Goal: Task Accomplishment & Management: Manage account settings

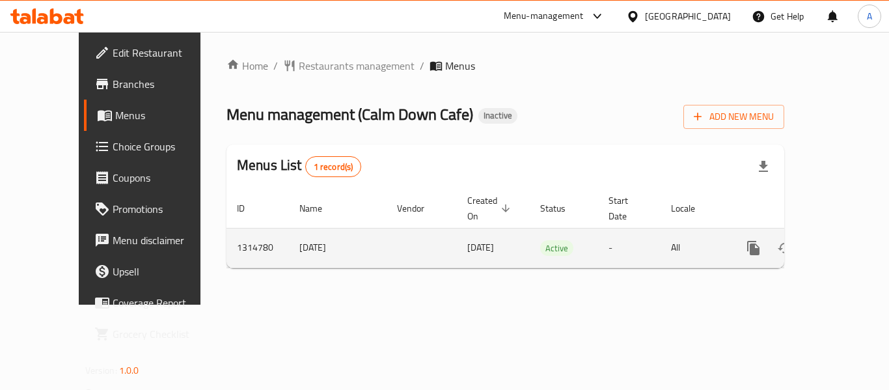
click at [842, 242] on icon "enhanced table" at bounding box center [848, 248] width 12 height 12
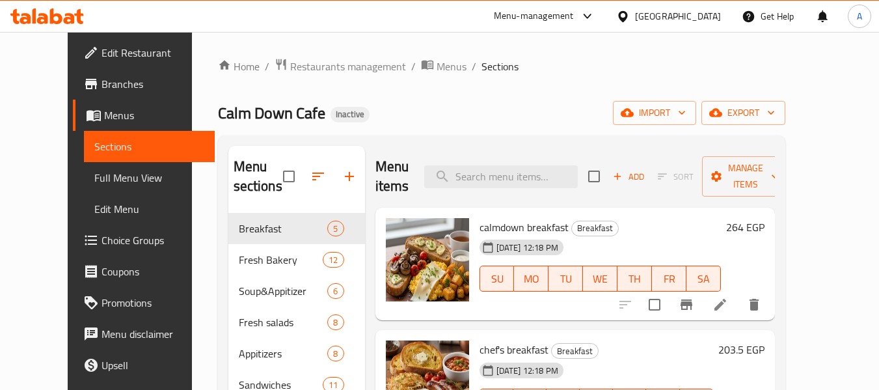
click at [94, 167] on link "Full Menu View" at bounding box center [149, 177] width 131 height 31
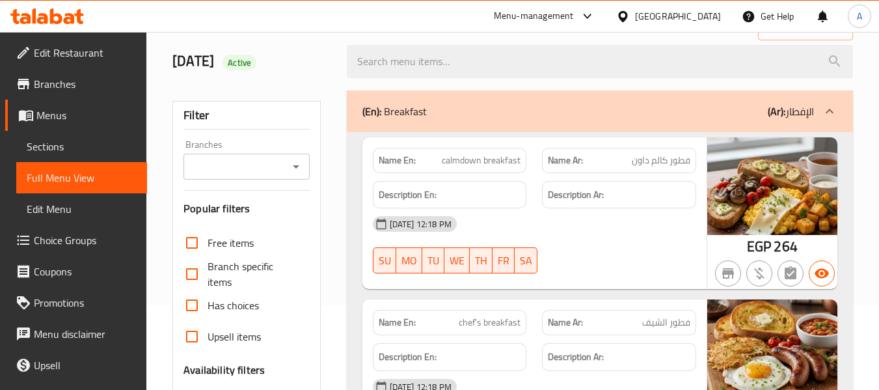
scroll to position [260, 0]
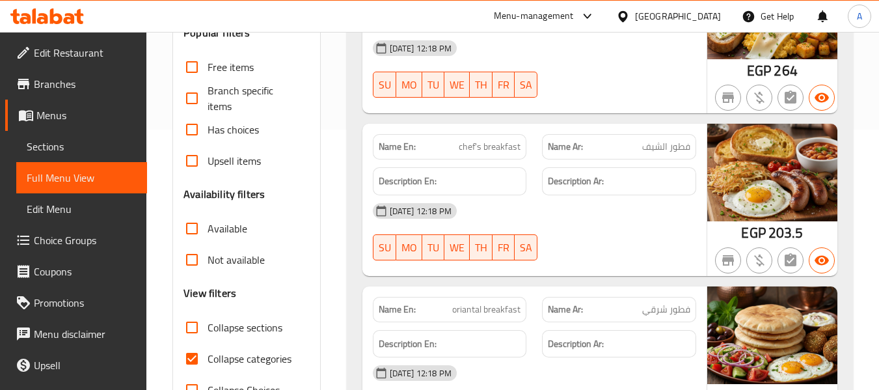
click at [237, 351] on span "Collapse categories" at bounding box center [250, 359] width 84 height 16
click at [208, 350] on input "Collapse categories" at bounding box center [191, 358] width 31 height 31
checkbox input "false"
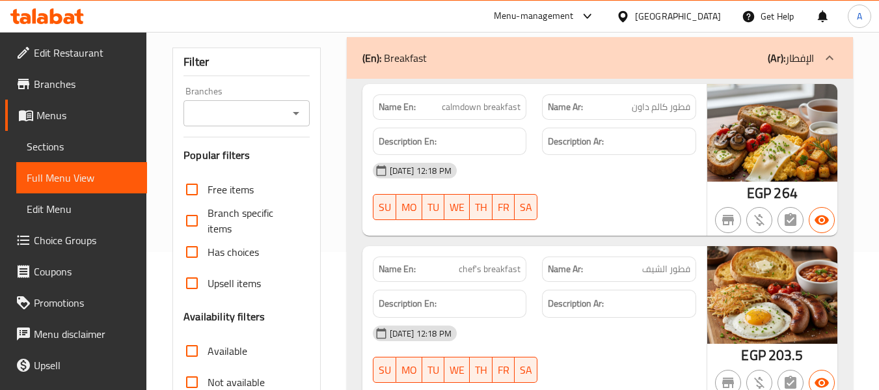
scroll to position [130, 0]
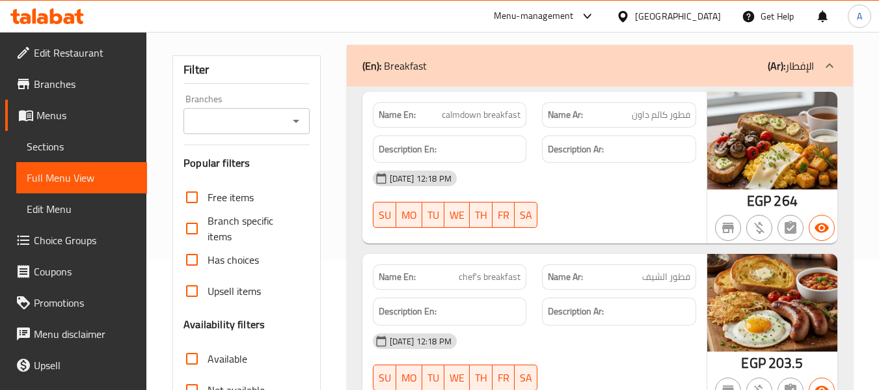
click at [400, 118] on strong "Name En:" at bounding box center [397, 115] width 37 height 14
copy strong "Name En:"
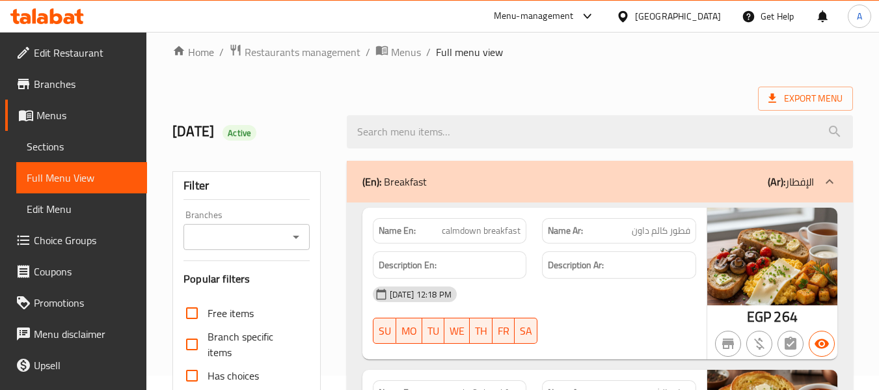
scroll to position [0, 0]
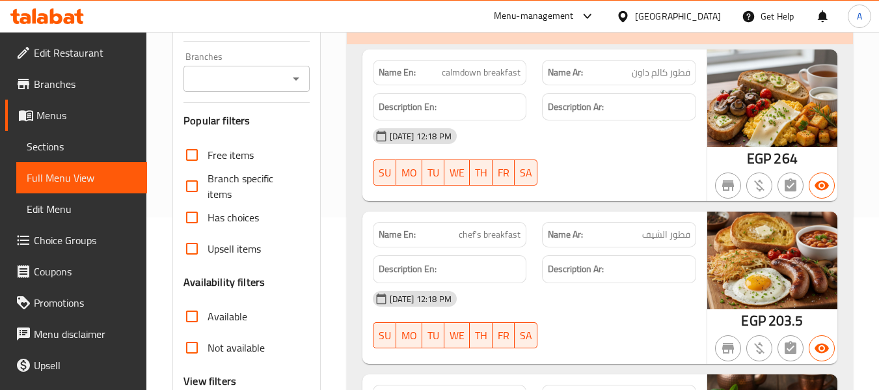
scroll to position [195, 0]
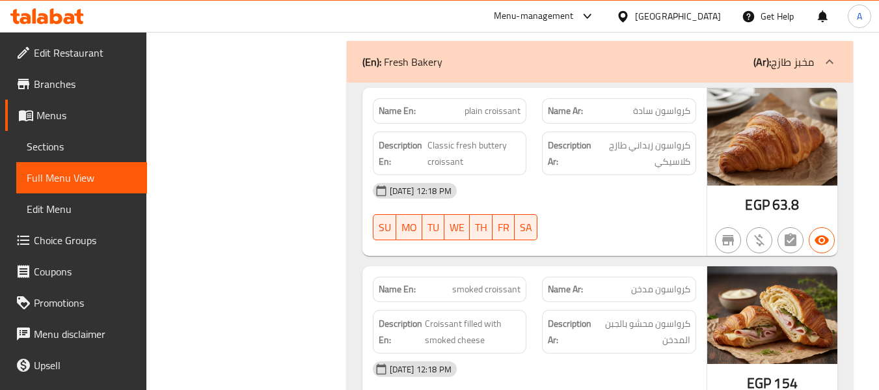
scroll to position [1041, 0]
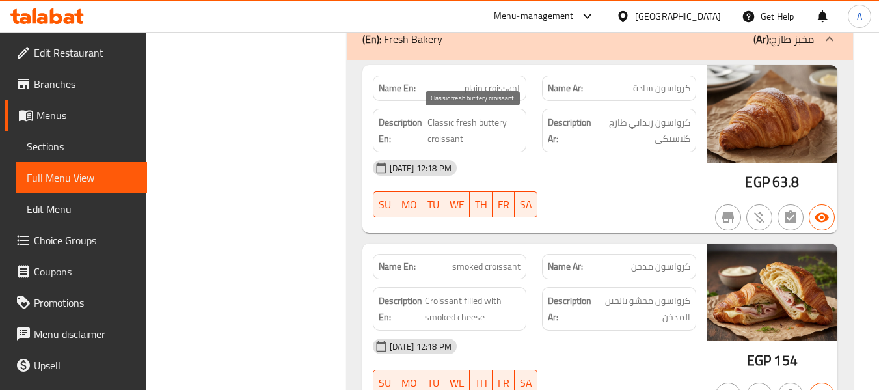
click at [439, 140] on span "Classic fresh buttery croissant" at bounding box center [475, 131] width 94 height 32
click at [495, 117] on span "Classic fresh buttery croissant" at bounding box center [475, 131] width 94 height 32
click at [454, 125] on span "Classic fresh buttery croissant" at bounding box center [475, 131] width 94 height 32
click at [430, 124] on span "Classic fresh buttery croissant" at bounding box center [475, 131] width 94 height 32
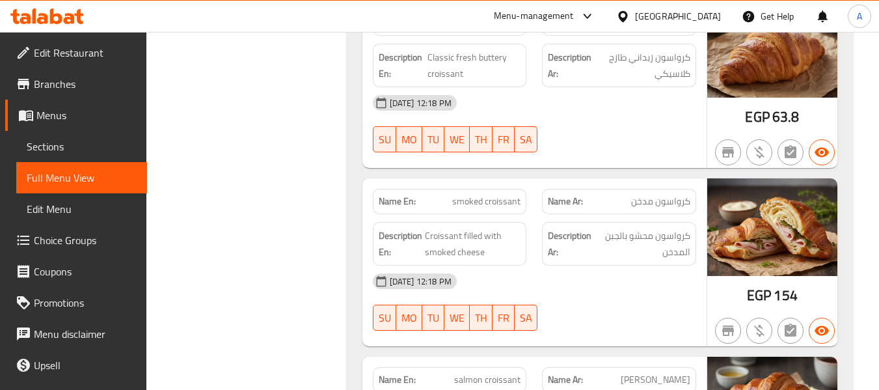
scroll to position [1172, 0]
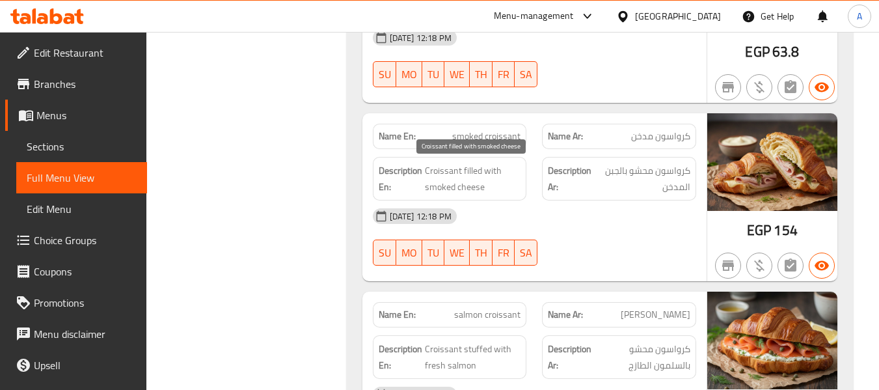
click at [480, 187] on span "Croissant filled with smoked cheese" at bounding box center [473, 179] width 96 height 32
click at [427, 180] on span "Croissant filled with smoked cheese" at bounding box center [473, 179] width 96 height 32
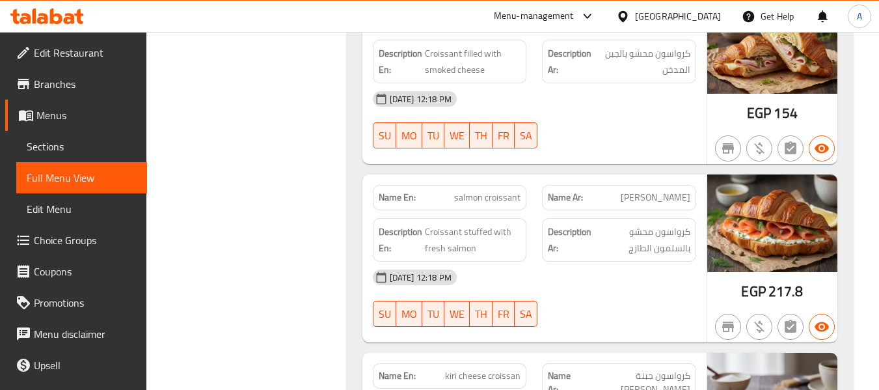
scroll to position [1302, 0]
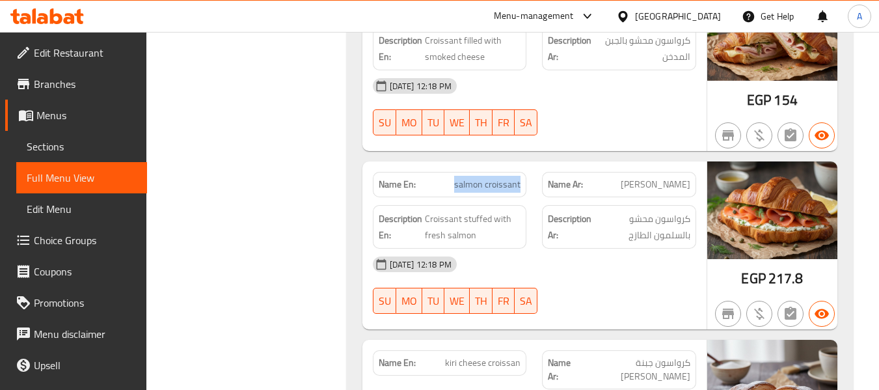
drag, startPoint x: 456, startPoint y: 182, endPoint x: 521, endPoint y: 187, distance: 65.9
click at [521, 187] on div "Name En: salmon croissant" at bounding box center [450, 184] width 154 height 25
click at [463, 210] on div "Description En: Croissant stuffed with fresh salmon" at bounding box center [450, 227] width 154 height 44
drag, startPoint x: 631, startPoint y: 187, endPoint x: 672, endPoint y: 188, distance: 41.0
click at [672, 188] on span "كرواسون سلمون" at bounding box center [656, 185] width 70 height 14
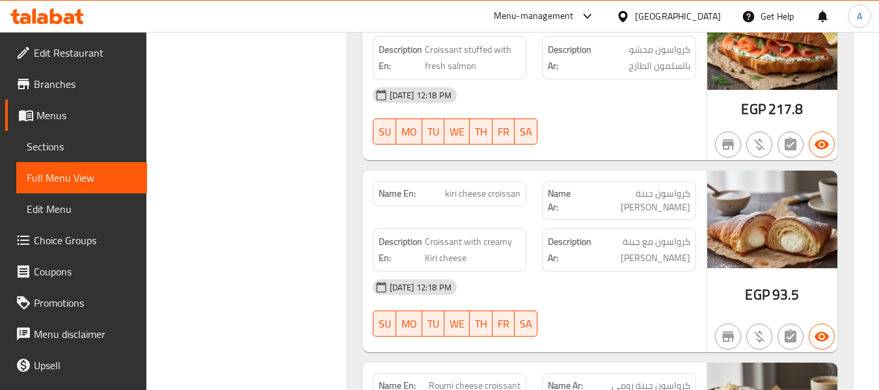
scroll to position [1497, 0]
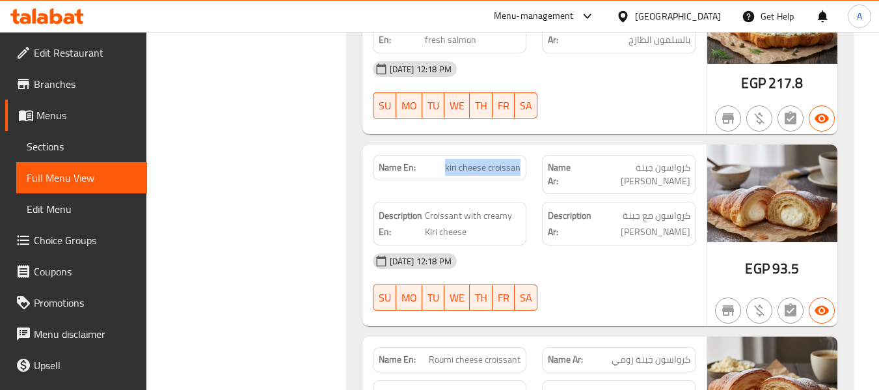
drag, startPoint x: 448, startPoint y: 169, endPoint x: 523, endPoint y: 173, distance: 75.6
click at [523, 173] on div "Name En: kiri cheese croissan" at bounding box center [450, 167] width 154 height 25
click at [467, 172] on span "kiri cheese croissan" at bounding box center [483, 168] width 76 height 14
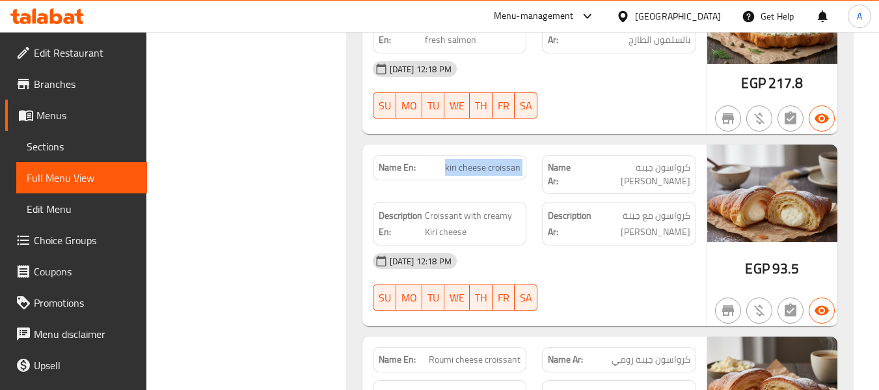
click at [478, 172] on span "kiri cheese croissan" at bounding box center [483, 168] width 76 height 14
click at [482, 169] on span "kiri cheese croissan" at bounding box center [483, 168] width 76 height 14
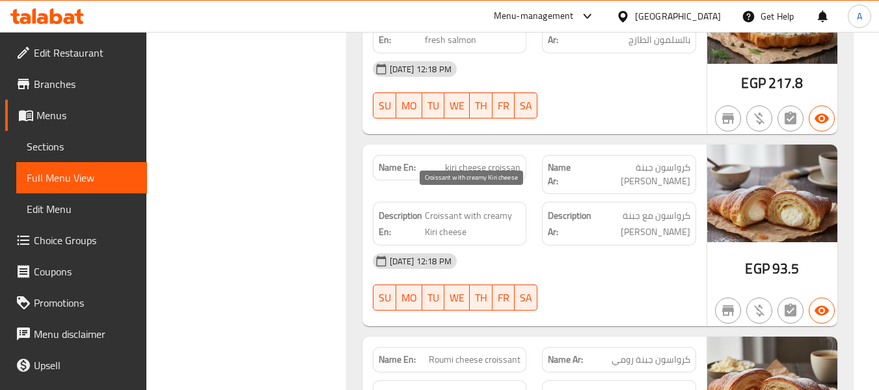
click at [445, 211] on span "Croissant with creamy Kiri cheese" at bounding box center [473, 224] width 96 height 32
click at [447, 208] on span "Croissant with creamy Kiri cheese" at bounding box center [473, 224] width 96 height 32
click at [463, 221] on span "Croissant with creamy Kiri cheese" at bounding box center [473, 224] width 96 height 32
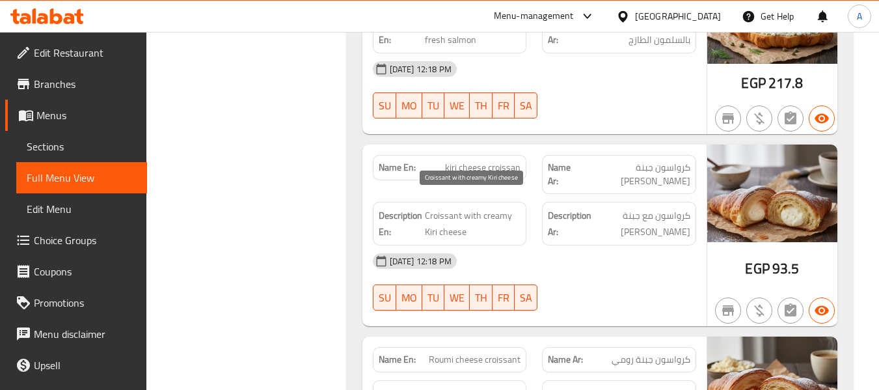
drag, startPoint x: 465, startPoint y: 221, endPoint x: 501, endPoint y: 214, distance: 35.9
click at [501, 214] on span "Croissant with creamy Kiri cheese" at bounding box center [473, 224] width 96 height 32
click at [488, 208] on span "Croissant with creamy Kiri cheese" at bounding box center [473, 224] width 96 height 32
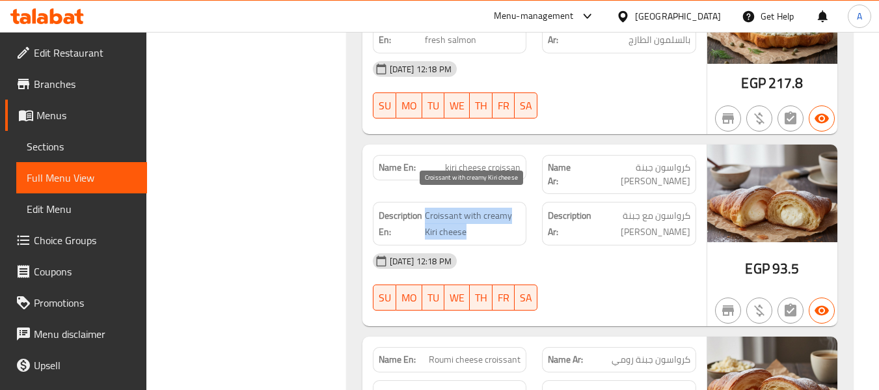
click at [468, 208] on span "Croissant with creamy Kiri cheese" at bounding box center [473, 224] width 96 height 32
click at [438, 208] on span "Croissant with creamy Kiri cheese" at bounding box center [473, 224] width 96 height 32
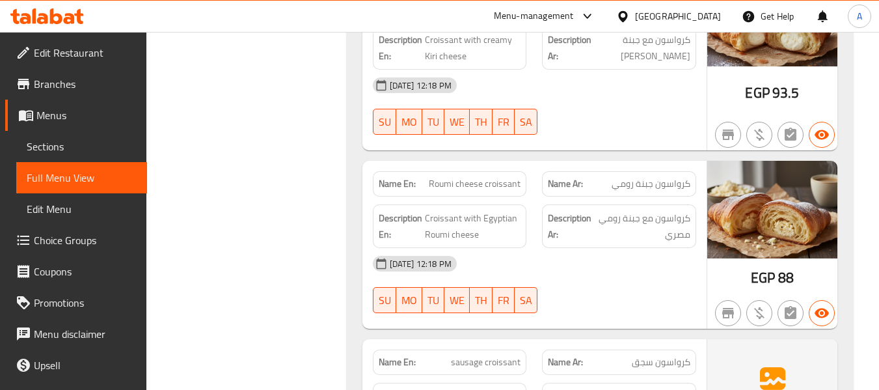
scroll to position [1692, 0]
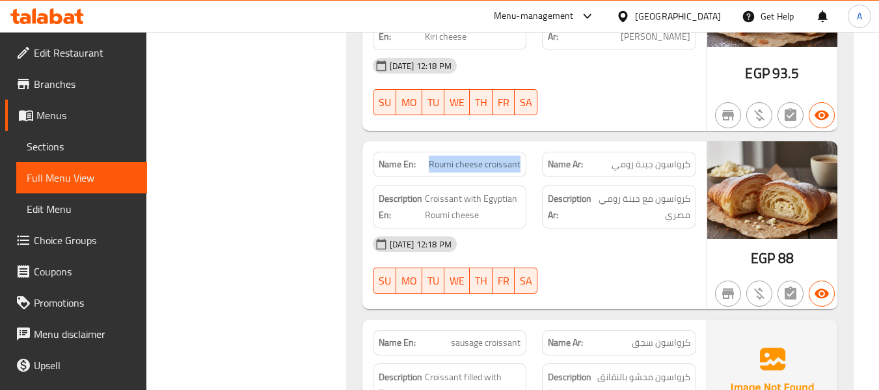
drag, startPoint x: 432, startPoint y: 153, endPoint x: 520, endPoint y: 159, distance: 88.8
click at [520, 159] on div "Name En: Roumi cheese croissant" at bounding box center [450, 164] width 154 height 25
click at [591, 158] on p "Name Ar: كرواسون جبنة رومي" at bounding box center [619, 165] width 143 height 14
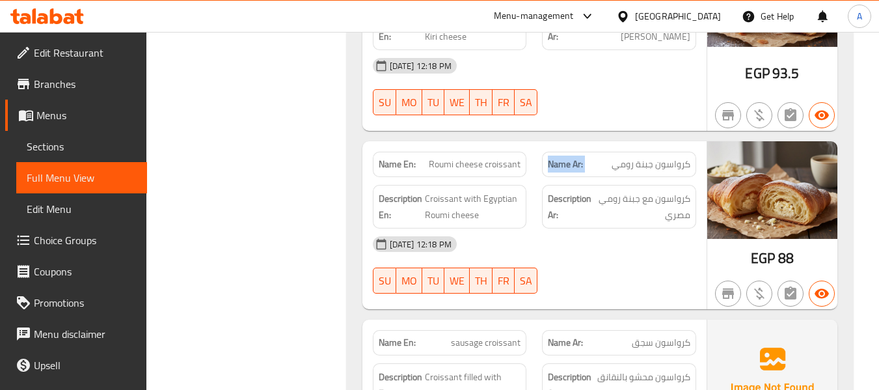
click at [591, 158] on p "Name Ar: كرواسون جبنة رومي" at bounding box center [619, 165] width 143 height 14
click at [570, 158] on strong "Name Ar:" at bounding box center [565, 165] width 35 height 14
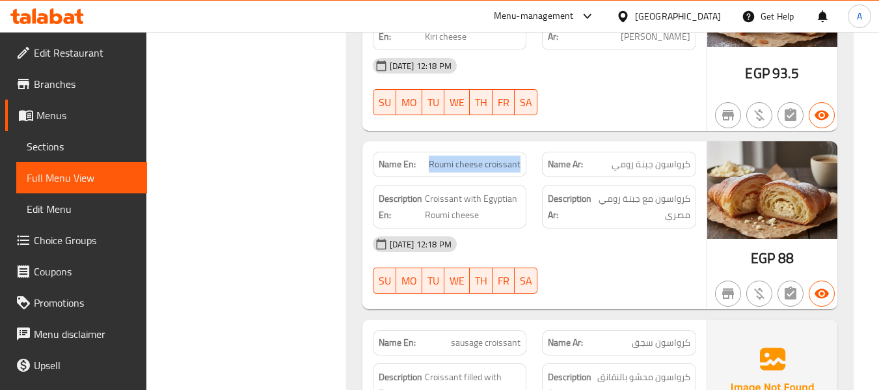
drag, startPoint x: 431, startPoint y: 154, endPoint x: 521, endPoint y: 154, distance: 89.8
click at [521, 158] on span "Roumi cheese croissant" at bounding box center [475, 165] width 92 height 14
click at [439, 158] on span "Roumi cheese croissant" at bounding box center [475, 165] width 92 height 14
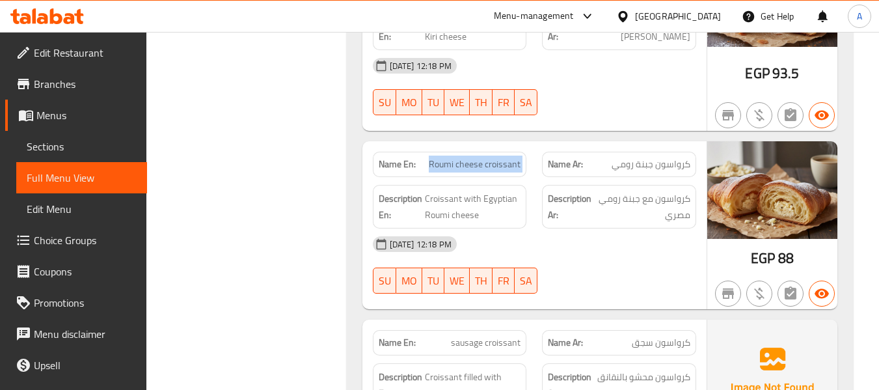
click at [477, 158] on span "Roumi cheese croissant" at bounding box center [475, 165] width 92 height 14
click at [518, 144] on div "Name En: Roumi cheese croissant" at bounding box center [450, 164] width 170 height 41
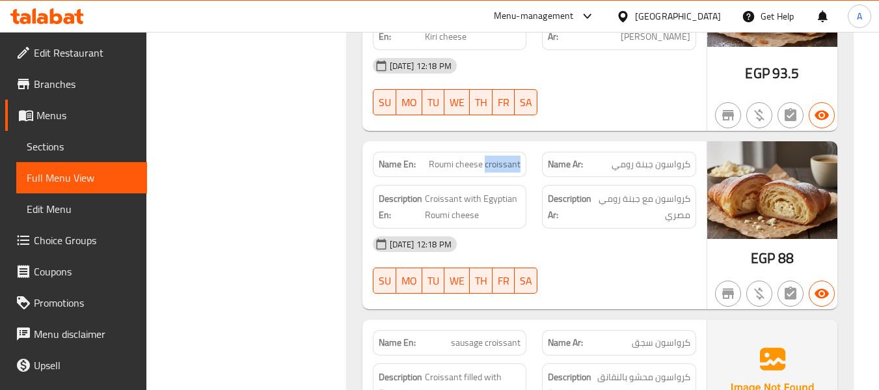
click at [518, 144] on div "Name En: Roumi cheese croissant" at bounding box center [450, 164] width 170 height 41
click at [462, 158] on span "Roumi cheese croissant" at bounding box center [475, 165] width 92 height 14
drag, startPoint x: 430, startPoint y: 149, endPoint x: 525, endPoint y: 149, distance: 95.0
click at [525, 152] on div "Name En: Roumi cheese croissant" at bounding box center [450, 164] width 154 height 25
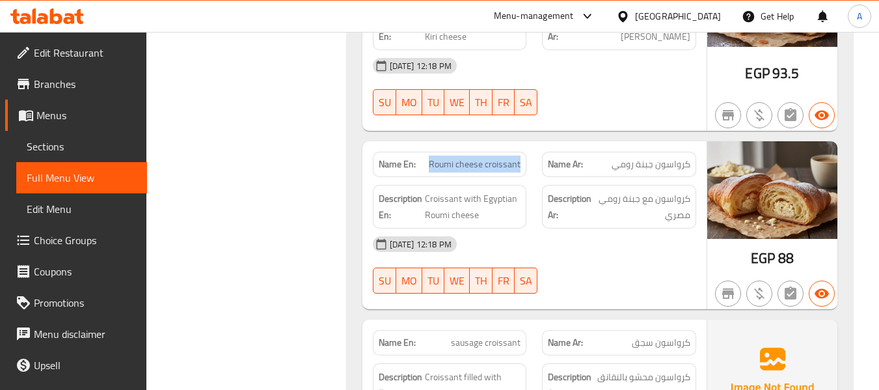
copy span "Roumi cheese croissant"
click at [469, 210] on div "Description En: Croissant with Egyptian Roumi cheese" at bounding box center [450, 207] width 154 height 44
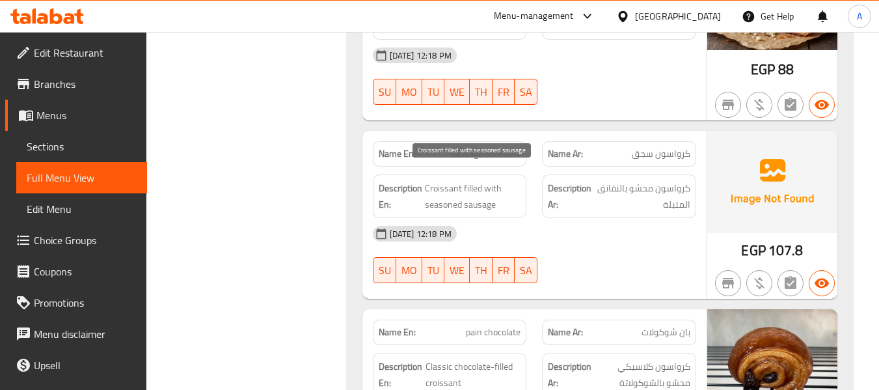
scroll to position [1888, 0]
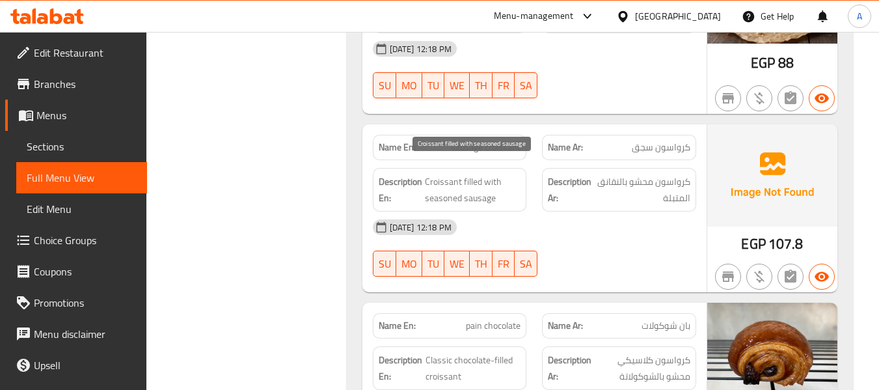
click at [481, 185] on span "Croissant filled with seasoned sausage" at bounding box center [473, 190] width 96 height 32
copy span "sausage"
click at [584, 303] on div "Name En: pain chocolate Name Ar: بان شوكولات Description En: Classic chocolate-…" at bounding box center [535, 387] width 344 height 168
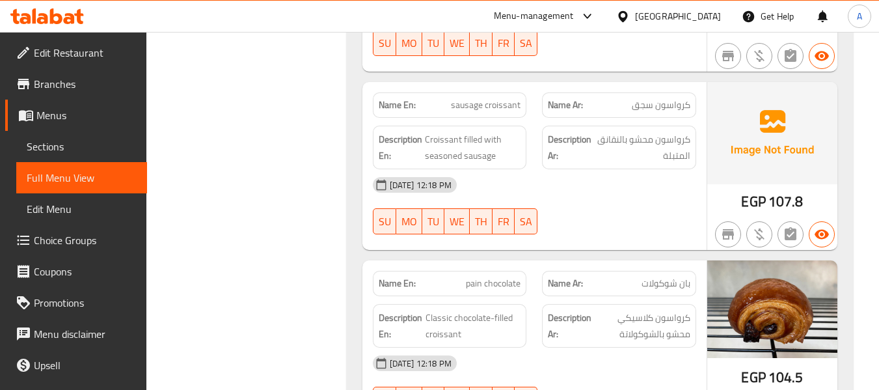
scroll to position [2018, 0]
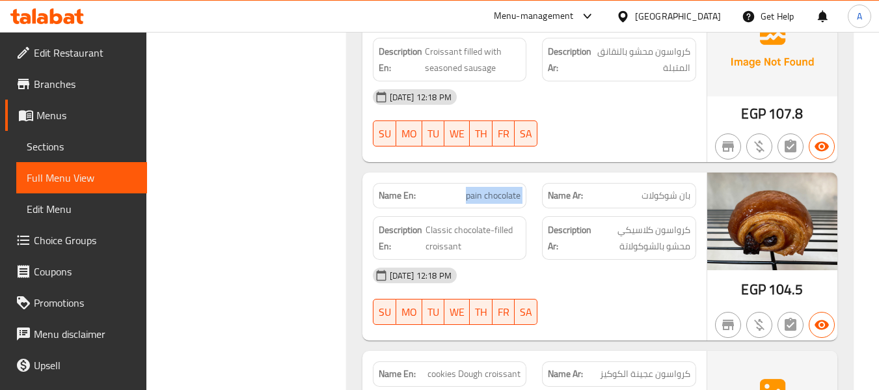
drag, startPoint x: 464, startPoint y: 178, endPoint x: 542, endPoint y: 163, distance: 79.0
click at [542, 175] on div "Name En: pain chocolate Name Ar: بان شوكولات" at bounding box center [534, 195] width 339 height 41
copy span "pain chocolate"
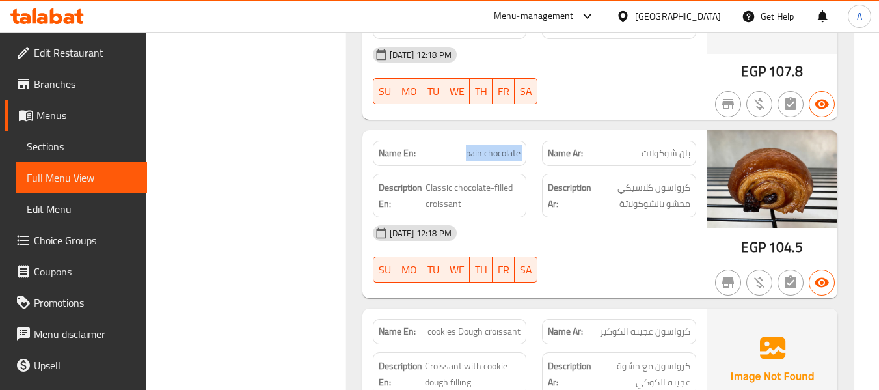
scroll to position [2083, 0]
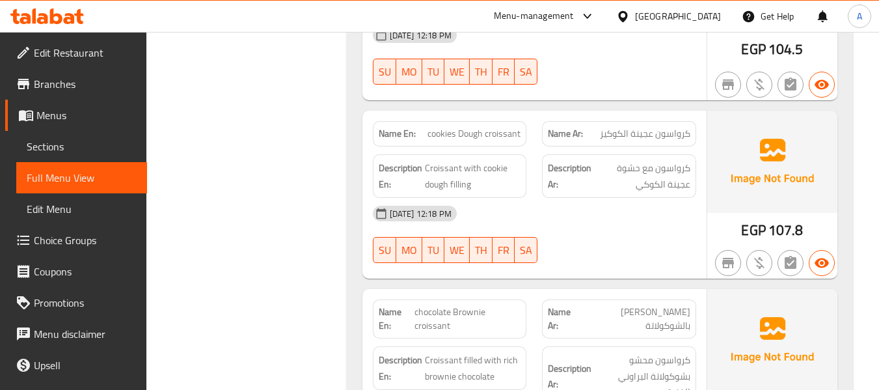
scroll to position [2278, 0]
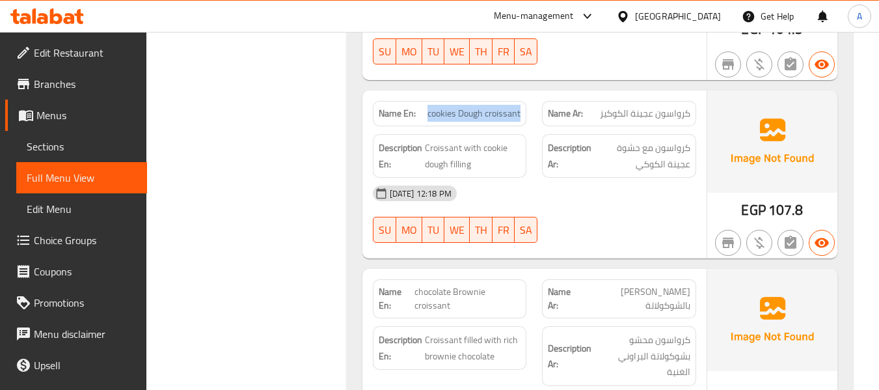
drag, startPoint x: 428, startPoint y: 100, endPoint x: 521, endPoint y: 105, distance: 93.9
click at [521, 105] on div "Name En: cookies Dough croissant" at bounding box center [450, 113] width 154 height 25
copy span "cookies Dough croissant"
click at [535, 154] on div "Description Ar: كرواسون مع حشوة عجينة الكوكي" at bounding box center [619, 155] width 170 height 59
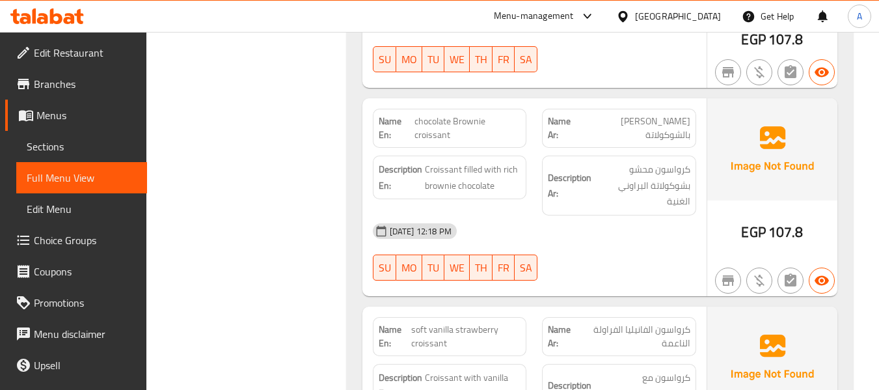
scroll to position [2474, 0]
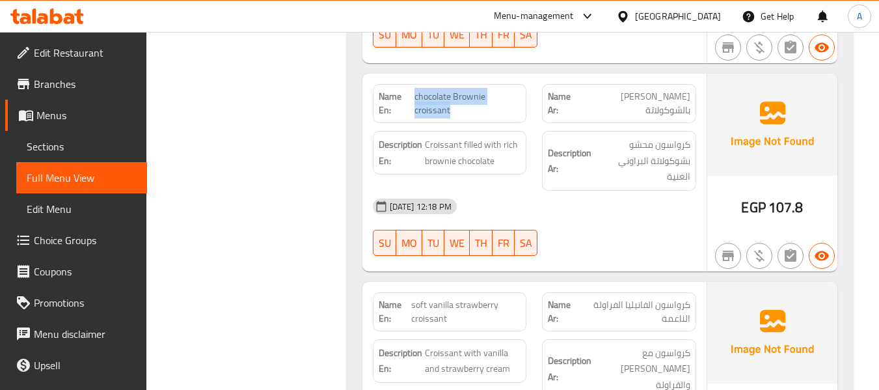
drag, startPoint x: 415, startPoint y: 83, endPoint x: 463, endPoint y: 103, distance: 52.6
click at [463, 103] on span "chocolate Brownie croissant" at bounding box center [468, 103] width 106 height 27
copy span "chocolate Brownie croissant"
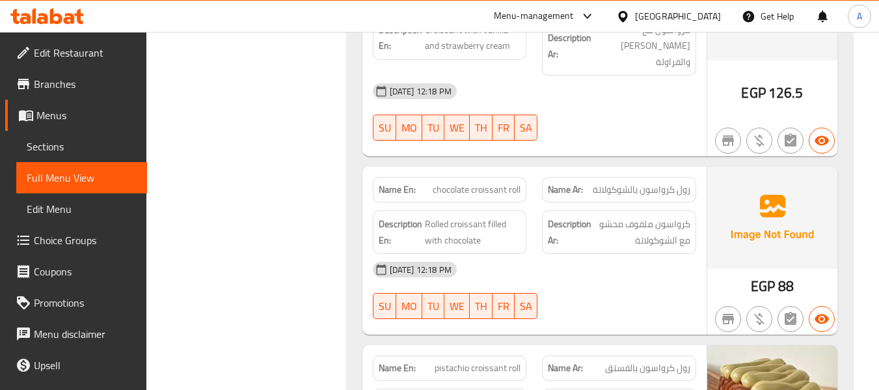
scroll to position [2799, 0]
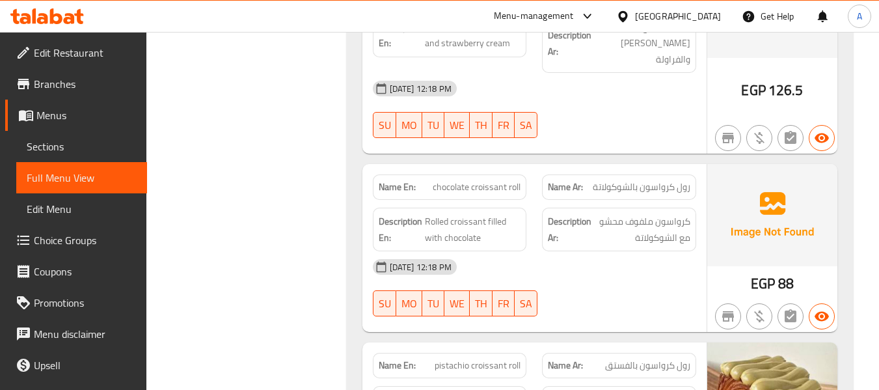
click at [436, 180] on span "chocolate croissant roll" at bounding box center [477, 187] width 88 height 14
drag, startPoint x: 434, startPoint y: 154, endPoint x: 534, endPoint y: 152, distance: 100.9
click at [534, 167] on div "Name En: chocolate croissant roll Name Ar: رول كرواسون بالشوكولاتة" at bounding box center [534, 187] width 339 height 41
copy span "chocolate croissant roll"
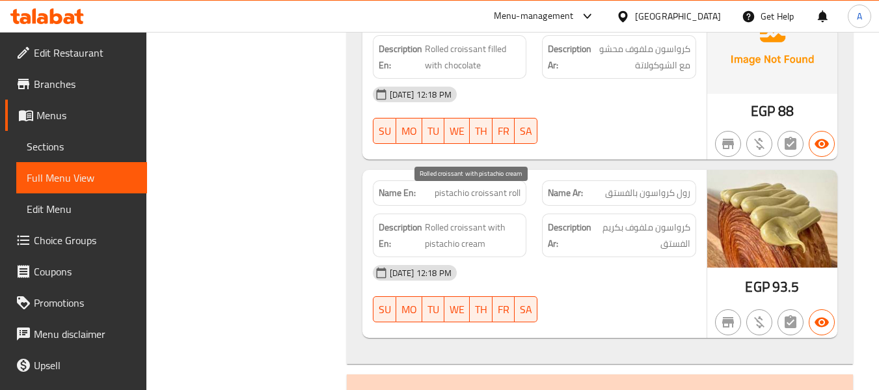
scroll to position [2994, 0]
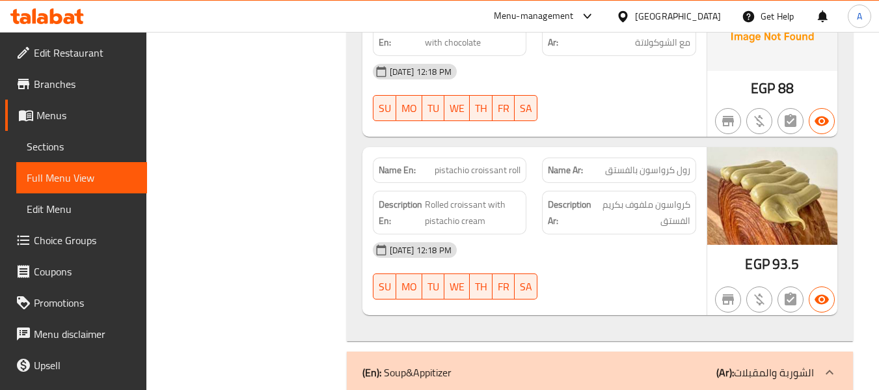
click at [491, 183] on div "Description En: Rolled croissant with pistachio cream" at bounding box center [450, 212] width 170 height 59
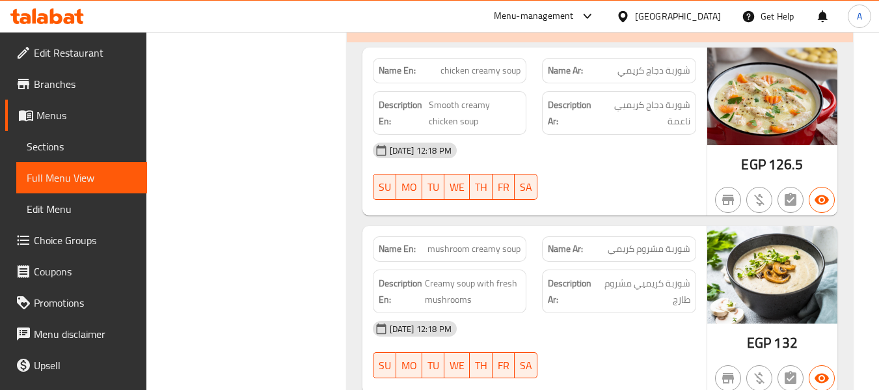
scroll to position [3385, 0]
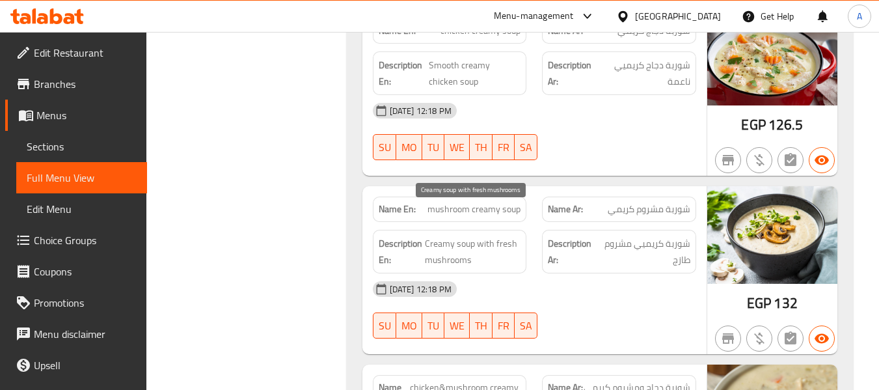
click at [485, 236] on span "Creamy soup with fresh mushrooms" at bounding box center [473, 252] width 96 height 32
copy span "with"
click at [465, 236] on span "Creamy soup with fresh mushrooms" at bounding box center [473, 252] width 96 height 32
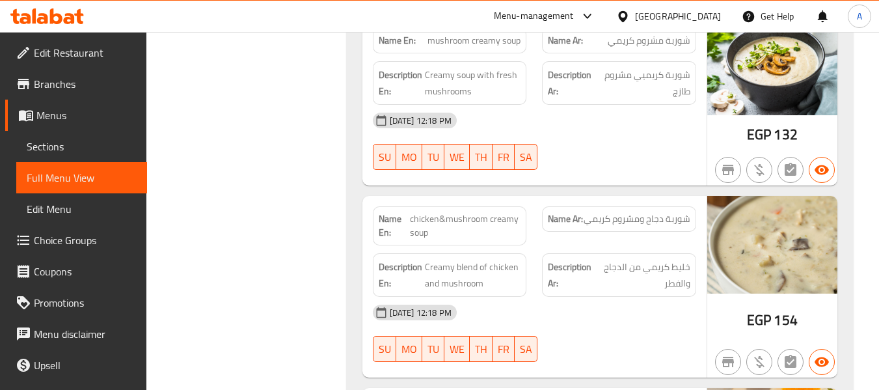
scroll to position [3580, 0]
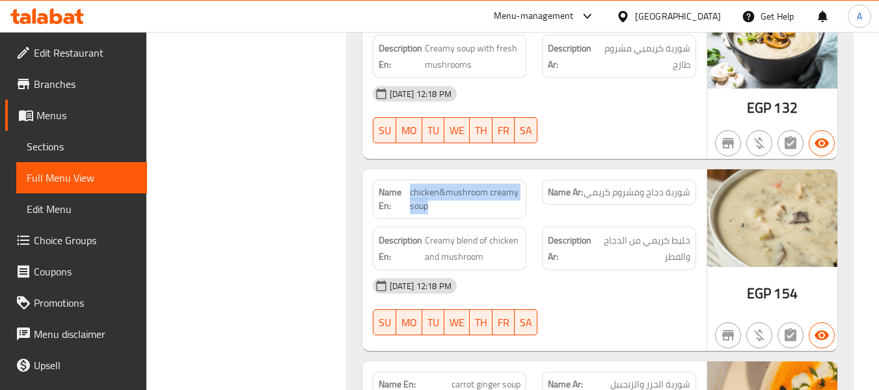
drag, startPoint x: 411, startPoint y: 159, endPoint x: 435, endPoint y: 186, distance: 35.5
click at [435, 186] on div "Name En: chicken&mushroom creamy soup" at bounding box center [450, 199] width 154 height 39
copy span "chicken&mushroom creamy soup"
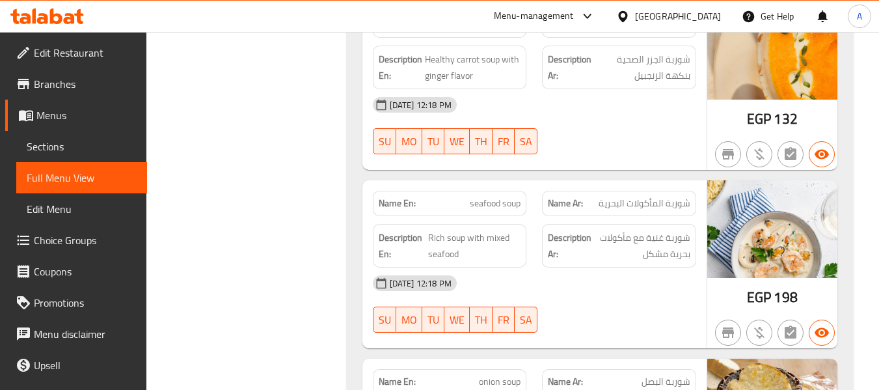
scroll to position [3971, 0]
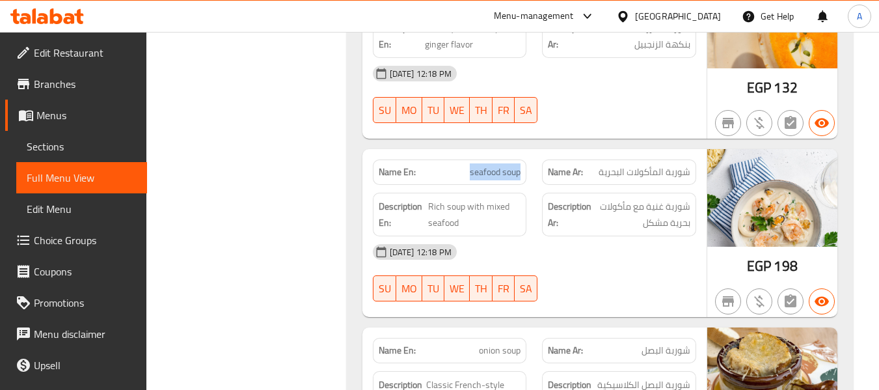
drag, startPoint x: 462, startPoint y: 140, endPoint x: 520, endPoint y: 141, distance: 58.6
click at [520, 165] on p "Name En: seafood soup" at bounding box center [450, 172] width 143 height 14
copy span "seafood soup"
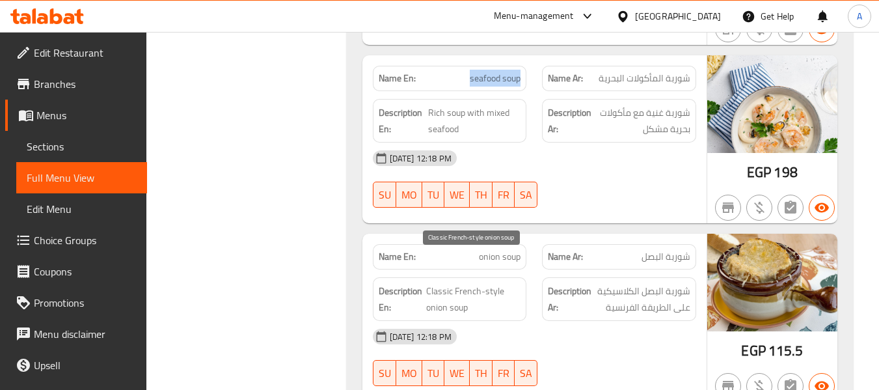
scroll to position [4166, 0]
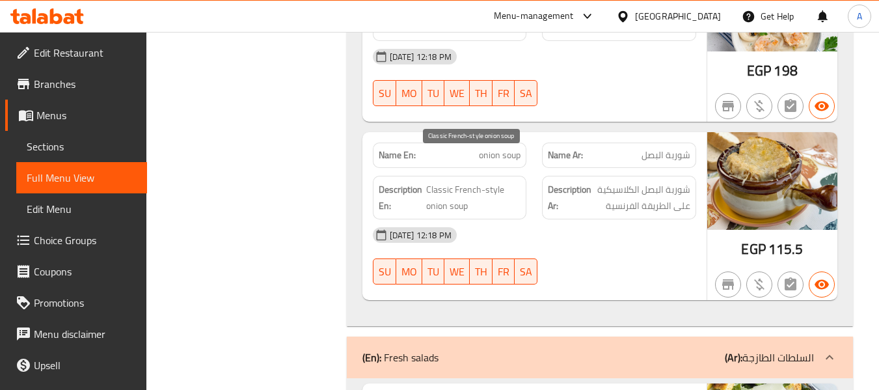
click at [458, 182] on span "Classic French-style onion soup" at bounding box center [473, 198] width 94 height 32
click at [430, 182] on span "Classic French-style onion soup" at bounding box center [473, 198] width 94 height 32
click at [427, 182] on span "Classic French-style onion soup" at bounding box center [473, 198] width 94 height 32
click at [463, 182] on span "Classic French-style onion soup" at bounding box center [473, 198] width 94 height 32
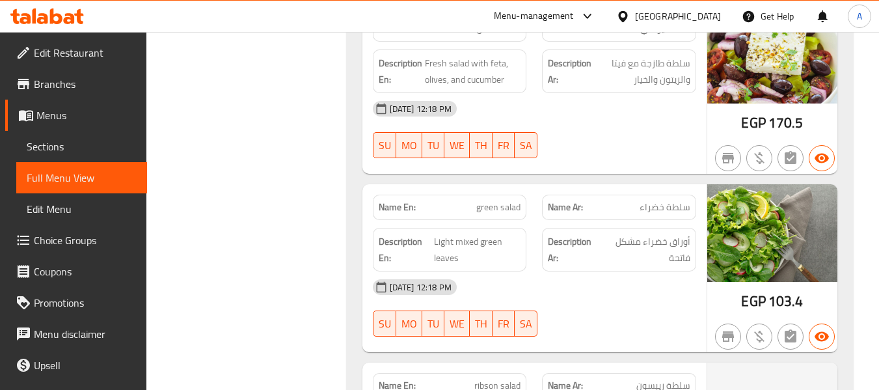
scroll to position [4752, 0]
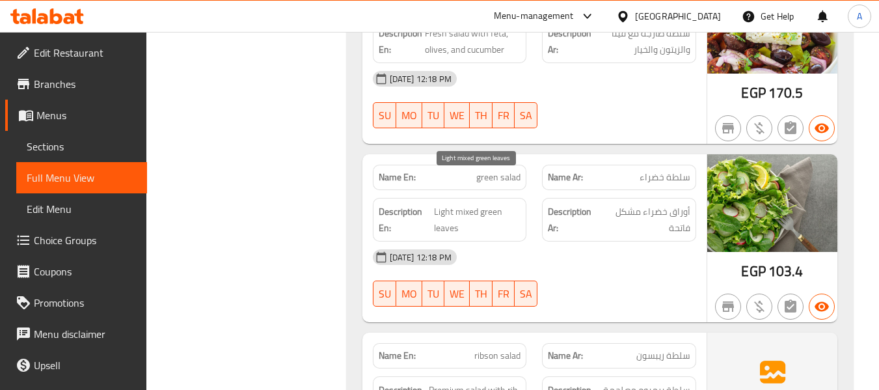
click at [434, 204] on span "Light mixed green leaves" at bounding box center [477, 220] width 87 height 32
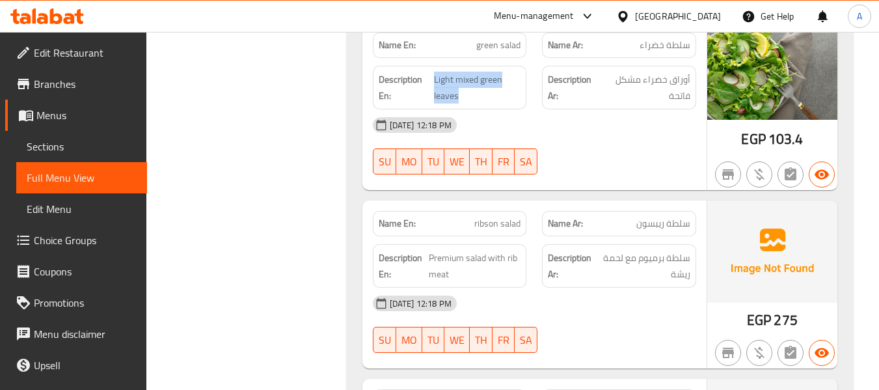
scroll to position [4882, 0]
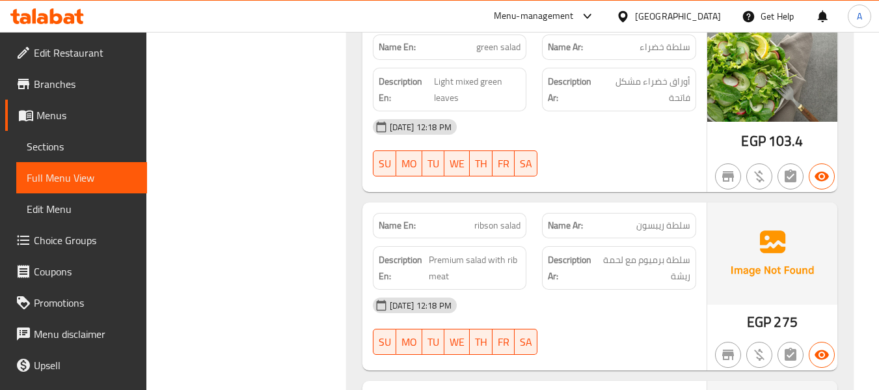
click at [478, 219] on span "ribson salad" at bounding box center [498, 226] width 46 height 14
click at [431, 246] on div "Description En: Premium salad with rib meat" at bounding box center [450, 268] width 154 height 44
click at [497, 219] on span "ribson salad" at bounding box center [498, 226] width 46 height 14
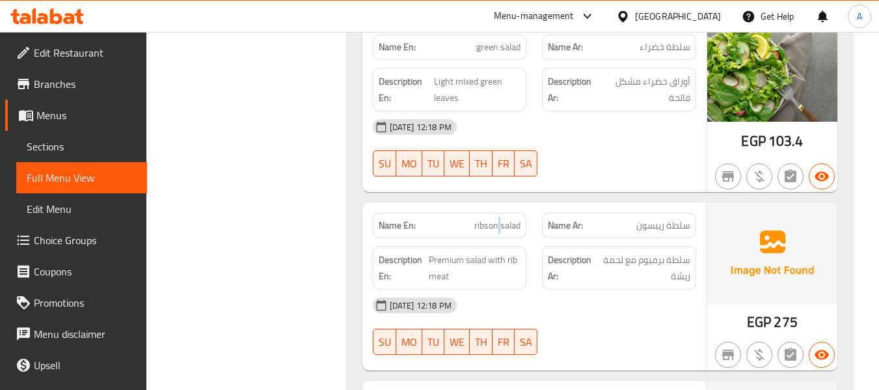
click at [497, 219] on span "ribson salad" at bounding box center [498, 226] width 46 height 14
click at [493, 219] on span "ribson salad" at bounding box center [498, 226] width 46 height 14
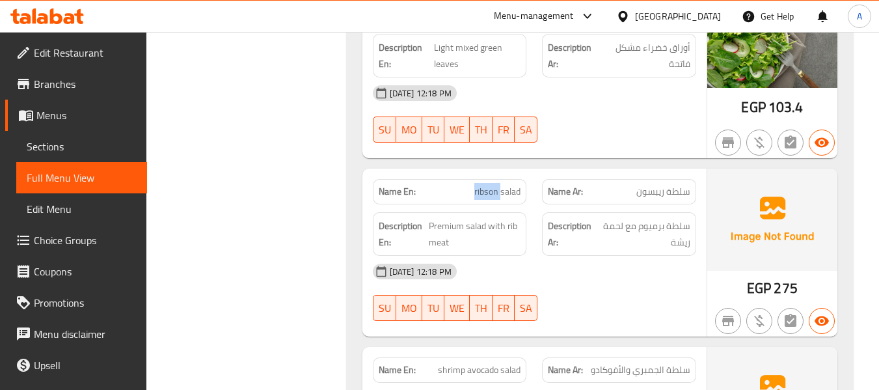
scroll to position [4947, 0]
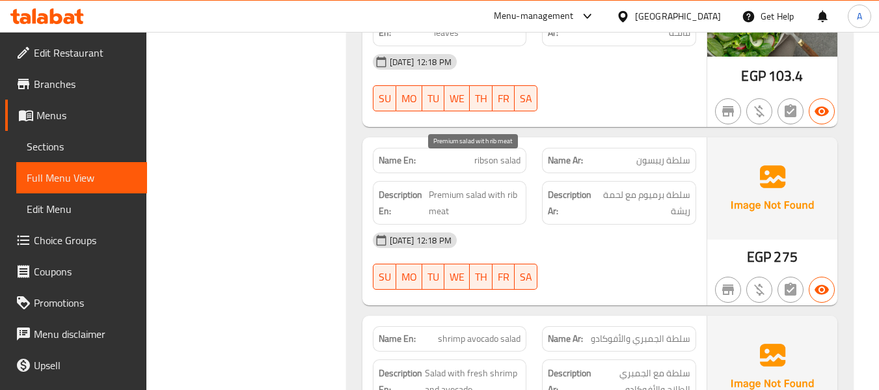
click at [514, 187] on span "Premium salad with rib meat" at bounding box center [475, 203] width 92 height 32
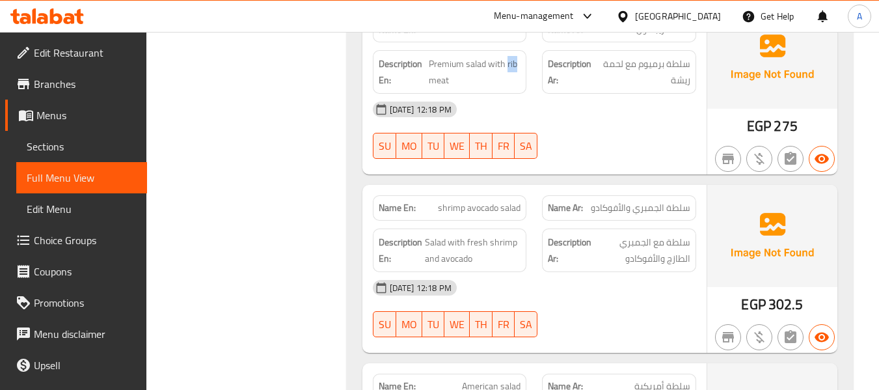
scroll to position [5077, 0]
click at [507, 196] on div "Name En: shrimp avocado salad" at bounding box center [450, 208] width 154 height 25
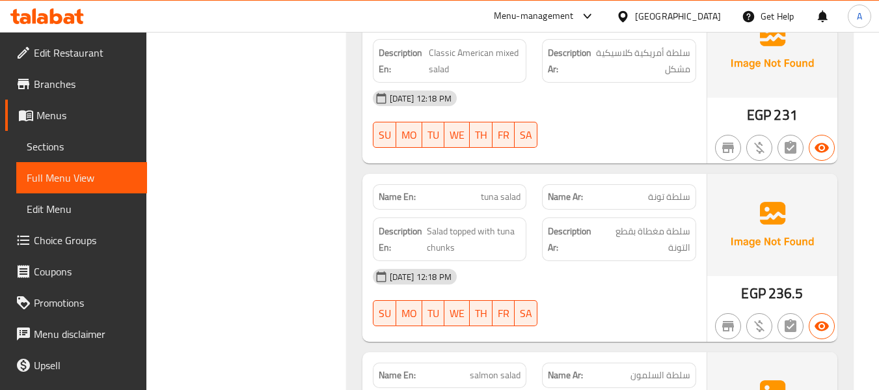
scroll to position [5468, 0]
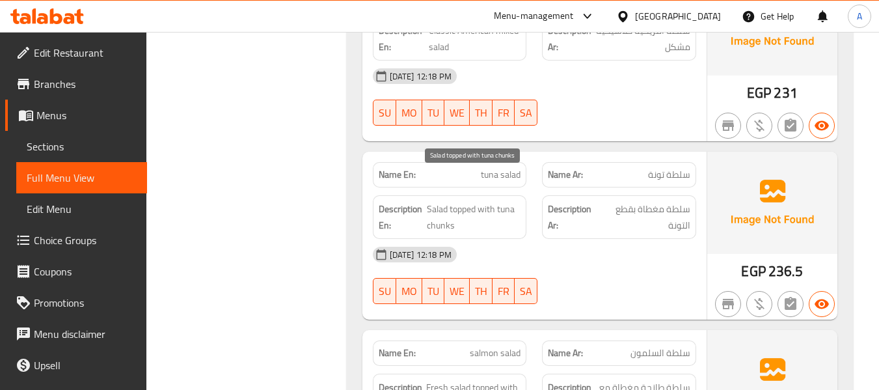
click at [446, 201] on span "Salad topped with tuna chunks" at bounding box center [474, 217] width 94 height 32
drag, startPoint x: 473, startPoint y: 149, endPoint x: 536, endPoint y: 144, distance: 63.4
click at [536, 154] on div "Name En: tuna salad Name Ar: سلطة تونة" at bounding box center [534, 174] width 339 height 41
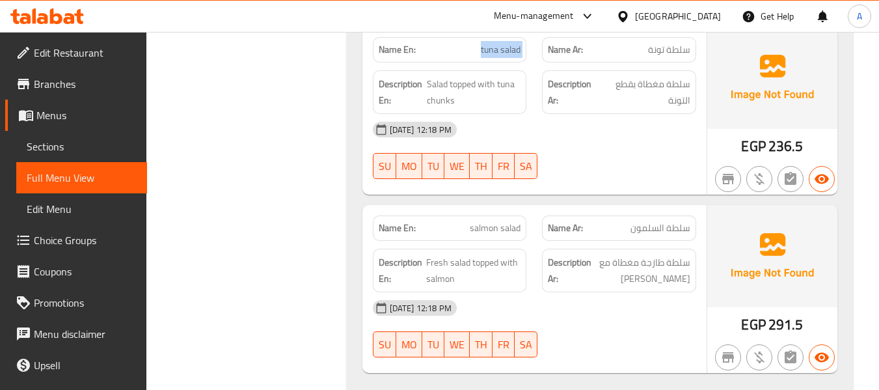
scroll to position [5598, 0]
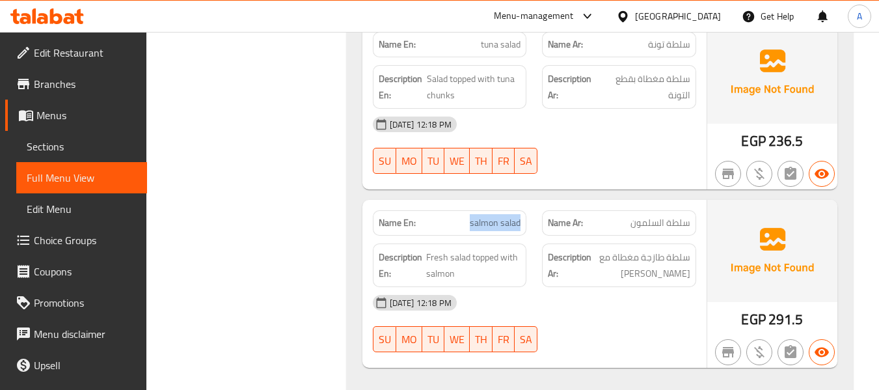
drag, startPoint x: 464, startPoint y: 197, endPoint x: 527, endPoint y: 188, distance: 63.2
click at [527, 210] on div "Name En: salmon salad" at bounding box center [450, 222] width 154 height 25
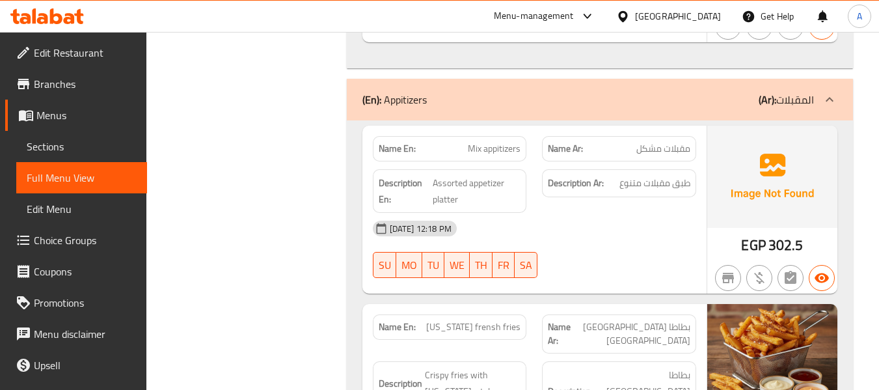
scroll to position [5989, 0]
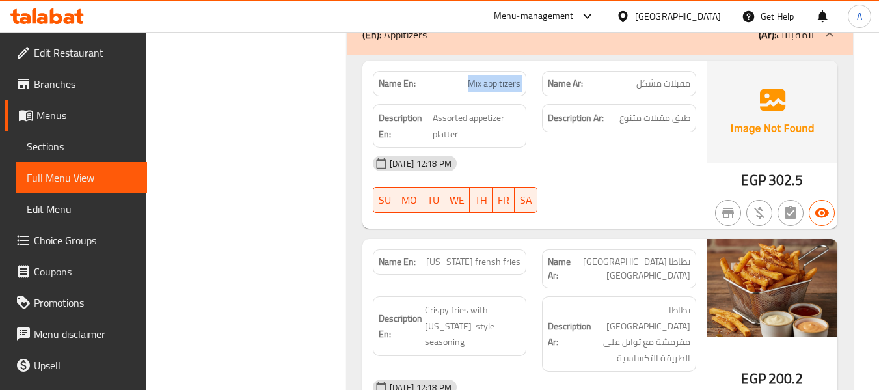
drag, startPoint x: 455, startPoint y: 53, endPoint x: 544, endPoint y: 61, distance: 88.9
click at [544, 63] on div "Name En: Mix appitizers Name Ar: مقبلات مشكل" at bounding box center [534, 83] width 339 height 41
click at [471, 255] on span "texas frensh fries" at bounding box center [473, 262] width 94 height 14
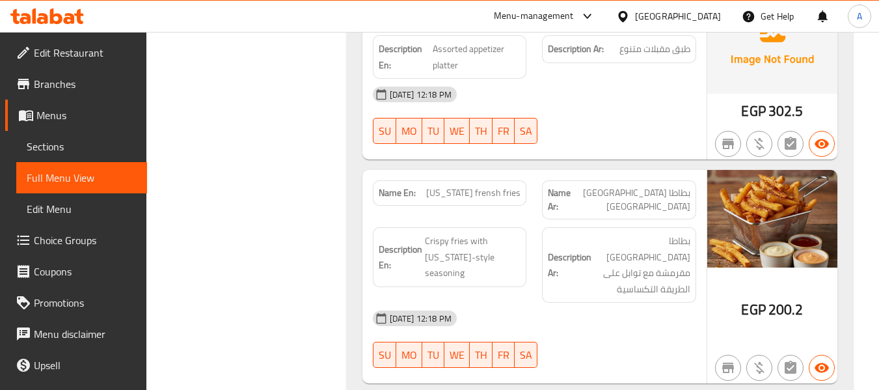
scroll to position [6119, 0]
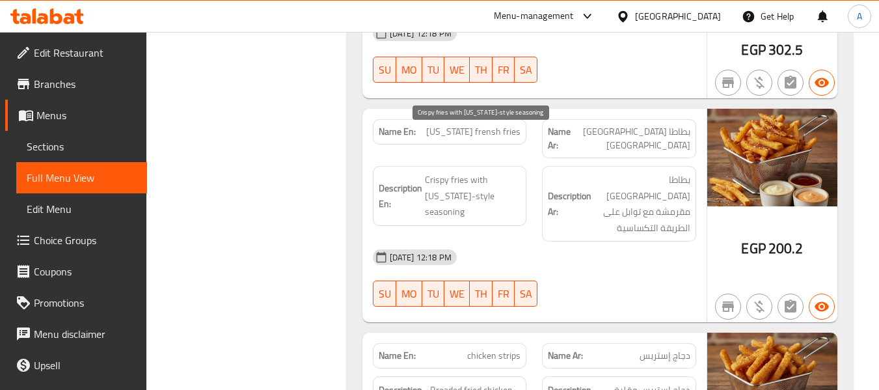
click at [490, 172] on span "Crispy fries with Texas-style seasoning" at bounding box center [473, 196] width 96 height 48
drag, startPoint x: 489, startPoint y: 135, endPoint x: 443, endPoint y: 159, distance: 51.5
click at [443, 172] on span "Crispy fries with Texas-style seasoning" at bounding box center [473, 196] width 96 height 48
click at [570, 119] on div "Name Ar: بطاطا مقلية تكساس" at bounding box center [619, 138] width 154 height 39
drag, startPoint x: 478, startPoint y: 105, endPoint x: 525, endPoint y: 107, distance: 46.9
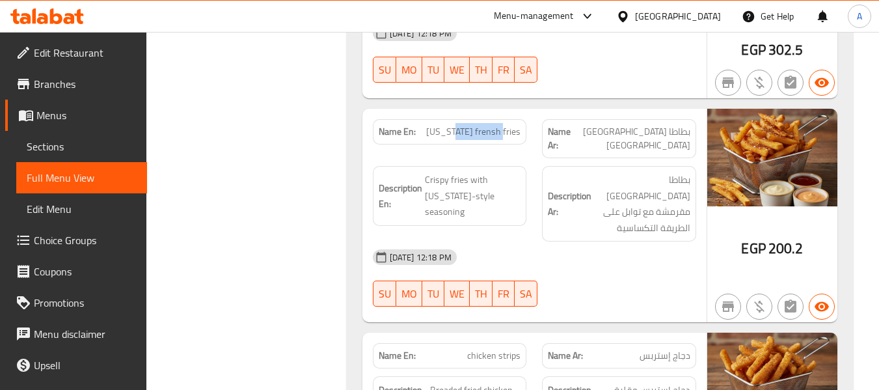
click at [525, 119] on div "Name En: texas frensh fries" at bounding box center [450, 131] width 154 height 25
click at [513, 172] on span "Crispy fries with Texas-style seasoning" at bounding box center [473, 196] width 96 height 48
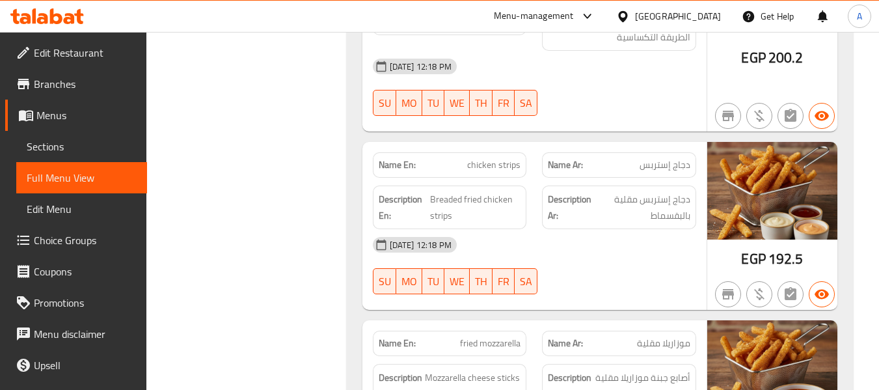
scroll to position [6314, 0]
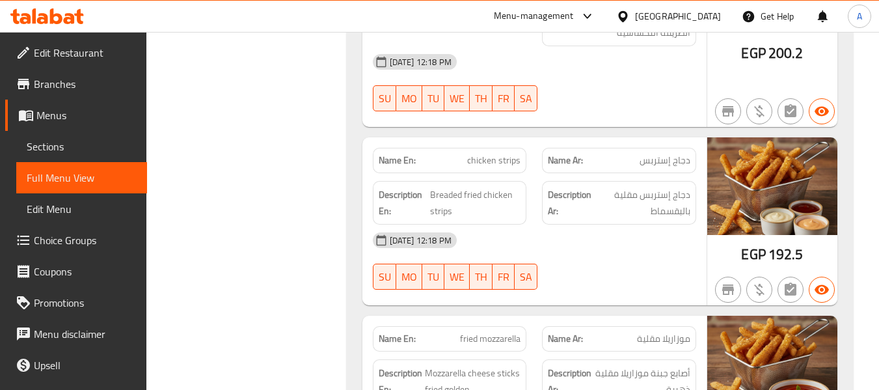
click at [549, 154] on strong "Name Ar:" at bounding box center [565, 161] width 35 height 14
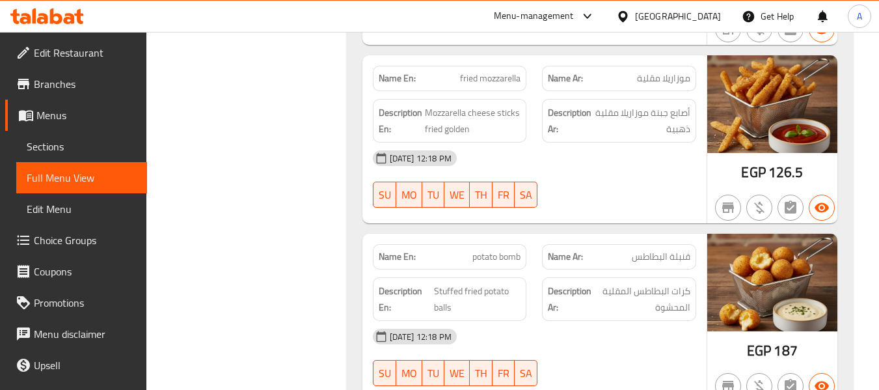
scroll to position [6640, 0]
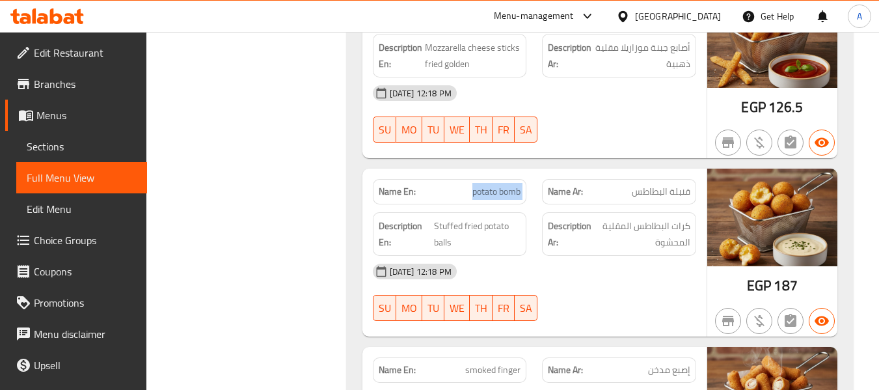
drag, startPoint x: 469, startPoint y: 128, endPoint x: 539, endPoint y: 126, distance: 69.7
click at [539, 171] on div "Name En: potato bomb Name Ar: قنبلة البطاطس" at bounding box center [534, 191] width 339 height 41
click at [492, 212] on div "Description En: Stuffed fried potato balls" at bounding box center [450, 234] width 154 height 44
click at [438, 218] on span "Stuffed fried potato balls" at bounding box center [477, 234] width 87 height 32
click at [497, 218] on span "Stuffed fried potato balls" at bounding box center [477, 234] width 87 height 32
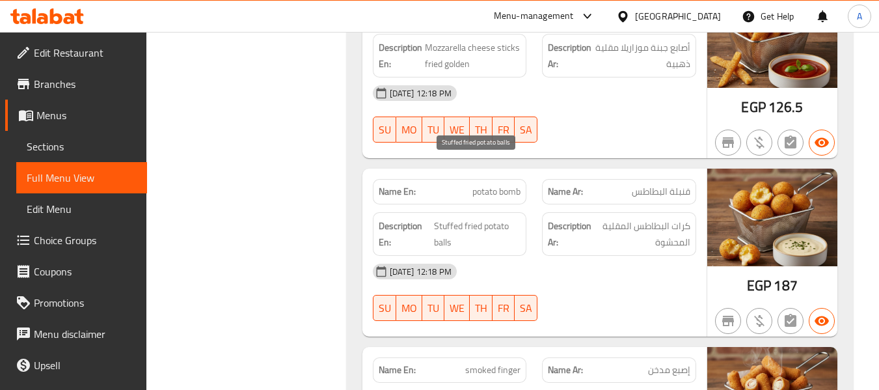
click at [460, 218] on span "Stuffed fried potato balls" at bounding box center [477, 234] width 87 height 32
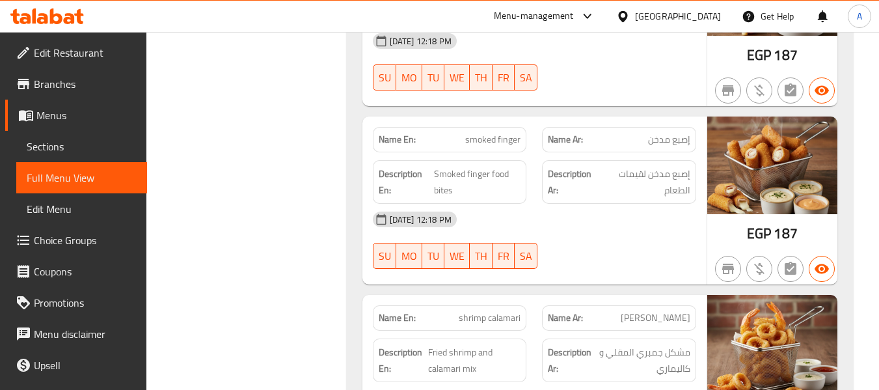
scroll to position [6900, 0]
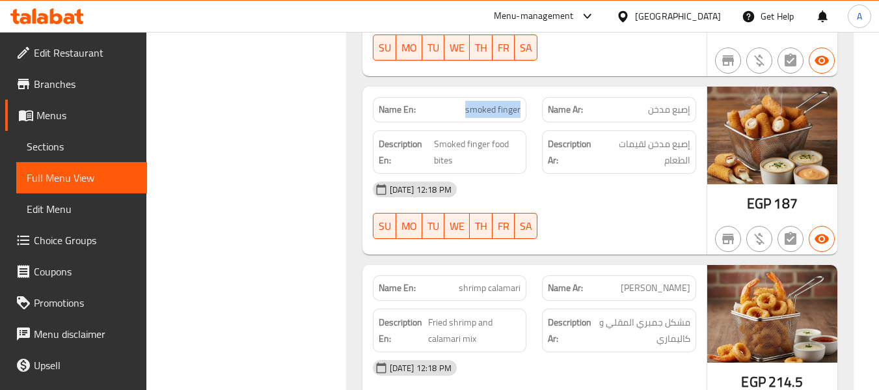
drag, startPoint x: 465, startPoint y: 49, endPoint x: 525, endPoint y: 51, distance: 59.3
click at [525, 97] on div "Name En: smoked finger" at bounding box center [450, 109] width 154 height 25
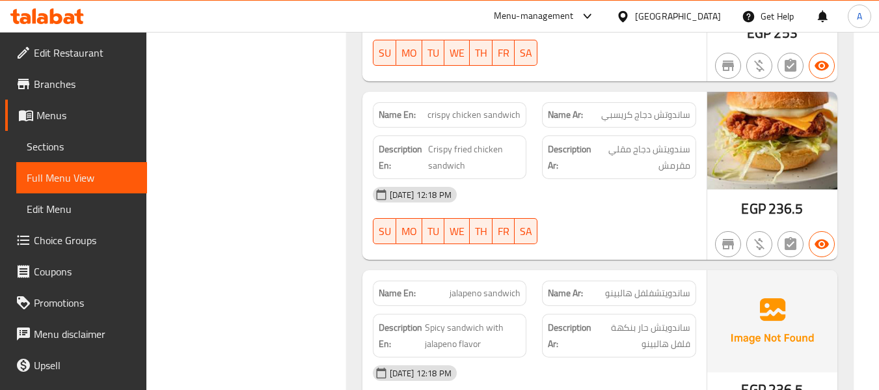
scroll to position [7746, 0]
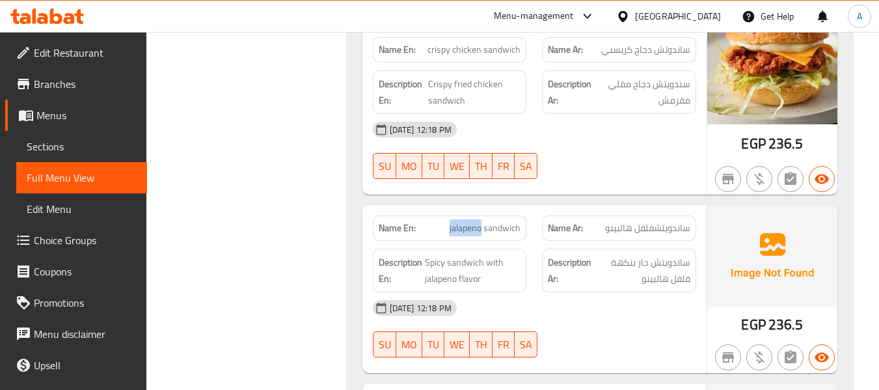
drag, startPoint x: 445, startPoint y: 167, endPoint x: 484, endPoint y: 167, distance: 38.4
click at [484, 221] on p "Name En: jalapeno sandwich" at bounding box center [450, 228] width 143 height 14
drag, startPoint x: 475, startPoint y: 189, endPoint x: 465, endPoint y: 176, distance: 17.2
click at [471, 241] on div "Description En: Spicy sandwich with jalapeno flavor" at bounding box center [450, 270] width 170 height 59
drag, startPoint x: 447, startPoint y: 172, endPoint x: 522, endPoint y: 178, distance: 75.8
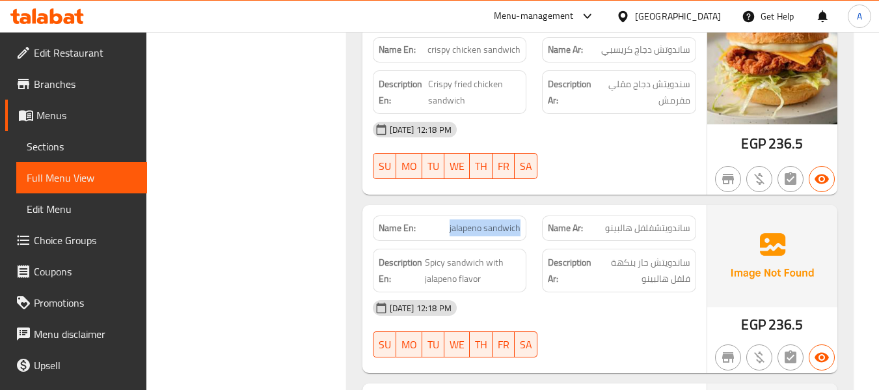
click at [522, 215] on div "Name En: jalapeno sandwich" at bounding box center [450, 227] width 154 height 25
click at [652, 292] on div "28-09-2025 12:18 PM" at bounding box center [534, 307] width 339 height 31
drag, startPoint x: 606, startPoint y: 169, endPoint x: 693, endPoint y: 172, distance: 87.3
click at [693, 215] on div "Name Ar: ساندويتشفلفل هالبينو" at bounding box center [619, 227] width 154 height 25
click at [452, 221] on span "jalapeno sandwich" at bounding box center [485, 228] width 71 height 14
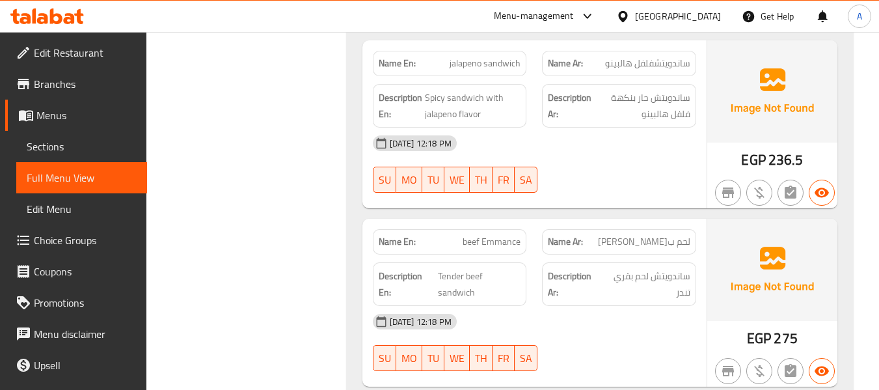
scroll to position [7941, 0]
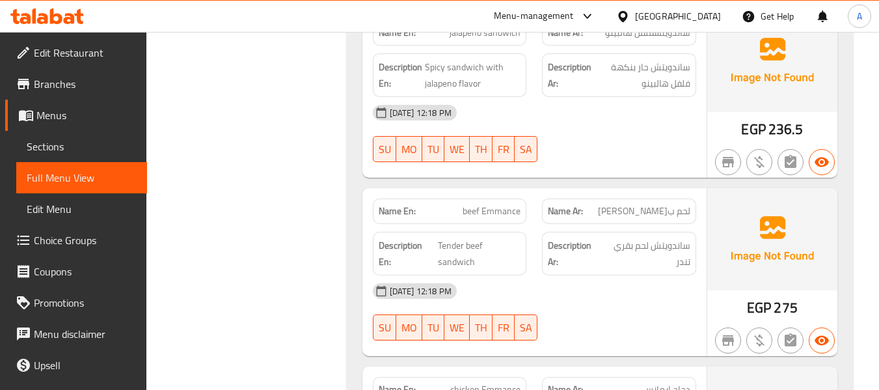
click at [497, 204] on span "beef Emmance" at bounding box center [492, 211] width 58 height 14
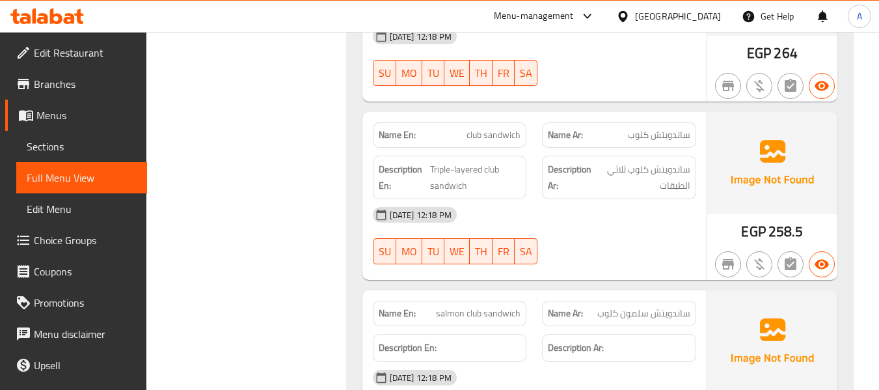
scroll to position [8397, 0]
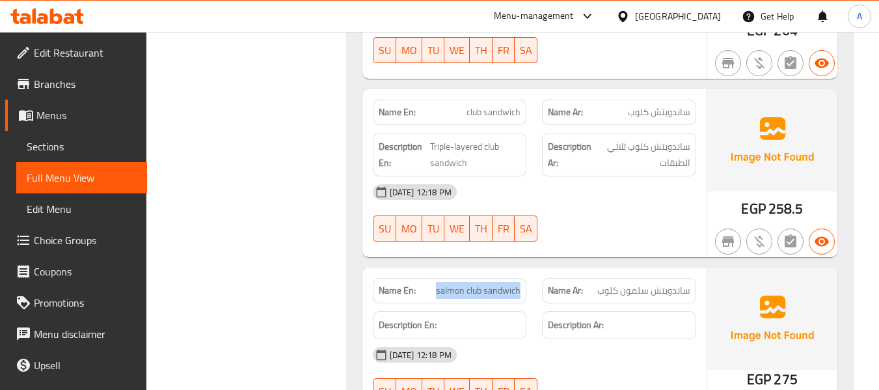
drag, startPoint x: 438, startPoint y: 230, endPoint x: 525, endPoint y: 230, distance: 86.6
click at [525, 278] on div "Name En: salmon club sandwich" at bounding box center [450, 290] width 154 height 25
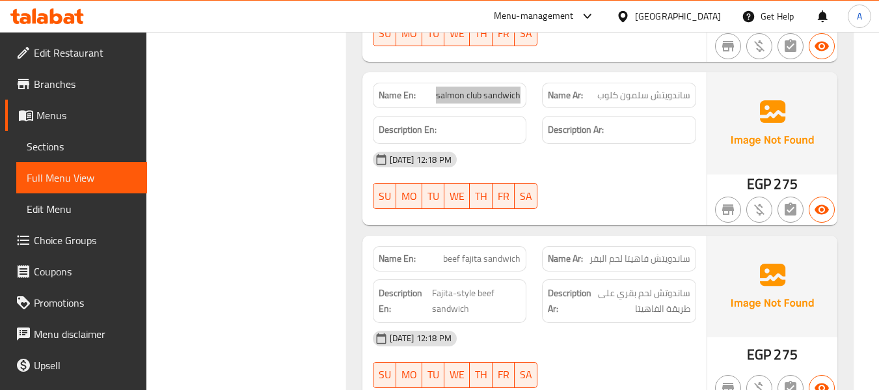
scroll to position [8657, 0]
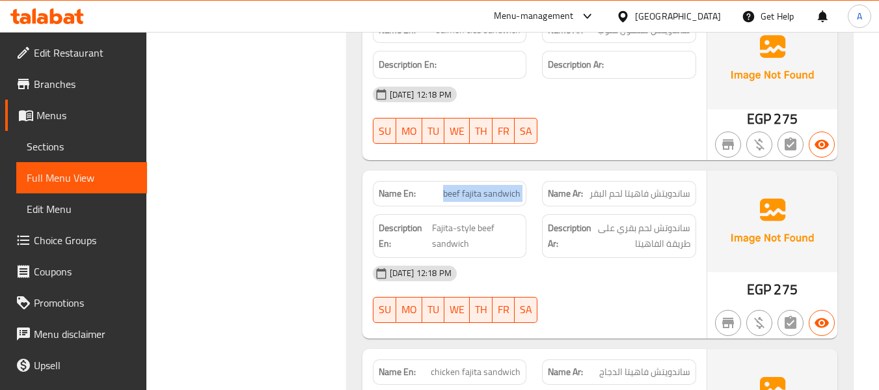
drag, startPoint x: 444, startPoint y: 134, endPoint x: 536, endPoint y: 137, distance: 91.8
click at [536, 173] on div "Name En: beef fajita sandwich Name Ar: ساندويتش فاهيتا لحم البقر" at bounding box center [534, 193] width 339 height 41
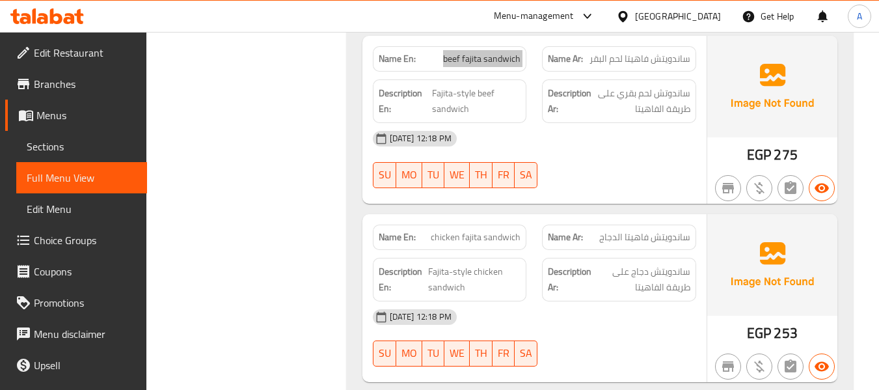
scroll to position [8788, 0]
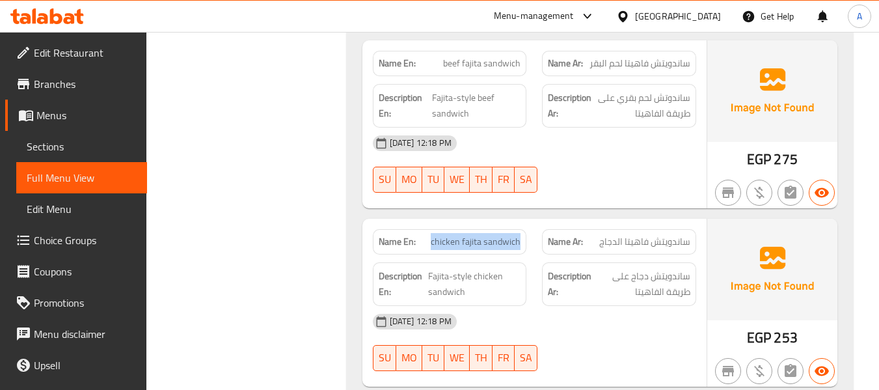
drag, startPoint x: 433, startPoint y: 179, endPoint x: 524, endPoint y: 188, distance: 91.6
click at [524, 229] on div "Name En: chicken fajita sandwich" at bounding box center [450, 241] width 154 height 25
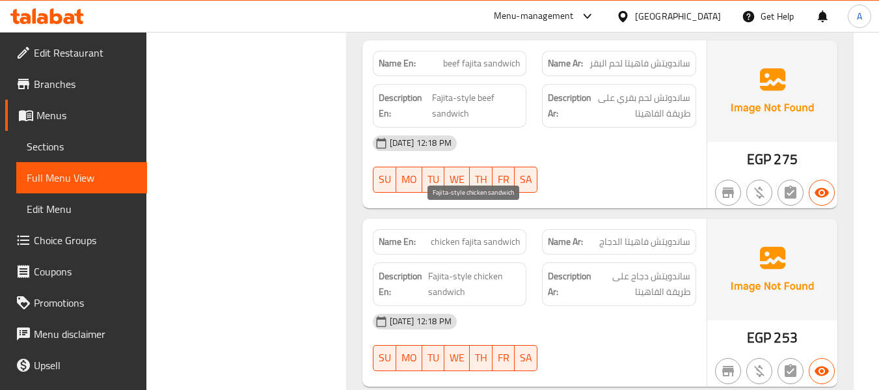
click at [490, 268] on span "Fajita-style chicken sandwich" at bounding box center [474, 284] width 92 height 32
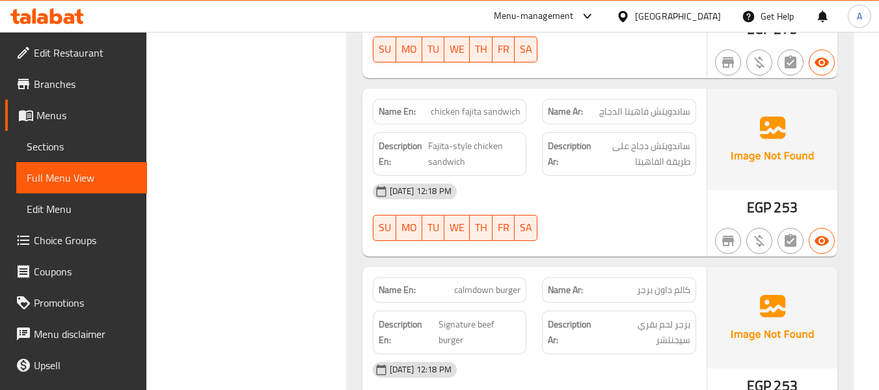
click at [504, 283] on span "calmdown burger" at bounding box center [487, 290] width 66 height 14
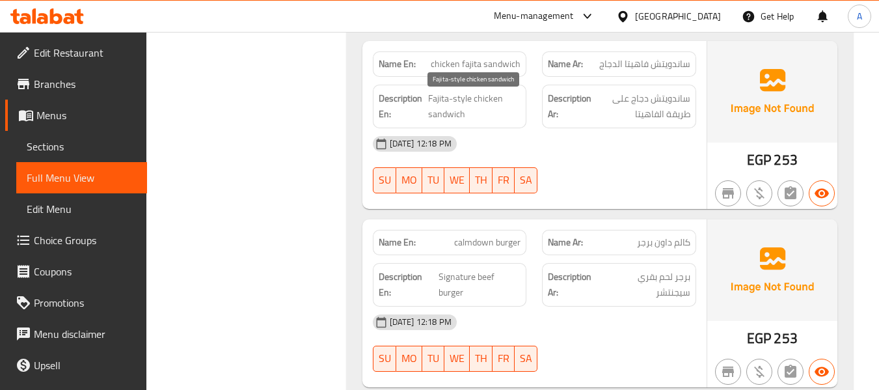
scroll to position [8983, 0]
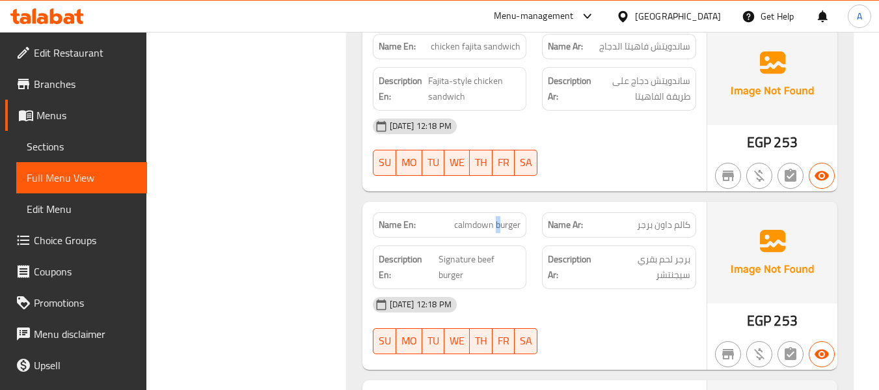
click at [497, 212] on div "Name En: calmdown burger" at bounding box center [450, 224] width 154 height 25
click at [475, 251] on span "Signature beef burger" at bounding box center [480, 267] width 82 height 32
click at [468, 251] on span "Signature beef burger" at bounding box center [480, 267] width 82 height 32
click at [471, 251] on span "Signature beef burger" at bounding box center [480, 267] width 82 height 32
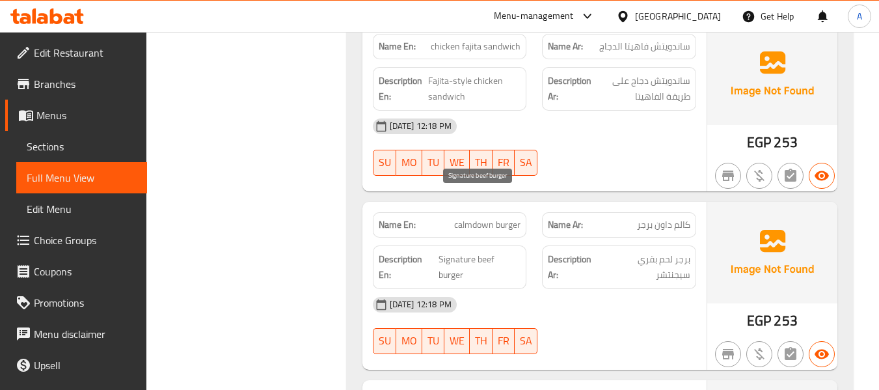
click at [458, 251] on span "Signature beef burger" at bounding box center [480, 267] width 82 height 32
click at [470, 251] on span "Signature beef burger" at bounding box center [480, 267] width 82 height 32
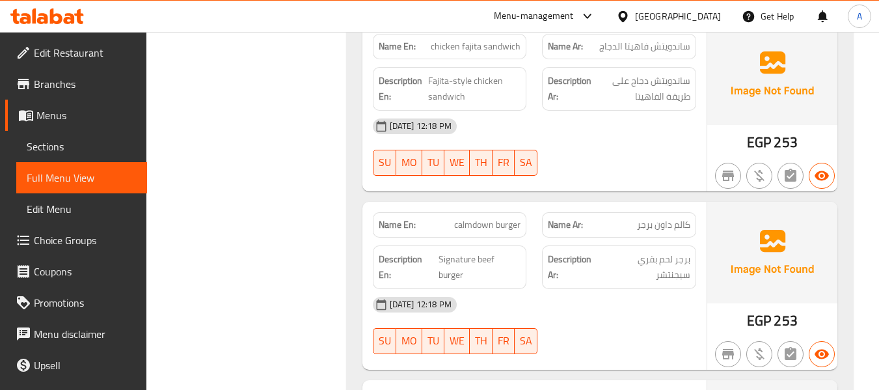
click at [552, 251] on strong "Description Ar:" at bounding box center [575, 267] width 54 height 32
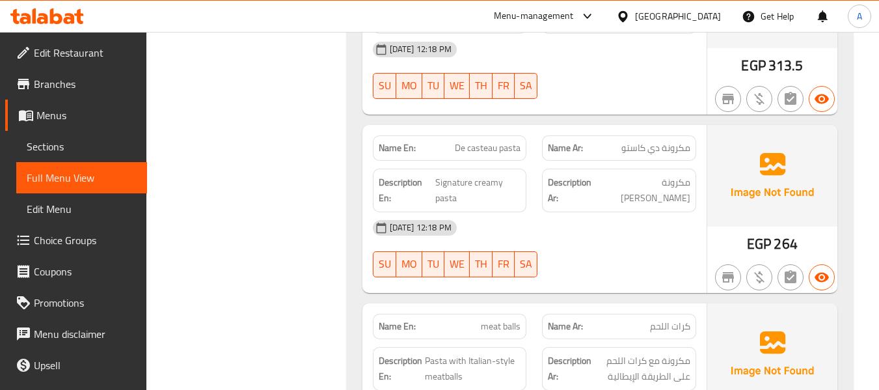
scroll to position [9959, 0]
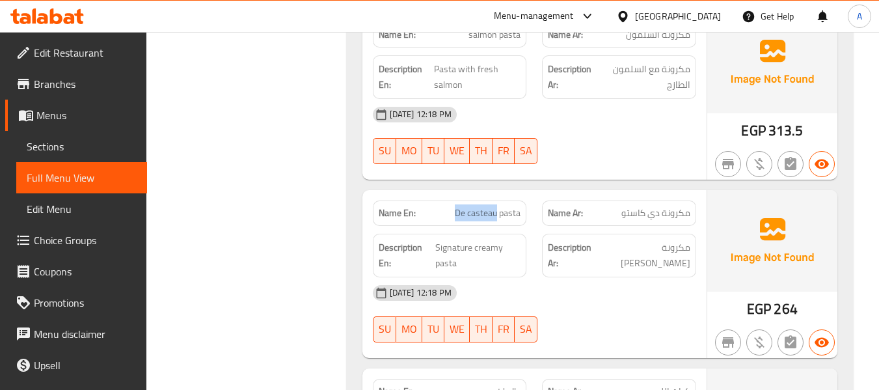
drag, startPoint x: 456, startPoint y: 150, endPoint x: 497, endPoint y: 158, distance: 41.7
click at [497, 206] on span "De casteau pasta" at bounding box center [488, 213] width 66 height 14
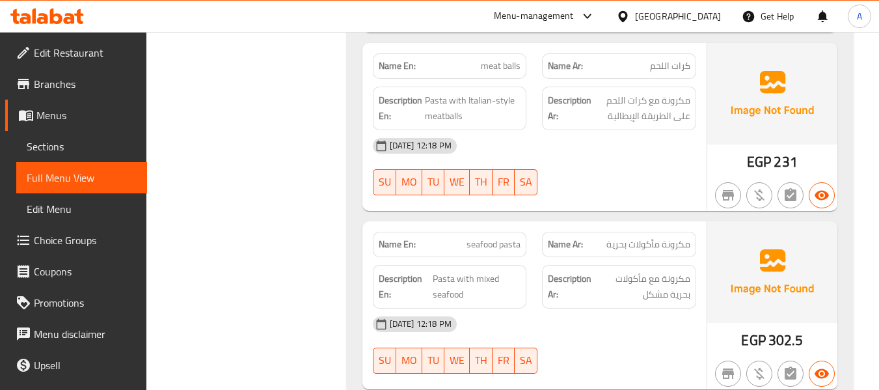
scroll to position [10350, 0]
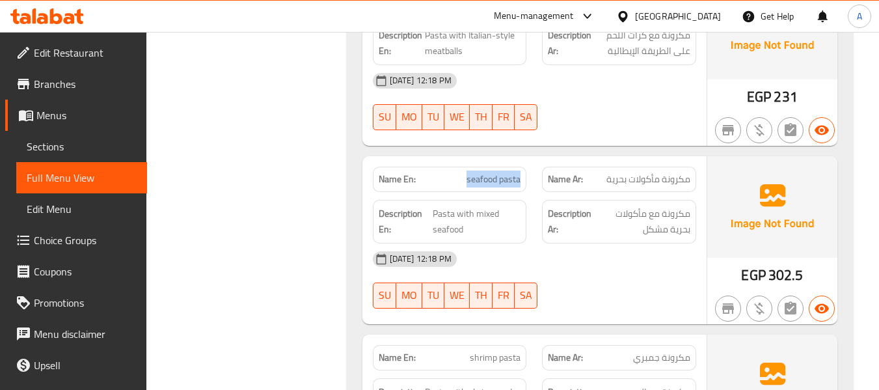
drag, startPoint x: 459, startPoint y: 124, endPoint x: 519, endPoint y: 124, distance: 59.9
click at [519, 172] on p "Name En: seafood pasta" at bounding box center [450, 179] width 143 height 14
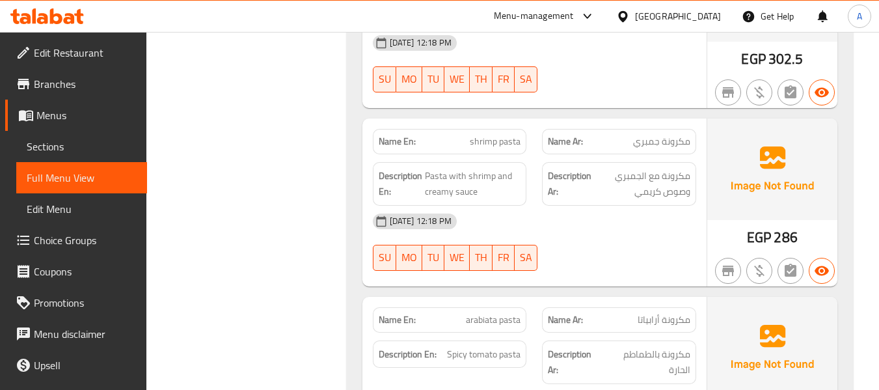
scroll to position [10545, 0]
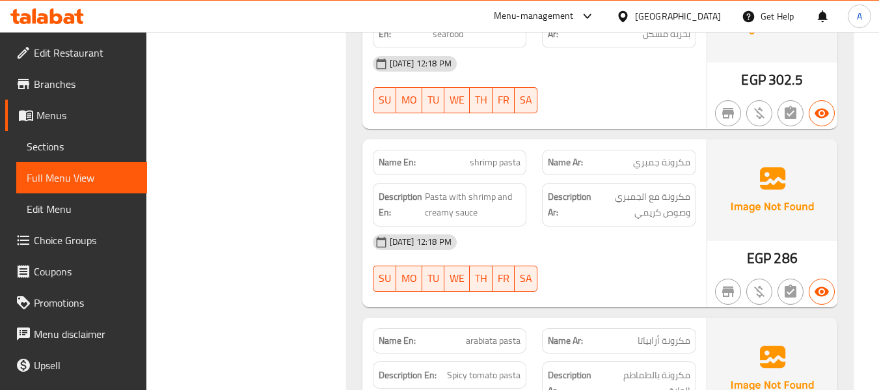
click at [454, 189] on span "Pasta with shrimp and creamy sauce" at bounding box center [473, 205] width 96 height 32
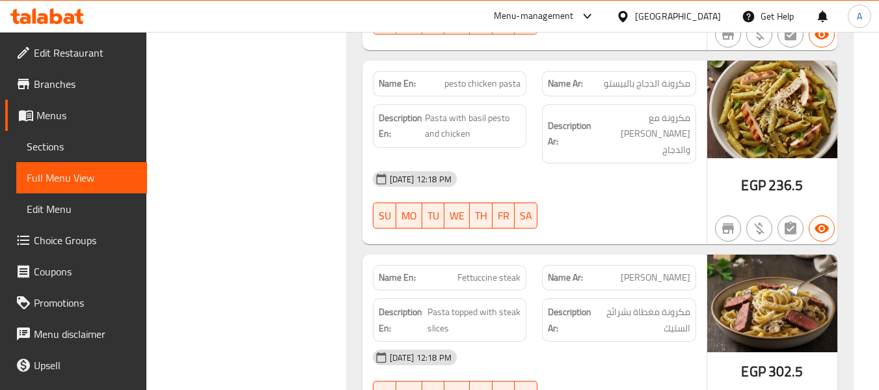
scroll to position [11261, 0]
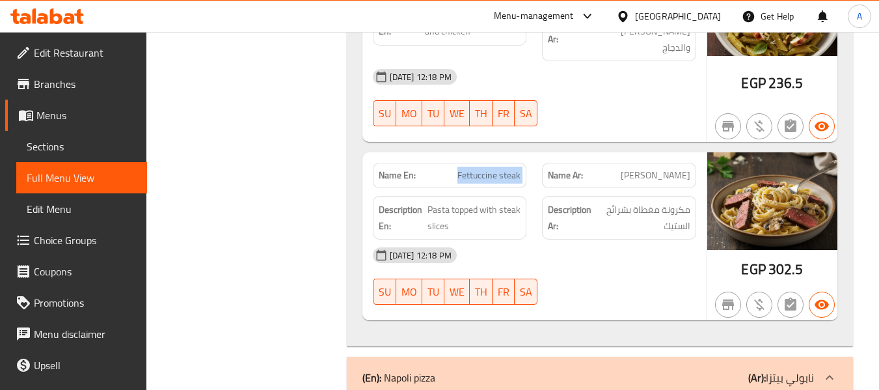
drag, startPoint x: 450, startPoint y: 104, endPoint x: 536, endPoint y: 102, distance: 85.3
click at [536, 155] on div "Name En: Fettuccine steak Name Ar: ستيك فيتوتشيني" at bounding box center [534, 175] width 339 height 41
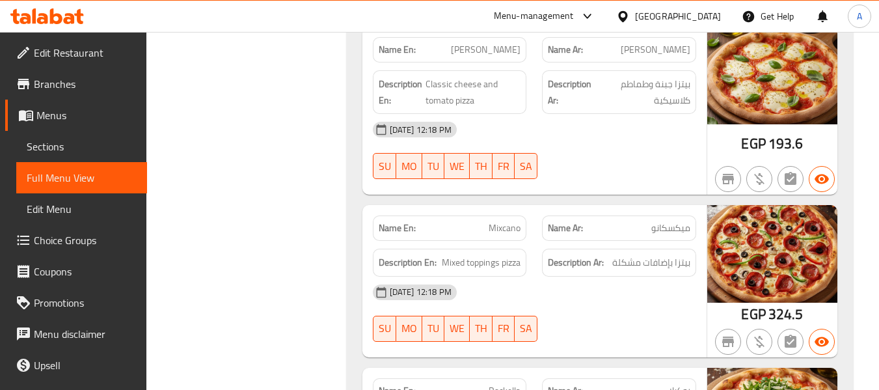
scroll to position [11652, 0]
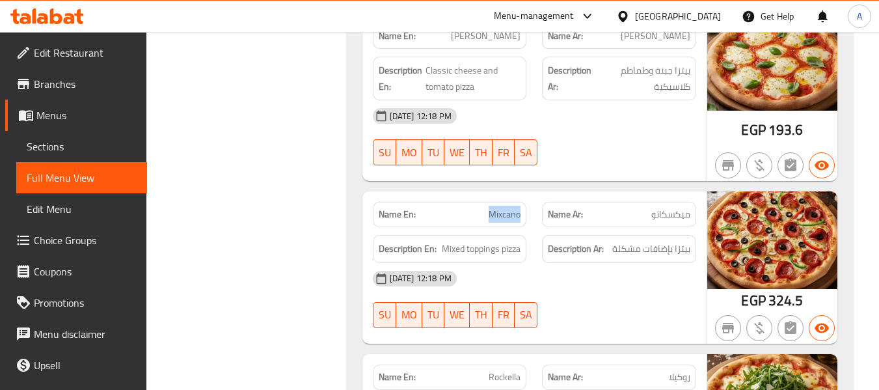
drag, startPoint x: 488, startPoint y: 135, endPoint x: 524, endPoint y: 142, distance: 36.4
click at [524, 202] on div "Name En: Mixcano" at bounding box center [450, 214] width 154 height 25
click at [495, 235] on div "Description En: Mixed toppings pizza" at bounding box center [450, 249] width 154 height 28
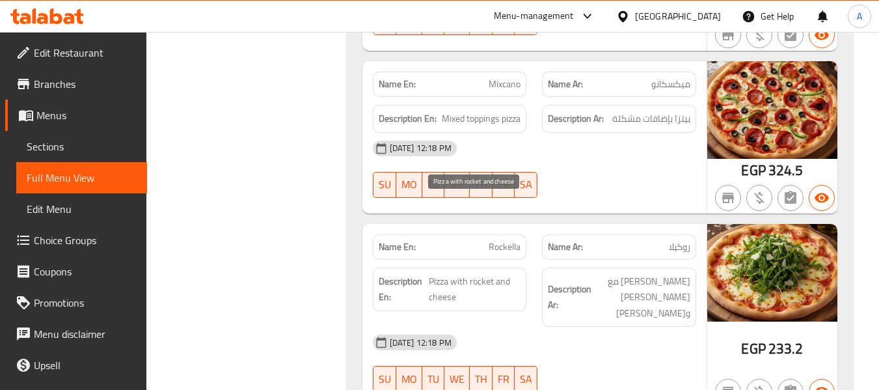
click at [482, 273] on span "Pizza with rocket and cheese" at bounding box center [475, 289] width 92 height 32
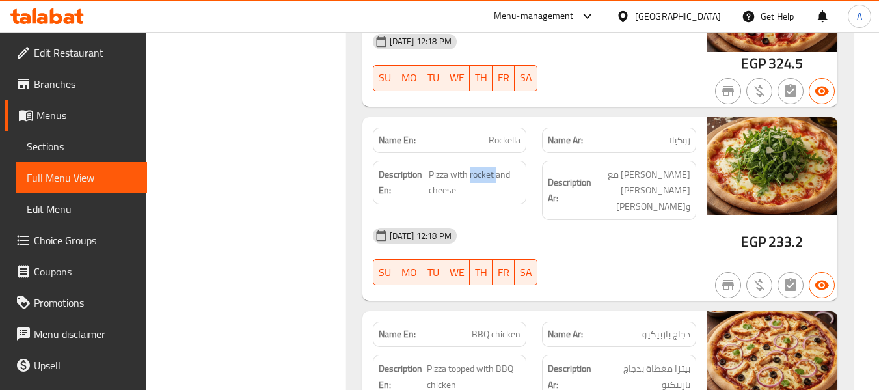
scroll to position [11912, 0]
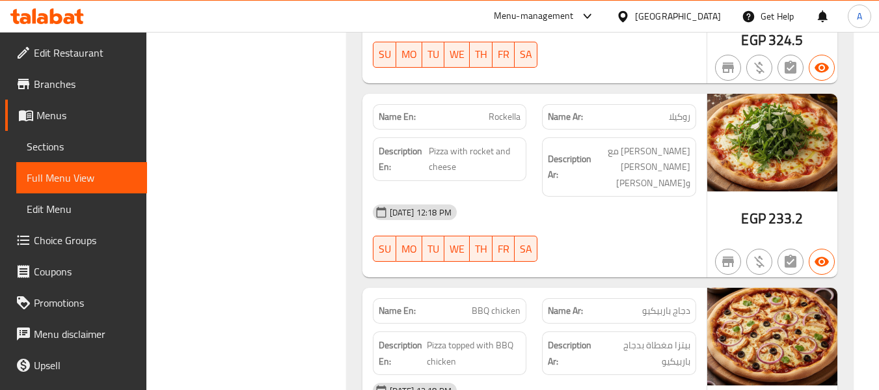
click at [589, 130] on div "Description Ar: بيتزا مع جرجير وجبن" at bounding box center [619, 168] width 170 height 76
drag, startPoint x: 470, startPoint y: 224, endPoint x: 521, endPoint y: 227, distance: 50.9
click at [521, 298] on div "Name En: BBQ chicken" at bounding box center [450, 310] width 154 height 25
click at [452, 304] on p "Name En: BBQ chicken" at bounding box center [450, 311] width 143 height 14
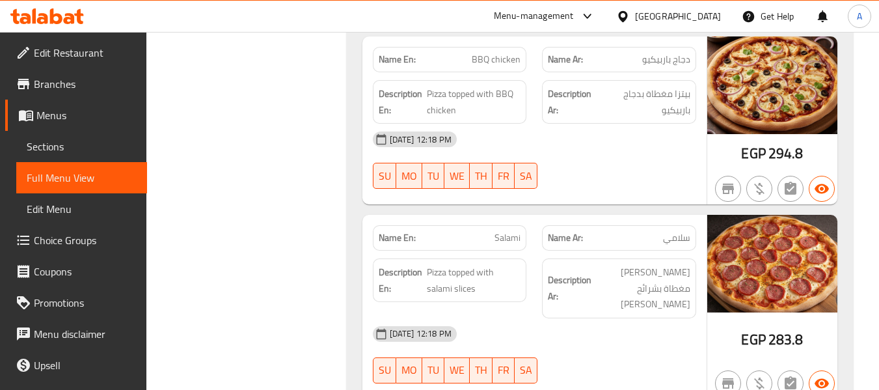
scroll to position [12172, 0]
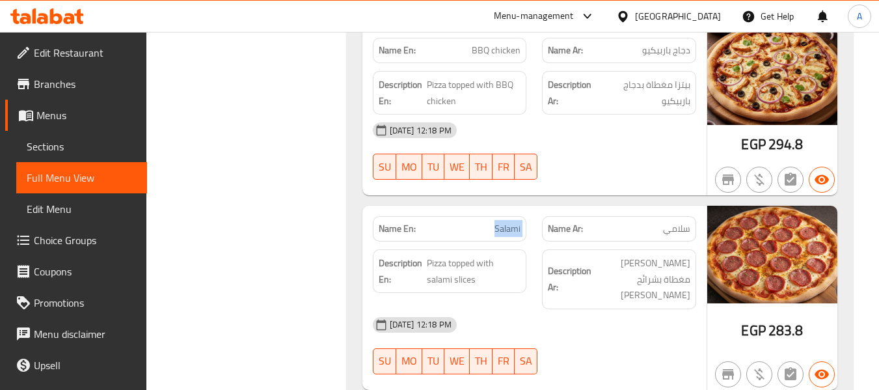
drag, startPoint x: 490, startPoint y: 139, endPoint x: 534, endPoint y: 137, distance: 44.9
click at [534, 208] on div "Name En: Salami Name Ar: سلامي" at bounding box center [534, 228] width 339 height 41
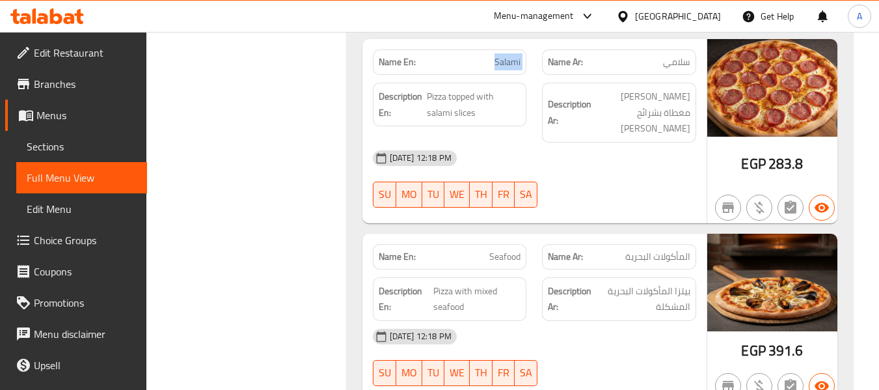
scroll to position [12368, 0]
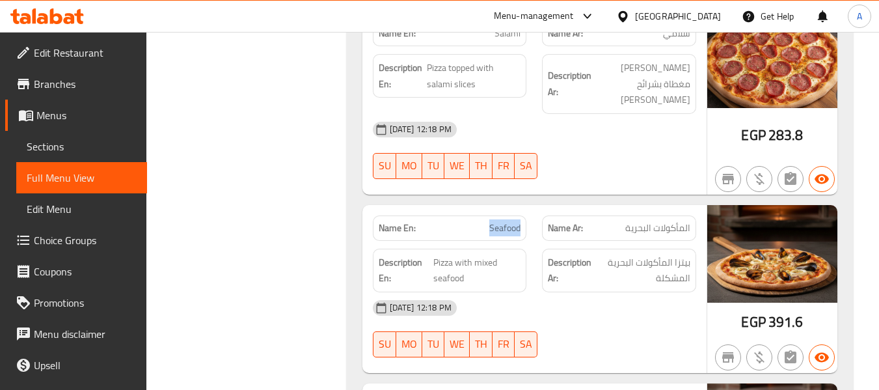
drag, startPoint x: 477, startPoint y: 107, endPoint x: 529, endPoint y: 121, distance: 53.4
click at [529, 208] on div "Name En: Seafood" at bounding box center [450, 228] width 170 height 41
click at [486, 255] on span "Pizza with mixed seafood" at bounding box center [477, 271] width 87 height 32
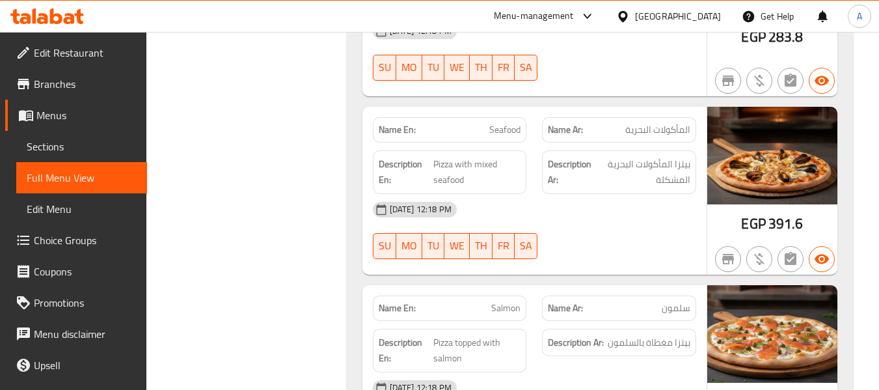
scroll to position [12498, 0]
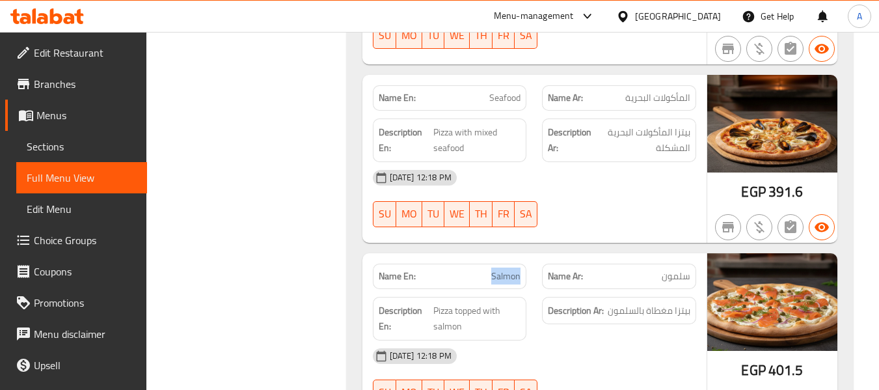
drag, startPoint x: 487, startPoint y: 170, endPoint x: 520, endPoint y: 172, distance: 33.3
click at [520, 269] on p "Name En: Salmon" at bounding box center [450, 276] width 143 height 14
click at [510, 303] on span "Pizza topped with salmon" at bounding box center [478, 319] width 88 height 32
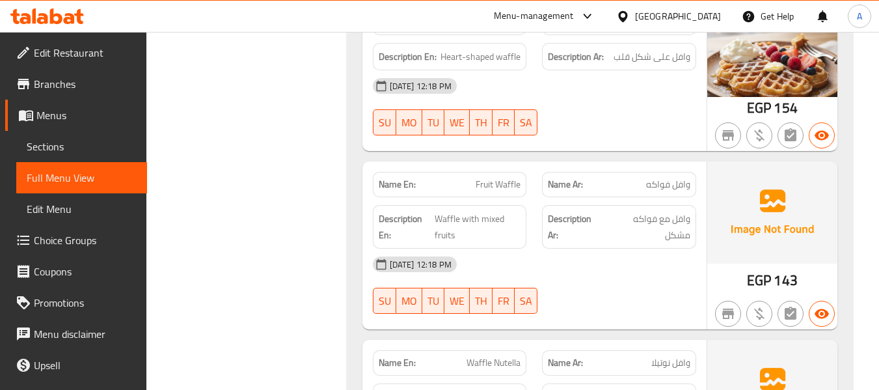
scroll to position [18161, 0]
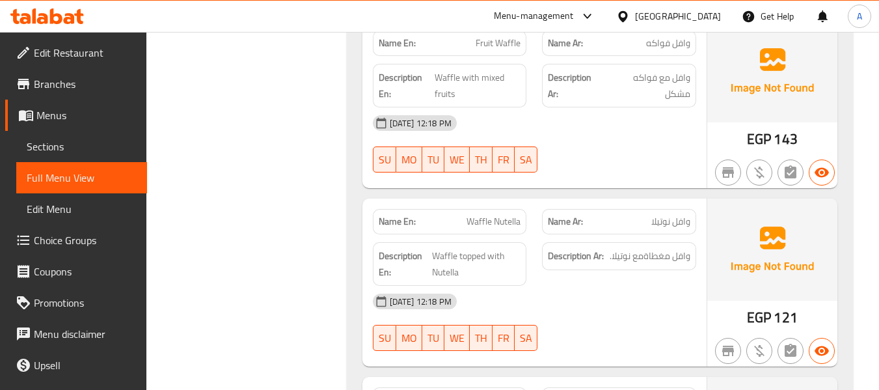
click at [79, 143] on span "Sections" at bounding box center [82, 147] width 110 height 16
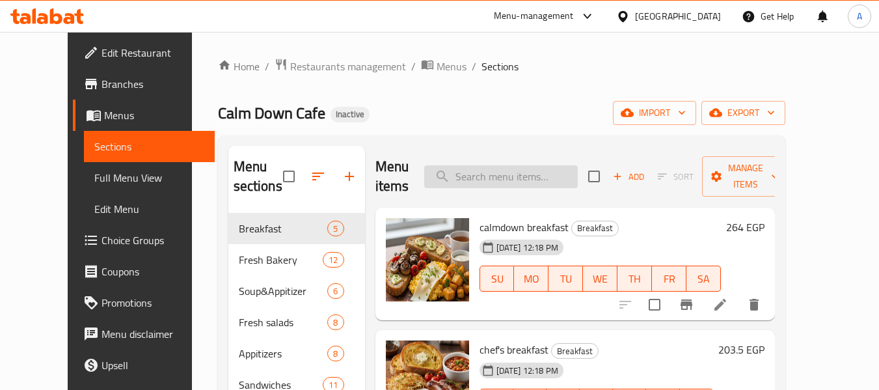
click at [515, 180] on input "search" at bounding box center [501, 176] width 154 height 23
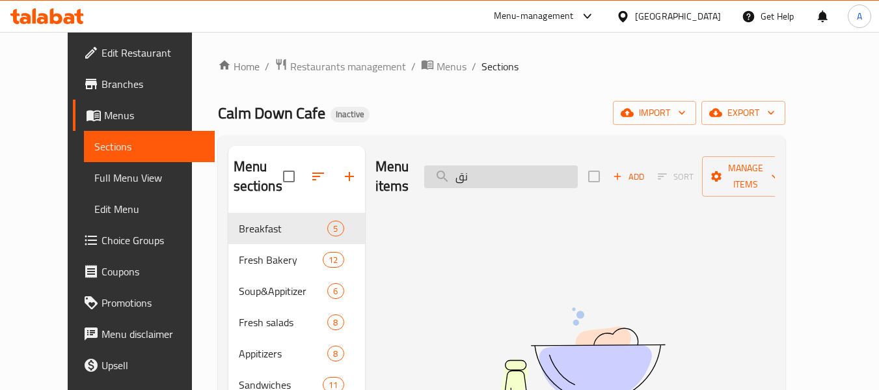
type input "ن"
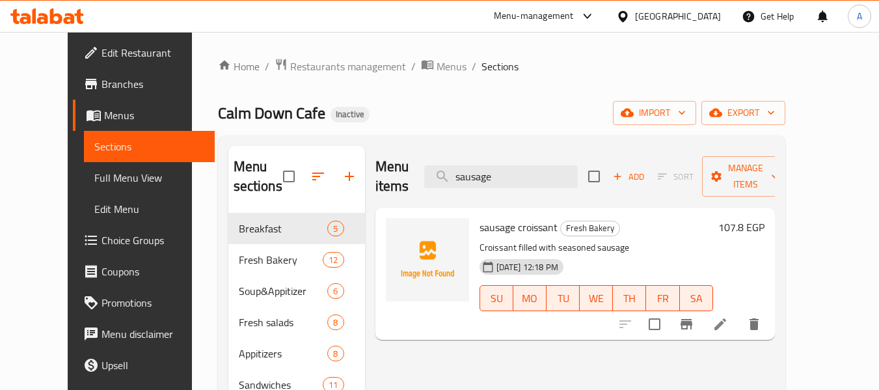
type input "sausage"
click at [728, 316] on icon at bounding box center [721, 324] width 16 height 16
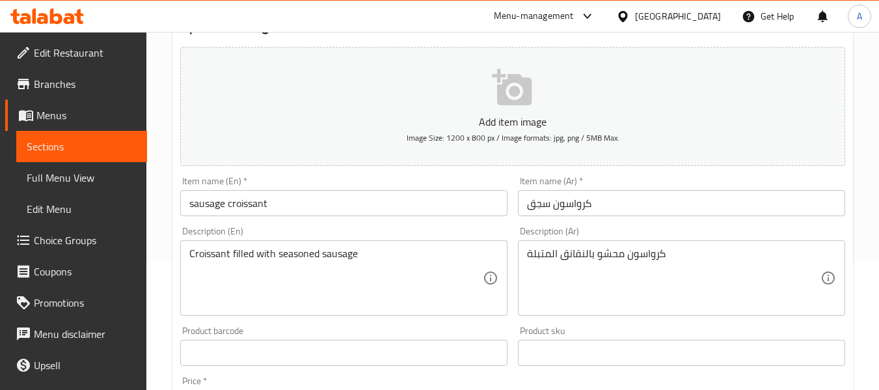
scroll to position [130, 0]
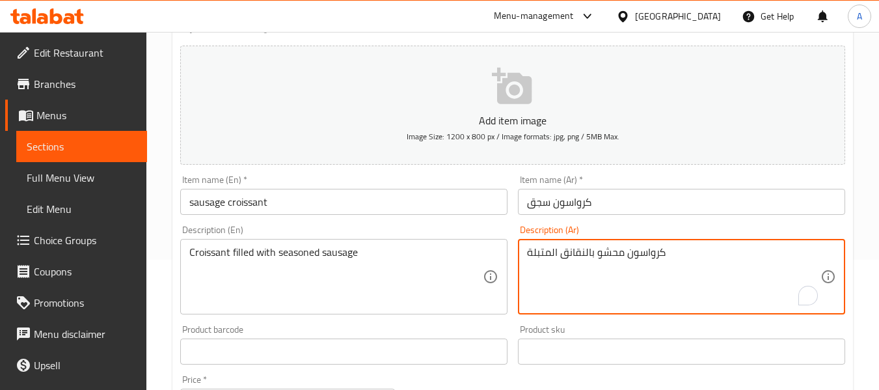
drag, startPoint x: 560, startPoint y: 259, endPoint x: 586, endPoint y: 263, distance: 25.7
paste textarea "سجق"
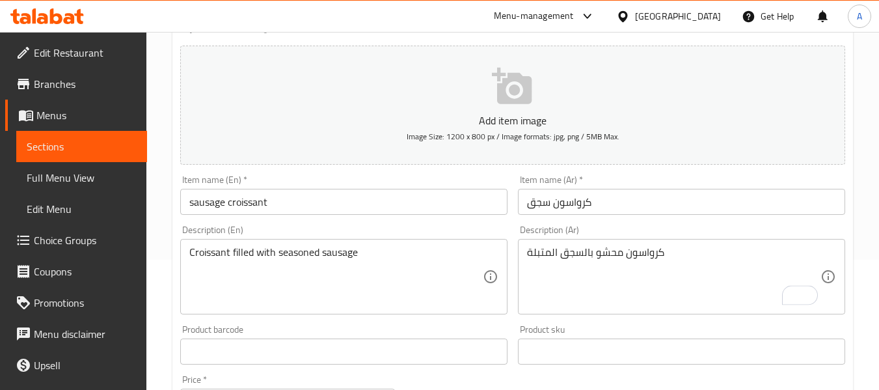
drag, startPoint x: 526, startPoint y: 255, endPoint x: 533, endPoint y: 255, distance: 7.2
click at [533, 255] on div "كرواسون محشو بالسجق المتبلة Description (Ar)" at bounding box center [681, 277] width 327 height 76
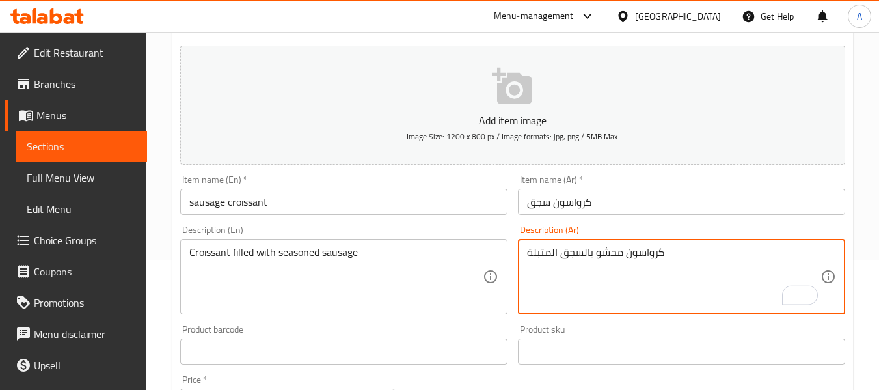
click at [527, 256] on textarea "كرواسون محشو بالسجق المتبلة" at bounding box center [674, 277] width 294 height 62
type textarea "كرواسون محشو بالسجق المتبل"
click at [605, 193] on input "كرواسون سجق" at bounding box center [681, 202] width 327 height 26
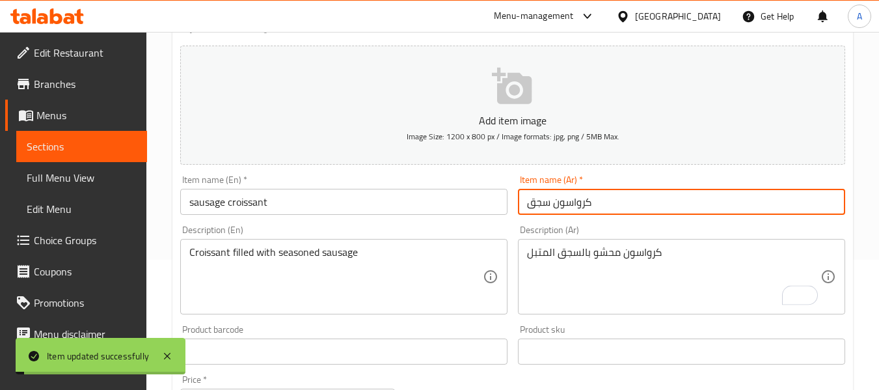
scroll to position [0, 0]
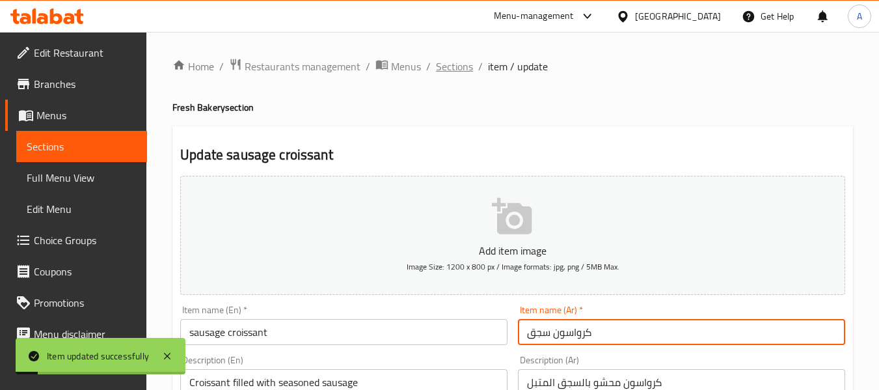
click at [467, 64] on span "Sections" at bounding box center [454, 67] width 37 height 16
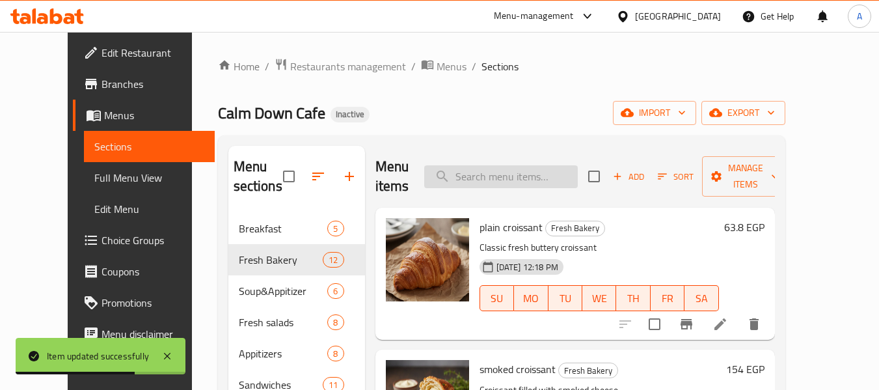
click at [499, 178] on input "search" at bounding box center [501, 176] width 154 height 23
paste input "frensh fries"
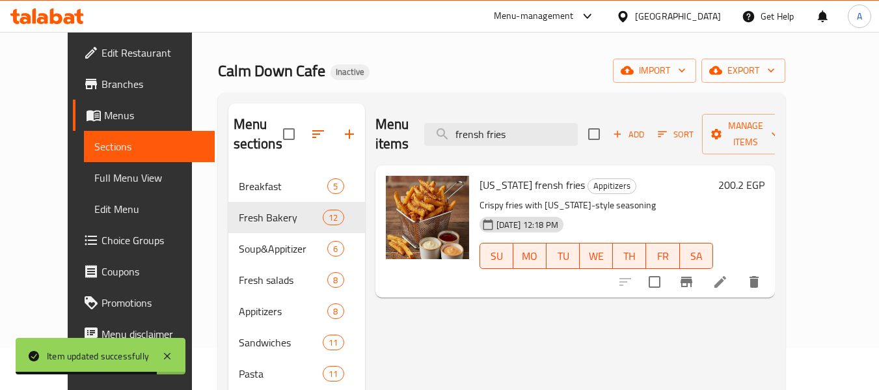
scroll to position [65, 0]
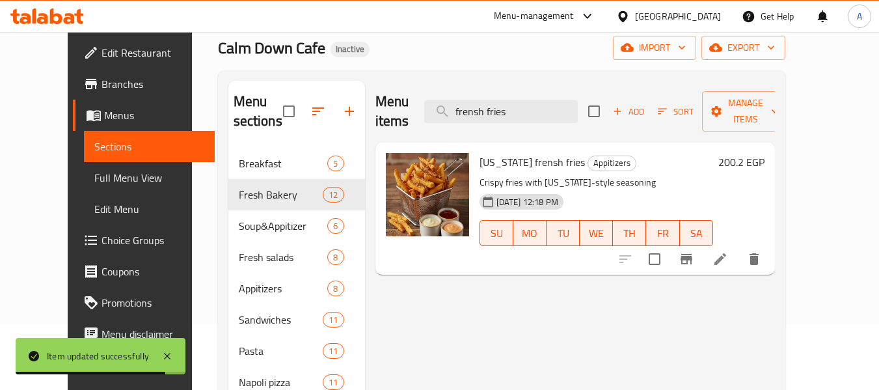
type input "frensh fries"
click at [739, 247] on li at bounding box center [720, 258] width 36 height 23
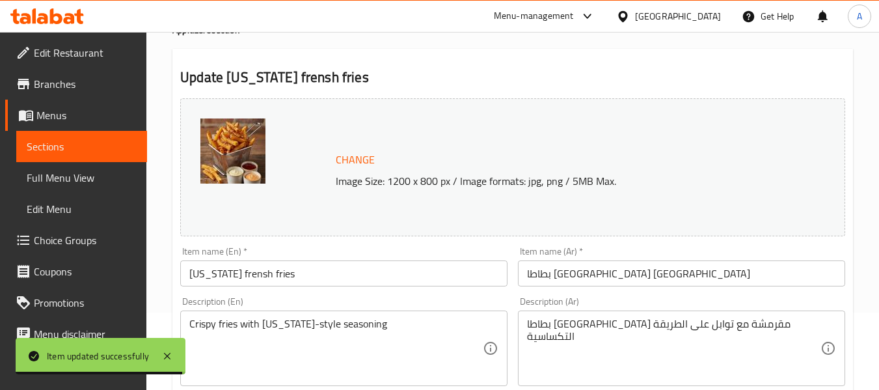
scroll to position [195, 0]
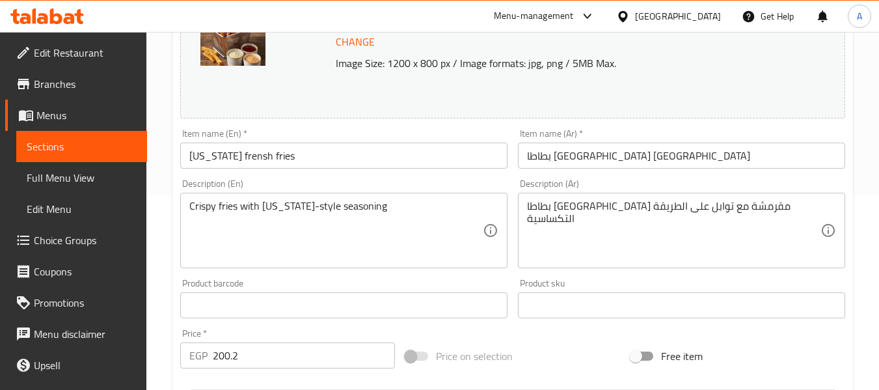
click at [223, 155] on input "texas frensh fries" at bounding box center [343, 156] width 327 height 26
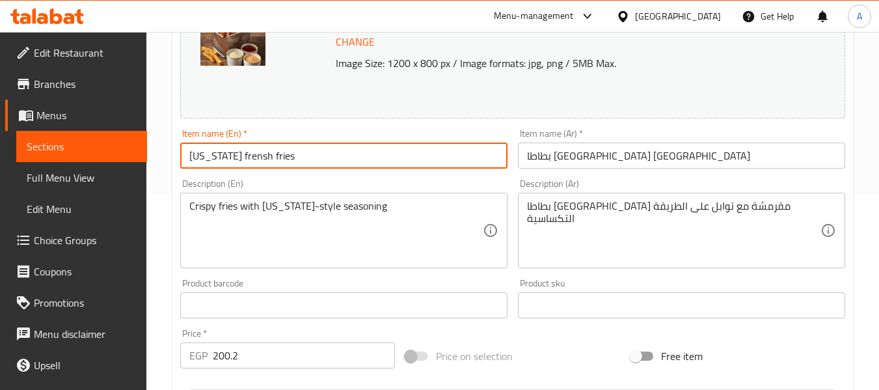
click at [232, 160] on input "texas frensh fries" at bounding box center [343, 156] width 327 height 26
click at [251, 154] on input "texas French fries" at bounding box center [343, 156] width 327 height 26
type input "Texas French Fries"
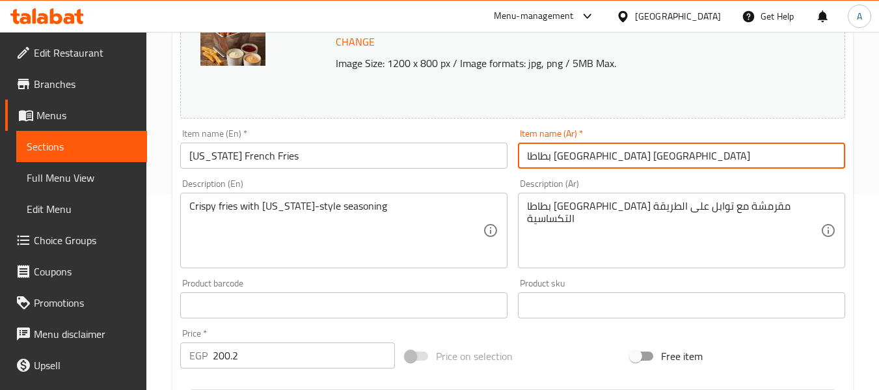
click at [642, 156] on input "بطاطا مقلية تكساس" at bounding box center [681, 156] width 327 height 26
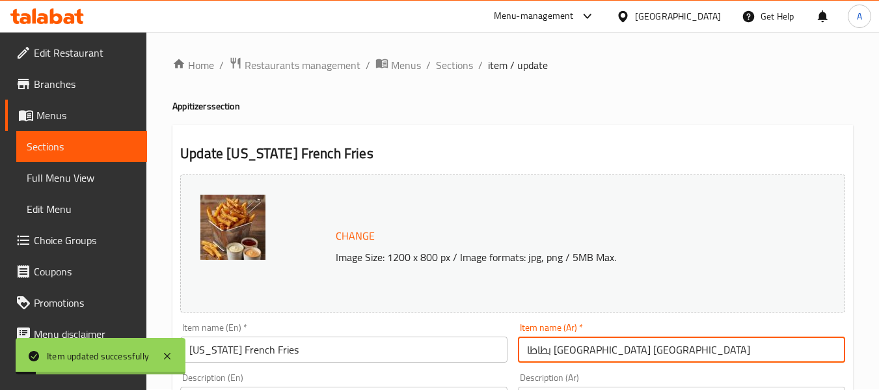
scroll to position [0, 0]
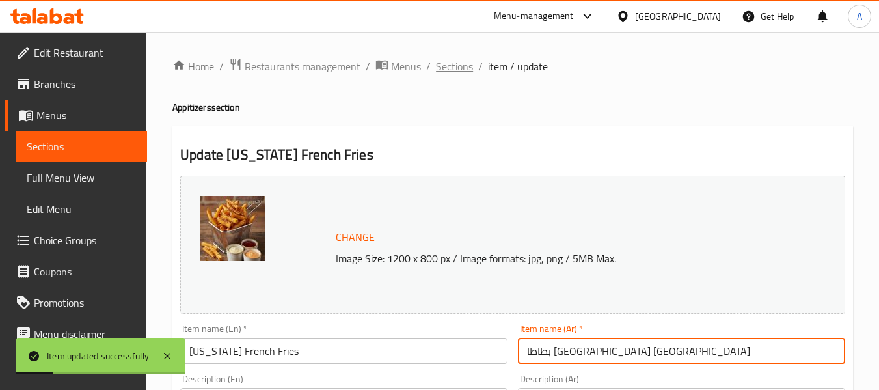
click at [462, 68] on span "Sections" at bounding box center [454, 67] width 37 height 16
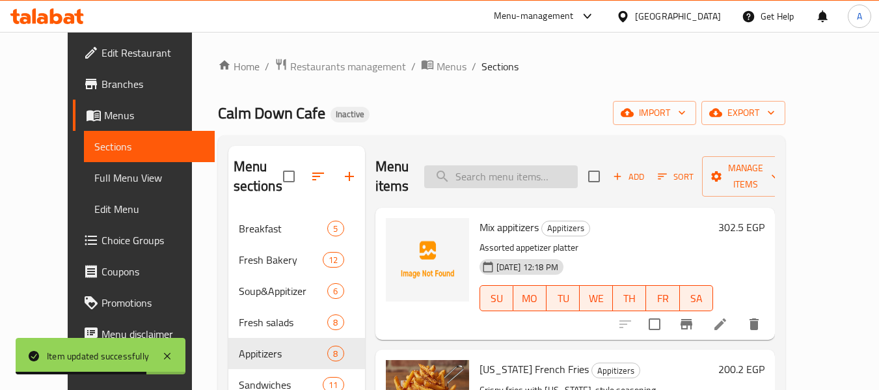
click at [493, 165] on input "search" at bounding box center [501, 176] width 154 height 23
paste input "potato bomb"
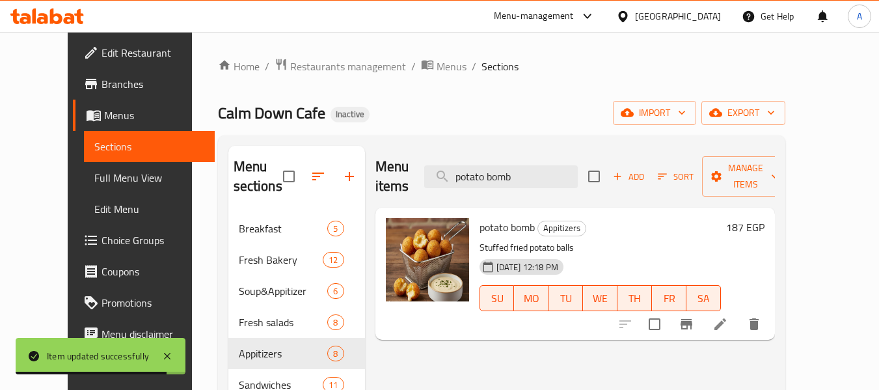
type input "potato bomb"
click at [728, 316] on icon at bounding box center [721, 324] width 16 height 16
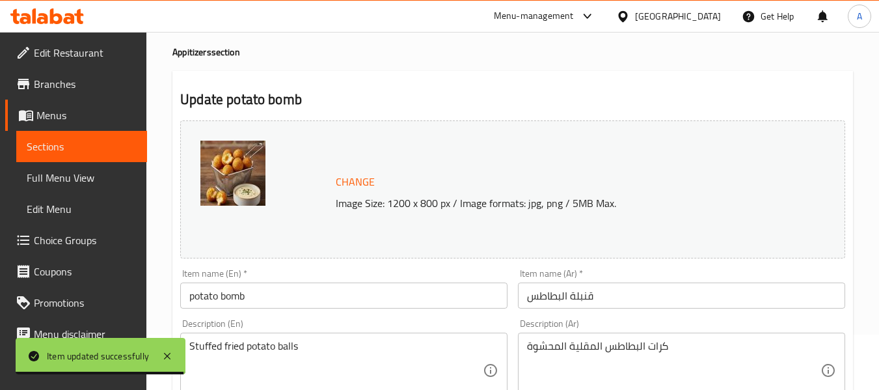
scroll to position [130, 0]
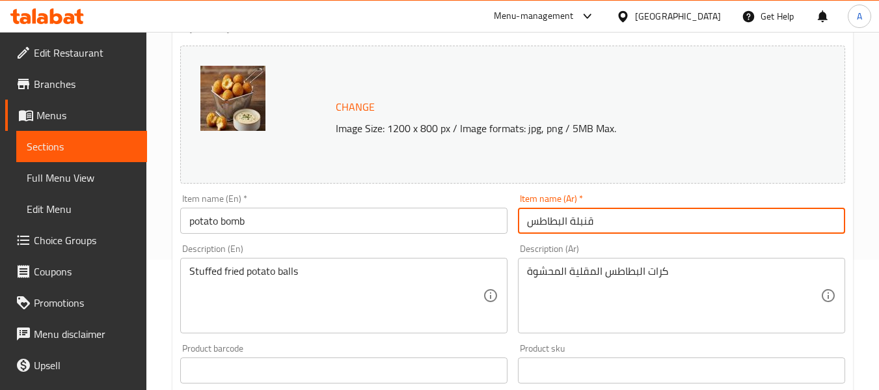
click at [564, 222] on input "قنبلة البطاطس" at bounding box center [681, 221] width 327 height 26
paste input "بطاطس بومب"
type input "بطاطس بومب"
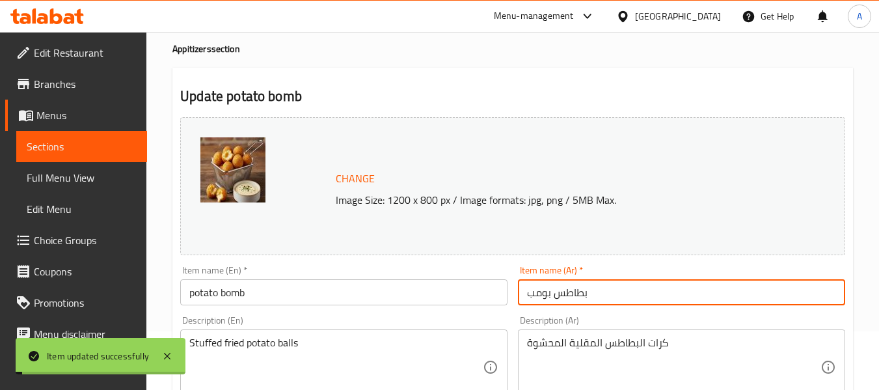
scroll to position [0, 0]
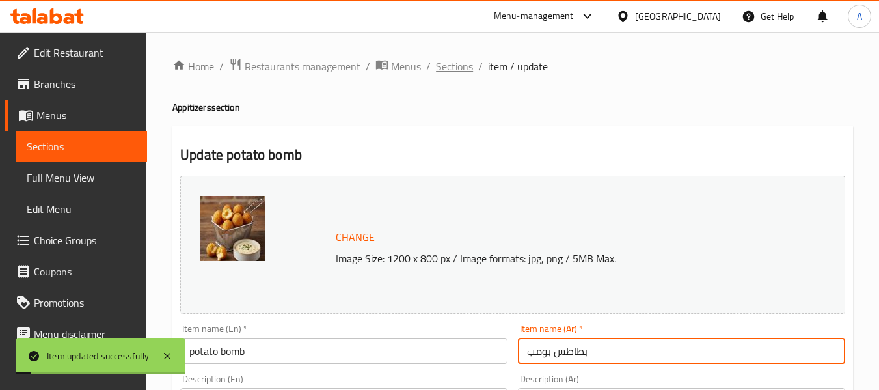
click at [458, 70] on span "Sections" at bounding box center [454, 67] width 37 height 16
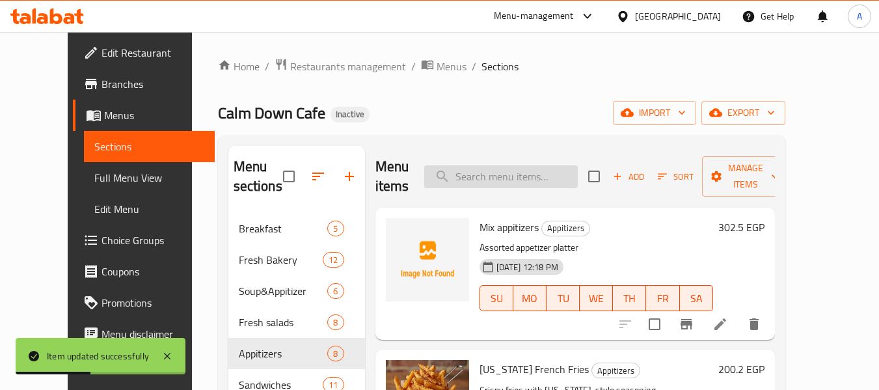
click at [510, 169] on input "search" at bounding box center [501, 176] width 154 height 23
paste input "jalapeno sandwich"
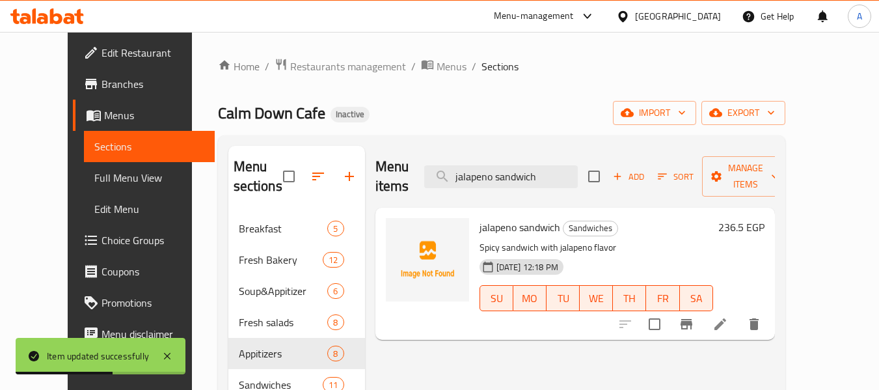
type input "jalapeno sandwich"
click at [726, 318] on icon at bounding box center [721, 324] width 12 height 12
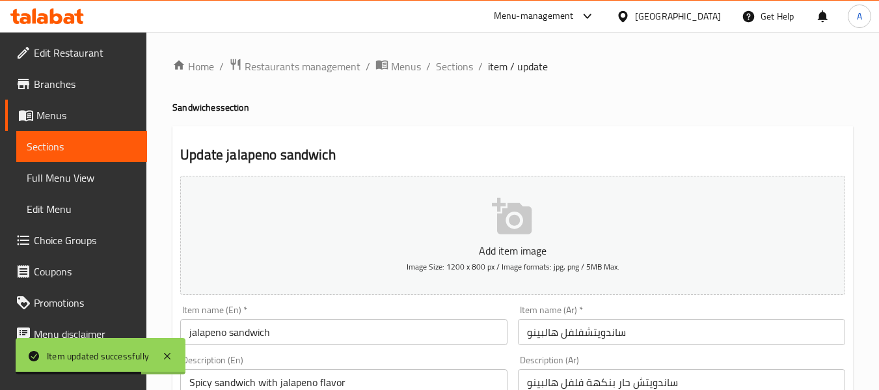
click at [585, 331] on input "ساندويتشفلفل هالبينو" at bounding box center [681, 332] width 327 height 26
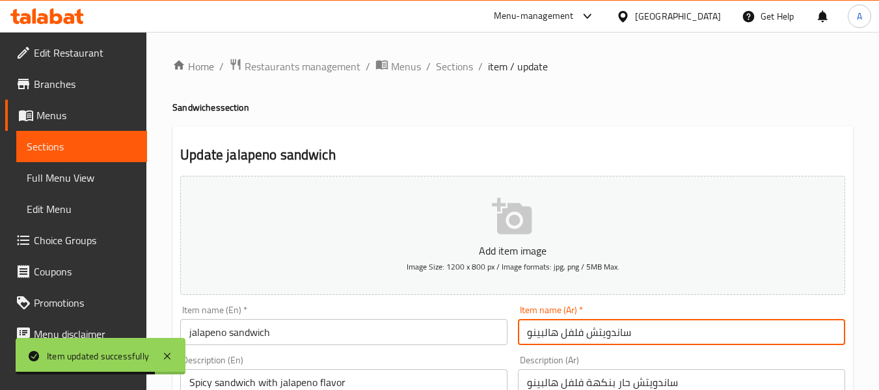
click at [639, 335] on input "ساندويتش فلفل هالبينو" at bounding box center [681, 332] width 327 height 26
type input "ساندويتش فلفل هالبينو"
click at [445, 72] on span "Sections" at bounding box center [454, 67] width 37 height 16
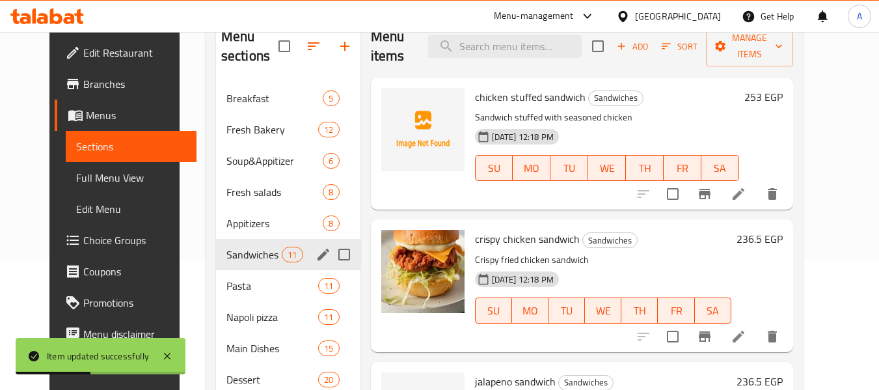
scroll to position [182, 0]
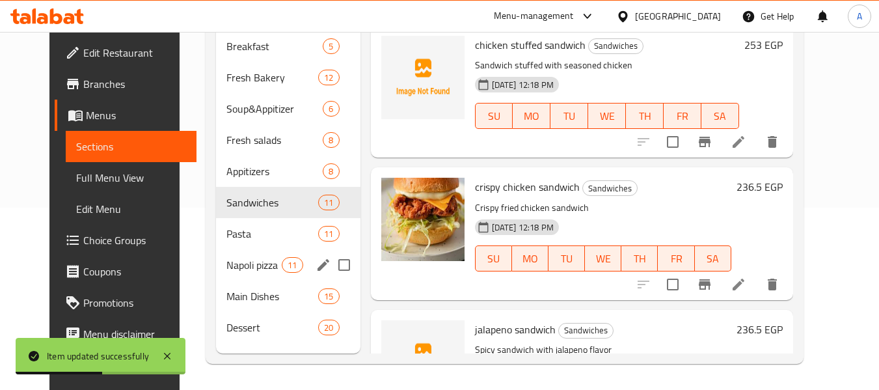
click at [255, 255] on div "Napoli pizza 11" at bounding box center [288, 264] width 145 height 31
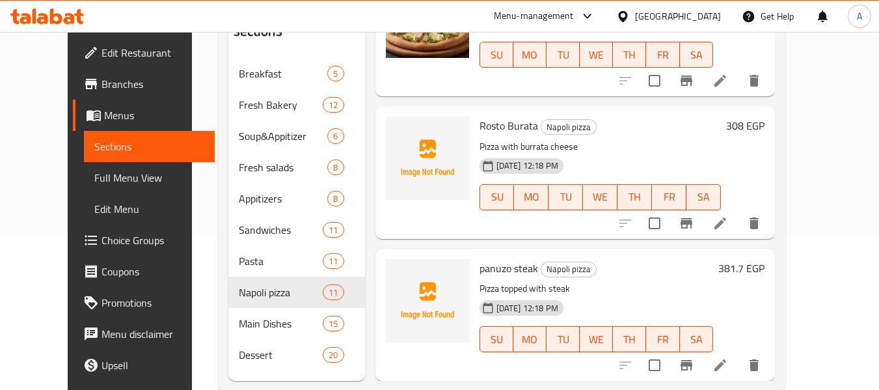
scroll to position [182, 0]
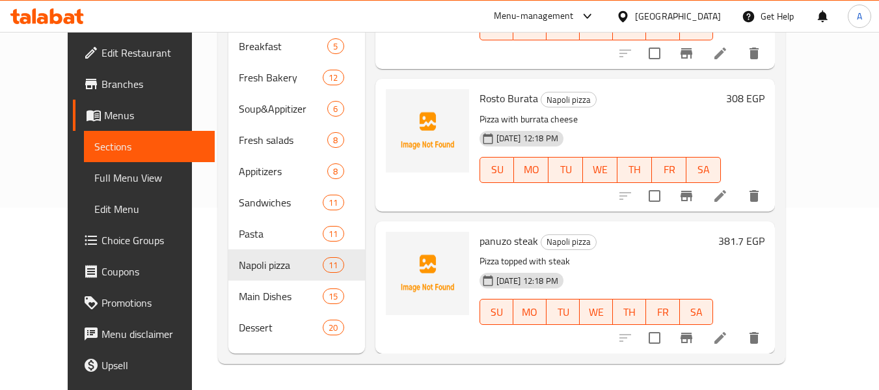
click at [94, 172] on span "Full Menu View" at bounding box center [149, 178] width 110 height 16
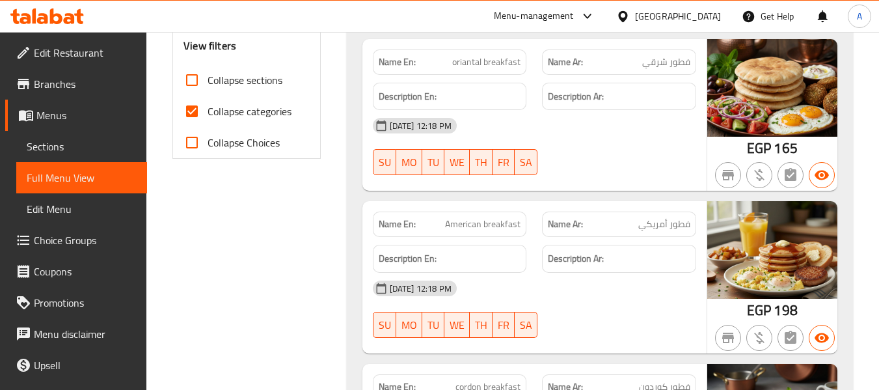
click at [264, 114] on span "Collapse categories" at bounding box center [250, 111] width 84 height 16
click at [208, 114] on input "Collapse categories" at bounding box center [191, 111] width 31 height 31
checkbox input "false"
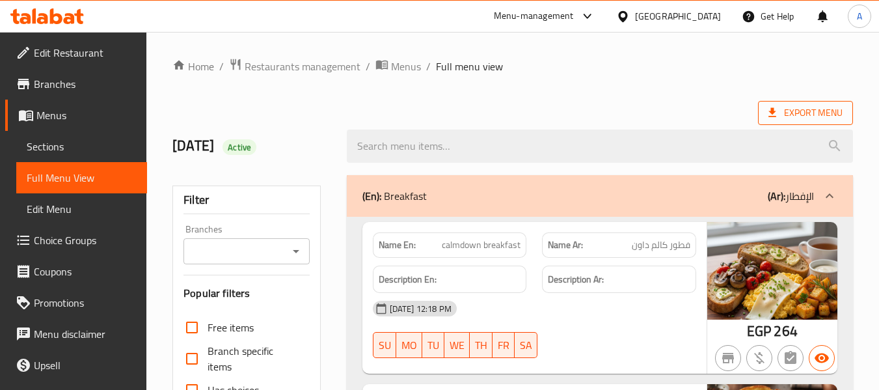
click at [786, 117] on span "Export Menu" at bounding box center [806, 113] width 74 height 16
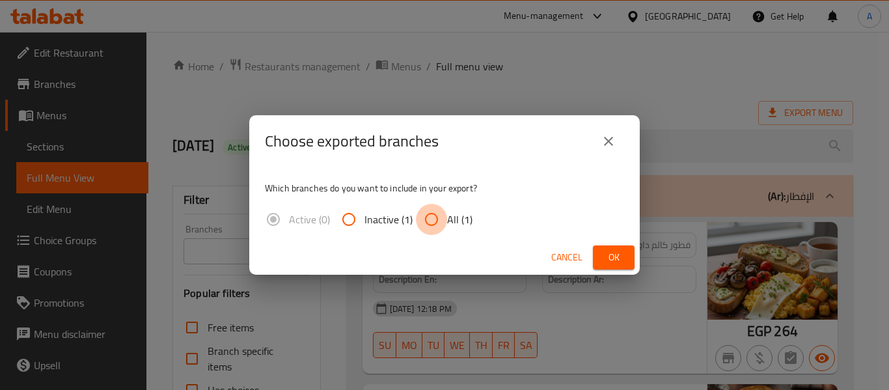
click at [442, 223] on input "All (1)" at bounding box center [431, 219] width 31 height 31
radio input "true"
click at [619, 261] on span "Ok" at bounding box center [613, 257] width 21 height 16
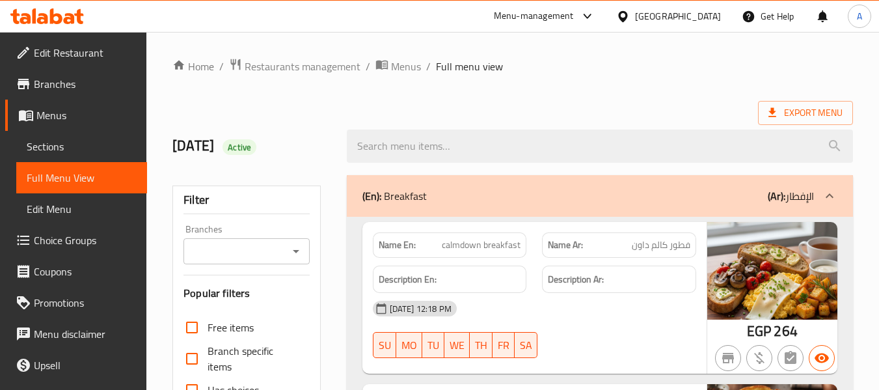
drag, startPoint x: 329, startPoint y: 120, endPoint x: 376, endPoint y: 171, distance: 68.6
click at [329, 120] on div "28/9/2025 Active" at bounding box center [252, 146] width 174 height 58
click at [64, 120] on span "Menus" at bounding box center [86, 115] width 100 height 16
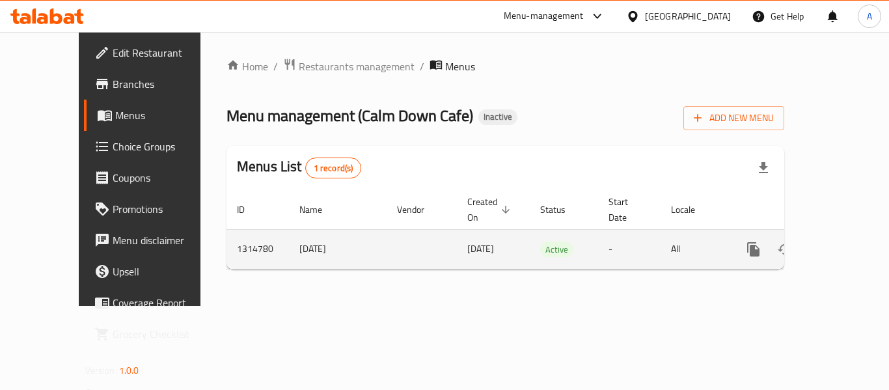
click at [289, 236] on td "28/9/2025" at bounding box center [338, 249] width 98 height 40
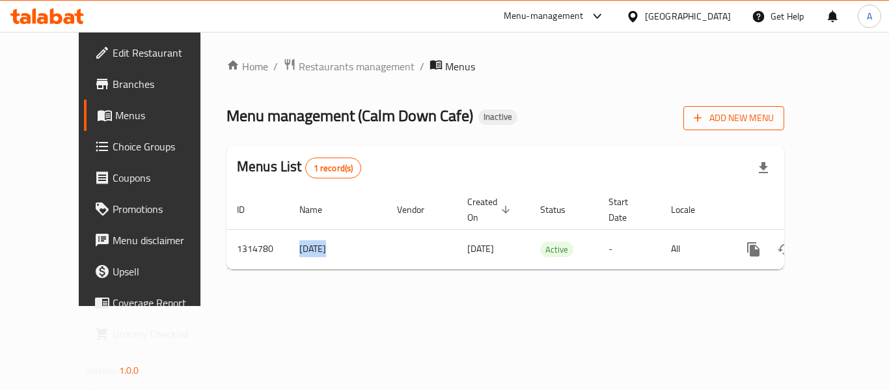
click at [774, 115] on span "Add New Menu" at bounding box center [734, 118] width 80 height 16
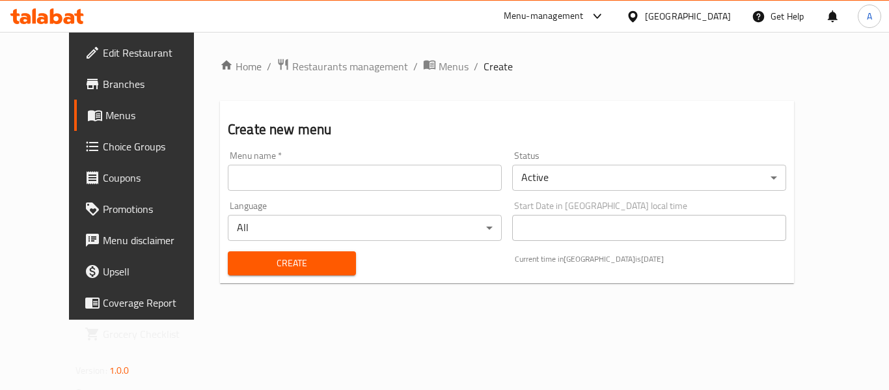
click at [428, 172] on input "text" at bounding box center [365, 178] width 274 height 26
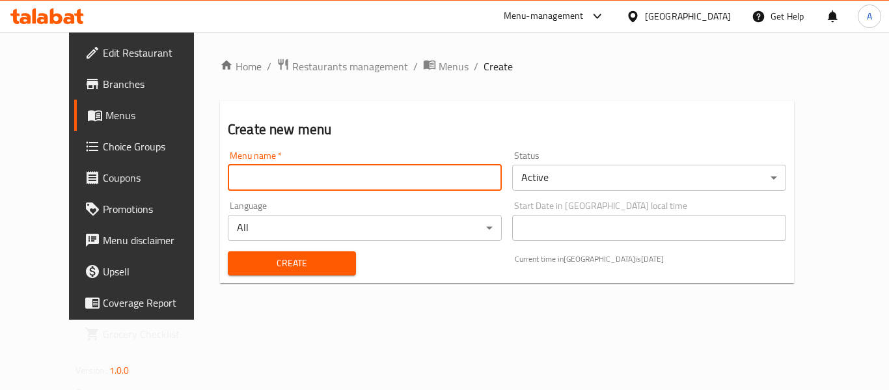
paste input "28/9/2025"
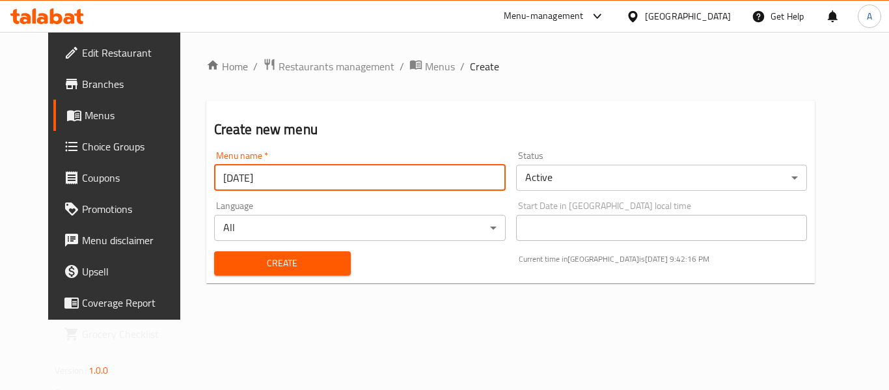
type input "28/9/2025"
click at [312, 264] on span "Create" at bounding box center [283, 263] width 116 height 16
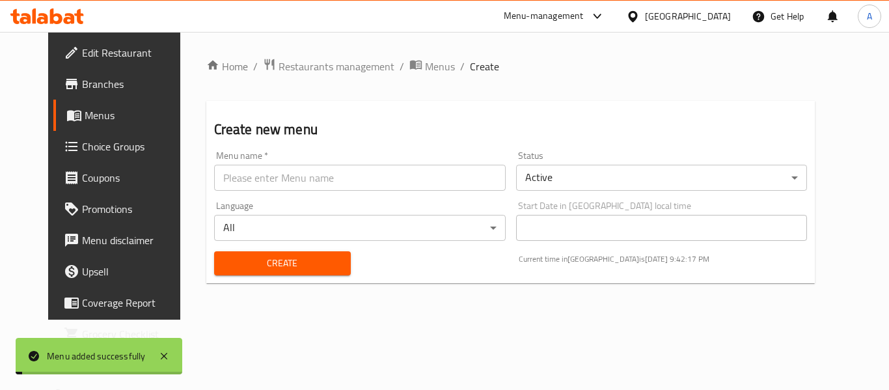
click at [425, 72] on span "Menus" at bounding box center [440, 67] width 30 height 16
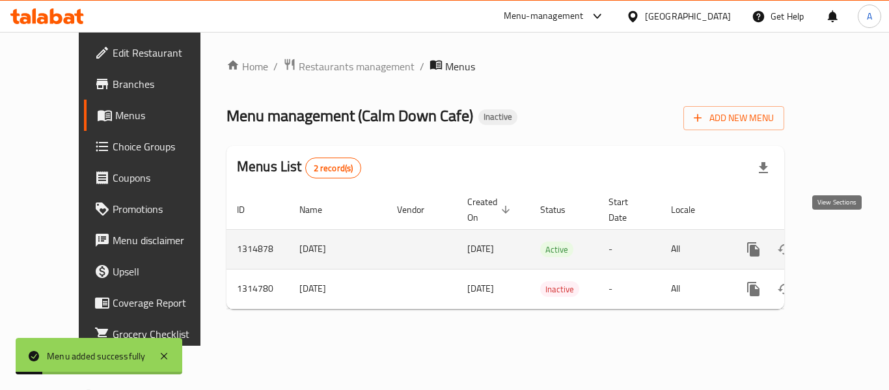
click at [840, 241] on icon "enhanced table" at bounding box center [848, 249] width 16 height 16
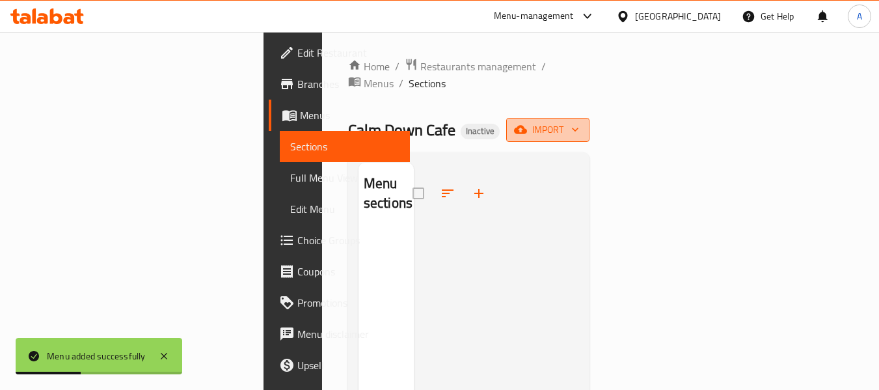
click at [579, 122] on span "import" at bounding box center [548, 130] width 62 height 16
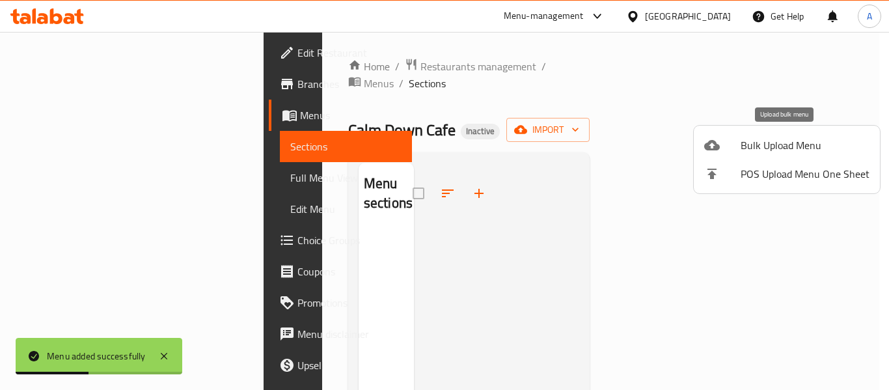
click at [742, 141] on span "Bulk Upload Menu" at bounding box center [805, 145] width 129 height 16
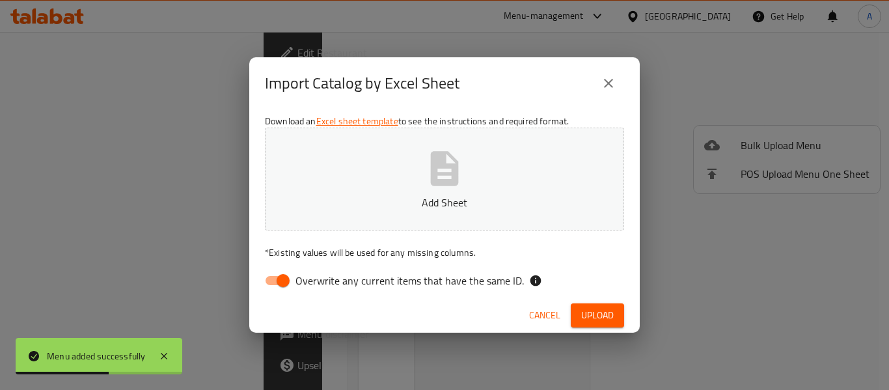
click at [415, 281] on span "Overwrite any current items that have the same ID." at bounding box center [410, 281] width 228 height 16
click at [320, 281] on input "Overwrite any current items that have the same ID." at bounding box center [283, 280] width 74 height 25
checkbox input "false"
click at [417, 185] on button "Add Sheet" at bounding box center [444, 179] width 359 height 103
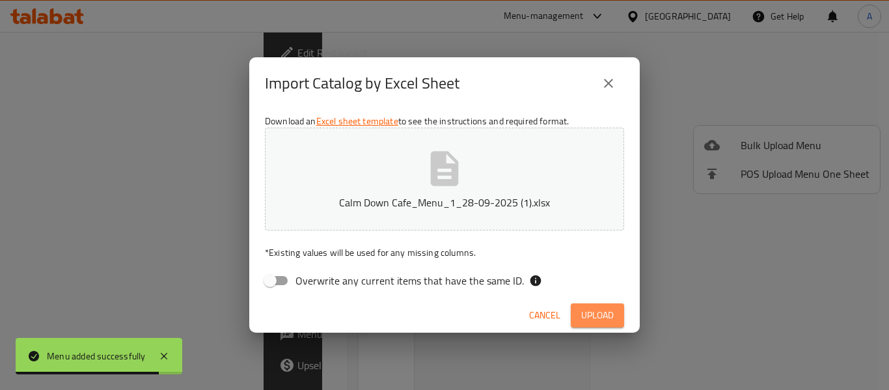
click at [579, 314] on button "Upload" at bounding box center [597, 315] width 53 height 24
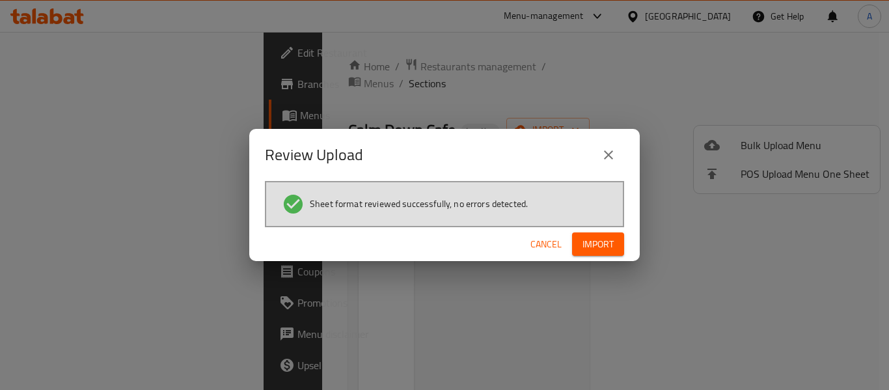
click at [581, 242] on button "Import" at bounding box center [598, 244] width 52 height 24
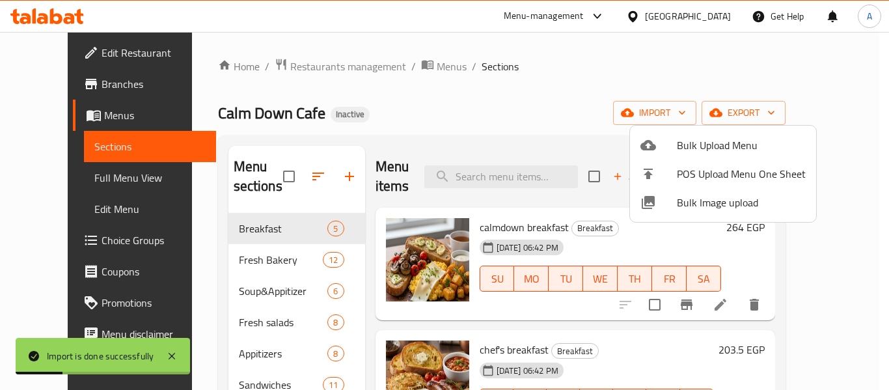
click at [492, 119] on div at bounding box center [444, 195] width 889 height 390
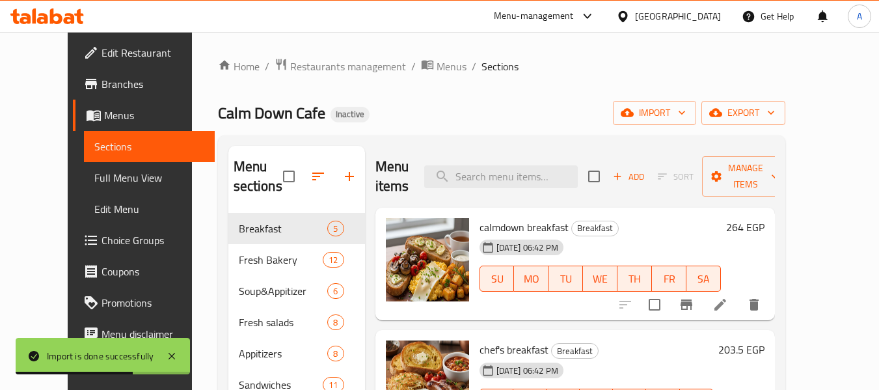
click at [95, 176] on span "Full Menu View" at bounding box center [149, 178] width 110 height 16
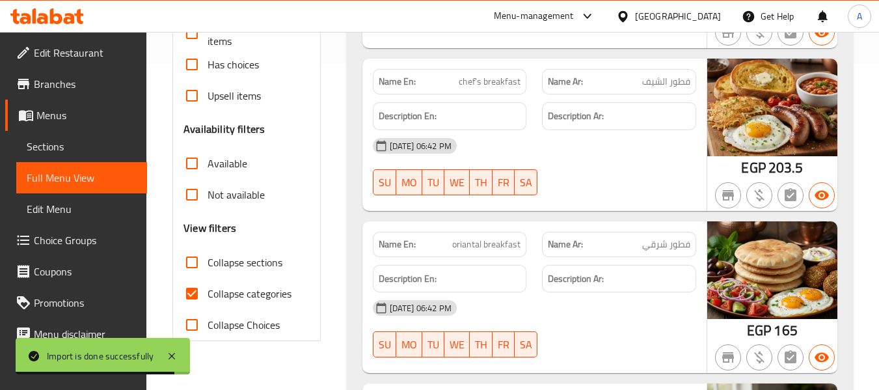
click at [278, 290] on span "Collapse categories" at bounding box center [250, 294] width 84 height 16
click at [208, 290] on input "Collapse categories" at bounding box center [191, 293] width 31 height 31
checkbox input "false"
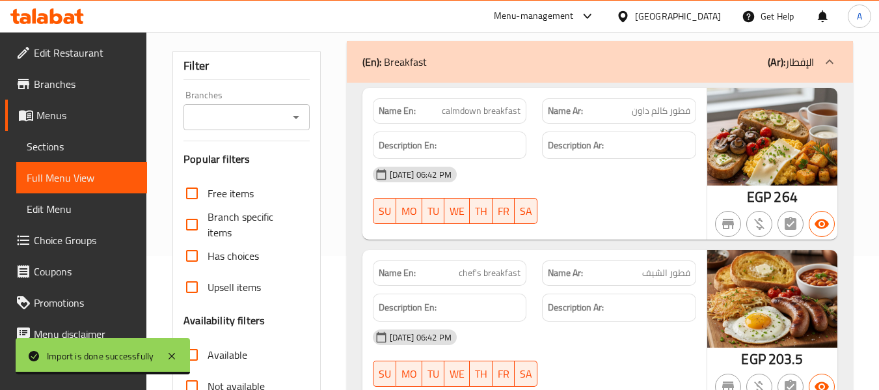
scroll to position [130, 0]
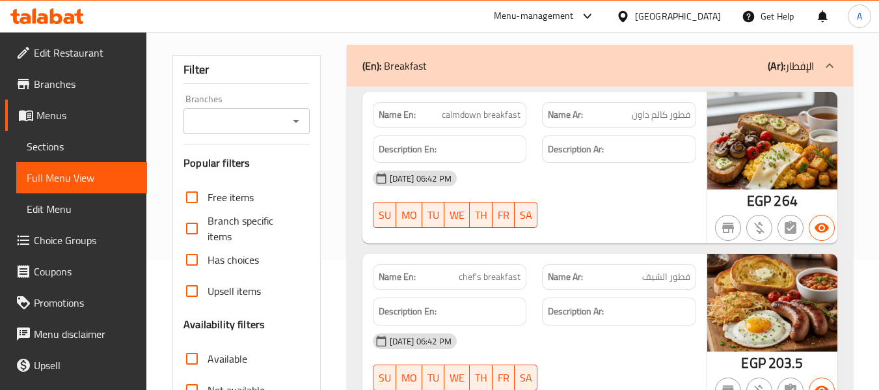
click at [398, 124] on div "Name En: calmdown breakfast" at bounding box center [450, 114] width 154 height 25
click at [395, 113] on strong "Name En:" at bounding box center [397, 115] width 37 height 14
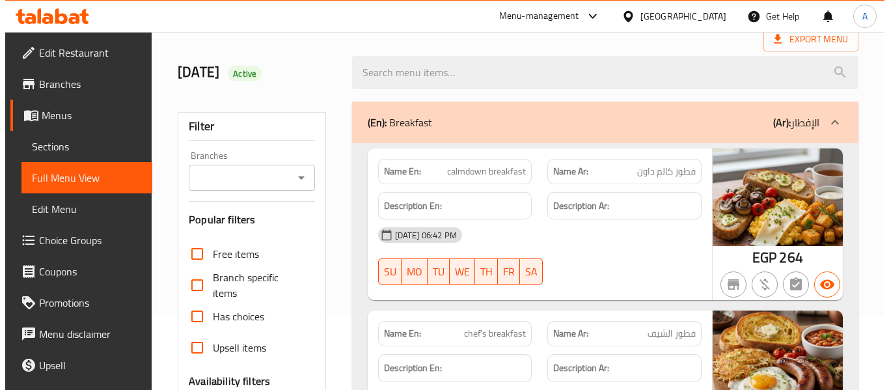
scroll to position [0, 0]
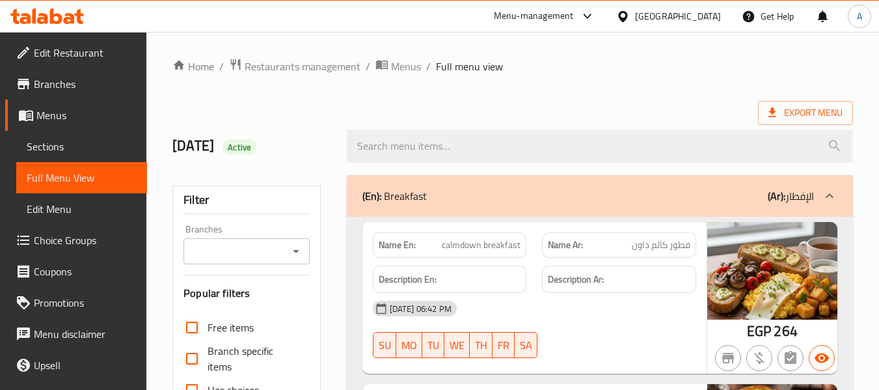
click at [82, 130] on link "Menus" at bounding box center [76, 115] width 142 height 31
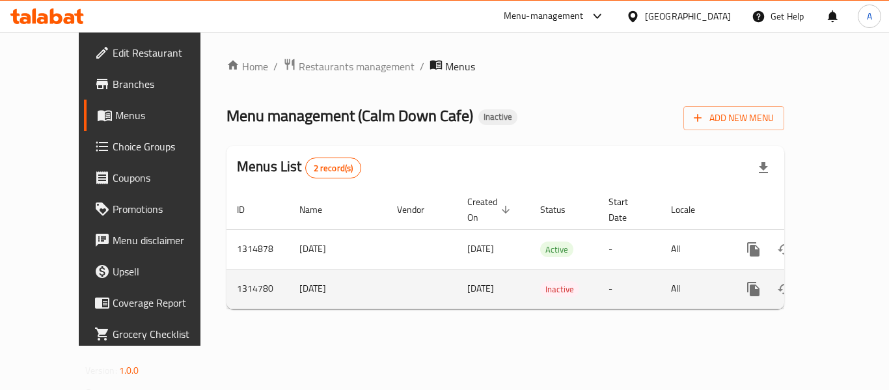
drag, startPoint x: 245, startPoint y: 281, endPoint x: 306, endPoint y: 281, distance: 61.2
click at [306, 281] on td "28/9/2025" at bounding box center [338, 289] width 98 height 40
click at [812, 283] on icon "enhanced table" at bounding box center [816, 289] width 9 height 12
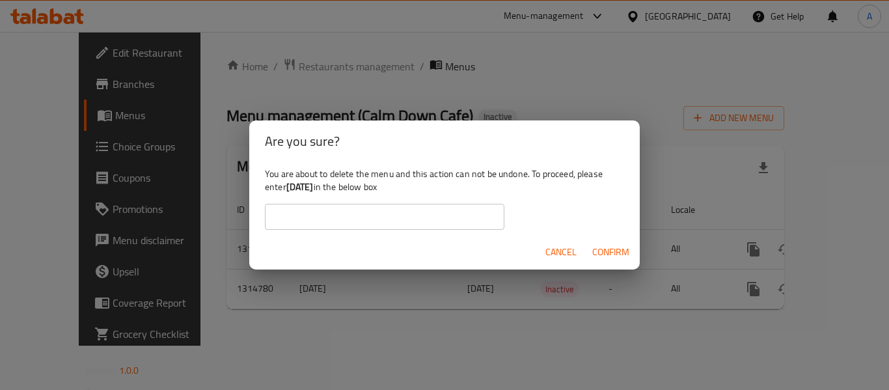
click at [440, 227] on input "text" at bounding box center [385, 217] width 240 height 26
paste input "28/9/2025"
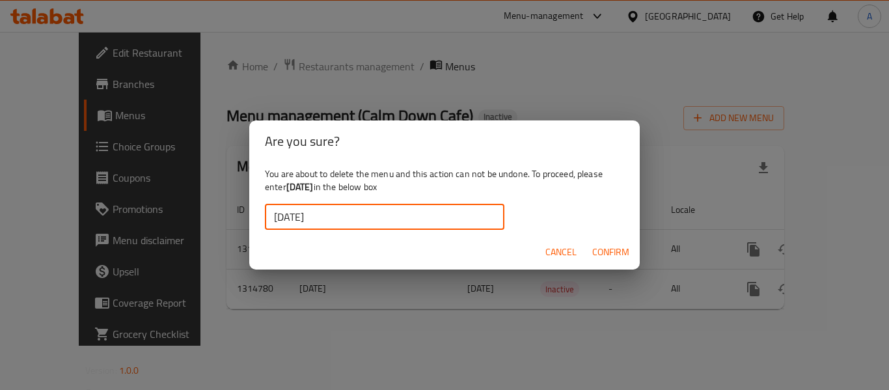
type input "28/9/2025"
click at [598, 254] on span "Confirm" at bounding box center [610, 252] width 37 height 16
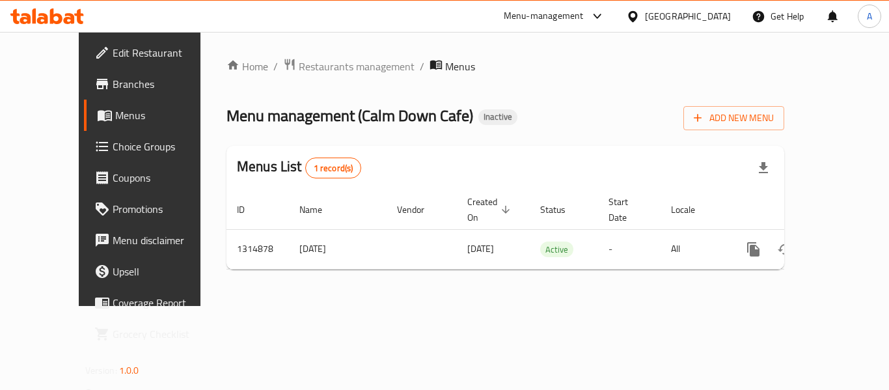
click at [48, 14] on icon at bounding box center [47, 16] width 74 height 16
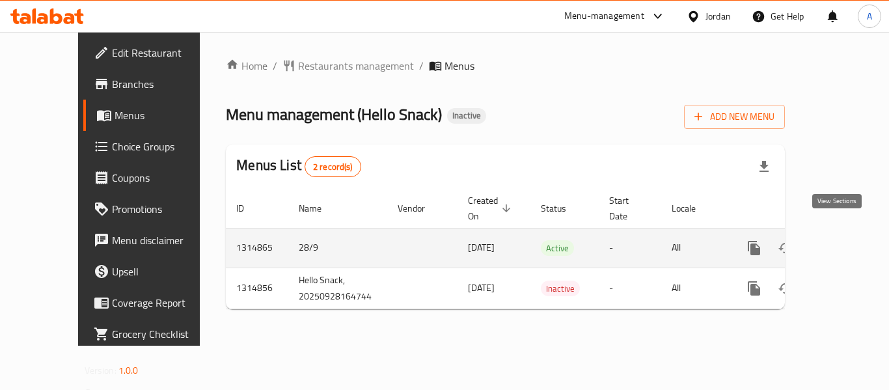
click at [838, 232] on link "enhanced table" at bounding box center [848, 247] width 31 height 31
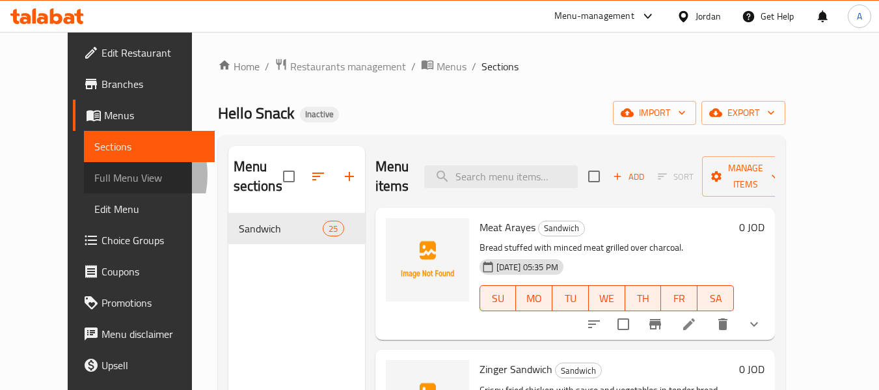
click at [94, 175] on span "Full Menu View" at bounding box center [149, 178] width 110 height 16
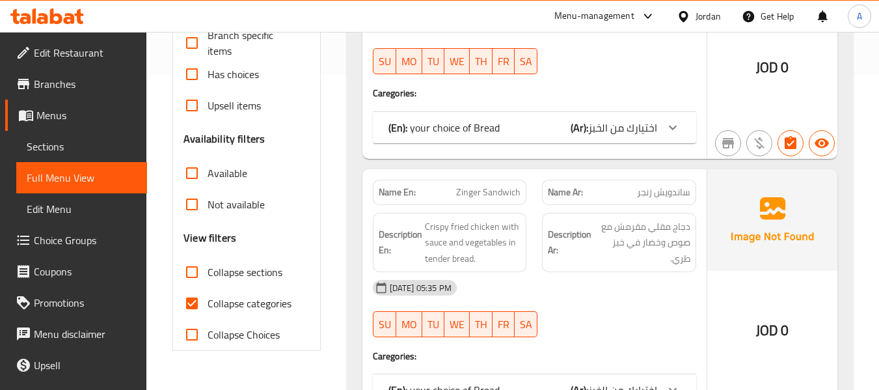
scroll to position [391, 0]
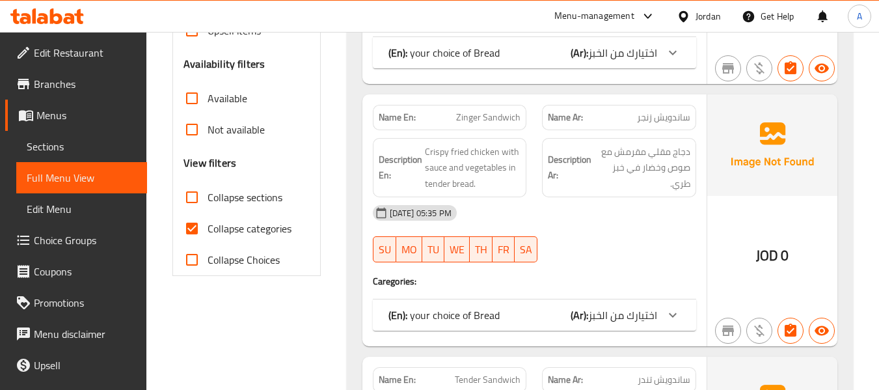
click at [277, 225] on span "Collapse categories" at bounding box center [250, 229] width 84 height 16
click at [208, 225] on input "Collapse categories" at bounding box center [191, 228] width 31 height 31
checkbox input "false"
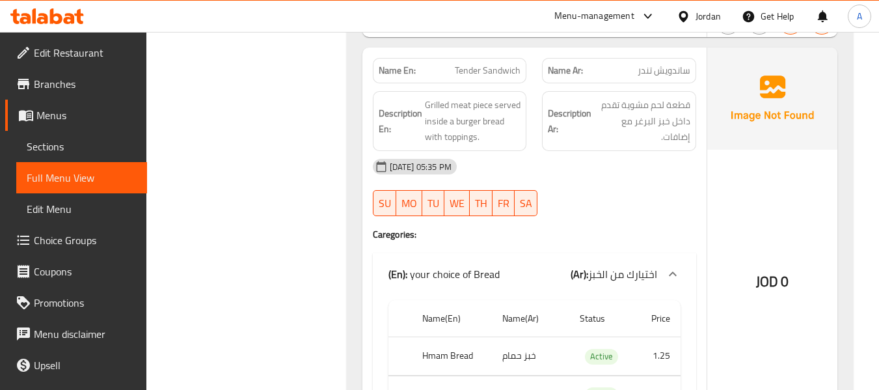
scroll to position [976, 0]
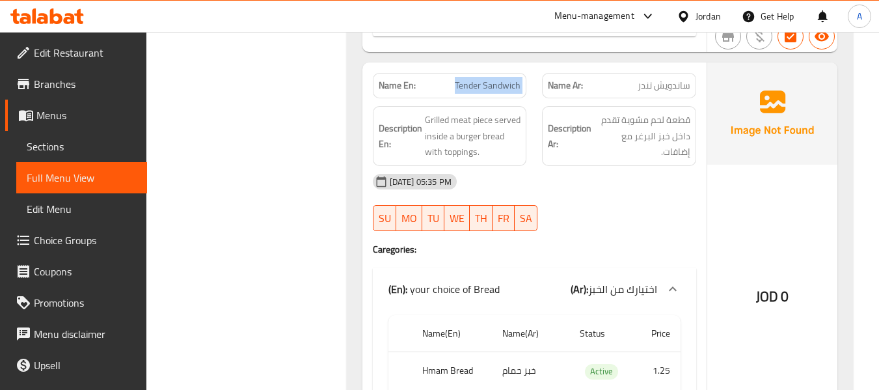
drag, startPoint x: 454, startPoint y: 85, endPoint x: 537, endPoint y: 86, distance: 82.7
click at [537, 86] on div "Name En: Tender Sandwich Name Ar: ساندويش تندر" at bounding box center [534, 85] width 339 height 41
copy span "Tender Sandwich"
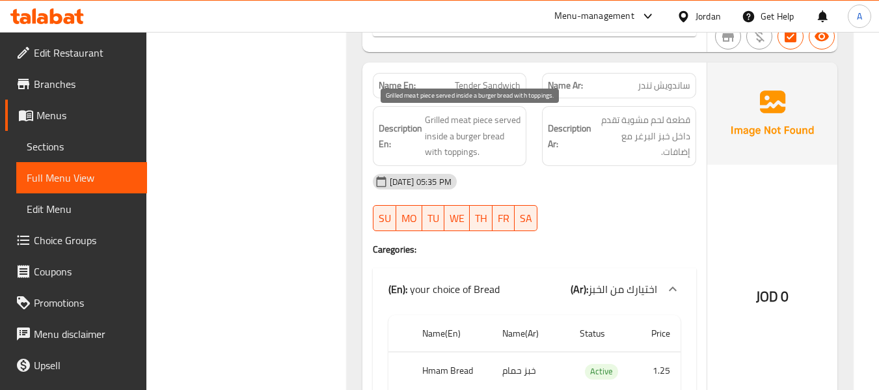
click at [470, 148] on span "Grilled meat piece served inside a burger bread with toppings." at bounding box center [473, 136] width 96 height 48
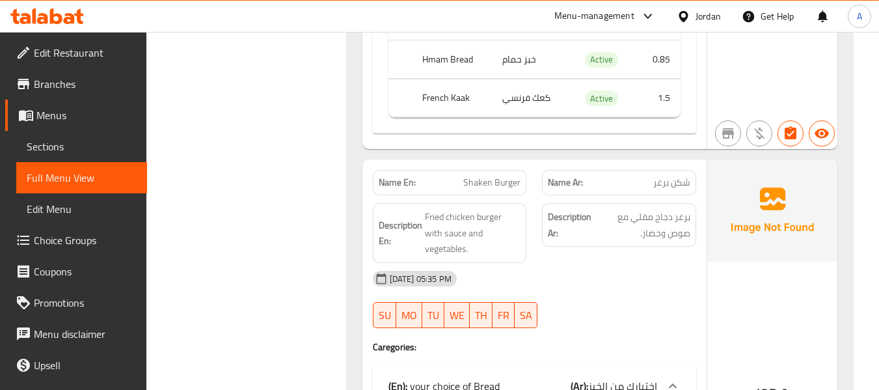
scroll to position [2929, 0]
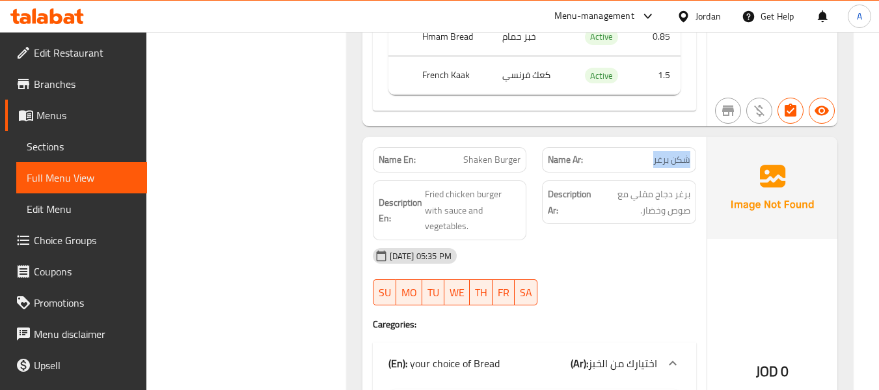
drag, startPoint x: 641, startPoint y: 158, endPoint x: 696, endPoint y: 161, distance: 56.1
click at [696, 161] on div "Name Ar: شكن برغر" at bounding box center [619, 159] width 170 height 41
copy span "شكن برغر"
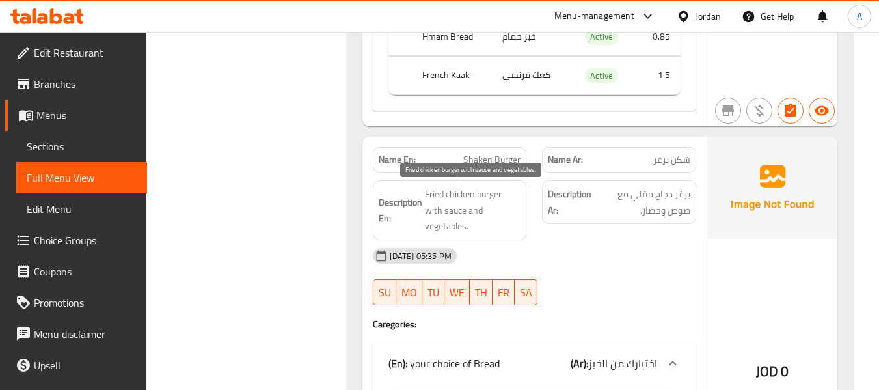
click at [458, 201] on span "Fried chicken burger with sauce and vegetables." at bounding box center [473, 210] width 96 height 48
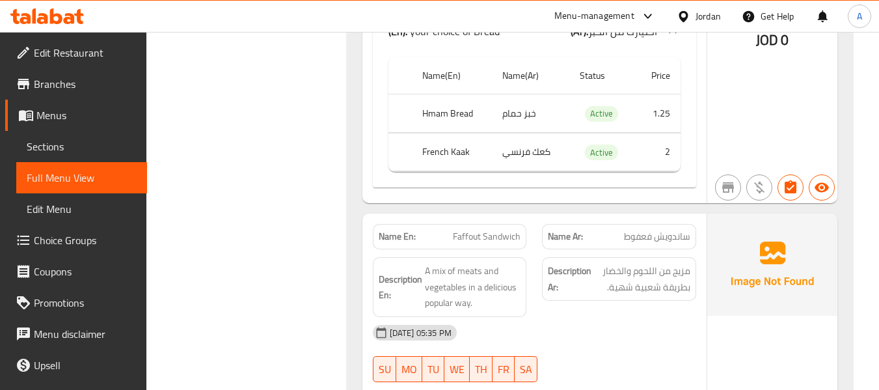
scroll to position [4491, 0]
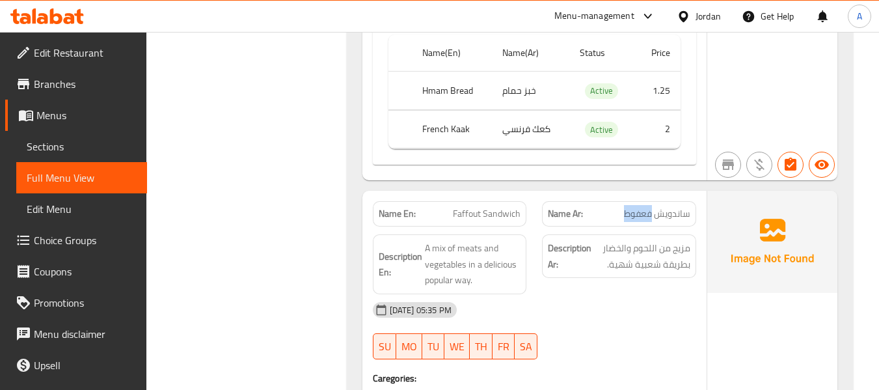
drag, startPoint x: 625, startPoint y: 184, endPoint x: 654, endPoint y: 193, distance: 30.1
click at [654, 201] on div "Name Ar: ساندويش فعفوط" at bounding box center [619, 213] width 154 height 25
copy span "فعفوط"
click at [526, 201] on div "Name En: Faffout Sandwich" at bounding box center [450, 213] width 154 height 25
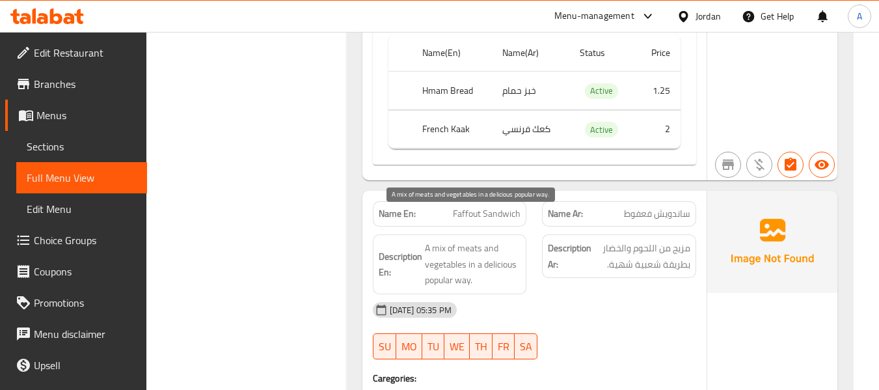
click at [471, 240] on span "A mix of meats and vegetables in a delicious popular way." at bounding box center [473, 264] width 96 height 48
click at [499, 240] on span "A mix of meats and vegetables in a delicious popular way." at bounding box center [473, 264] width 96 height 48
click at [443, 240] on span "A mix of meats and vegetables in a delicious popular way." at bounding box center [473, 264] width 96 height 48
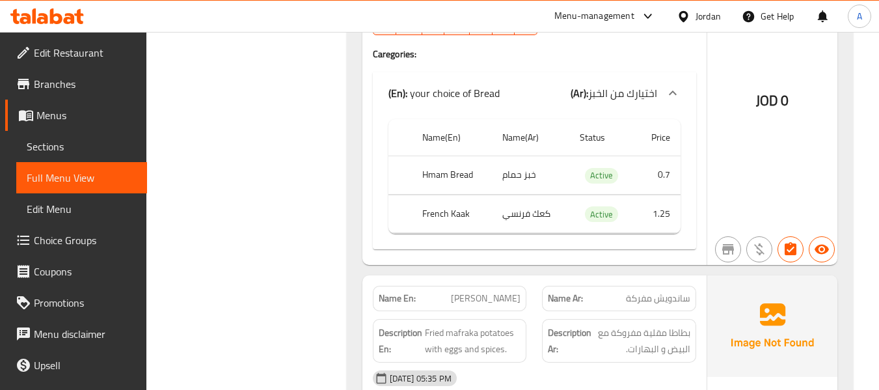
scroll to position [4882, 0]
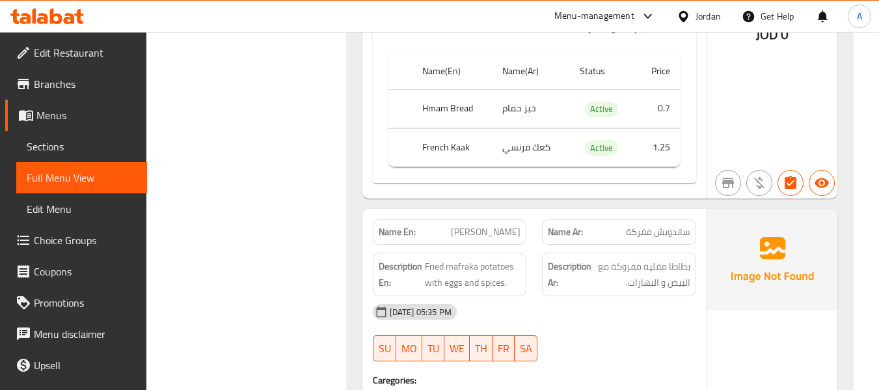
click at [635, 225] on span "ساندويش مفركة" at bounding box center [658, 232] width 64 height 14
copy span "مفركة"
click at [627, 258] on span "بطاطا مقلية مفروكة مع البيض و البهارات." at bounding box center [642, 274] width 96 height 32
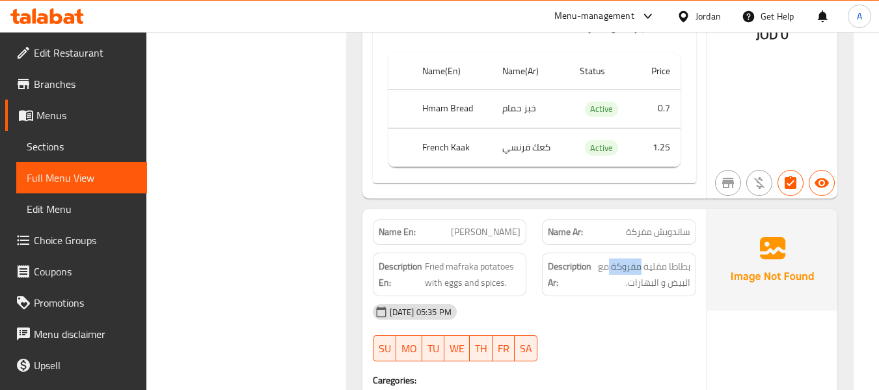
copy span "مفروكة"
click at [498, 258] on span "Fried mafraka potatoes with eggs and spices." at bounding box center [473, 274] width 96 height 32
click at [624, 258] on span "بطاطا مقلية مفروكة مع البيض و البهارات." at bounding box center [642, 274] width 96 height 32
click at [619, 258] on span "بطاطا مقلية مفروكة مع البيض و البهارات." at bounding box center [642, 274] width 96 height 32
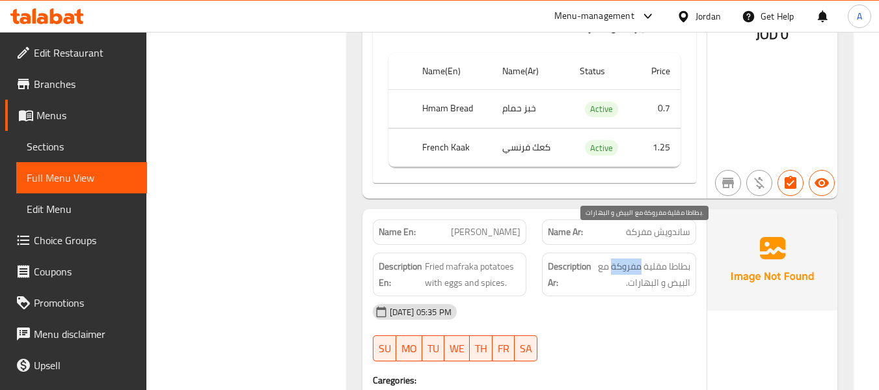
drag, startPoint x: 611, startPoint y: 238, endPoint x: 640, endPoint y: 242, distance: 29.0
click at [640, 258] on span "بطاطا مقلية مفروكة مع البيض و البهارات." at bounding box center [642, 274] width 96 height 32
copy span "مفروكة"
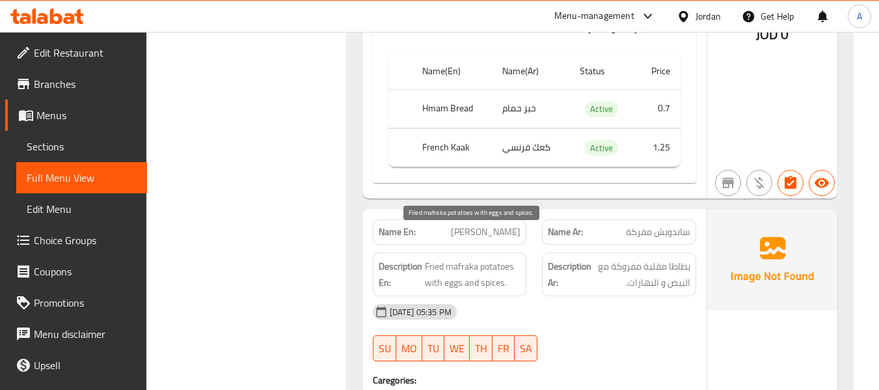
click at [463, 258] on span "Fried mafraka potatoes with eggs and spices." at bounding box center [473, 274] width 96 height 32
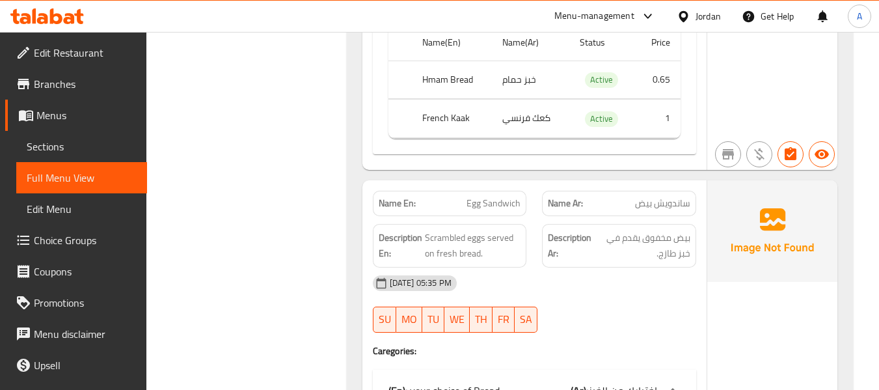
scroll to position [6574, 0]
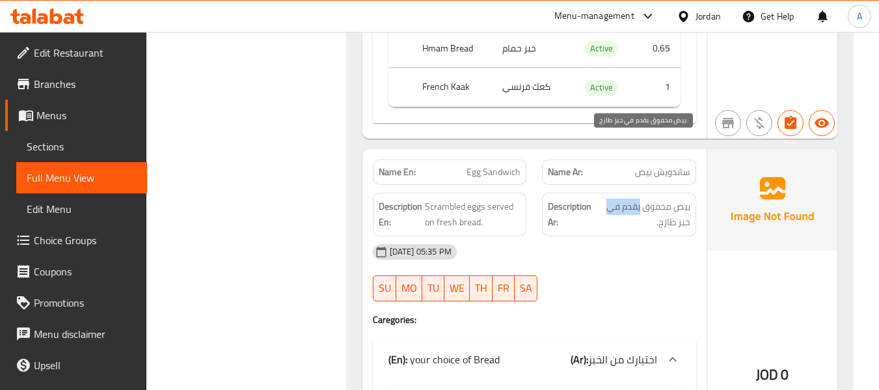
drag, startPoint x: 640, startPoint y: 145, endPoint x: 603, endPoint y: 150, distance: 37.6
click at [603, 199] on span "بيض مخفوق يقدم في خبز طازج." at bounding box center [643, 215] width 95 height 32
copy span "يقدم في"
click at [486, 236] on div "28-09-2025 05:35 PM" at bounding box center [534, 251] width 339 height 31
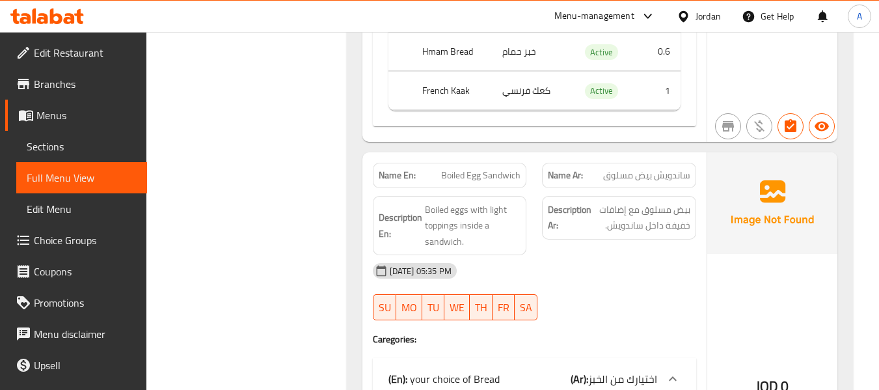
scroll to position [6965, 0]
click at [473, 161] on div "Name En: Boiled Egg Sandwich" at bounding box center [450, 173] width 154 height 25
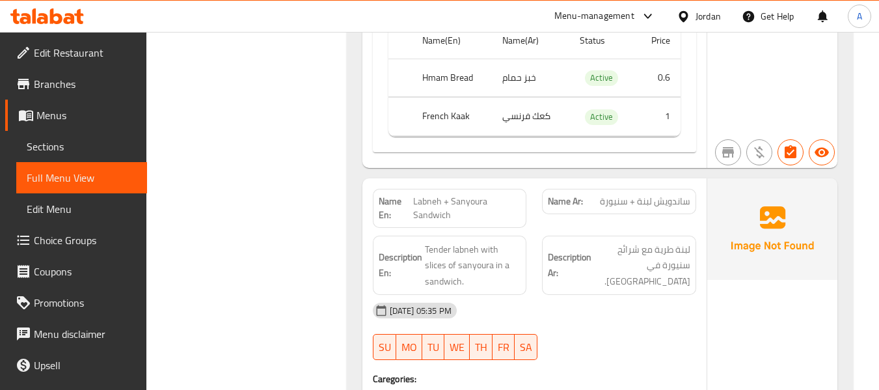
scroll to position [7356, 0]
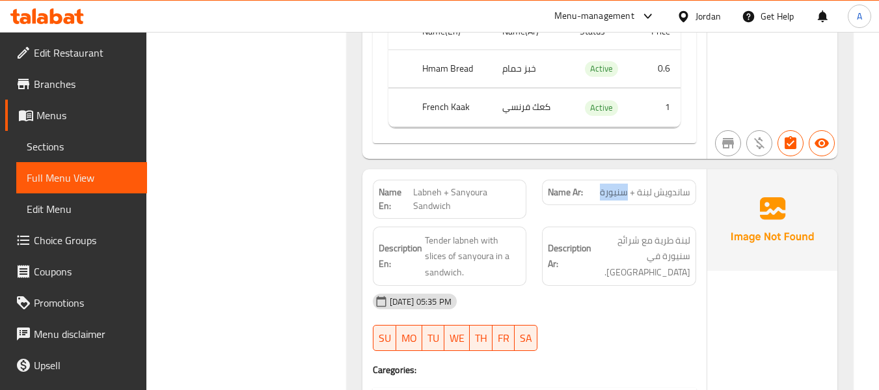
drag, startPoint x: 601, startPoint y: 130, endPoint x: 628, endPoint y: 131, distance: 26.8
click at [628, 186] on span "ساندويش لبنة + سنيورة" at bounding box center [645, 193] width 90 height 14
copy span "سنيورة"
click at [609, 186] on span "ساندويش لبنة + سنيورة" at bounding box center [645, 193] width 90 height 14
drag, startPoint x: 601, startPoint y: 129, endPoint x: 693, endPoint y: 132, distance: 91.8
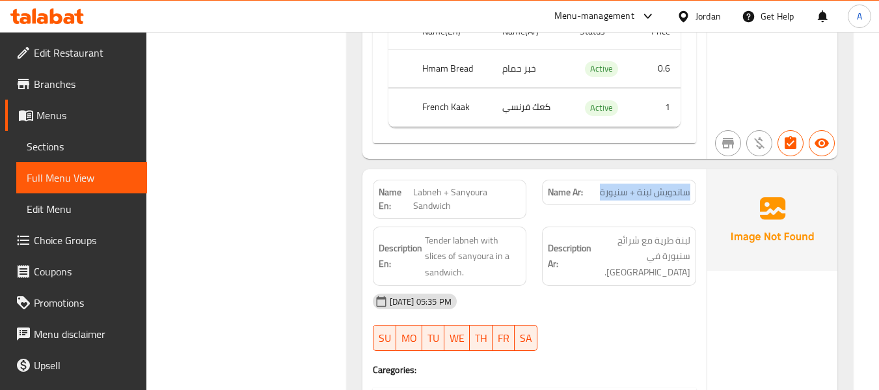
click at [693, 180] on div "Name Ar: ساندويش لبنة + سنيورة" at bounding box center [619, 192] width 154 height 25
copy span "ساندويش لبنة + سنيورة"
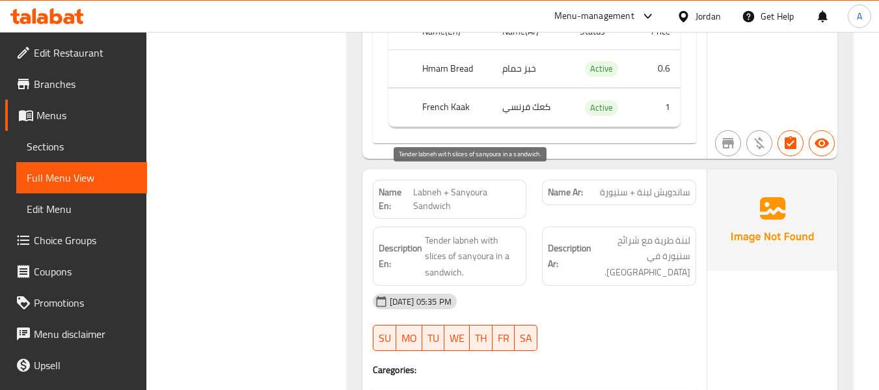
click at [459, 232] on span "Tender labneh with slices of sanyoura in a sandwich." at bounding box center [473, 256] width 96 height 48
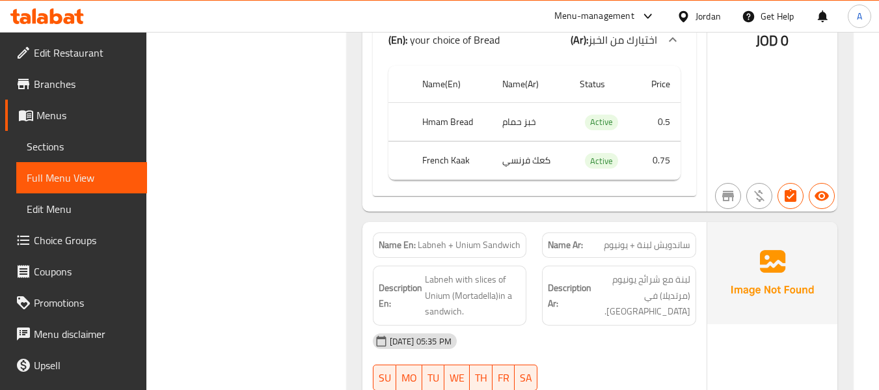
scroll to position [7746, 0]
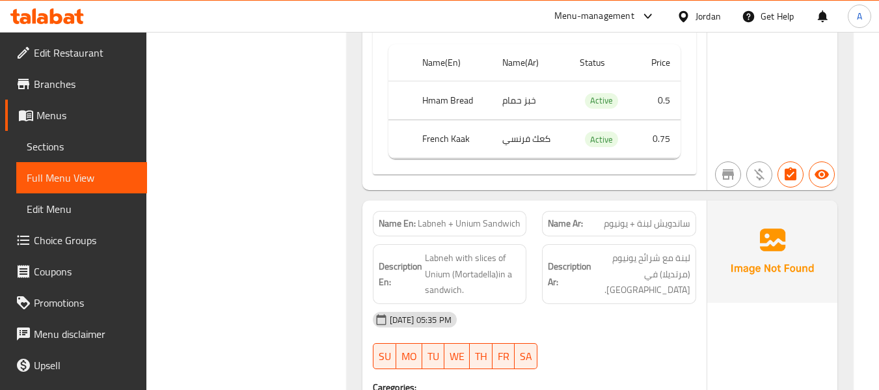
click at [612, 217] on span "ساندويش لبنة + يونيوم" at bounding box center [647, 224] width 87 height 14
click at [614, 217] on span "ساندويش لبنة + يونيوم" at bounding box center [647, 224] width 87 height 14
drag, startPoint x: 605, startPoint y: 163, endPoint x: 695, endPoint y: 159, distance: 90.6
click at [695, 211] on div "Name Ar: ساندويش لبنة + يونيوم" at bounding box center [619, 223] width 154 height 25
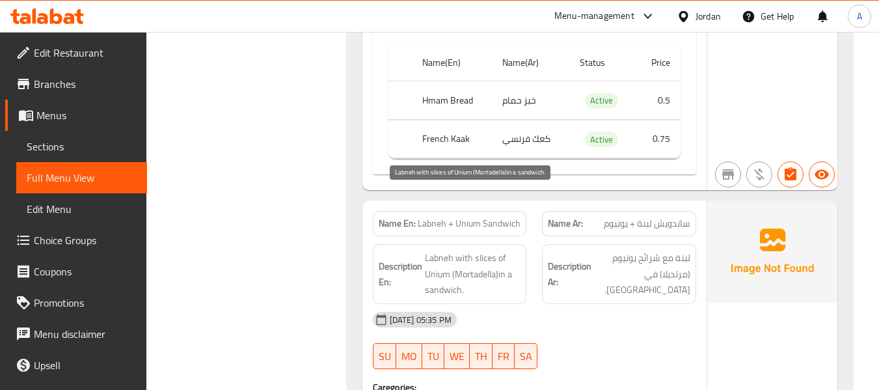
click at [476, 250] on span "Labneh with slices of Unium (Mortadella)in a sandwich." at bounding box center [473, 274] width 96 height 48
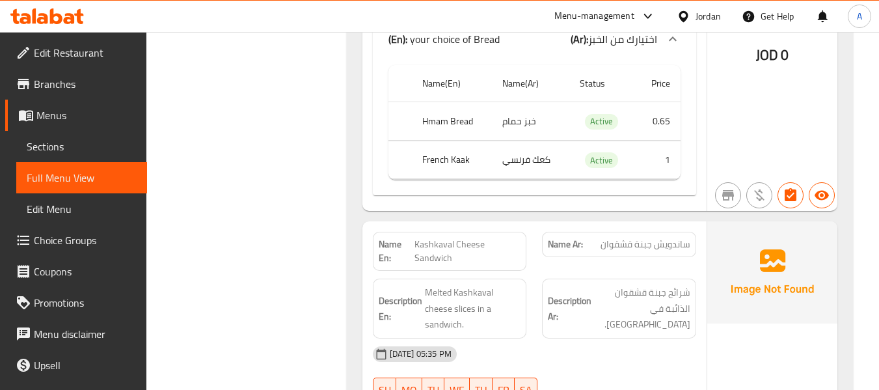
scroll to position [8527, 0]
click at [443, 237] on span "Kashkaval Cheese Sandwich" at bounding box center [468, 250] width 107 height 27
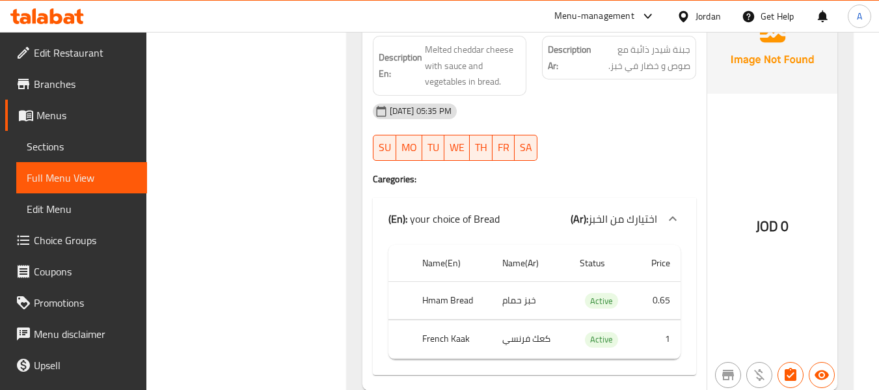
scroll to position [9373, 0]
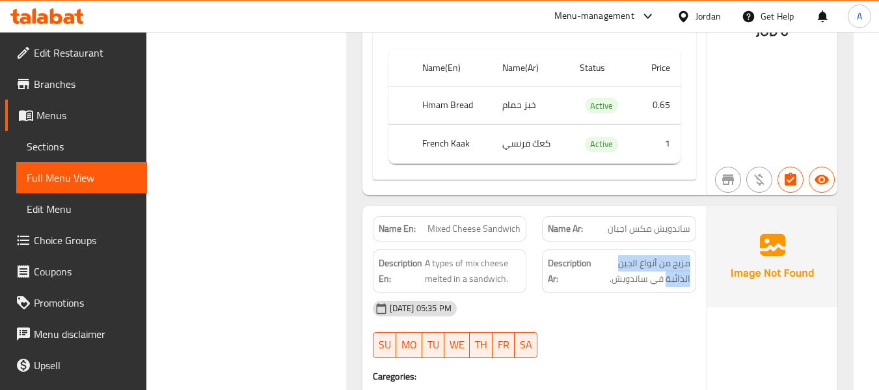
drag, startPoint x: 667, startPoint y: 221, endPoint x: 693, endPoint y: 204, distance: 30.9
click at [693, 249] on div "Description Ar: مزيج من أنواع الجبن الذائبة في ساندويش." at bounding box center [619, 271] width 154 height 44
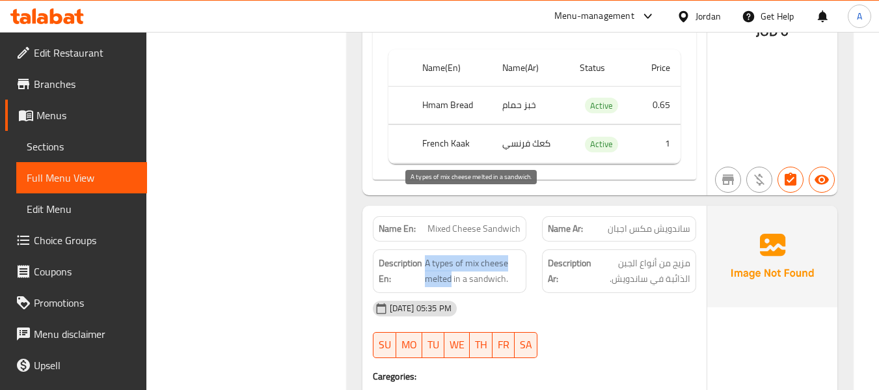
drag, startPoint x: 426, startPoint y: 202, endPoint x: 450, endPoint y: 216, distance: 28.6
click at [450, 255] on span "A types of mix cheese melted in a sandwich." at bounding box center [473, 271] width 96 height 32
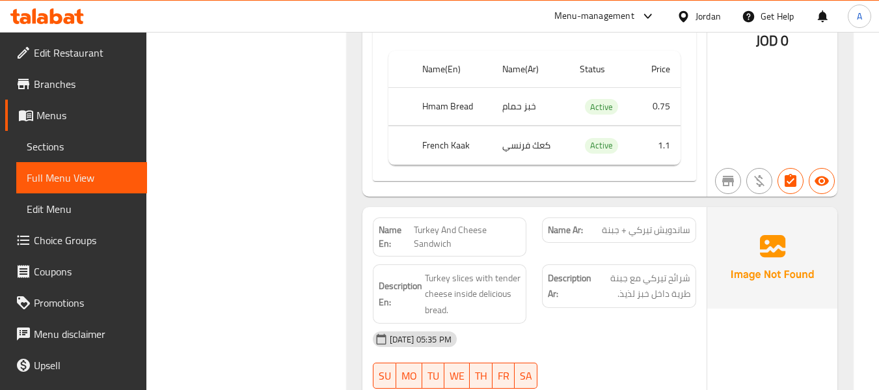
scroll to position [9764, 0]
drag, startPoint x: 601, startPoint y: 173, endPoint x: 688, endPoint y: 170, distance: 86.6
click at [688, 224] on p "Name Ar: ساندويش تيركي + جبنة" at bounding box center [619, 231] width 143 height 14
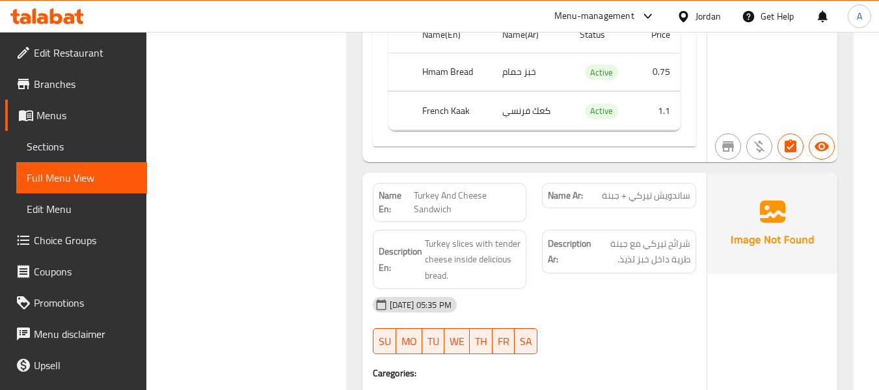
scroll to position [9829, 0]
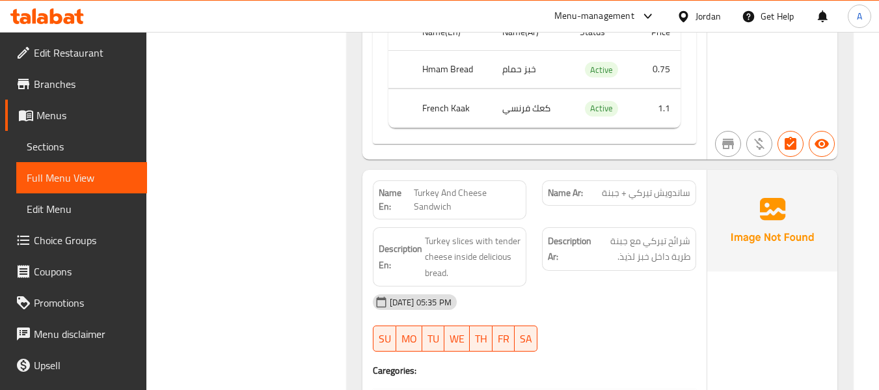
scroll to position [525, 0]
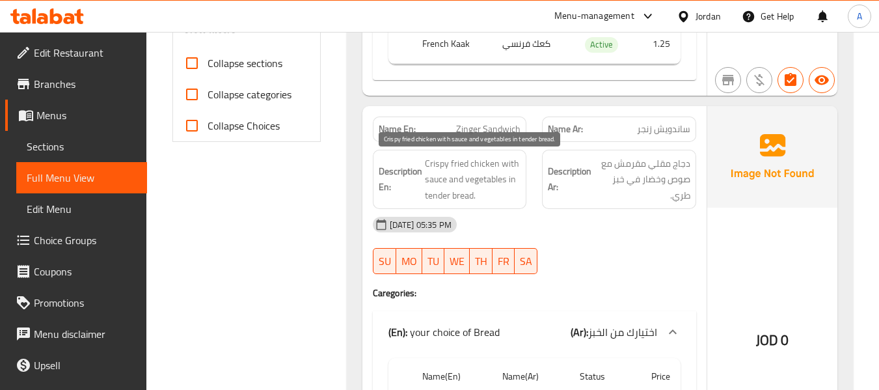
drag, startPoint x: 441, startPoint y: 180, endPoint x: 482, endPoint y: 162, distance: 44.9
click at [441, 180] on span "Crispy fried chicken with sauce and vegetables in tender bread." at bounding box center [473, 180] width 96 height 48
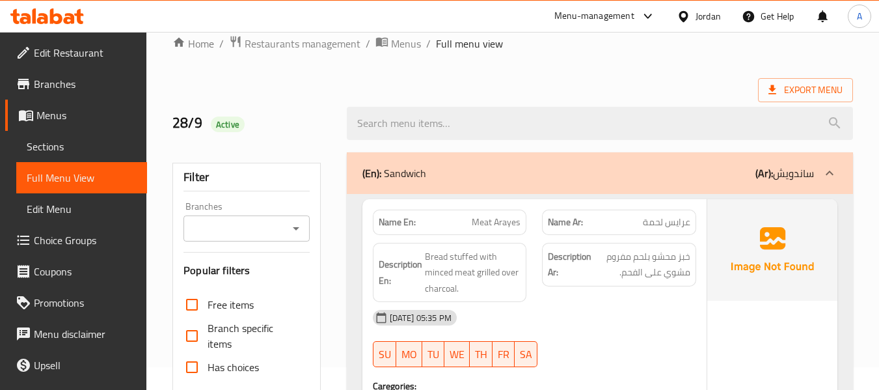
scroll to position [0, 0]
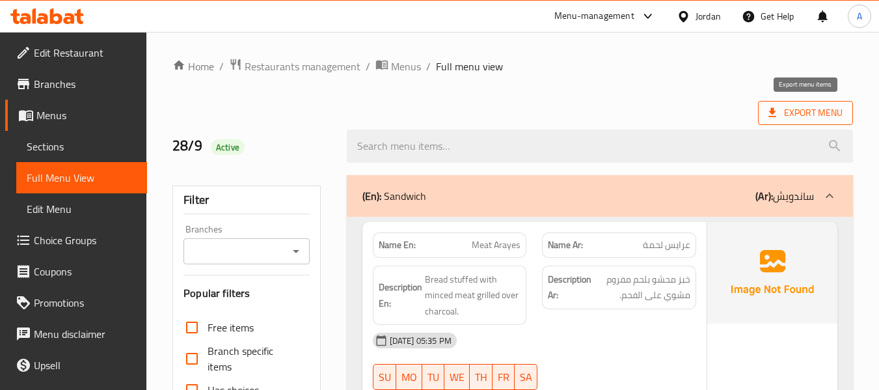
click at [788, 118] on span "Export Menu" at bounding box center [806, 113] width 74 height 16
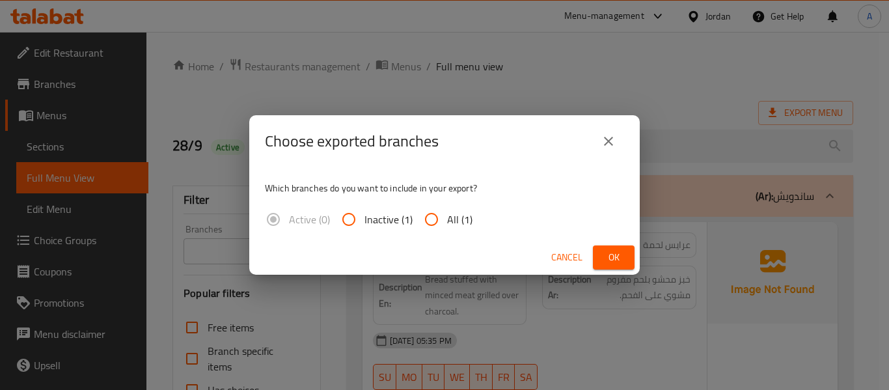
click at [443, 223] on input "All (1)" at bounding box center [431, 219] width 31 height 31
radio input "true"
click at [620, 257] on span "Ok" at bounding box center [613, 257] width 21 height 16
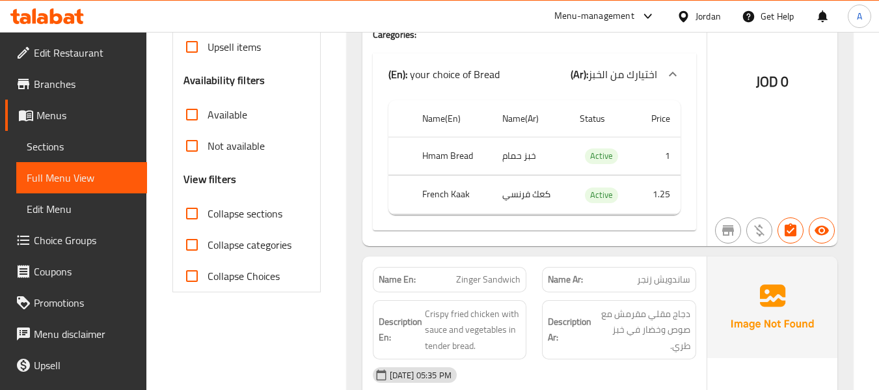
scroll to position [391, 0]
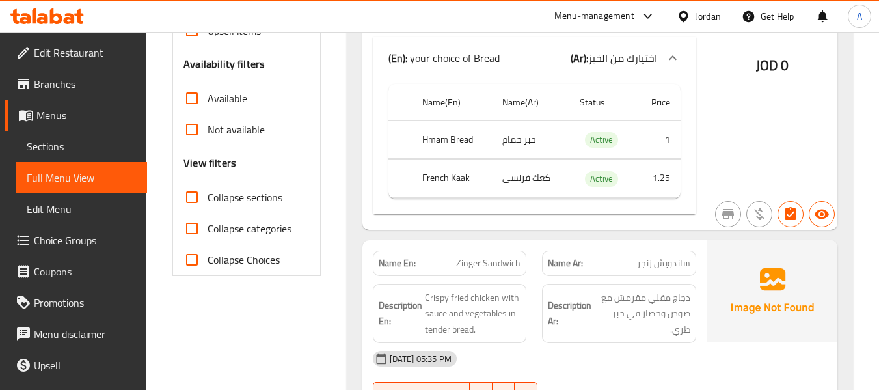
click at [516, 226] on div "Name En: Meat Arayes Name Ar: عرايس لحمة Description En: Bread stuffed with min…" at bounding box center [535, 30] width 344 height 398
click at [92, 52] on span "Edit Restaurant" at bounding box center [85, 53] width 103 height 16
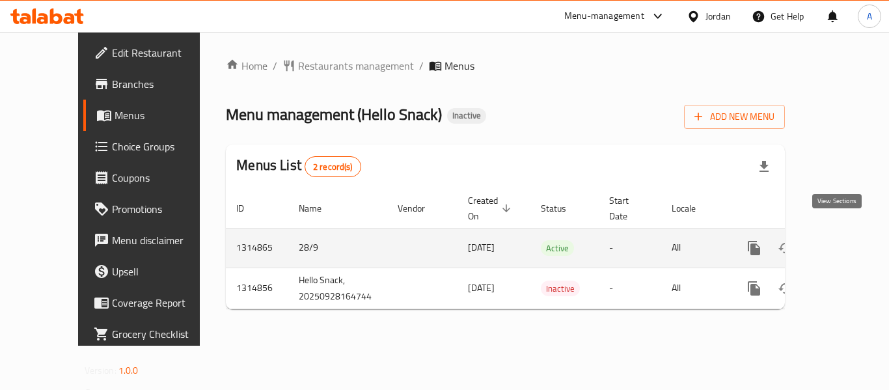
click at [840, 240] on icon "enhanced table" at bounding box center [848, 248] width 16 height 16
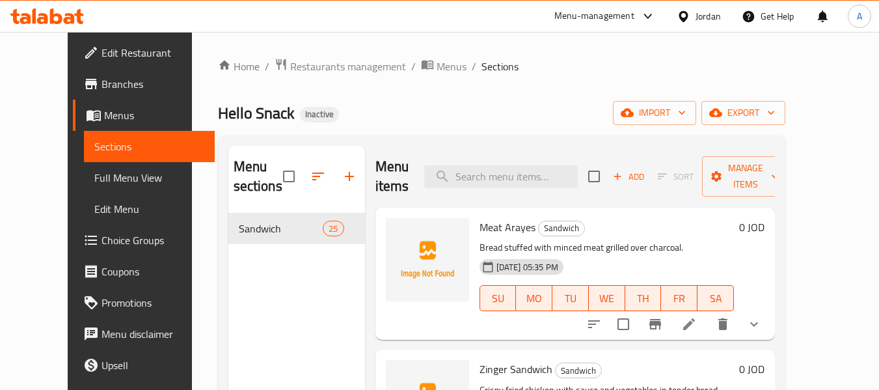
click at [104, 118] on span "Menus" at bounding box center [154, 115] width 100 height 16
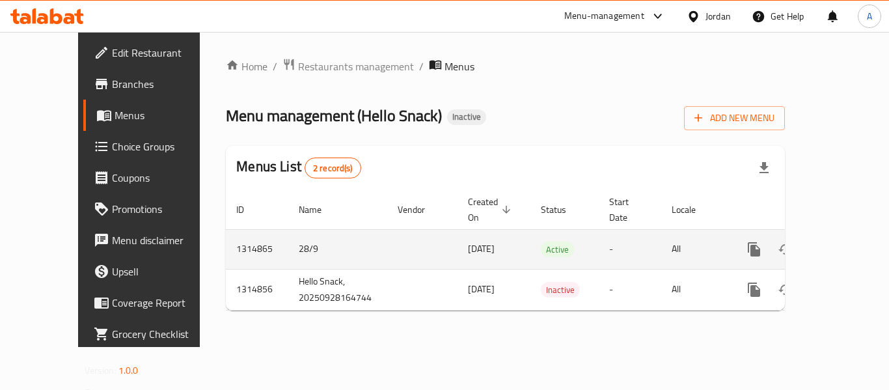
click at [288, 234] on td "28/9" at bounding box center [337, 249] width 99 height 40
copy td "28/9"
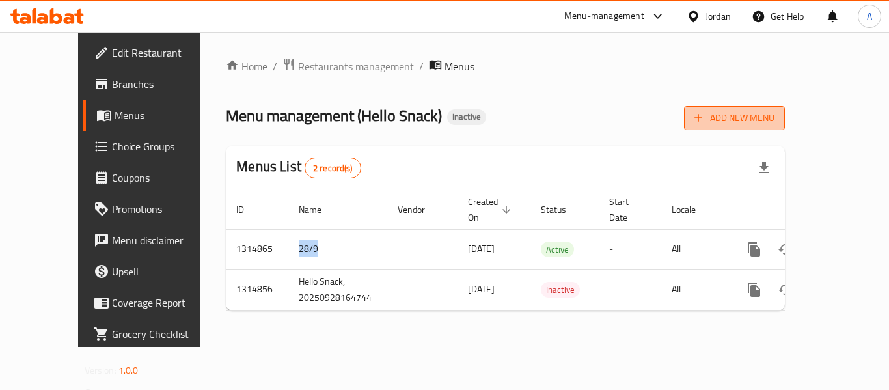
click at [768, 118] on button "Add New Menu" at bounding box center [734, 118] width 101 height 24
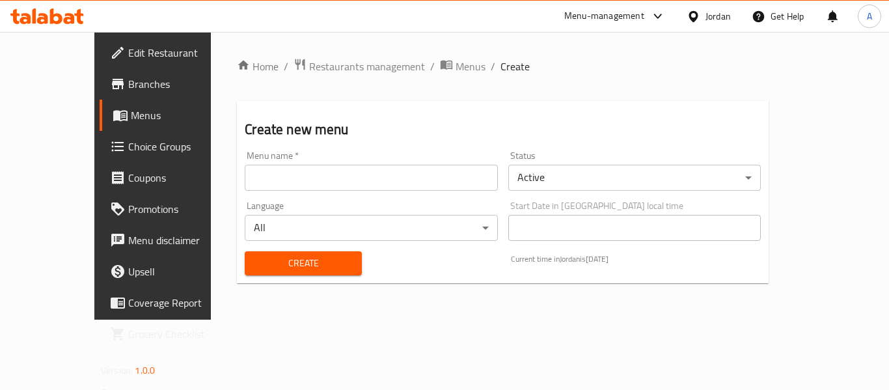
click at [326, 177] on input "text" at bounding box center [371, 178] width 253 height 26
paste input "28/9"
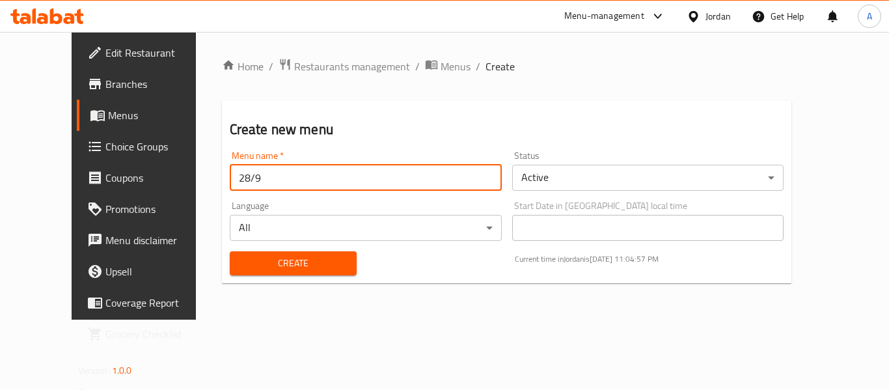
type input "28/9"
click at [230, 274] on button "Create" at bounding box center [293, 263] width 127 height 24
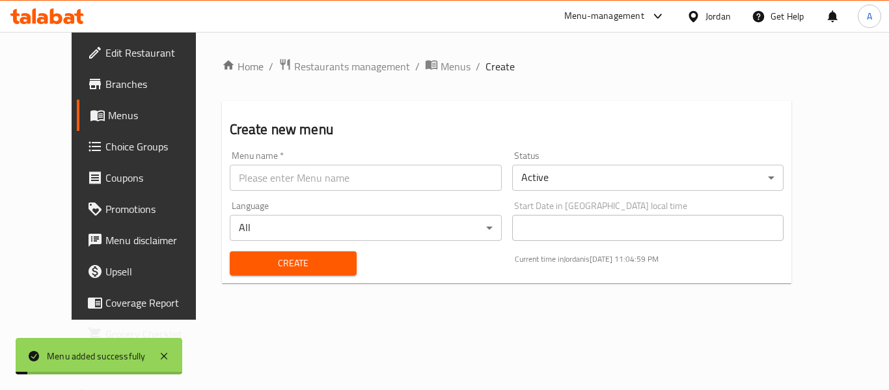
drag, startPoint x: 396, startPoint y: 67, endPoint x: 439, endPoint y: 77, distance: 44.2
click at [441, 66] on span "Menus" at bounding box center [456, 67] width 30 height 16
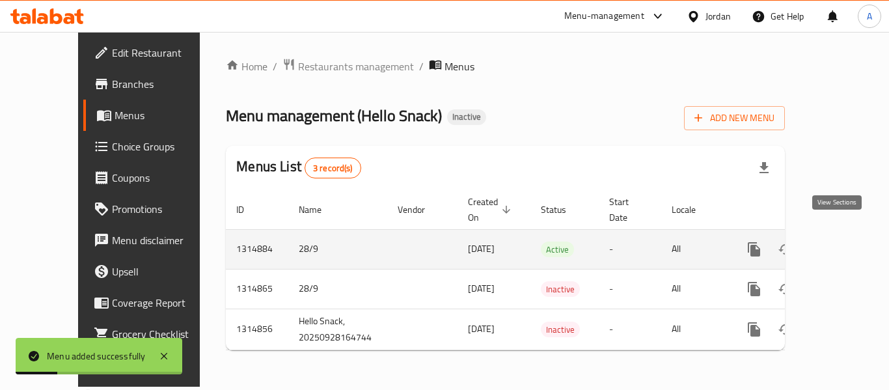
click at [842, 243] on icon "enhanced table" at bounding box center [848, 249] width 12 height 12
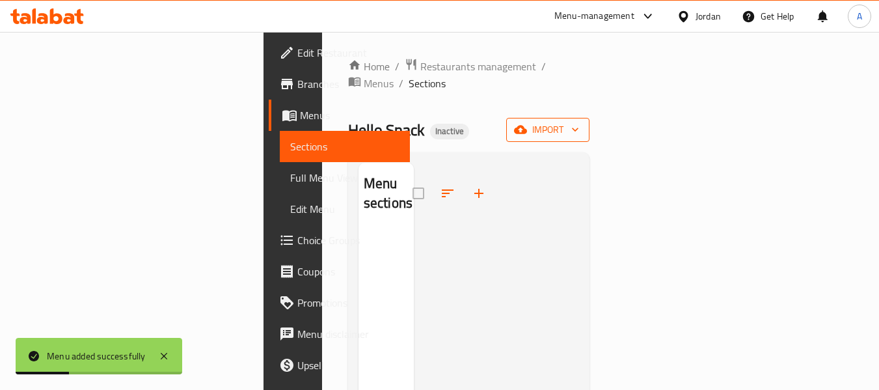
click at [579, 122] on span "import" at bounding box center [548, 130] width 62 height 16
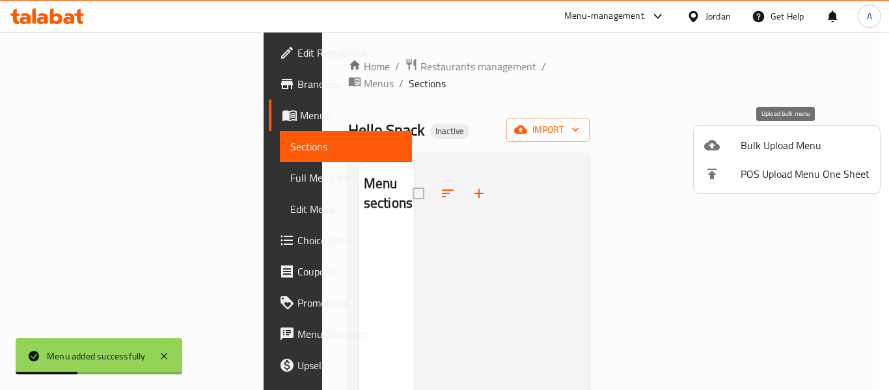
click at [737, 138] on div at bounding box center [722, 145] width 36 height 16
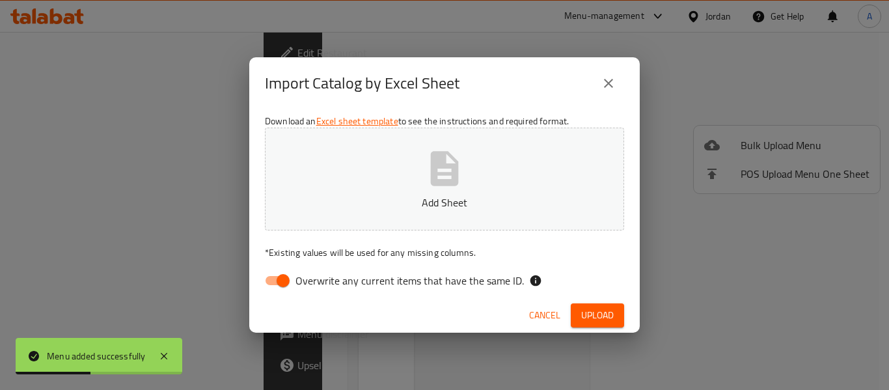
click at [353, 281] on span "Overwrite any current items that have the same ID." at bounding box center [410, 281] width 228 height 16
click at [320, 281] on input "Overwrite any current items that have the same ID." at bounding box center [283, 280] width 74 height 25
checkbox input "false"
click at [373, 211] on button "Add Sheet" at bounding box center [444, 179] width 359 height 103
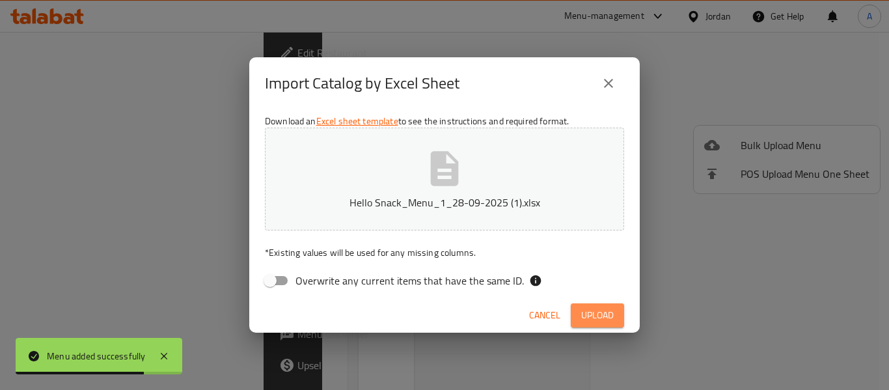
click at [602, 311] on span "Upload" at bounding box center [597, 315] width 33 height 16
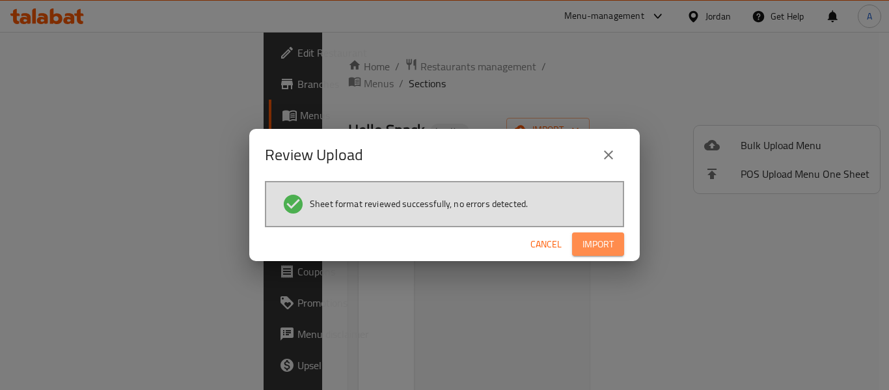
click at [585, 241] on span "Import" at bounding box center [598, 244] width 31 height 16
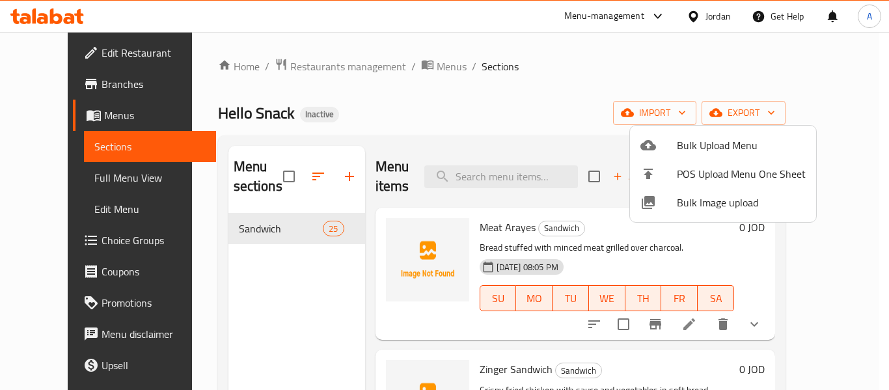
click at [51, 176] on div at bounding box center [444, 195] width 889 height 390
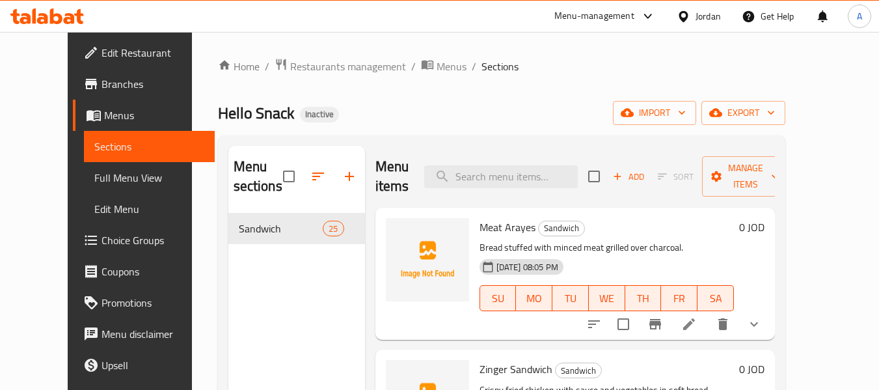
click at [94, 182] on span "Full Menu View" at bounding box center [149, 178] width 110 height 16
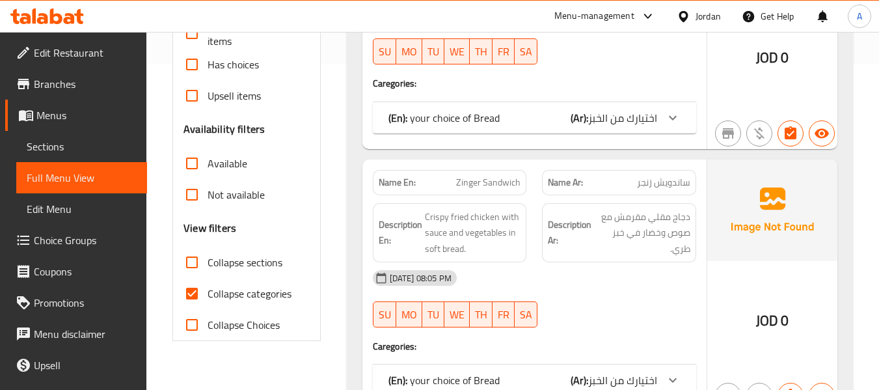
click at [247, 297] on span "Collapse categories" at bounding box center [250, 294] width 84 height 16
click at [208, 297] on input "Collapse categories" at bounding box center [191, 293] width 31 height 31
checkbox input "false"
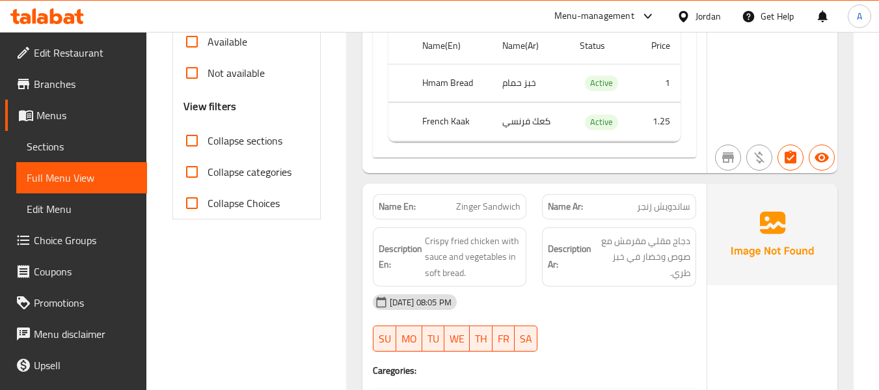
scroll to position [521, 0]
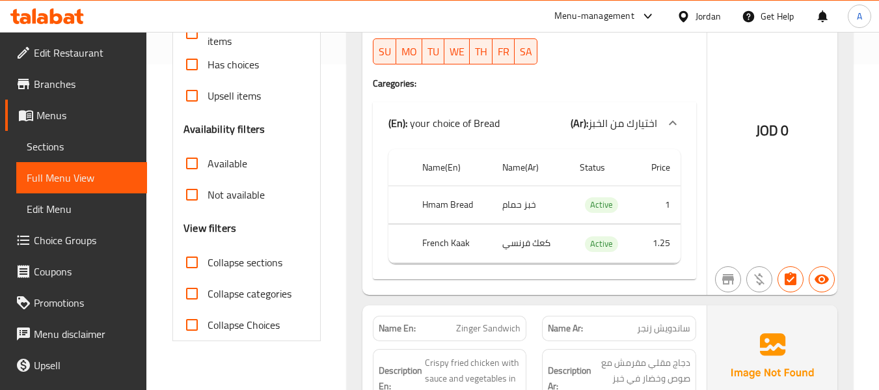
click at [83, 155] on link "Sections" at bounding box center [81, 146] width 131 height 31
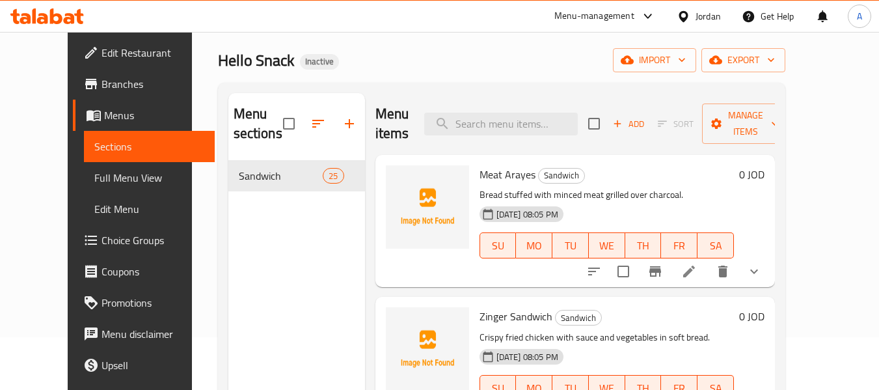
scroll to position [52, 0]
click at [84, 189] on link "Full Menu View" at bounding box center [149, 177] width 131 height 31
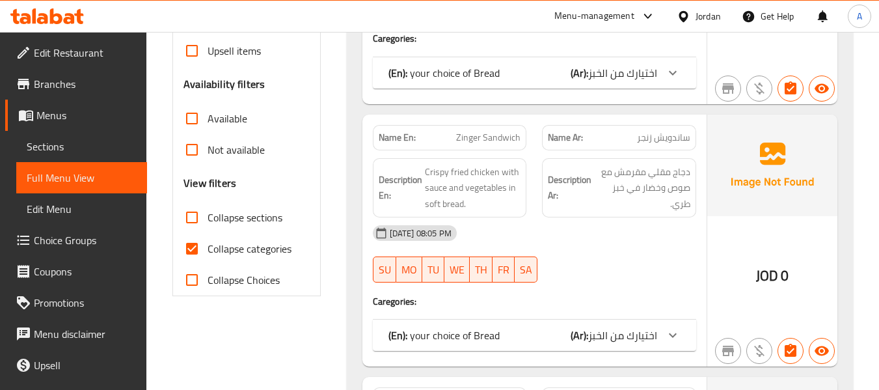
scroll to position [443, 0]
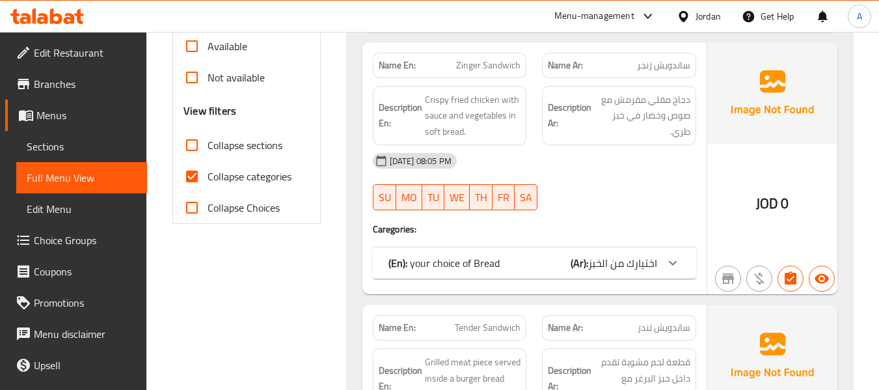
click at [274, 179] on span "Collapse categories" at bounding box center [250, 177] width 84 height 16
click at [208, 179] on input "Collapse categories" at bounding box center [191, 176] width 31 height 31
checkbox input "false"
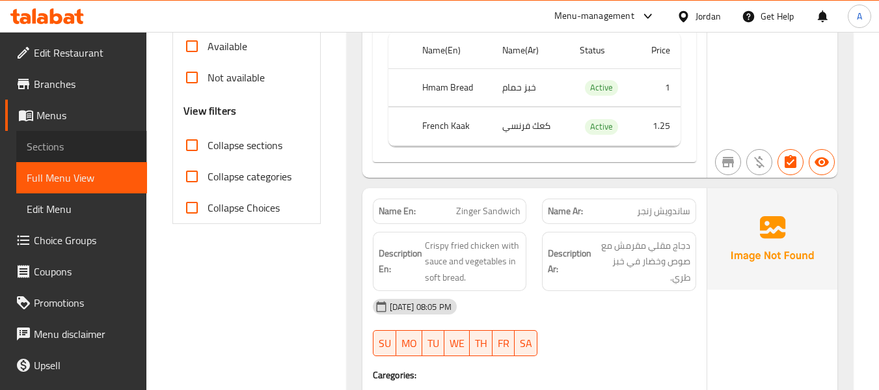
click at [91, 141] on span "Sections" at bounding box center [82, 147] width 110 height 16
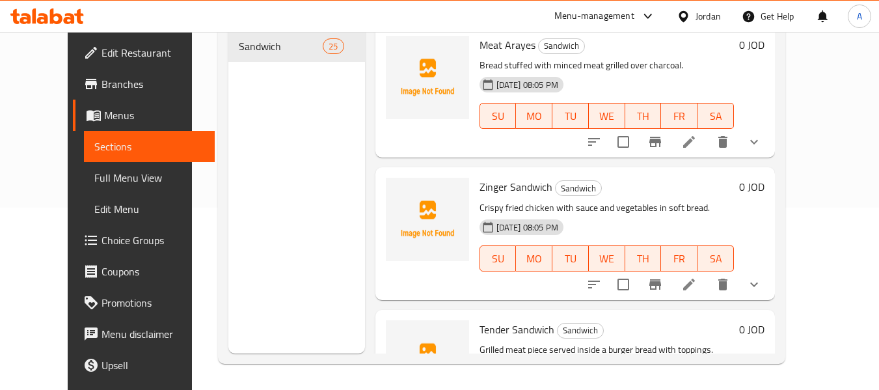
click at [104, 118] on span "Menus" at bounding box center [154, 115] width 100 height 16
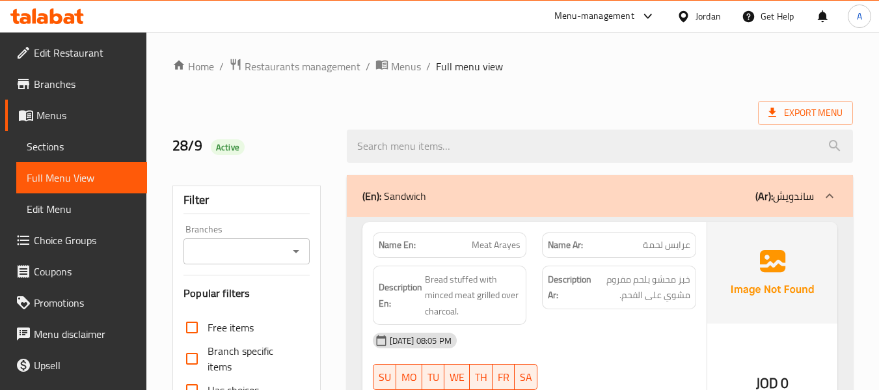
drag, startPoint x: 74, startPoint y: 137, endPoint x: 74, endPoint y: 114, distance: 22.8
click at [74, 137] on link "Sections" at bounding box center [81, 146] width 131 height 31
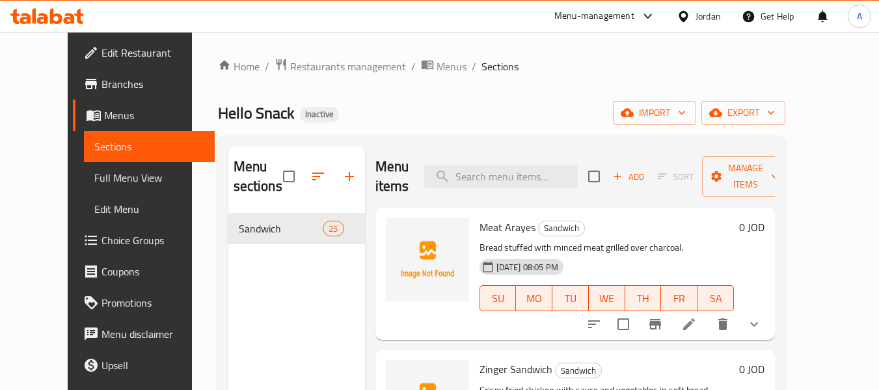
click at [74, 102] on link "Menus" at bounding box center [144, 115] width 142 height 31
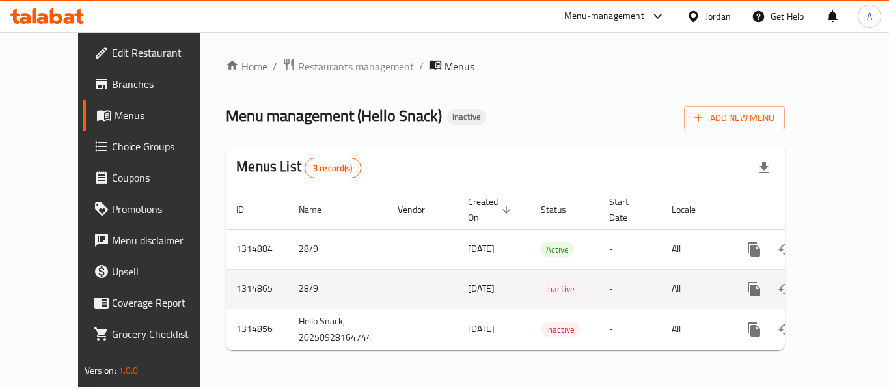
click at [840, 281] on icon "enhanced table" at bounding box center [848, 289] width 16 height 16
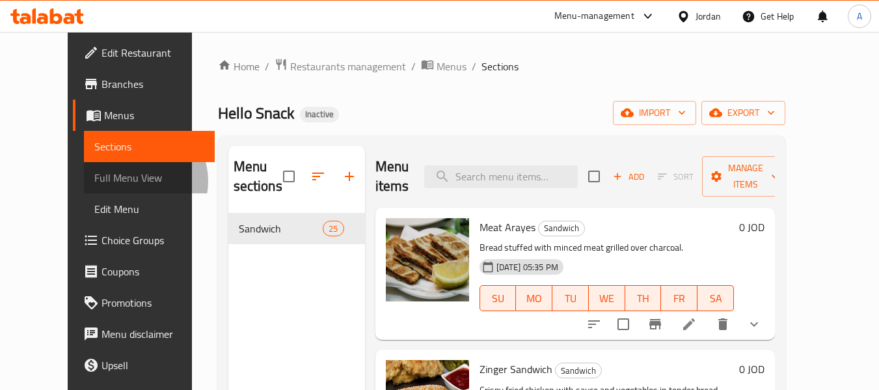
click at [94, 181] on span "Full Menu View" at bounding box center [149, 178] width 110 height 16
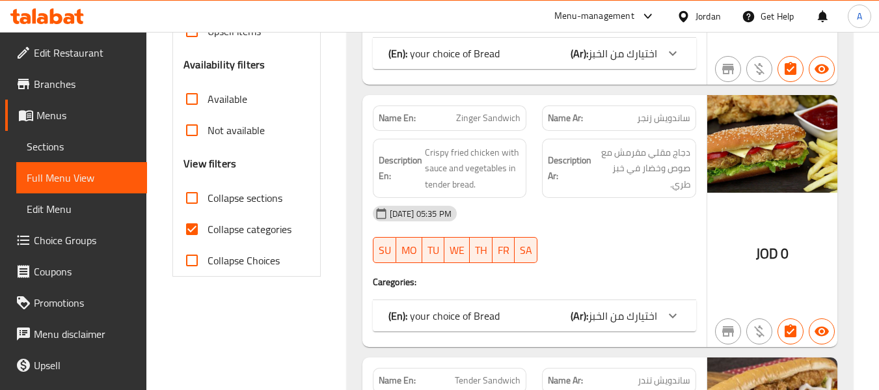
scroll to position [391, 0]
click at [248, 230] on span "Collapse categories" at bounding box center [250, 229] width 84 height 16
click at [208, 230] on input "Collapse categories" at bounding box center [191, 228] width 31 height 31
checkbox input "false"
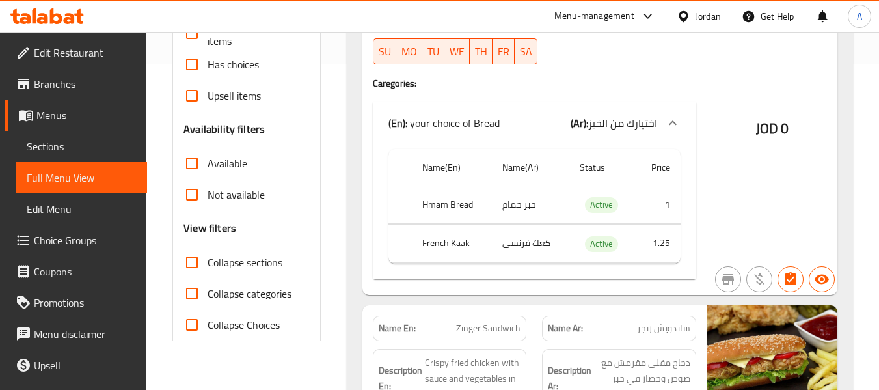
scroll to position [65, 0]
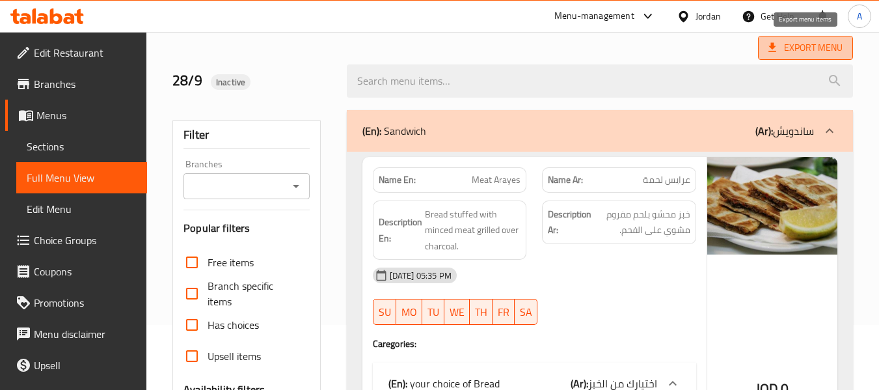
click at [816, 46] on span "Export Menu" at bounding box center [806, 48] width 74 height 16
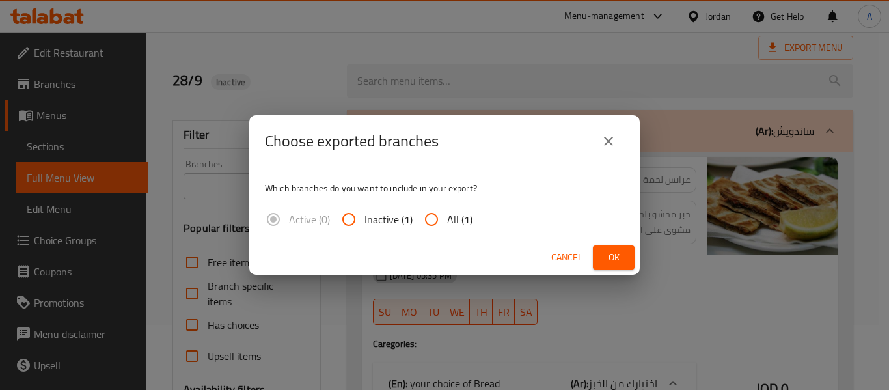
click at [440, 216] on input "All (1)" at bounding box center [431, 219] width 31 height 31
radio input "true"
click at [605, 256] on span "Ok" at bounding box center [613, 257] width 21 height 16
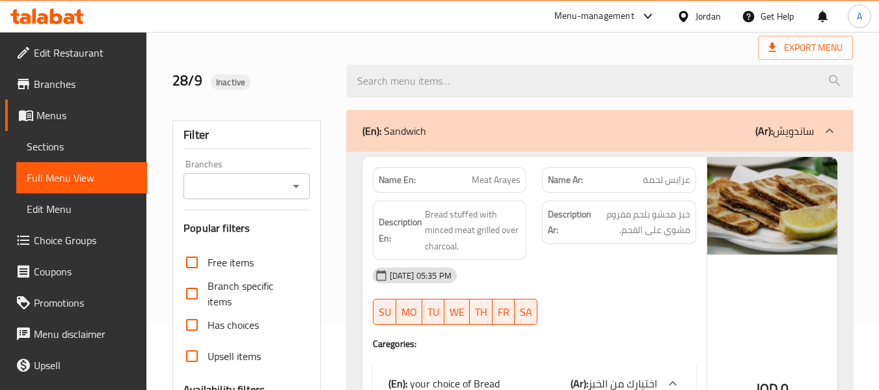
drag, startPoint x: 554, startPoint y: 55, endPoint x: 576, endPoint y: 52, distance: 22.3
click at [554, 55] on div "28/9 Inactive" at bounding box center [513, 81] width 696 height 58
click at [62, 126] on link "Menus" at bounding box center [76, 115] width 142 height 31
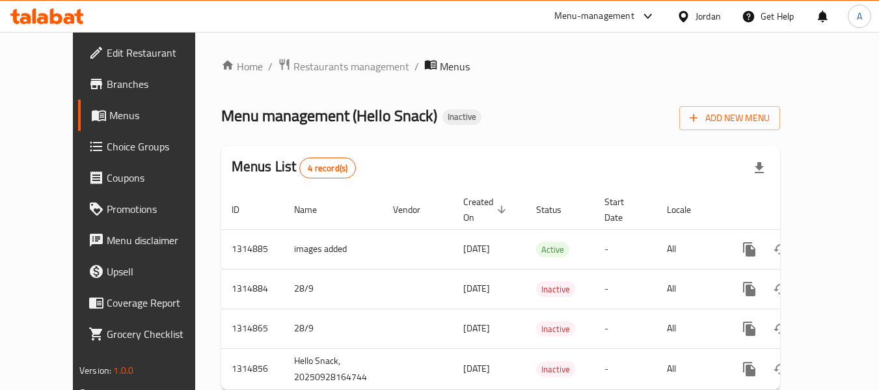
click at [409, 148] on div "Menus List 4 record(s)" at bounding box center [500, 168] width 559 height 44
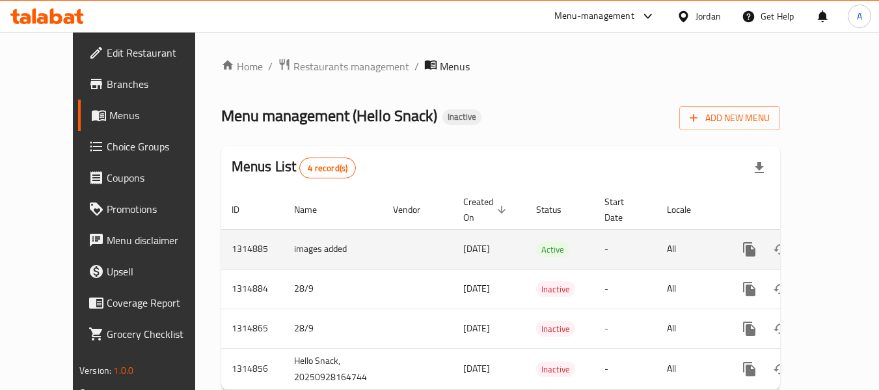
click at [836, 241] on icon "enhanced table" at bounding box center [844, 249] width 16 height 16
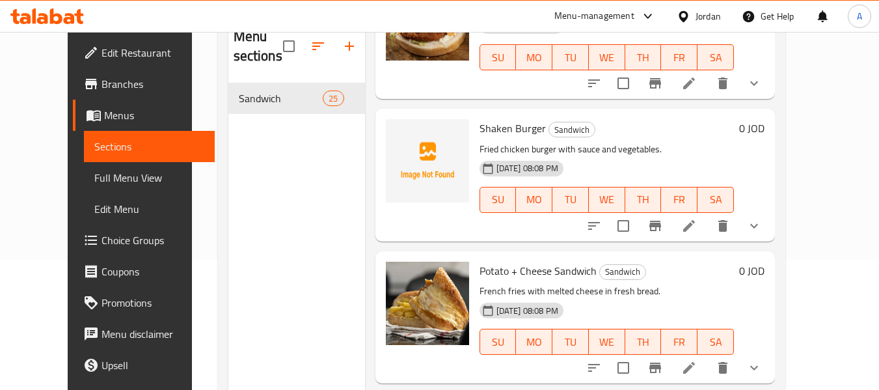
scroll to position [1041, 0]
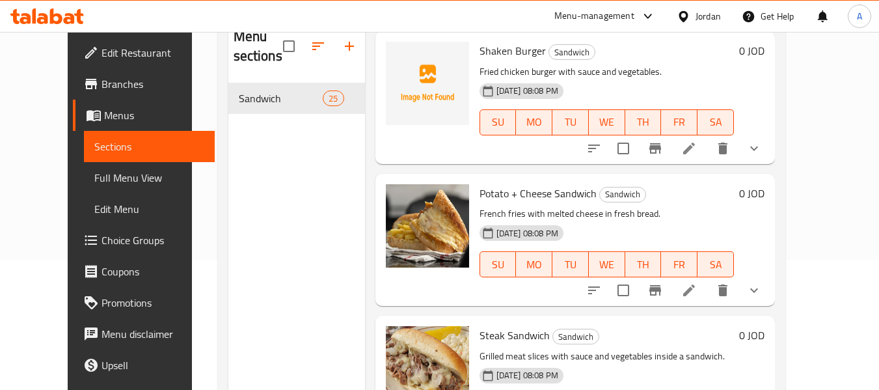
click at [104, 121] on span "Menus" at bounding box center [154, 115] width 100 height 16
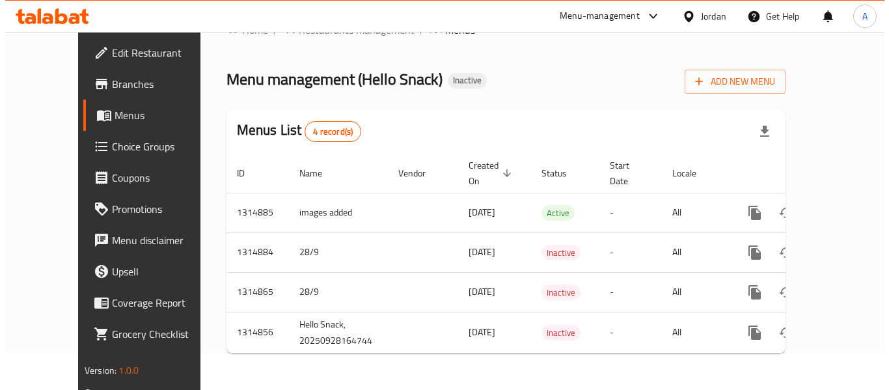
scroll to position [21, 0]
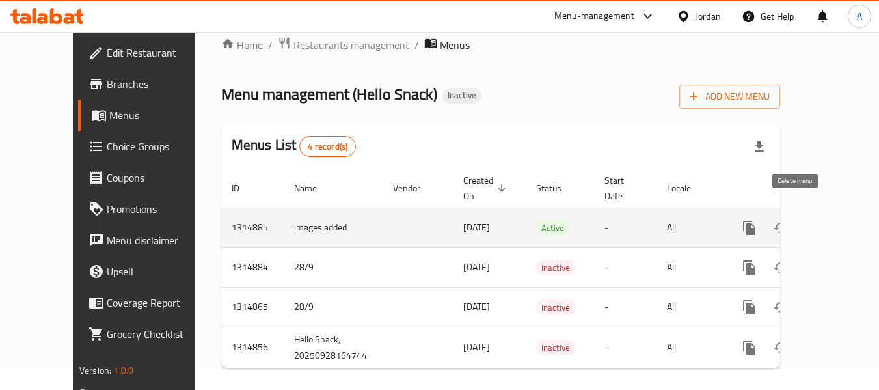
click at [805, 220] on icon "enhanced table" at bounding box center [813, 228] width 16 height 16
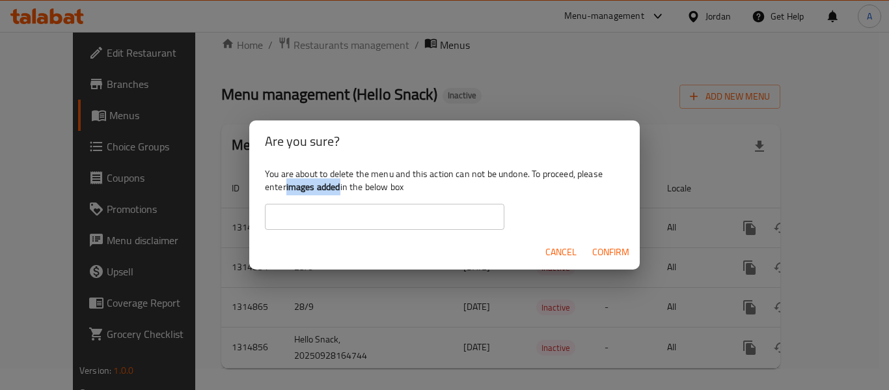
drag, startPoint x: 287, startPoint y: 189, endPoint x: 343, endPoint y: 189, distance: 56.0
click at [343, 189] on div "You are about to delete the menu and this action can not be undone. To proceed,…" at bounding box center [444, 198] width 391 height 73
copy b "images added"
click at [342, 215] on input "text" at bounding box center [385, 217] width 240 height 26
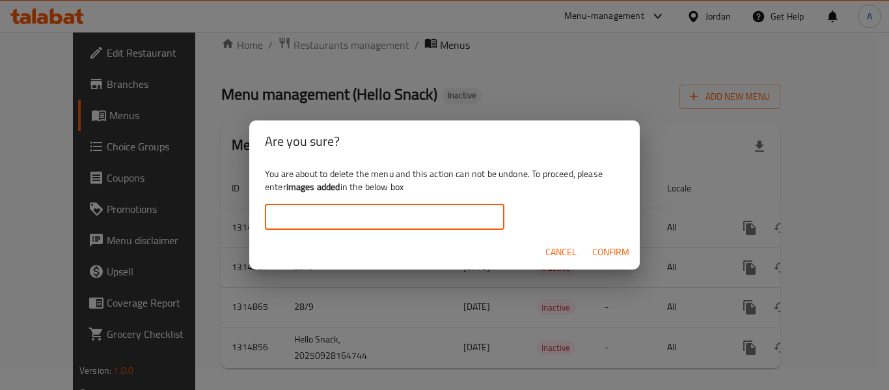
paste input "images added"
type input "images added"
click at [607, 249] on span "Confirm" at bounding box center [610, 252] width 37 height 16
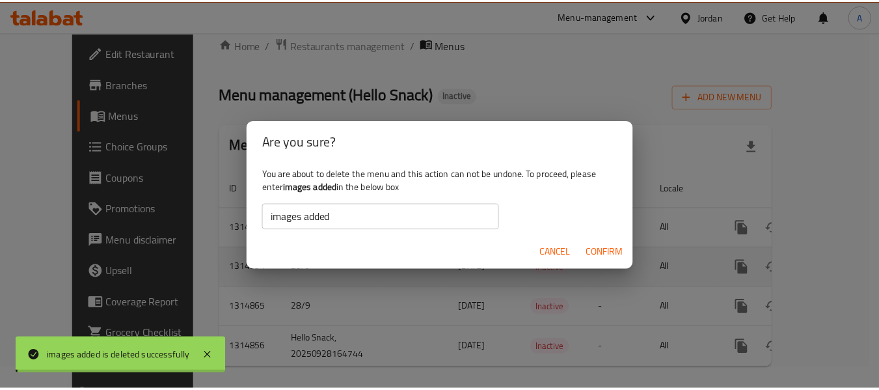
scroll to position [0, 0]
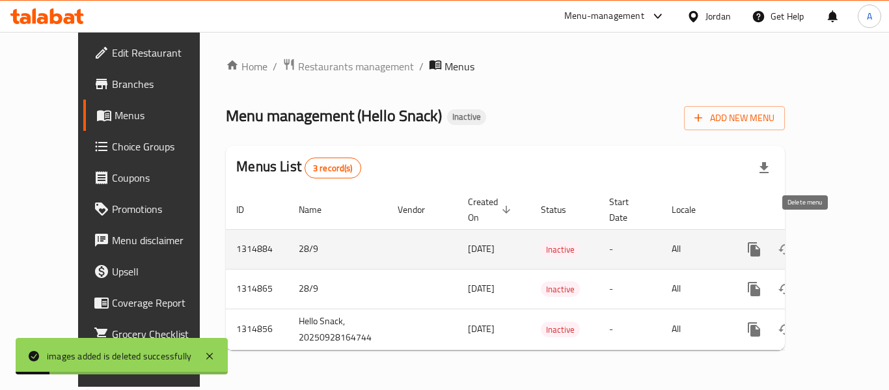
click at [812, 243] on icon "enhanced table" at bounding box center [816, 249] width 9 height 12
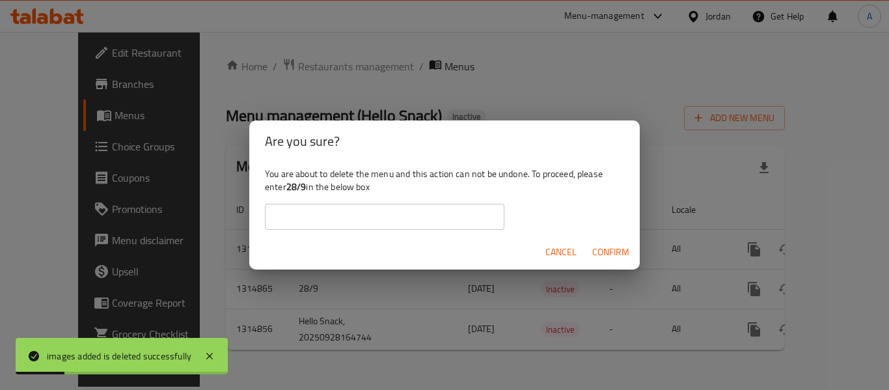
click at [394, 221] on input "text" at bounding box center [385, 217] width 240 height 26
drag, startPoint x: 288, startPoint y: 193, endPoint x: 307, endPoint y: 184, distance: 20.7
click at [307, 184] on b "28/9" at bounding box center [296, 186] width 20 height 17
copy b "28/9"
click at [344, 219] on input "text" at bounding box center [385, 217] width 240 height 26
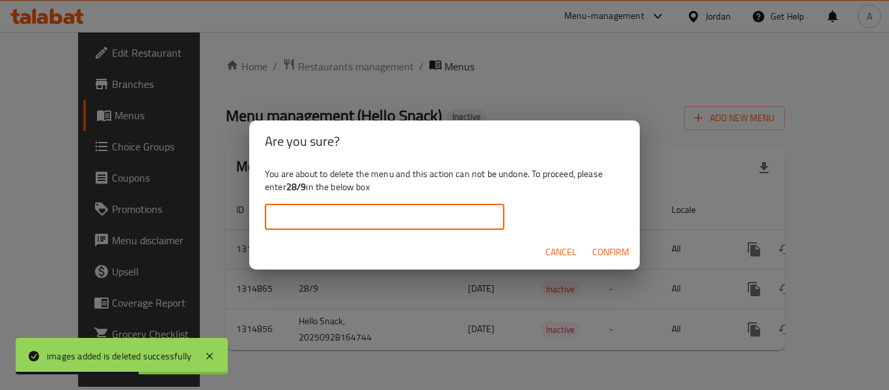
paste input "28/9"
type input "28/9"
click at [599, 252] on span "Confirm" at bounding box center [610, 252] width 37 height 16
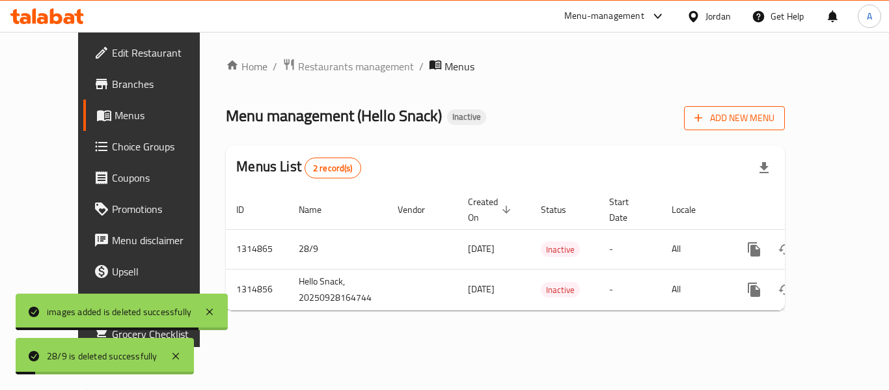
click at [775, 118] on span "Add New Menu" at bounding box center [735, 118] width 80 height 16
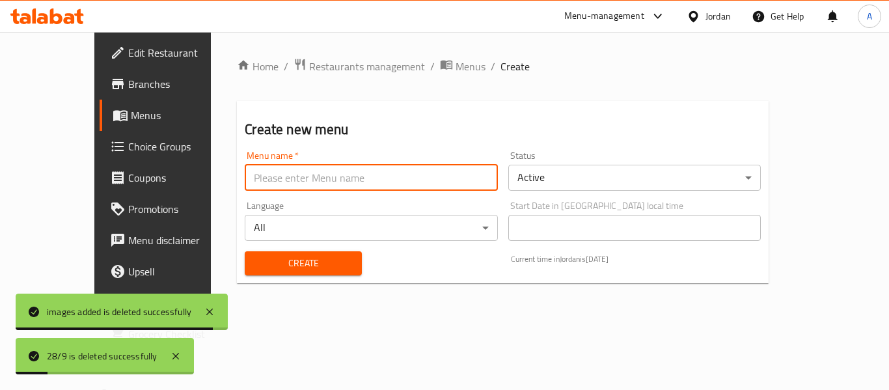
click at [364, 190] on input "text" at bounding box center [371, 178] width 253 height 26
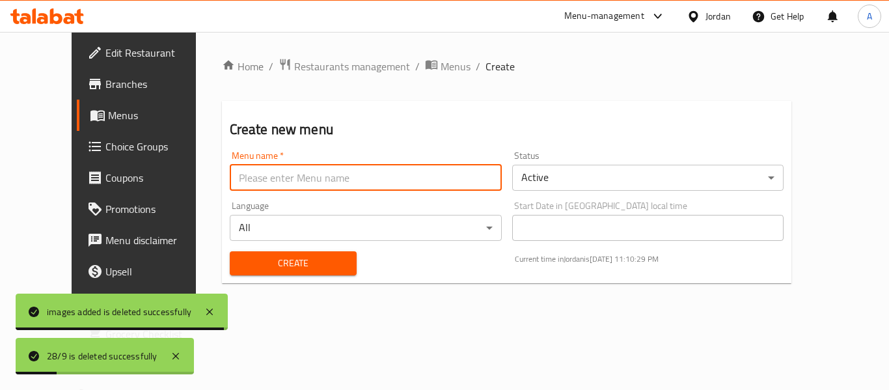
paste input "28/9"
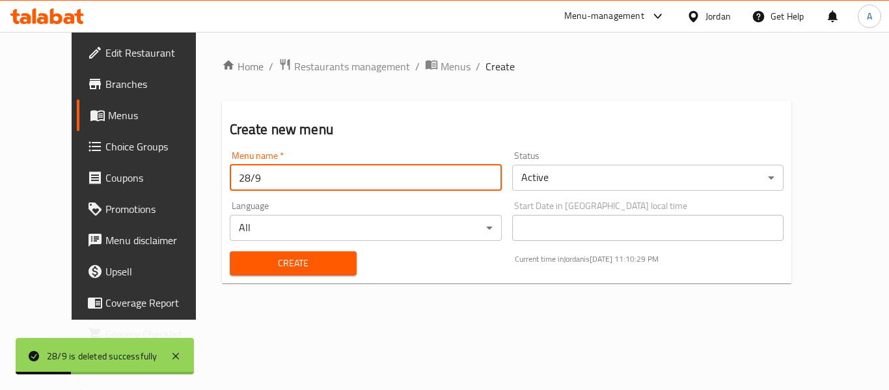
type input "28/9"
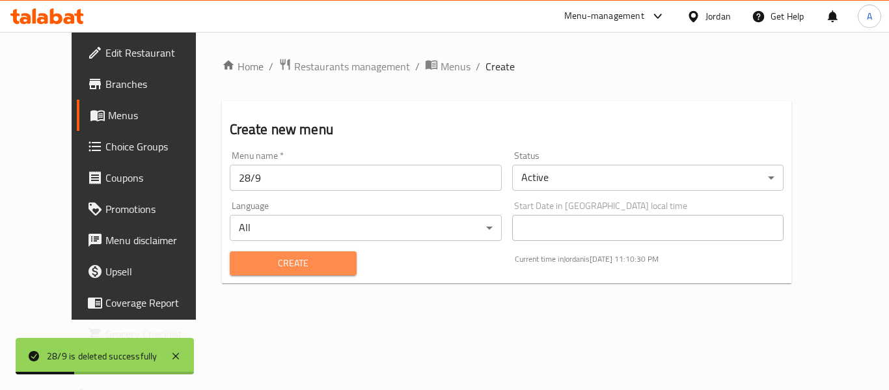
click at [306, 267] on span "Create" at bounding box center [293, 263] width 106 height 16
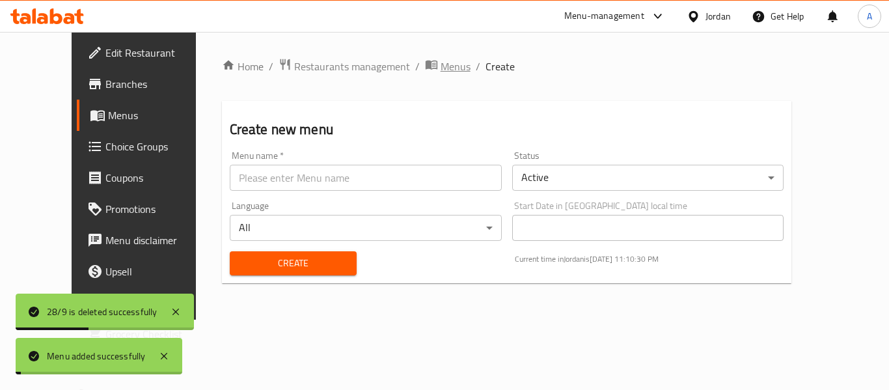
click at [441, 68] on span "Menus" at bounding box center [456, 67] width 30 height 16
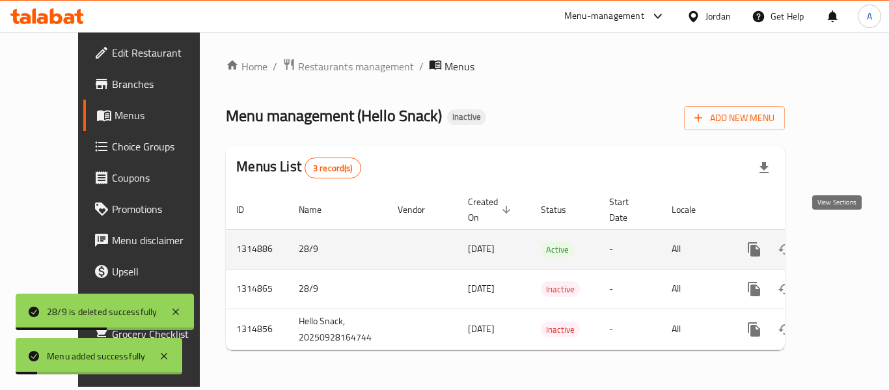
click at [840, 241] on icon "enhanced table" at bounding box center [848, 249] width 16 height 16
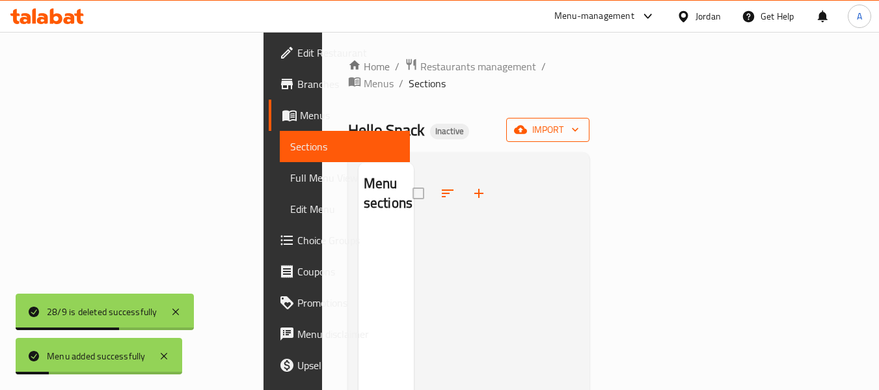
click at [579, 122] on span "import" at bounding box center [548, 130] width 62 height 16
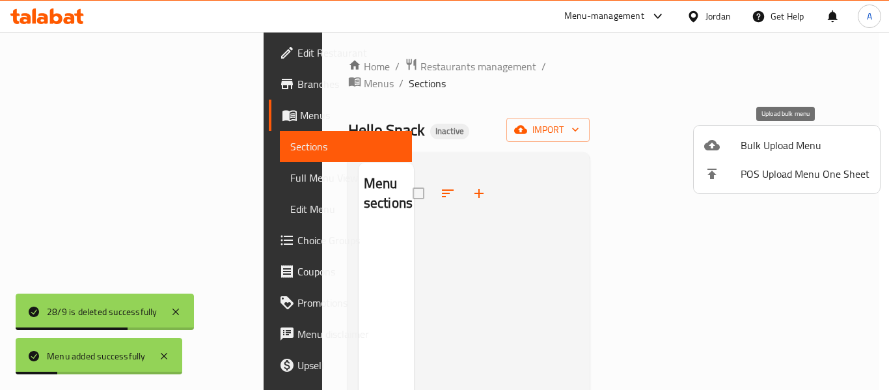
click at [781, 137] on span "Bulk Upload Menu" at bounding box center [805, 145] width 129 height 16
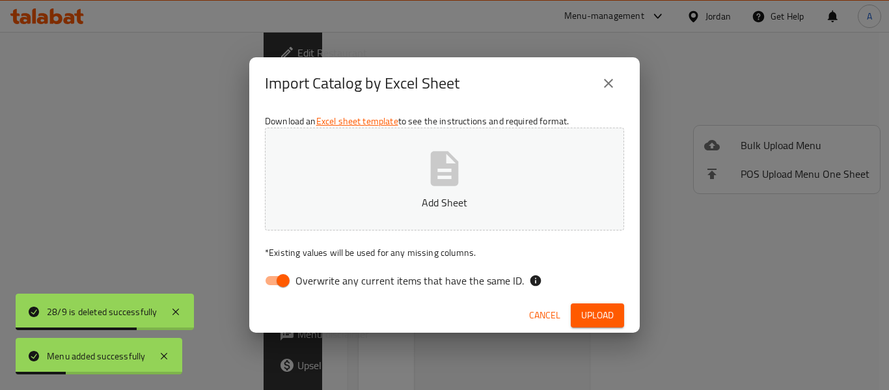
click at [473, 270] on label "Overwrite any current items that have the same ID." at bounding box center [391, 280] width 266 height 25
click at [320, 270] on input "Overwrite any current items that have the same ID." at bounding box center [283, 280] width 74 height 25
checkbox input "false"
click at [464, 208] on p "Add Sheet" at bounding box center [444, 203] width 319 height 16
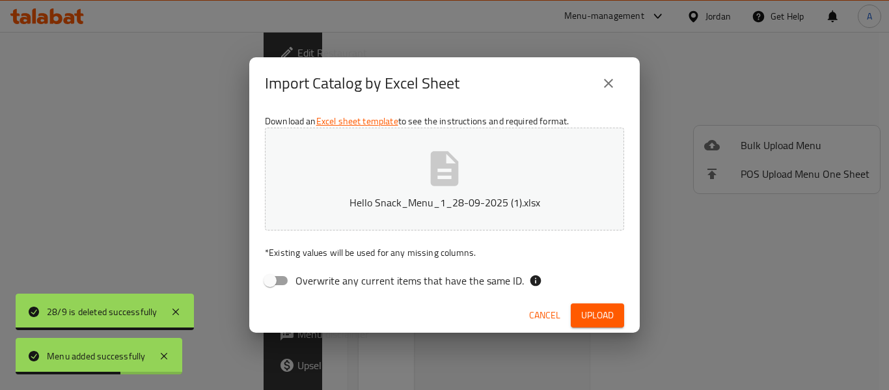
click at [598, 310] on span "Upload" at bounding box center [597, 315] width 33 height 16
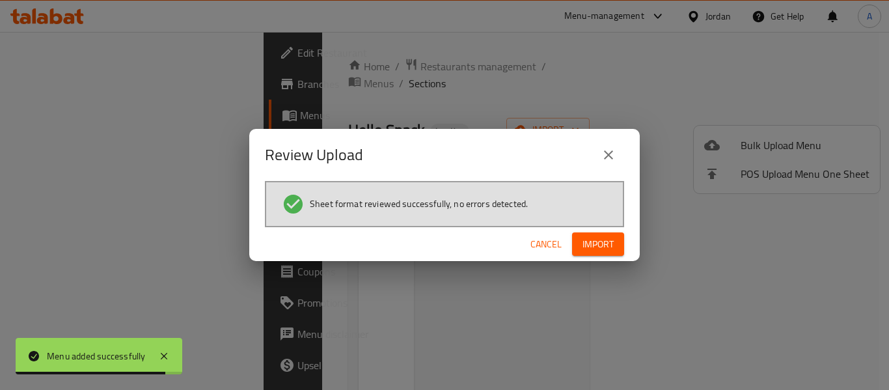
click at [586, 240] on span "Import" at bounding box center [598, 244] width 31 height 16
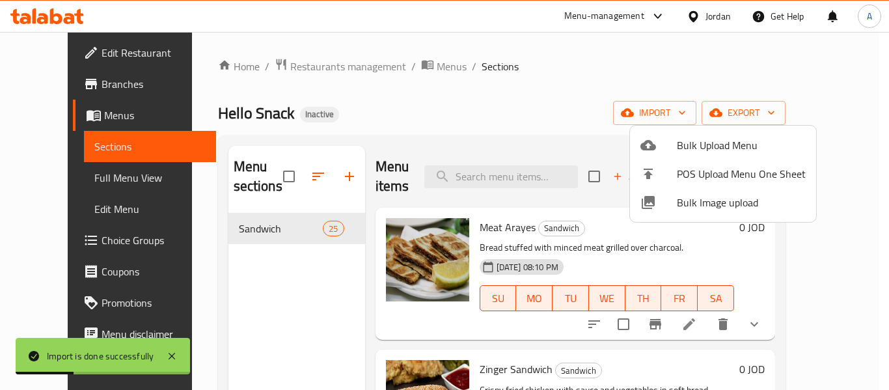
click at [407, 116] on div at bounding box center [444, 195] width 889 height 390
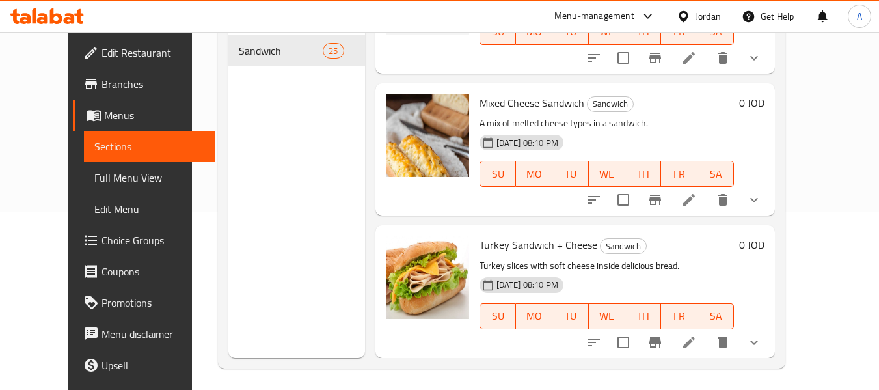
scroll to position [182, 0]
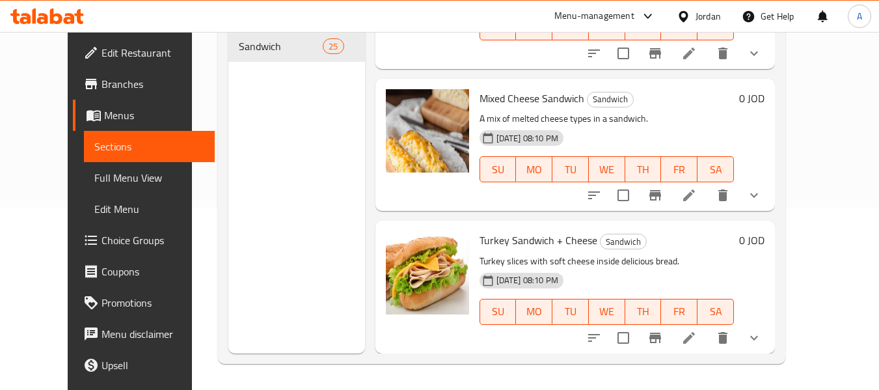
click at [94, 172] on span "Full Menu View" at bounding box center [149, 178] width 110 height 16
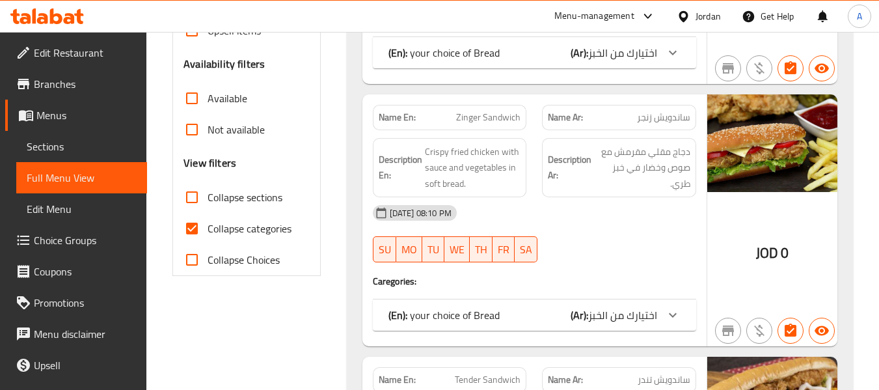
click at [95, 137] on link "Sections" at bounding box center [81, 146] width 131 height 31
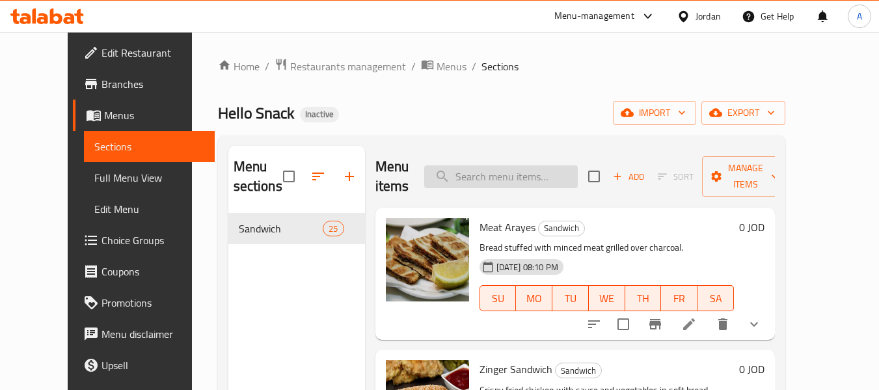
click at [501, 166] on input "search" at bounding box center [501, 176] width 154 height 23
paste input "Tender Sandwich"
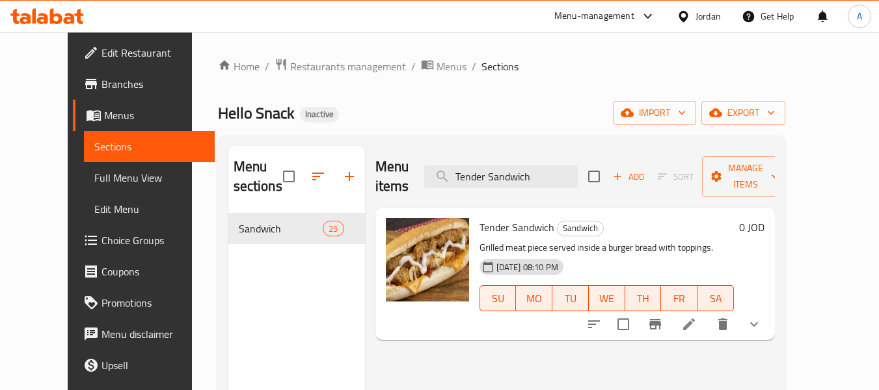
type input "Tender Sandwich"
click at [637, 310] on input "checkbox" at bounding box center [623, 323] width 27 height 27
checkbox input "true"
click at [728, 318] on icon "delete" at bounding box center [723, 324] width 9 height 12
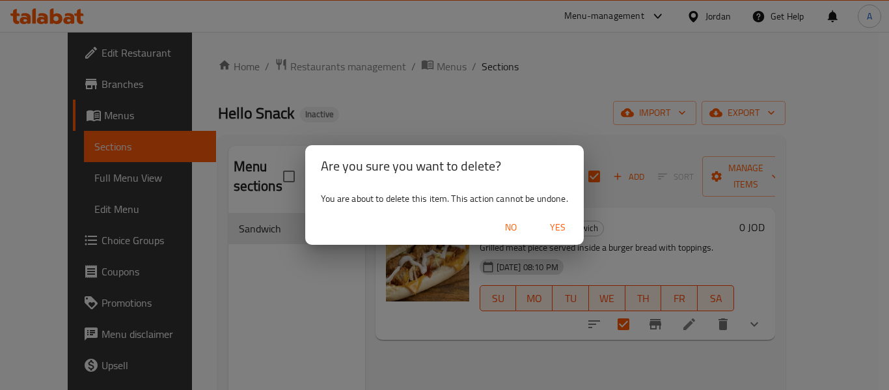
click at [547, 222] on span "Yes" at bounding box center [557, 227] width 31 height 16
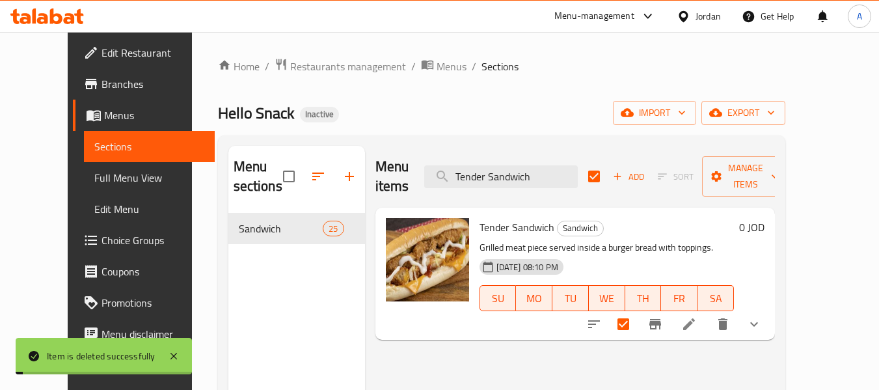
checkbox input "false"
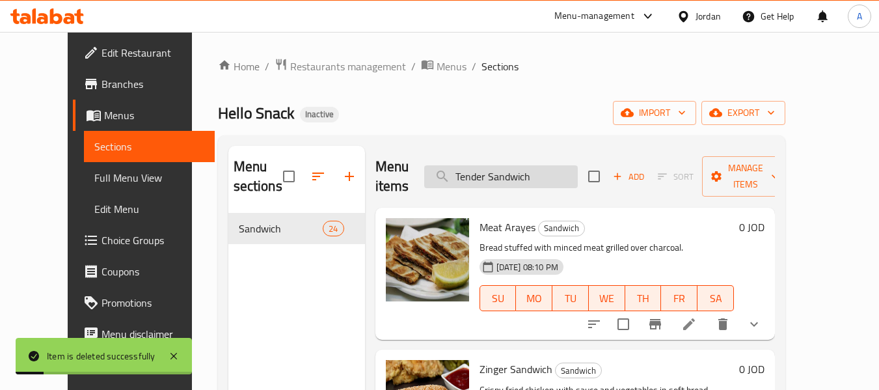
click at [515, 174] on input "Tender Sandwich" at bounding box center [501, 176] width 154 height 23
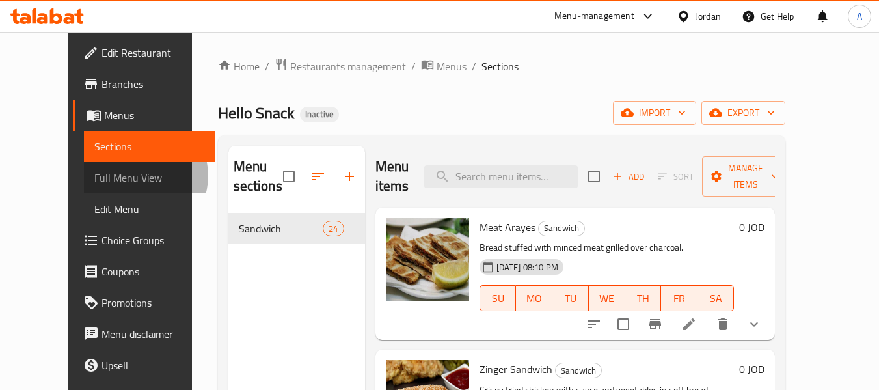
click at [94, 176] on span "Full Menu View" at bounding box center [149, 178] width 110 height 16
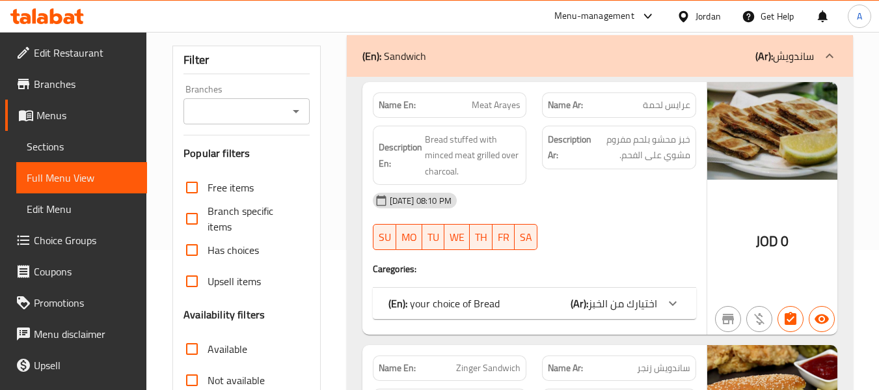
scroll to position [260, 0]
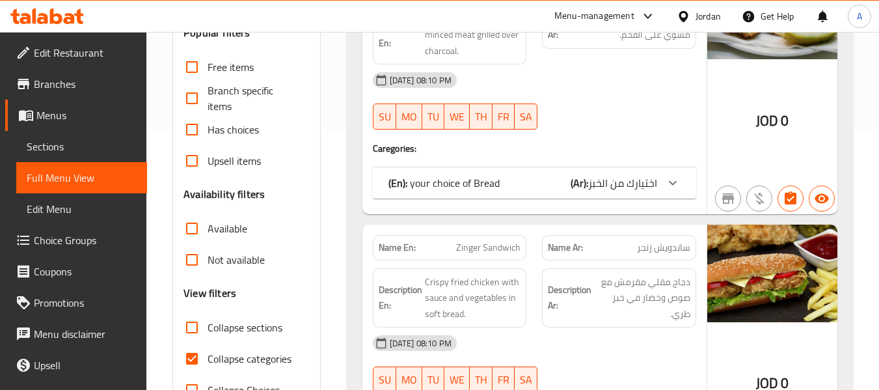
click at [243, 360] on span "Collapse categories" at bounding box center [250, 359] width 84 height 16
click at [208, 360] on input "Collapse categories" at bounding box center [191, 358] width 31 height 31
checkbox input "false"
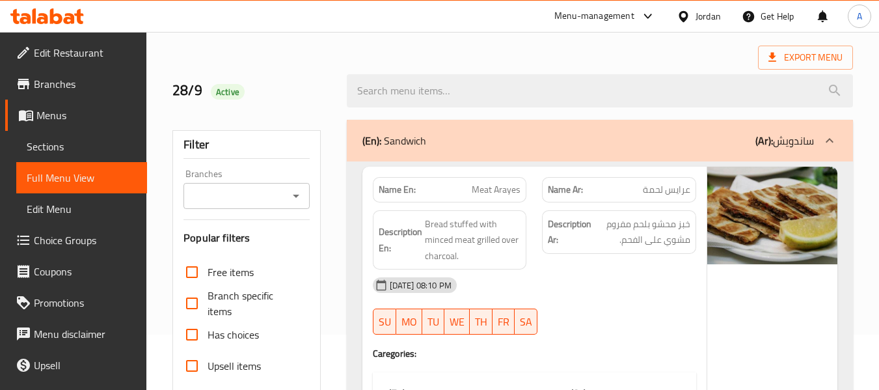
scroll to position [0, 0]
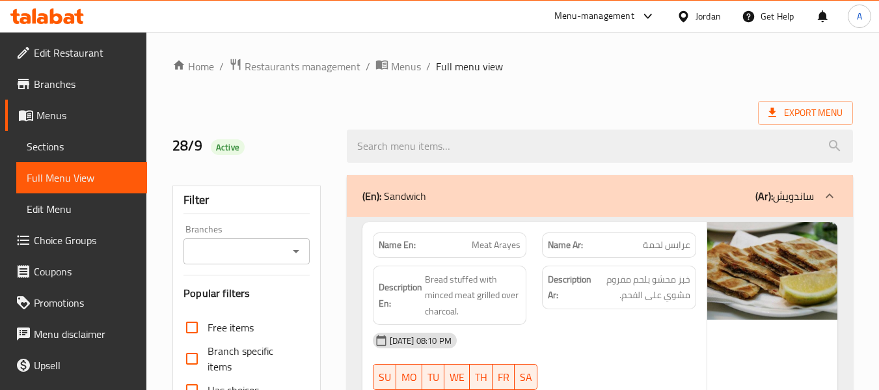
click at [388, 247] on strong "Name En:" at bounding box center [397, 245] width 37 height 14
copy strong "Name En:"
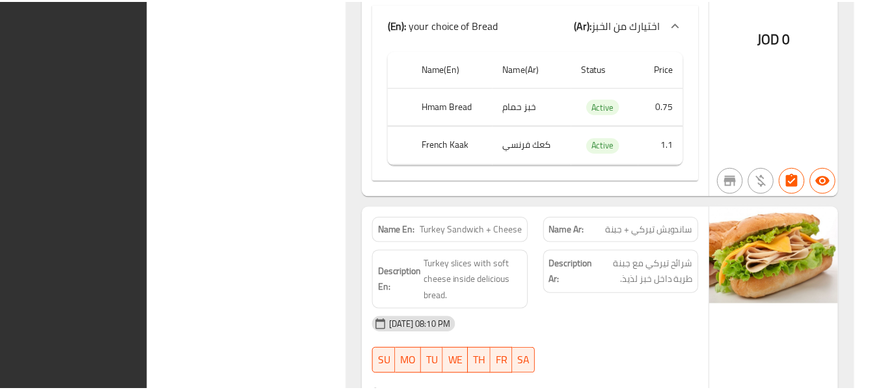
scroll to position [9500, 0]
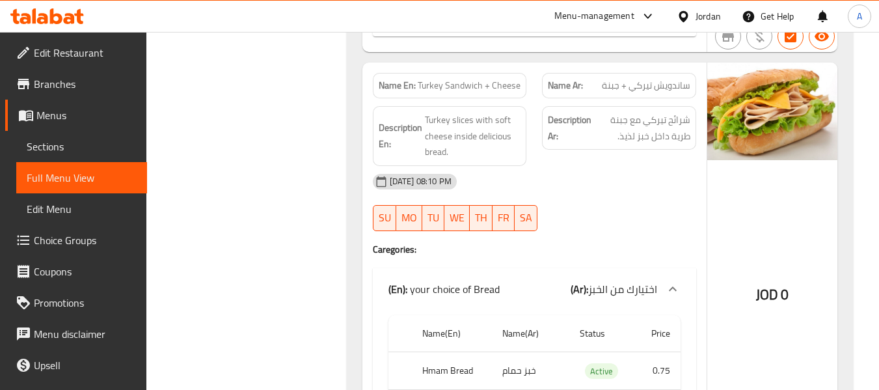
drag, startPoint x: 75, startPoint y: 152, endPoint x: 139, endPoint y: 150, distance: 63.8
click at [75, 152] on span "Sections" at bounding box center [82, 147] width 110 height 16
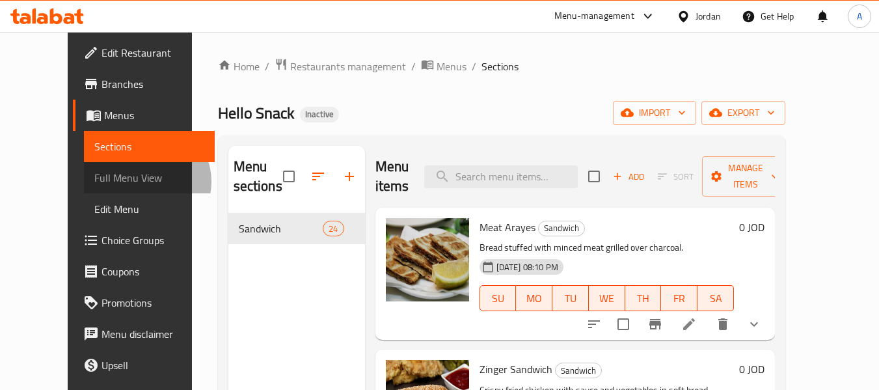
click at [94, 182] on span "Full Menu View" at bounding box center [149, 178] width 110 height 16
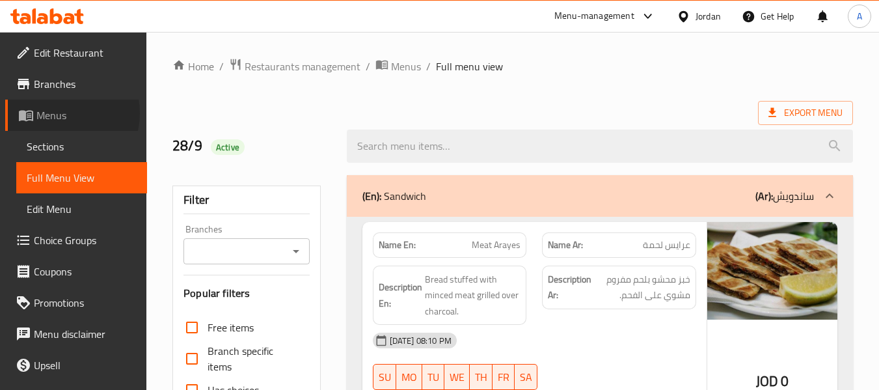
drag, startPoint x: 96, startPoint y: 3, endPoint x: 61, endPoint y: 113, distance: 115.7
click at [61, 113] on span "Menus" at bounding box center [86, 115] width 100 height 16
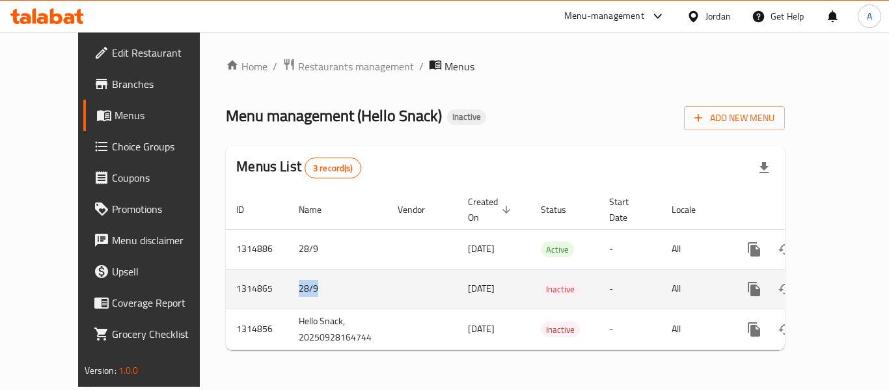
drag, startPoint x: 254, startPoint y: 279, endPoint x: 271, endPoint y: 277, distance: 17.0
click at [288, 277] on td "28/9" at bounding box center [337, 289] width 99 height 40
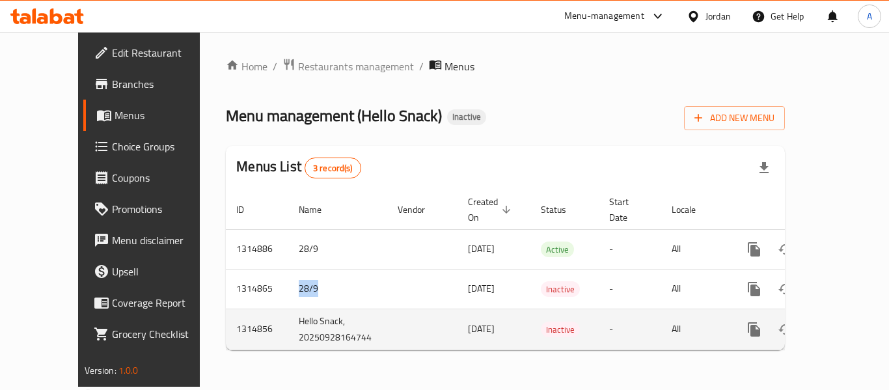
copy td "28/9"
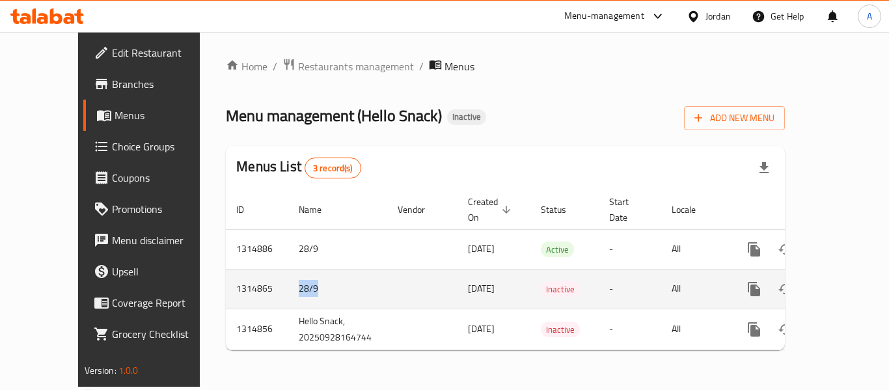
click at [809, 281] on icon "enhanced table" at bounding box center [817, 289] width 16 height 16
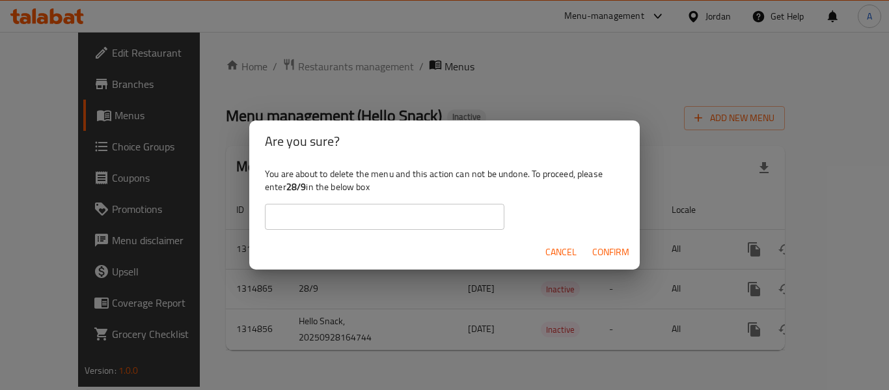
click at [493, 216] on input "text" at bounding box center [385, 217] width 240 height 26
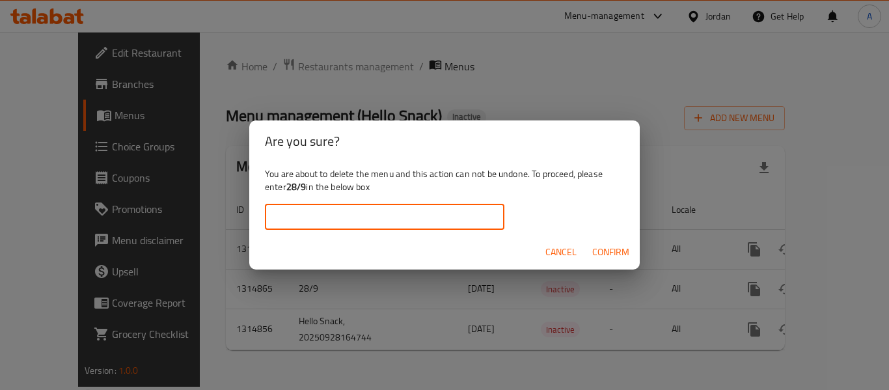
paste input "28/9"
type input "28/9"
click at [610, 255] on span "Confirm" at bounding box center [610, 252] width 37 height 16
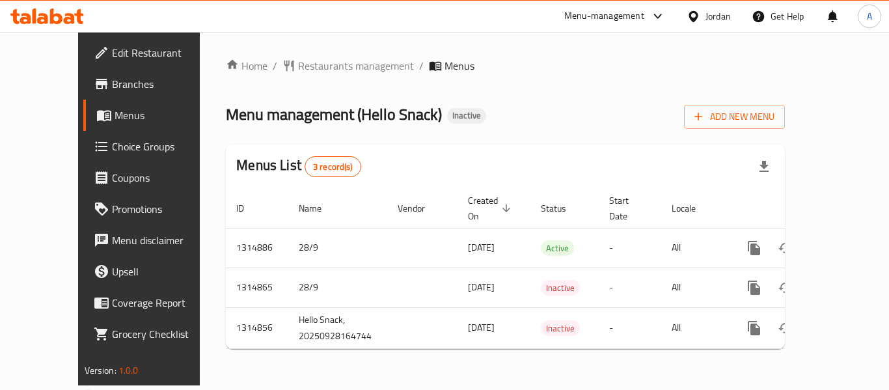
click at [551, 137] on div "Home / Restaurants management / Menus Menu management ( Hello Snack ) Inactive …" at bounding box center [505, 208] width 559 height 301
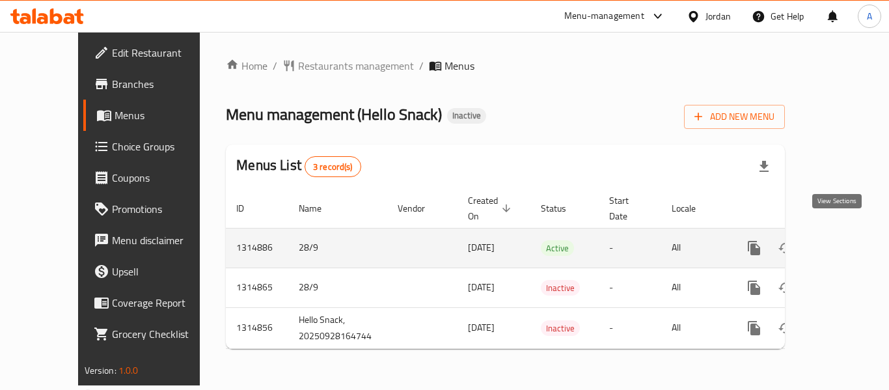
click at [840, 240] on icon "enhanced table" at bounding box center [848, 248] width 16 height 16
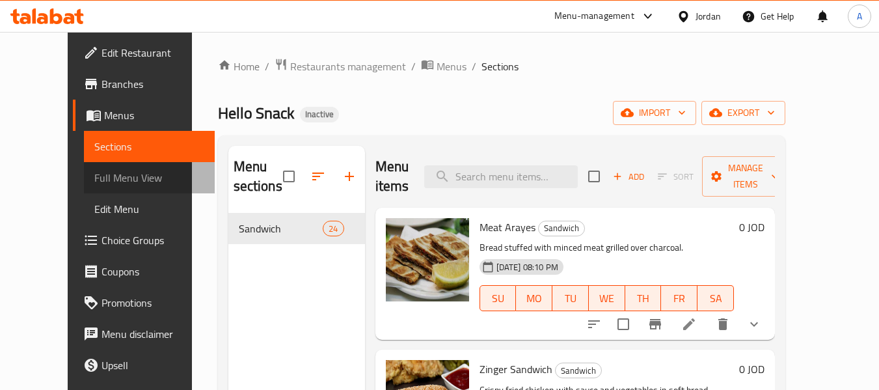
click at [111, 179] on span "Full Menu View" at bounding box center [149, 178] width 110 height 16
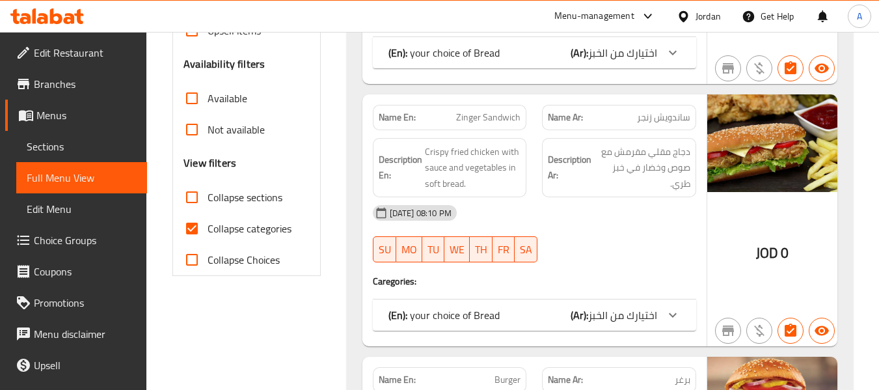
click at [270, 230] on span "Collapse categories" at bounding box center [250, 229] width 84 height 16
click at [208, 230] on input "Collapse categories" at bounding box center [191, 228] width 31 height 31
checkbox input "false"
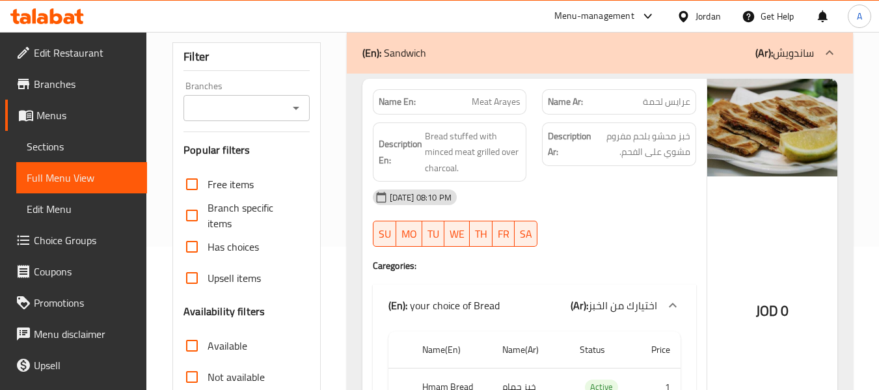
scroll to position [130, 0]
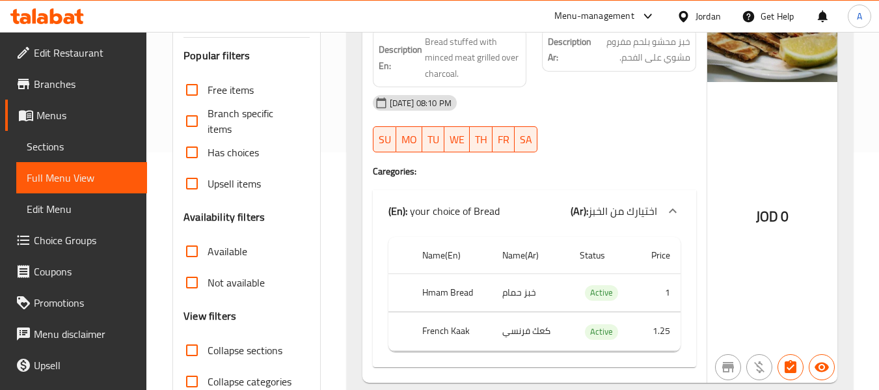
scroll to position [65, 0]
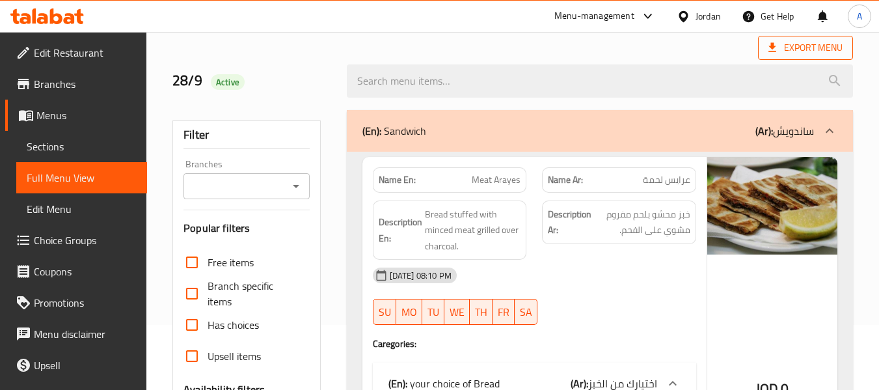
click at [793, 52] on span "Export Menu" at bounding box center [806, 48] width 74 height 16
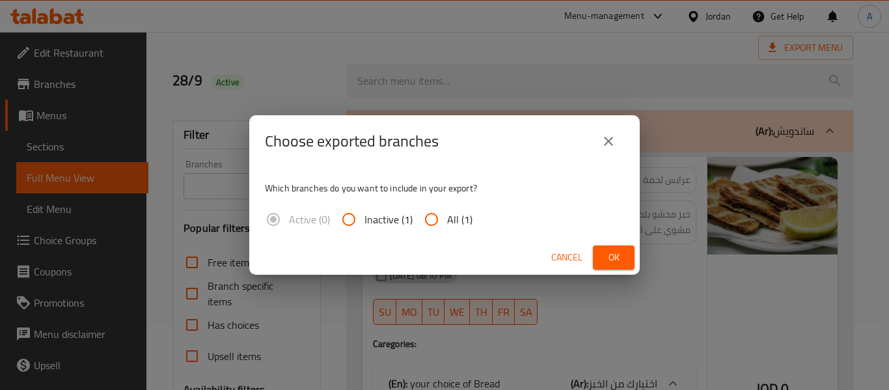
click at [428, 221] on input "All (1)" at bounding box center [431, 219] width 31 height 31
radio input "true"
click at [604, 253] on span "Ok" at bounding box center [613, 257] width 21 height 16
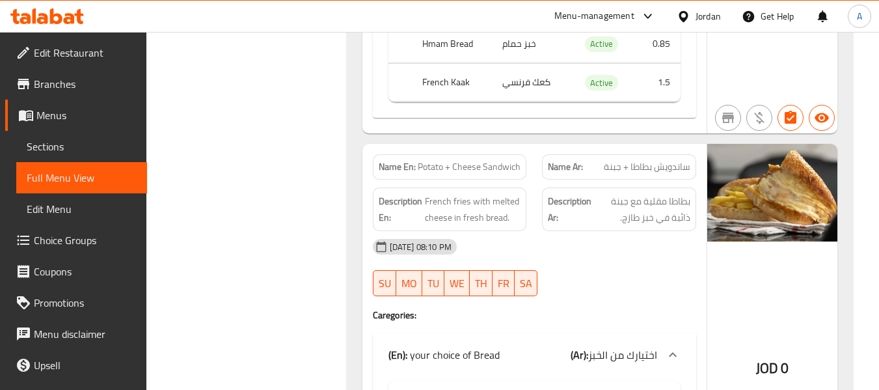
scroll to position [2929, 0]
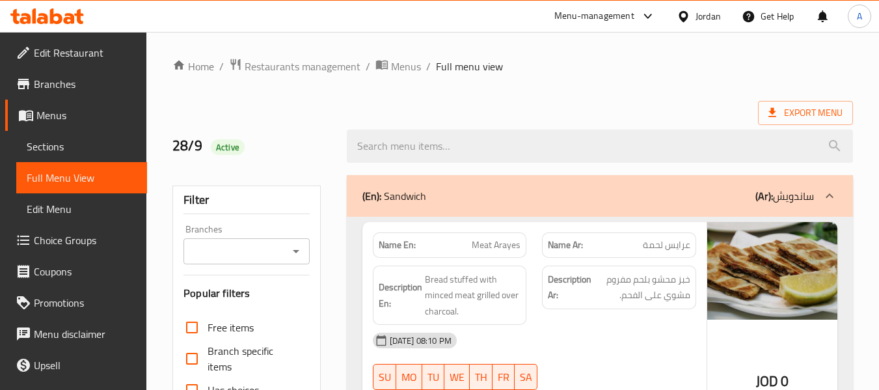
click at [60, 142] on span "Sections" at bounding box center [82, 147] width 110 height 16
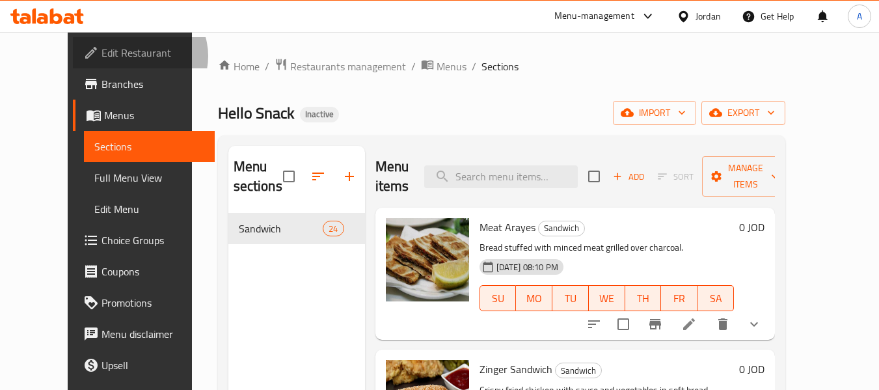
click at [102, 56] on span "Edit Restaurant" at bounding box center [153, 53] width 103 height 16
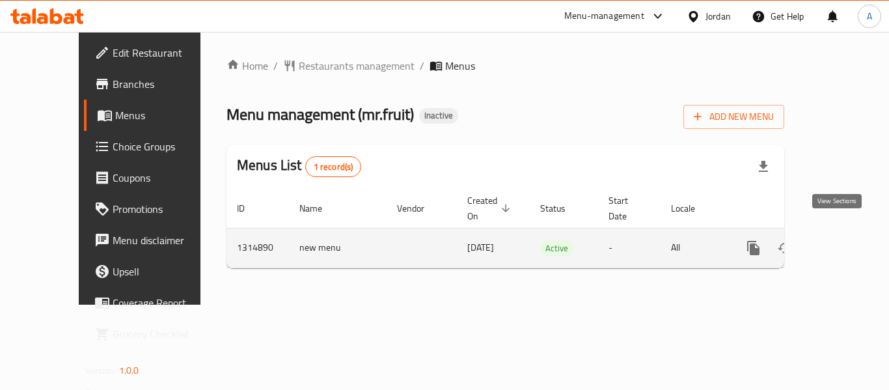
click at [840, 240] on icon "enhanced table" at bounding box center [848, 248] width 16 height 16
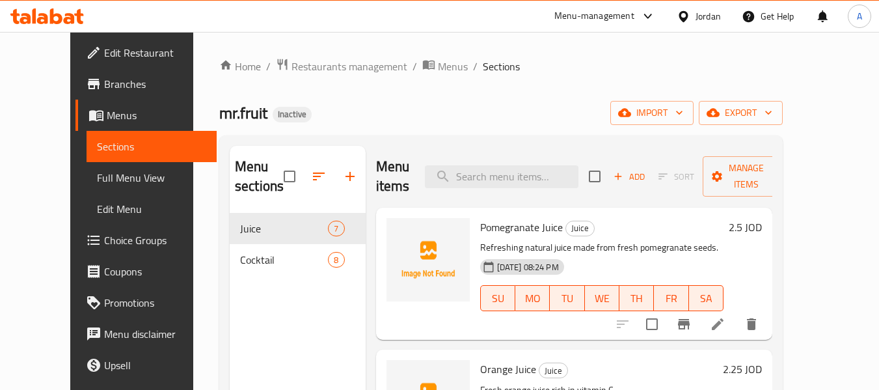
click at [97, 178] on span "Full Menu View" at bounding box center [152, 178] width 110 height 16
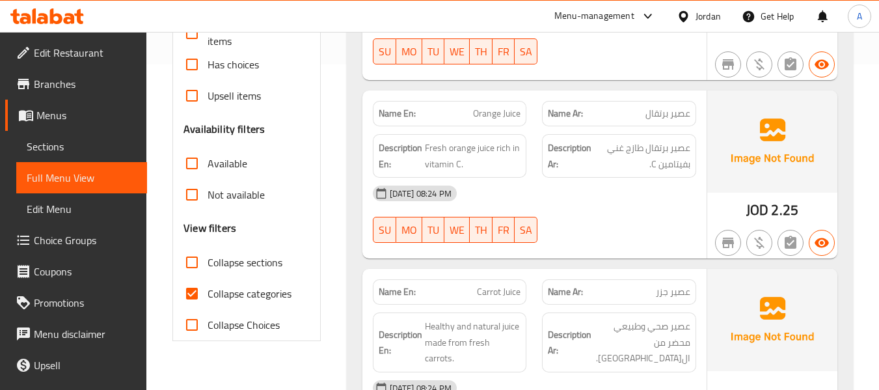
click at [266, 291] on span "Collapse categories" at bounding box center [250, 294] width 84 height 16
click at [208, 291] on input "Collapse categories" at bounding box center [191, 293] width 31 height 31
checkbox input "false"
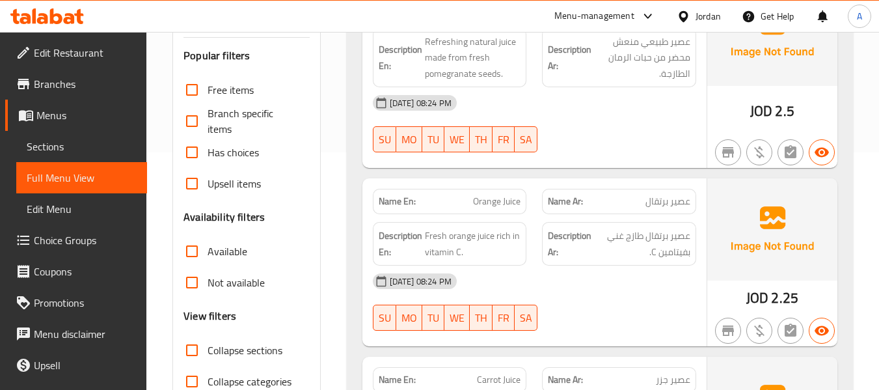
scroll to position [260, 0]
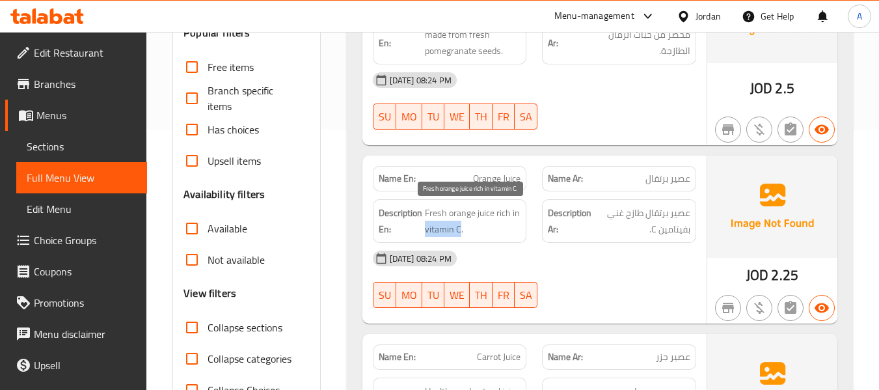
drag, startPoint x: 424, startPoint y: 230, endPoint x: 459, endPoint y: 237, distance: 35.1
click at [459, 237] on span "Fresh orange juice rich in vitamin C." at bounding box center [473, 221] width 96 height 32
copy span "vitamin C"
click at [473, 204] on div "Description En: Fresh orange juice rich in vitamin C." at bounding box center [450, 221] width 154 height 44
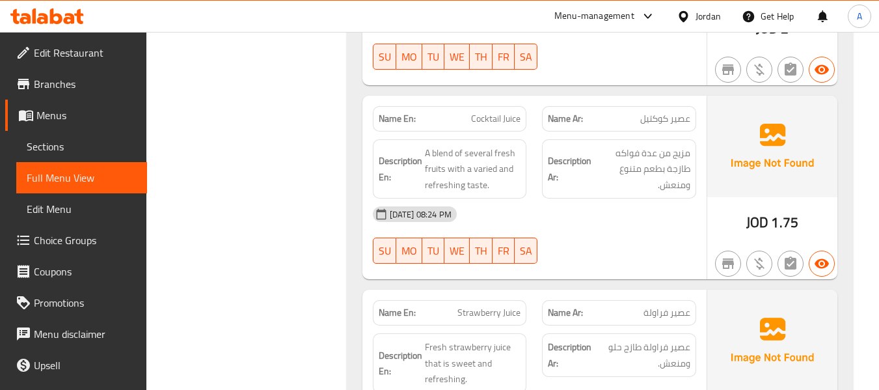
scroll to position [716, 0]
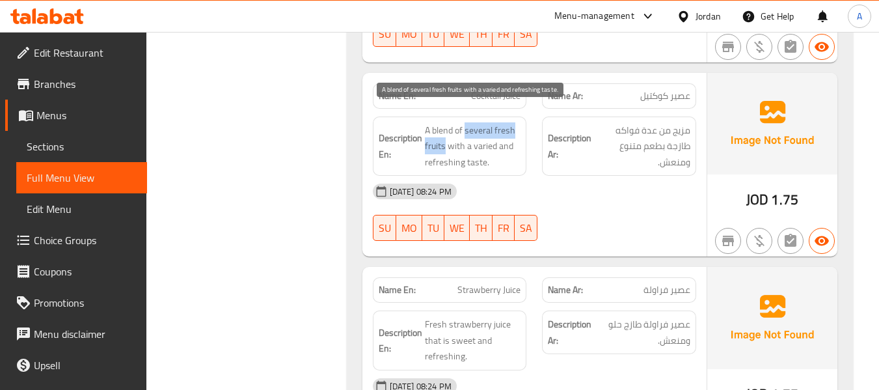
drag, startPoint x: 465, startPoint y: 114, endPoint x: 445, endPoint y: 130, distance: 25.5
click at [445, 130] on span "A blend of several fresh fruits with a varied and refreshing taste." at bounding box center [473, 146] width 96 height 48
copy span "several fresh fruits"
drag, startPoint x: 473, startPoint y: 133, endPoint x: 495, endPoint y: 130, distance: 21.7
click at [495, 130] on span "A blend of several fresh fruits with a varied and refreshing taste." at bounding box center [473, 146] width 96 height 48
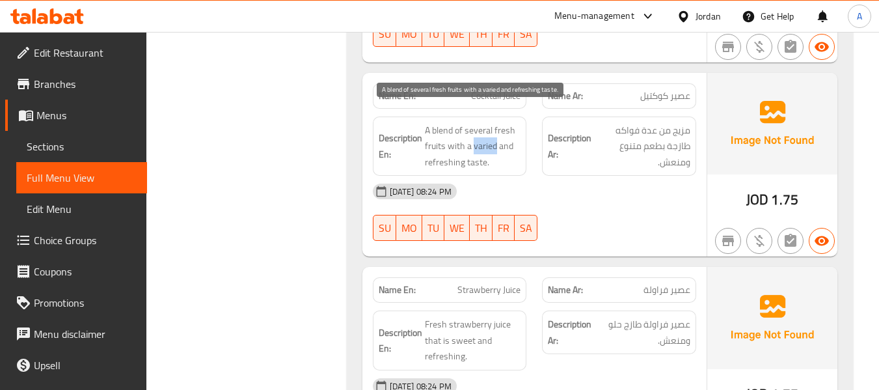
copy span "varied"
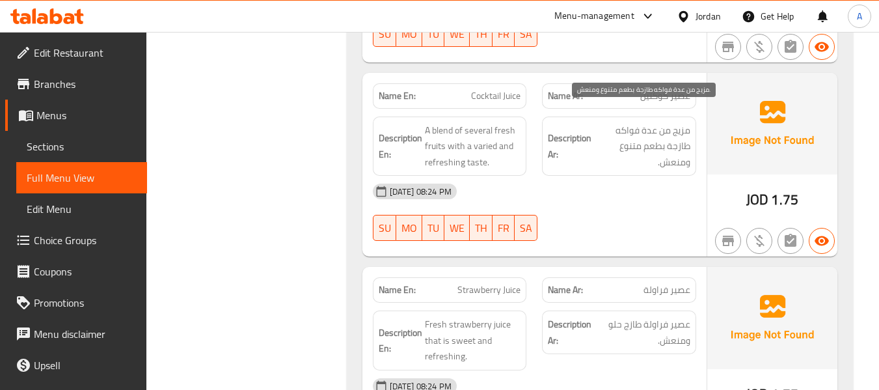
click at [639, 140] on span "مزيج من عدة فواكه طازجة بطعم متنوع ومنعش." at bounding box center [642, 146] width 96 height 48
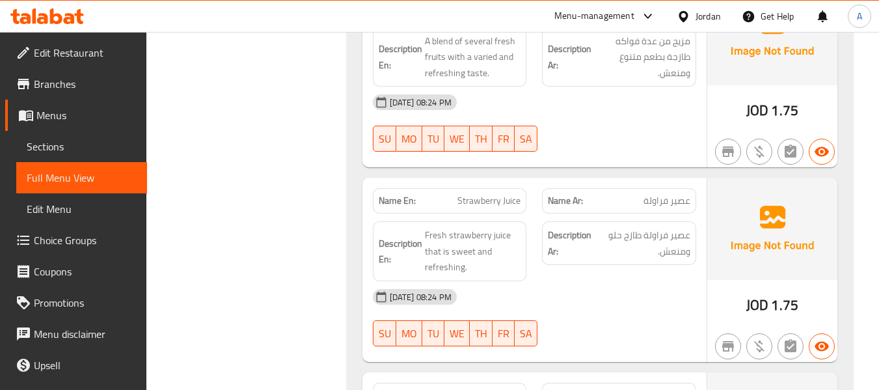
scroll to position [846, 0]
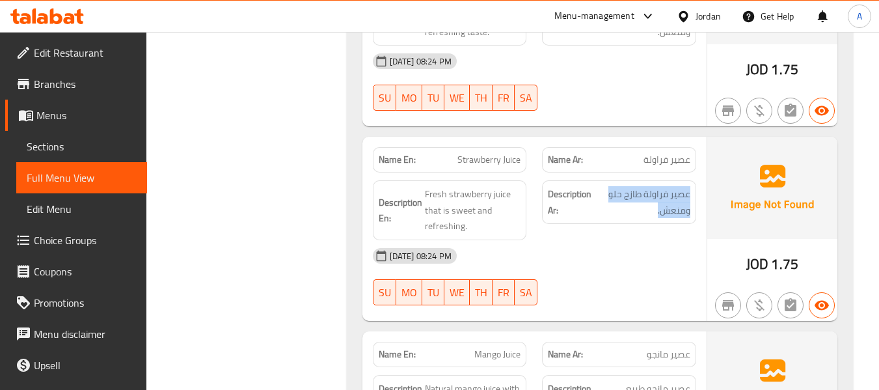
drag, startPoint x: 672, startPoint y: 194, endPoint x: 692, endPoint y: 182, distance: 23.3
click at [692, 182] on div "Description Ar: عصير فراولة طازج حلو ومنعش." at bounding box center [619, 202] width 154 height 44
copy span "عصير فراولة طازج حلو ومنعش."
click at [611, 240] on div "[DATE] 08:24 PM" at bounding box center [534, 255] width 339 height 31
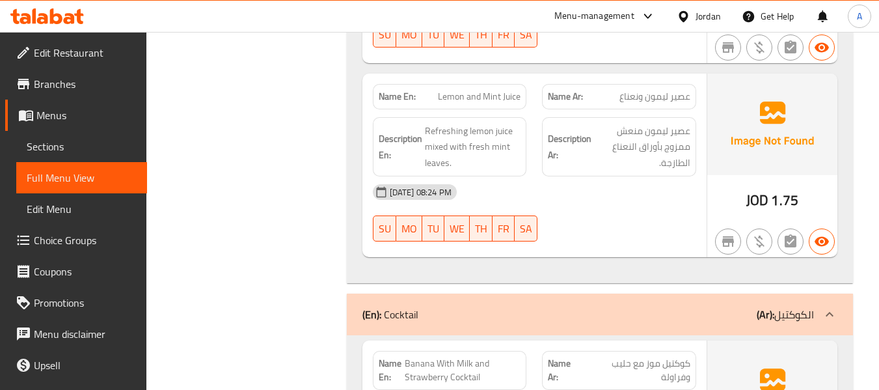
scroll to position [1302, 0]
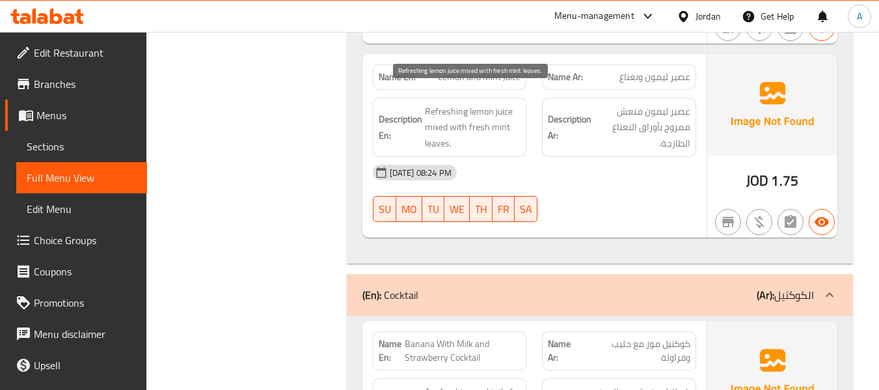
click at [436, 128] on span "Refreshing lemon juice mixed with fresh mint leaves." at bounding box center [473, 127] width 96 height 48
copy span "leaves"
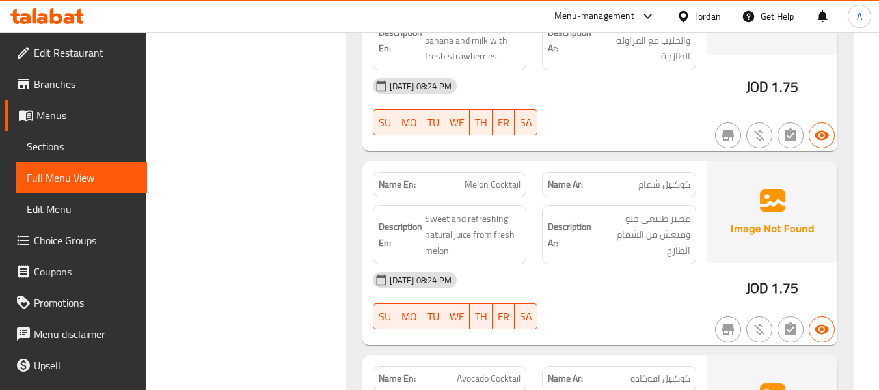
scroll to position [1692, 0]
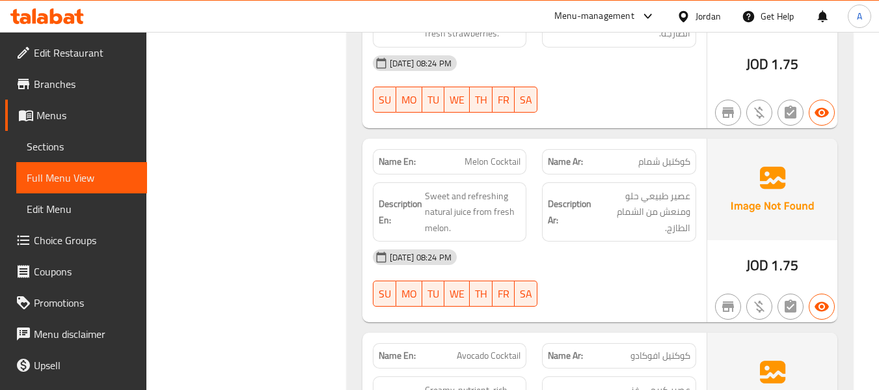
click at [653, 155] on span "كوكتيل شمام" at bounding box center [665, 162] width 52 height 14
copy span "شمام"
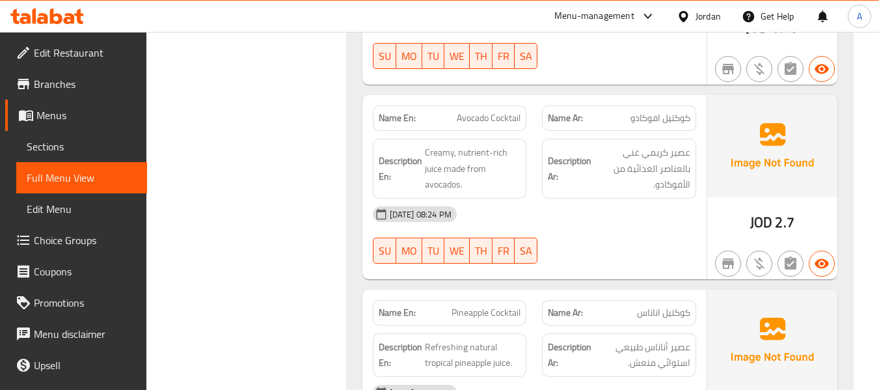
scroll to position [1953, 0]
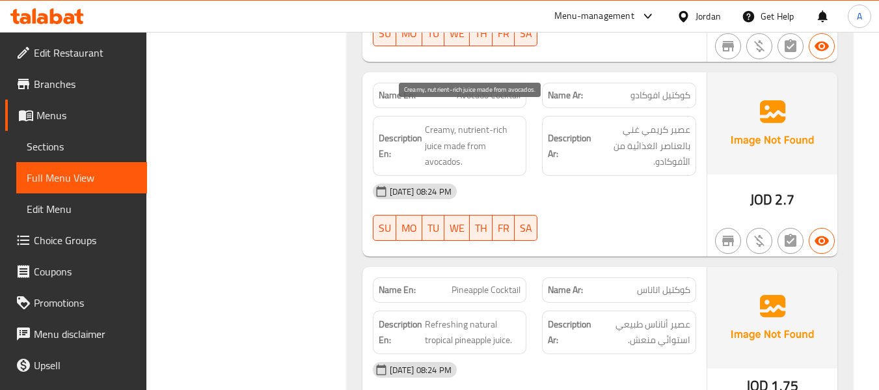
click at [463, 122] on span "Creamy, nutrient-rich juice made from avocados." at bounding box center [473, 146] width 96 height 48
drag, startPoint x: 458, startPoint y: 115, endPoint x: 442, endPoint y: 133, distance: 23.5
click at [442, 133] on span "Creamy, nutrient-rich juice made from avocados." at bounding box center [473, 146] width 96 height 48
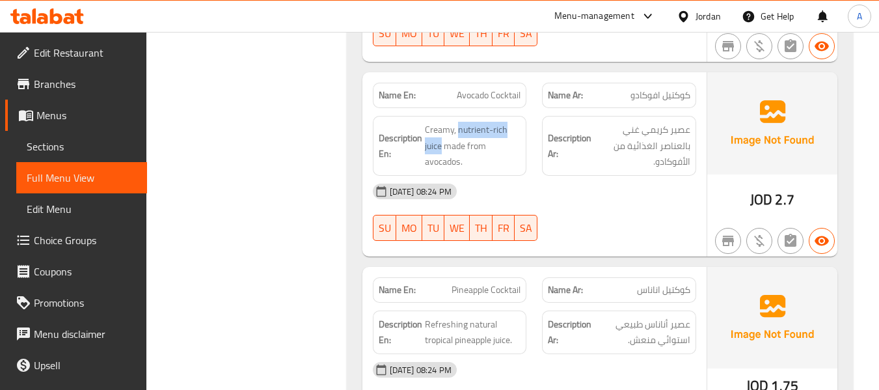
copy span "nutrient-rich juice"
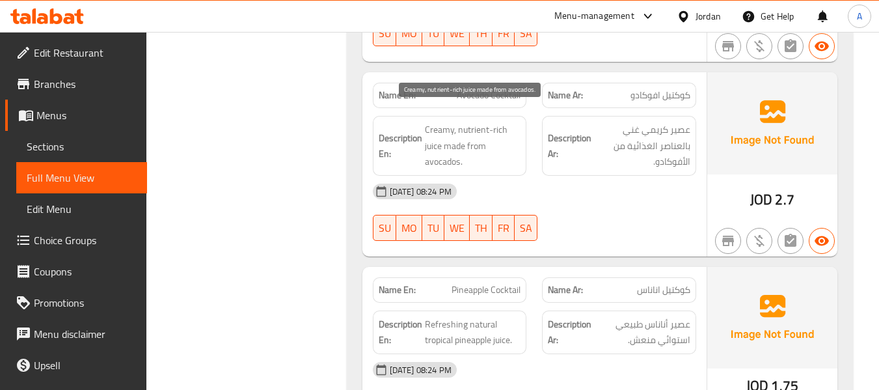
click at [497, 146] on span "Creamy, nutrient-rich juice made from avocados." at bounding box center [473, 146] width 96 height 48
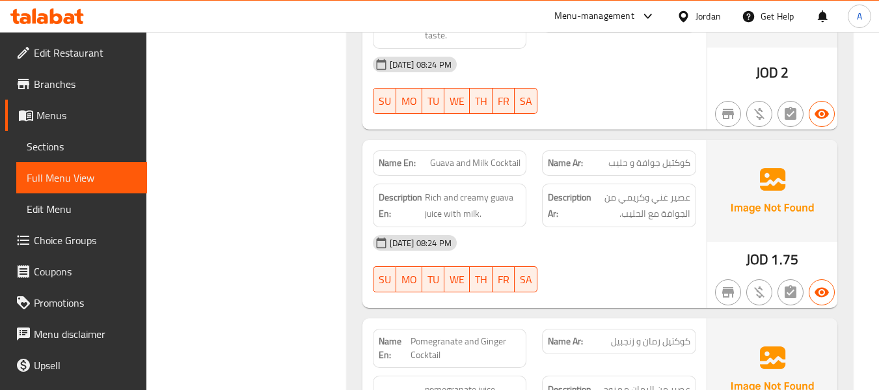
scroll to position [2669, 0]
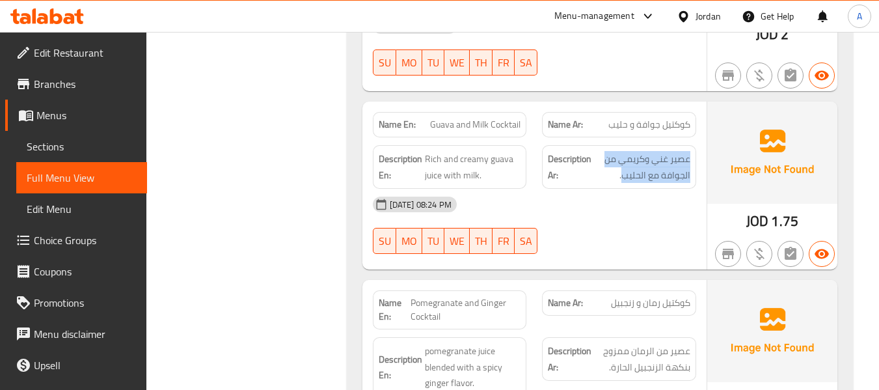
drag, startPoint x: 622, startPoint y: 163, endPoint x: 692, endPoint y: 143, distance: 73.0
click at [692, 145] on div "Description Ar: عصير غني وكريمي من الجوافة مع الحليب." at bounding box center [619, 167] width 154 height 44
copy span "عصير غني وكريمي من الجوافة مع الحليب"
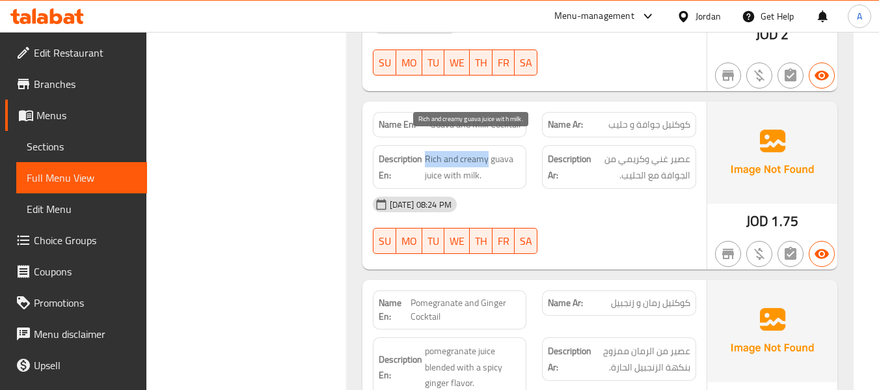
drag, startPoint x: 424, startPoint y: 146, endPoint x: 487, endPoint y: 144, distance: 63.2
click at [487, 151] on h6 "Description En: Rich and creamy guava juice with milk." at bounding box center [450, 167] width 143 height 32
copy span "Rich and creamy"
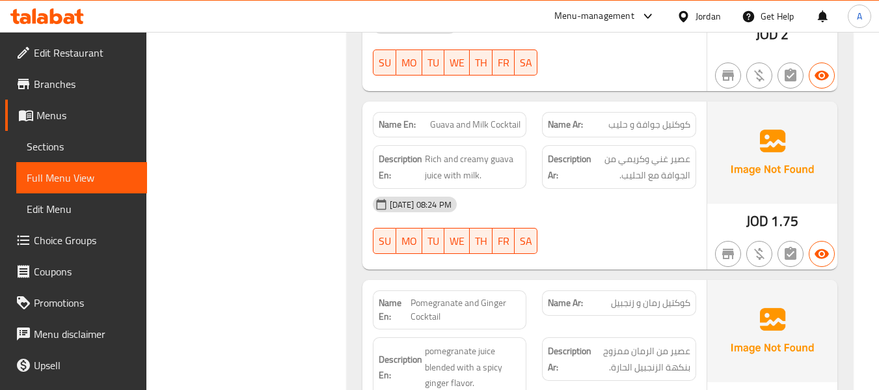
click at [589, 154] on strong "Description Ar:" at bounding box center [570, 167] width 44 height 32
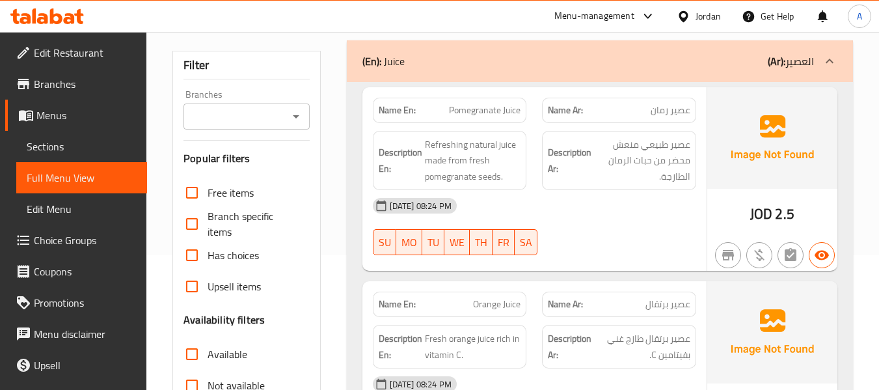
scroll to position [0, 0]
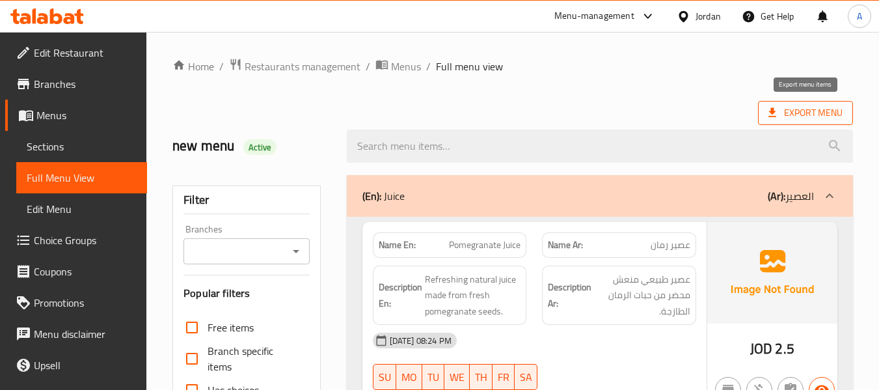
click at [810, 115] on span "Export Menu" at bounding box center [806, 113] width 74 height 16
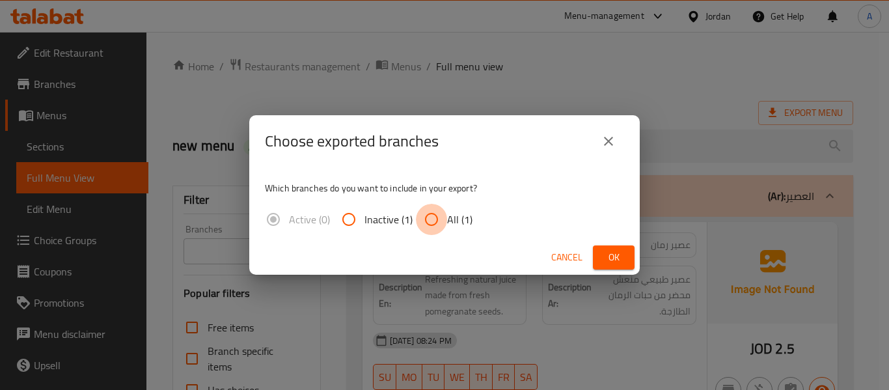
click at [439, 225] on input "All (1)" at bounding box center [431, 219] width 31 height 31
radio input "true"
click at [615, 260] on span "Ok" at bounding box center [613, 257] width 21 height 16
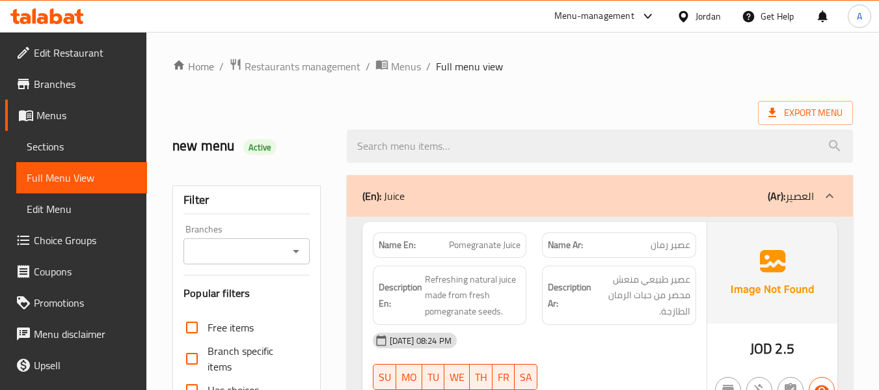
click at [600, 113] on div "Export Menu" at bounding box center [512, 113] width 681 height 24
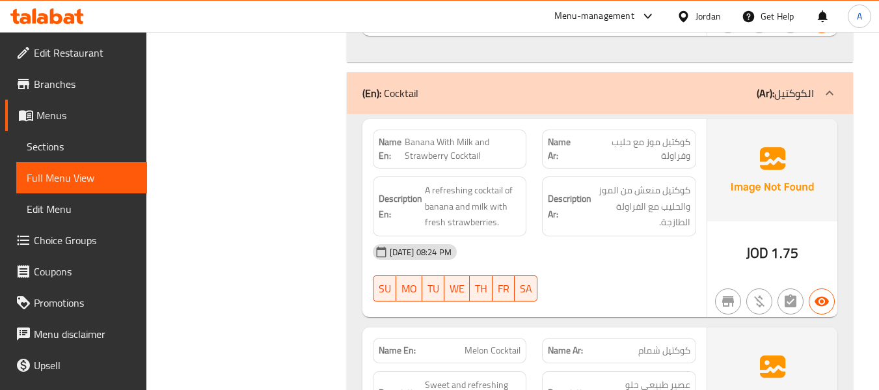
scroll to position [1498, 0]
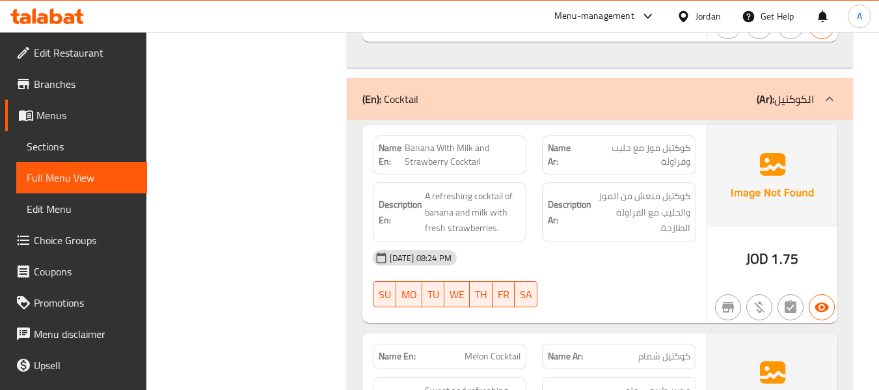
click at [83, 122] on span "Menus" at bounding box center [86, 115] width 100 height 16
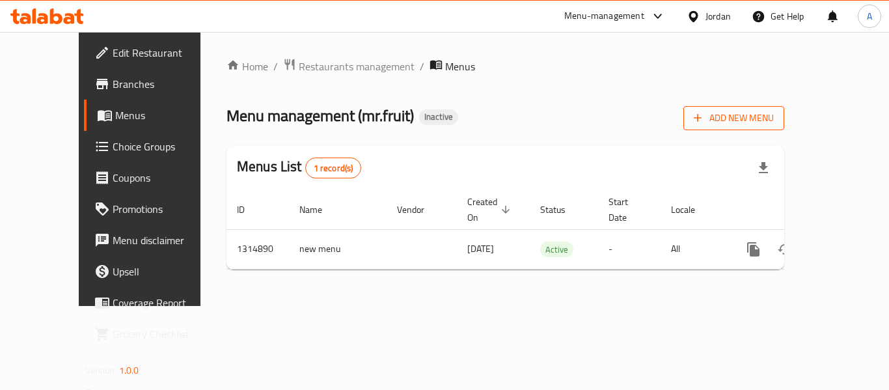
click at [774, 120] on span "Add New Menu" at bounding box center [734, 118] width 80 height 16
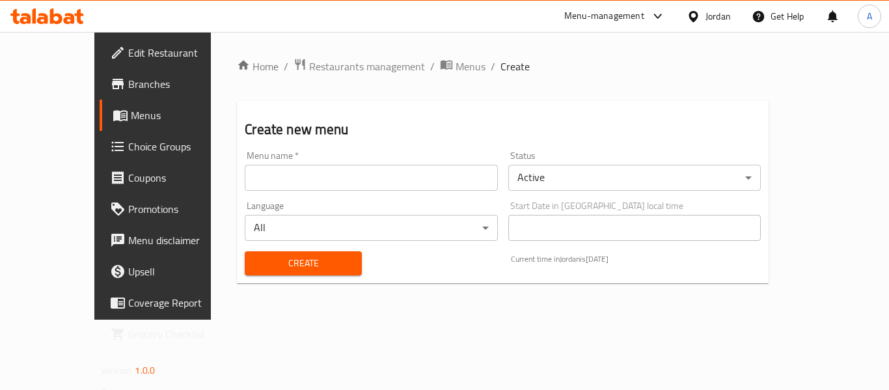
click at [286, 175] on input "text" at bounding box center [371, 178] width 253 height 26
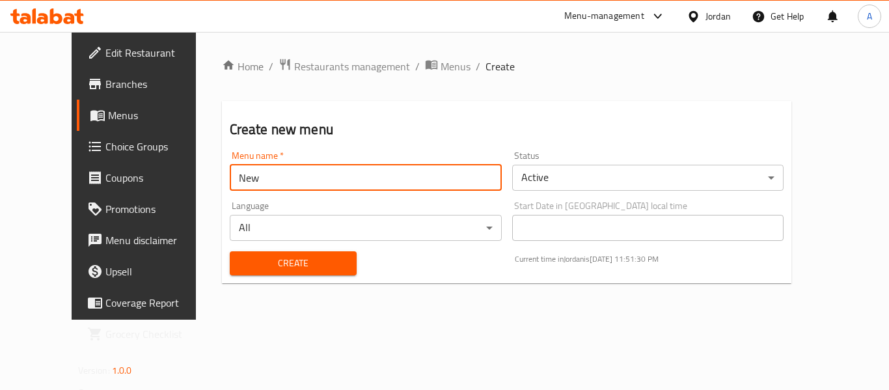
type input "New"
click at [230, 251] on button "Create" at bounding box center [293, 263] width 127 height 24
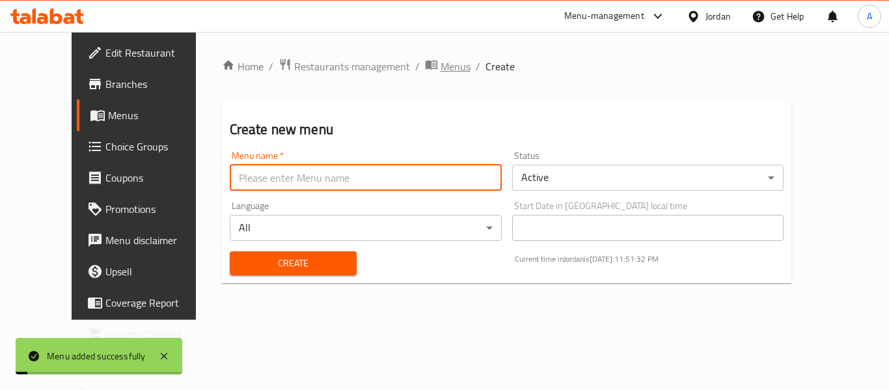
click at [441, 68] on span "Menus" at bounding box center [456, 67] width 30 height 16
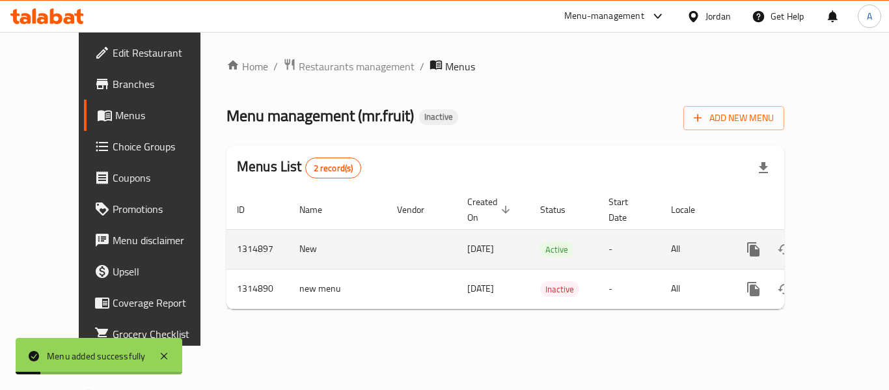
click at [834, 234] on link "enhanced table" at bounding box center [847, 249] width 31 height 31
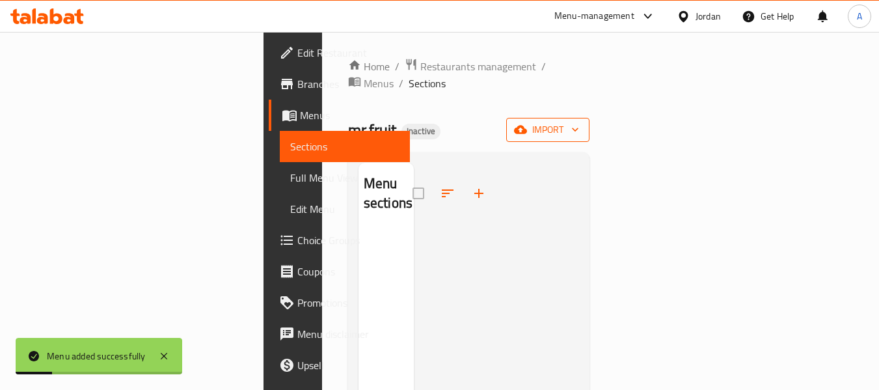
click at [579, 122] on span "import" at bounding box center [548, 130] width 62 height 16
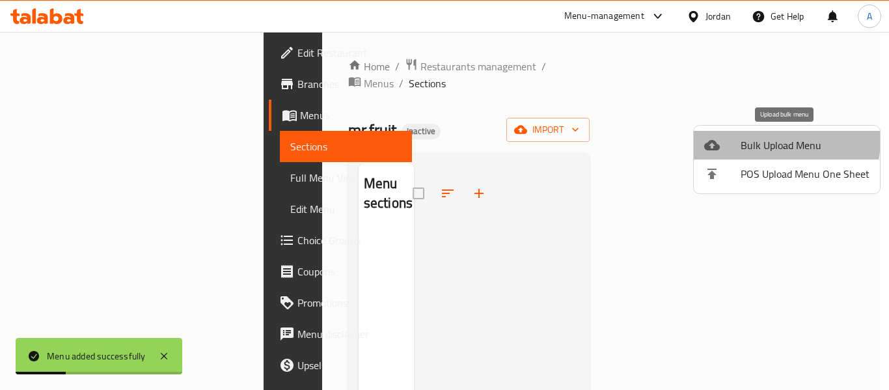
click at [755, 139] on span "Bulk Upload Menu" at bounding box center [805, 145] width 129 height 16
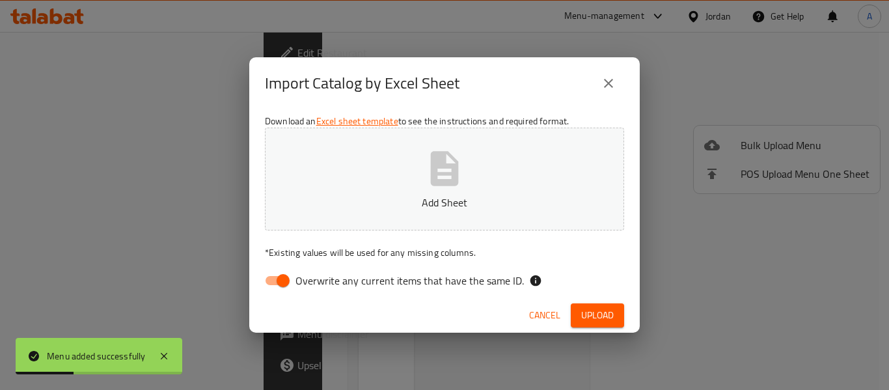
click at [360, 284] on span "Overwrite any current items that have the same ID." at bounding box center [410, 281] width 228 height 16
click at [320, 284] on input "Overwrite any current items that have the same ID." at bounding box center [283, 280] width 74 height 25
checkbox input "false"
click at [391, 199] on p "Add Sheet" at bounding box center [444, 203] width 319 height 16
click at [587, 312] on span "Upload" at bounding box center [597, 315] width 33 height 16
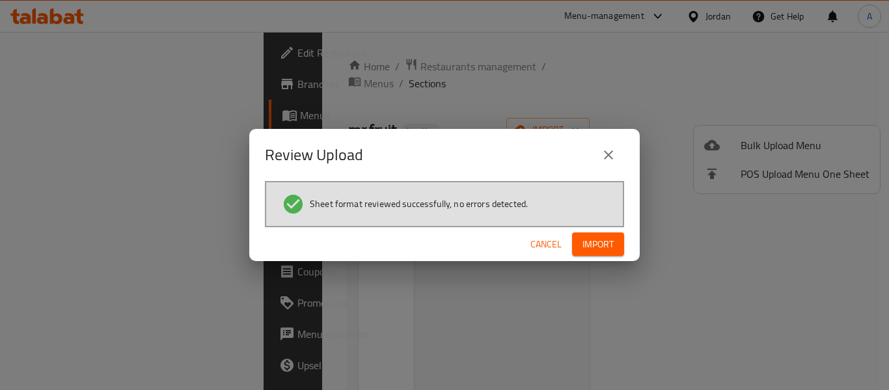
click at [585, 245] on span "Import" at bounding box center [598, 244] width 31 height 16
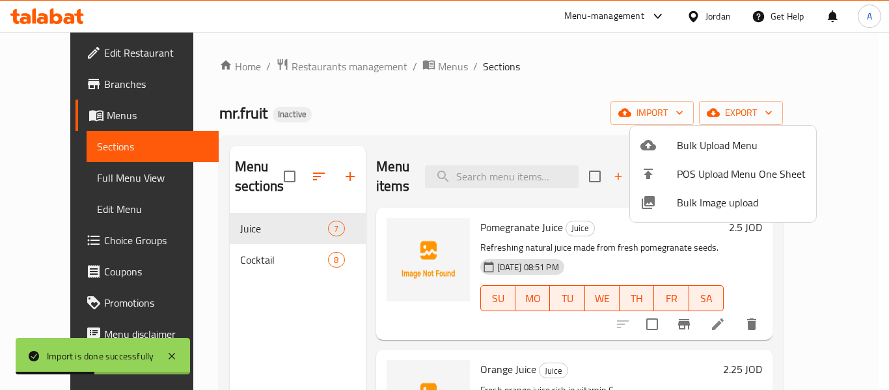
click at [247, 261] on div at bounding box center [444, 195] width 889 height 390
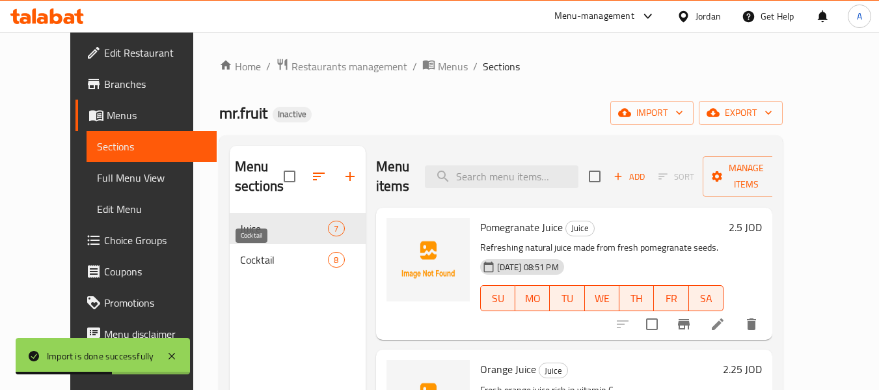
click at [251, 260] on span "Cocktail" at bounding box center [284, 260] width 88 height 16
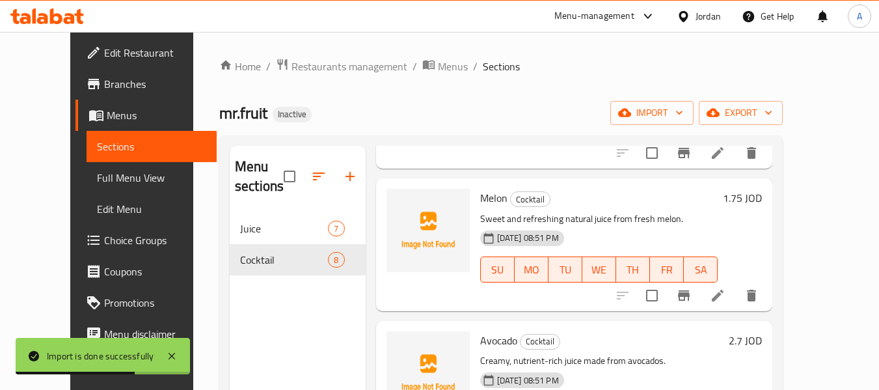
scroll to position [195, 0]
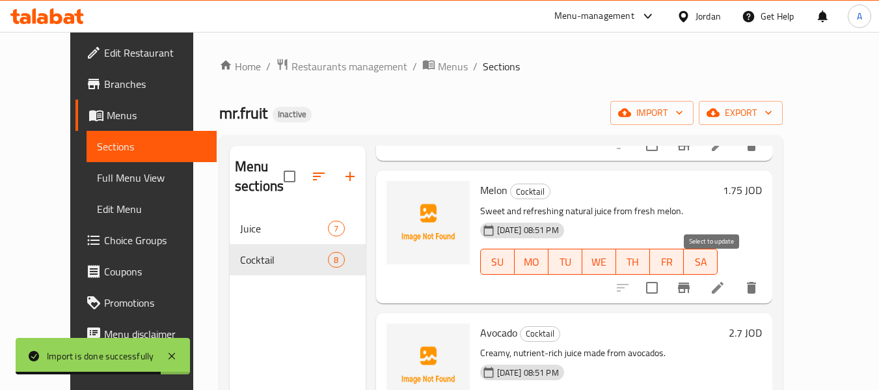
click at [666, 274] on input "checkbox" at bounding box center [652, 287] width 27 height 27
checkbox input "true"
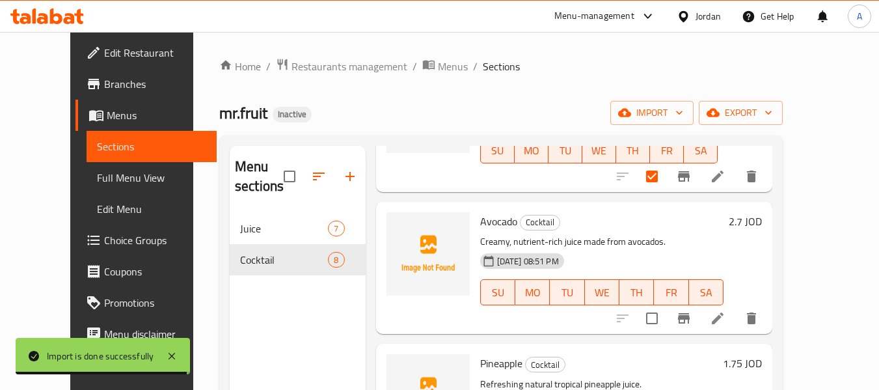
scroll to position [325, 0]
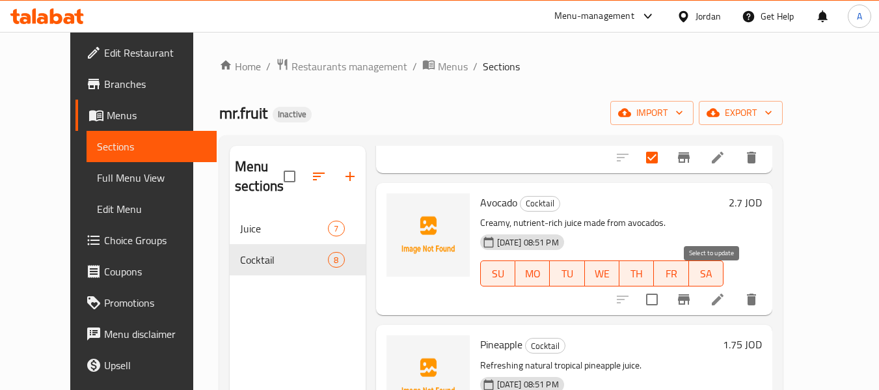
click at [666, 286] on input "checkbox" at bounding box center [652, 299] width 27 height 27
checkbox input "true"
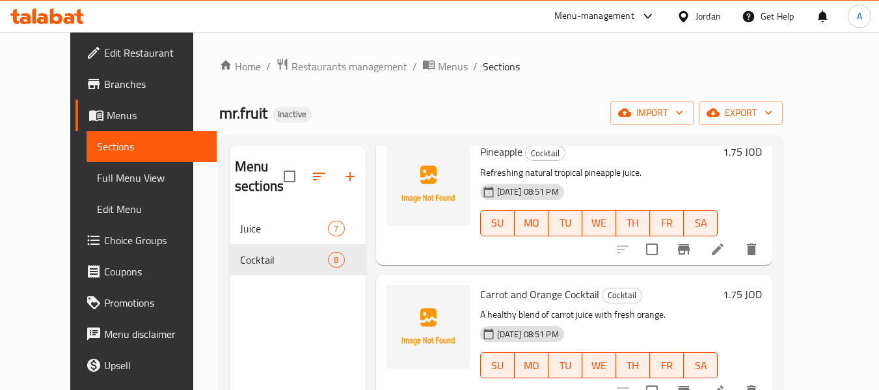
scroll to position [521, 0]
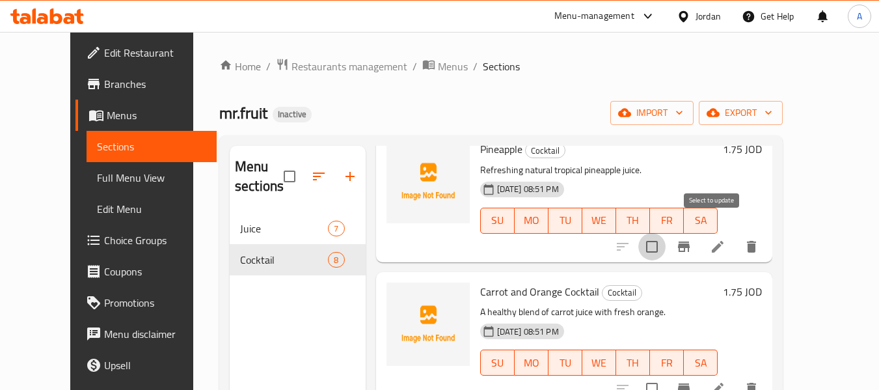
click at [666, 233] on input "checkbox" at bounding box center [652, 246] width 27 height 27
checkbox input "true"
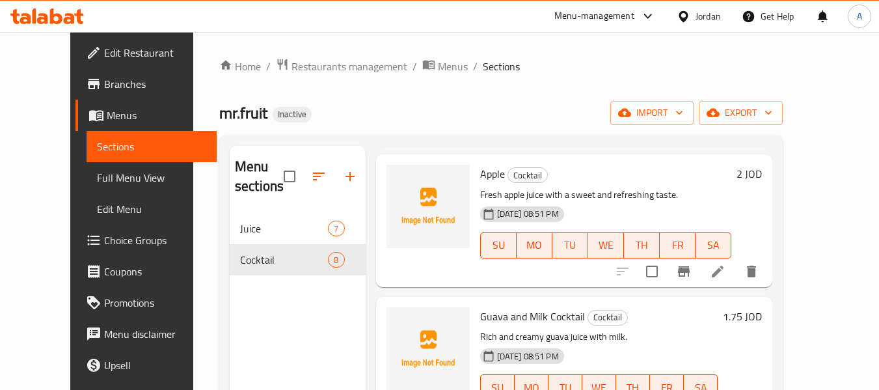
scroll to position [781, 0]
click at [666, 257] on input "checkbox" at bounding box center [652, 270] width 27 height 27
checkbox input "true"
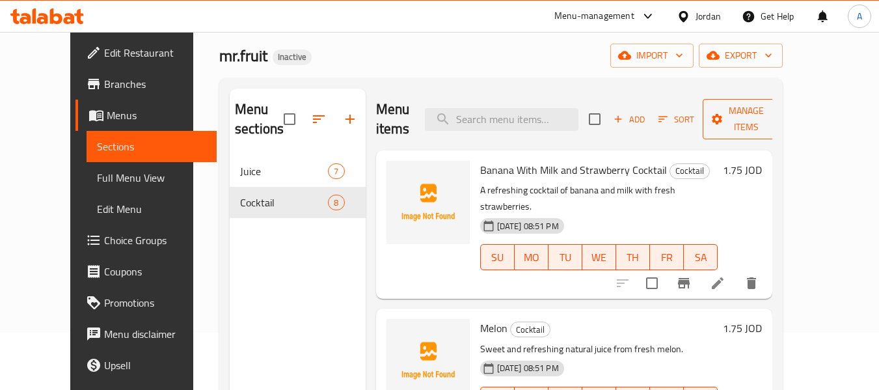
scroll to position [0, 0]
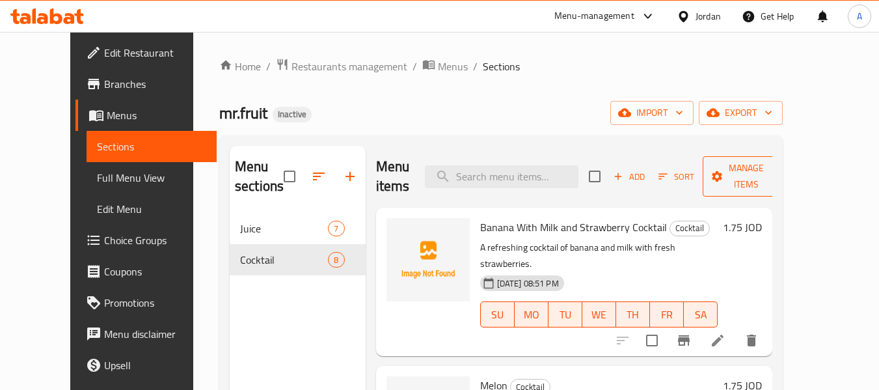
click at [773, 182] on span "Manage items" at bounding box center [746, 176] width 66 height 33
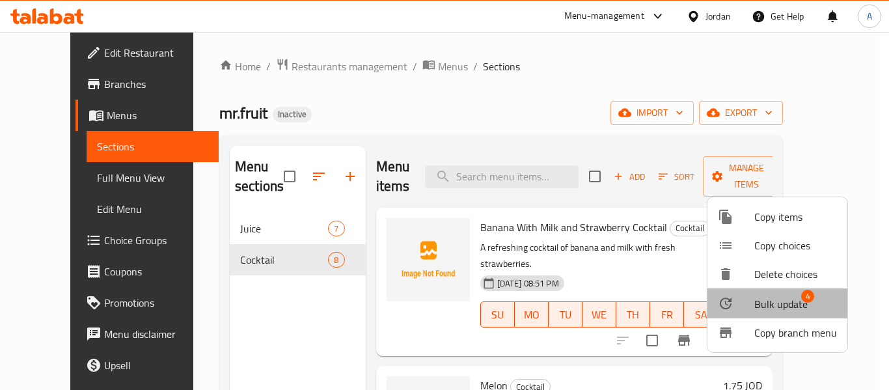
click at [751, 301] on div at bounding box center [736, 304] width 36 height 16
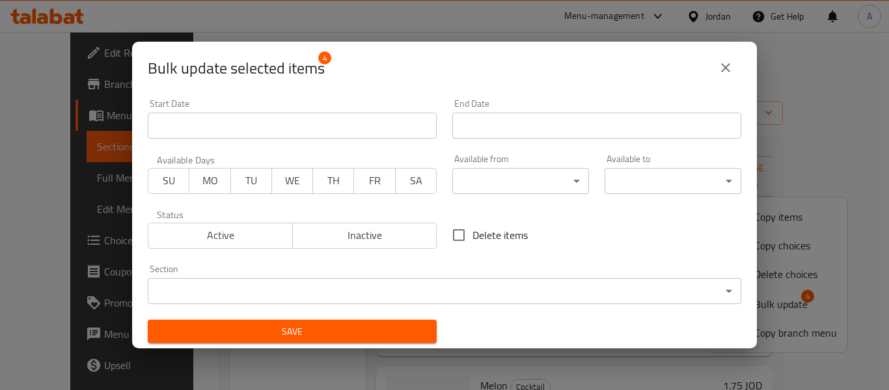
click at [447, 296] on body "​ Menu-management Jordan Get Help A Edit Restaurant Branches Menus Sections Ful…" at bounding box center [444, 211] width 889 height 358
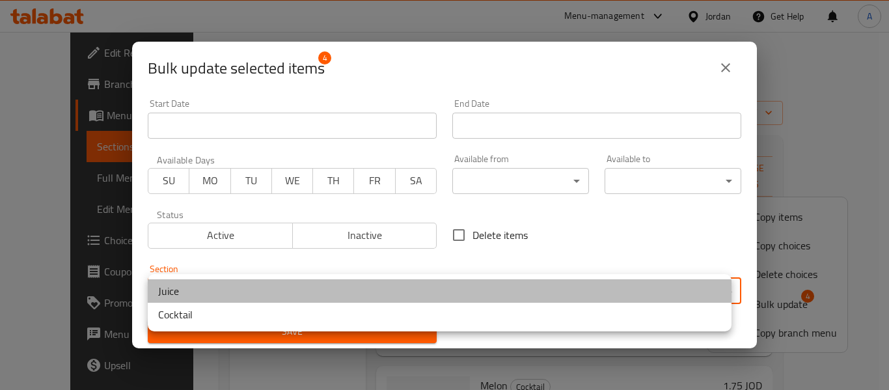
click at [246, 294] on li "Juice" at bounding box center [440, 290] width 584 height 23
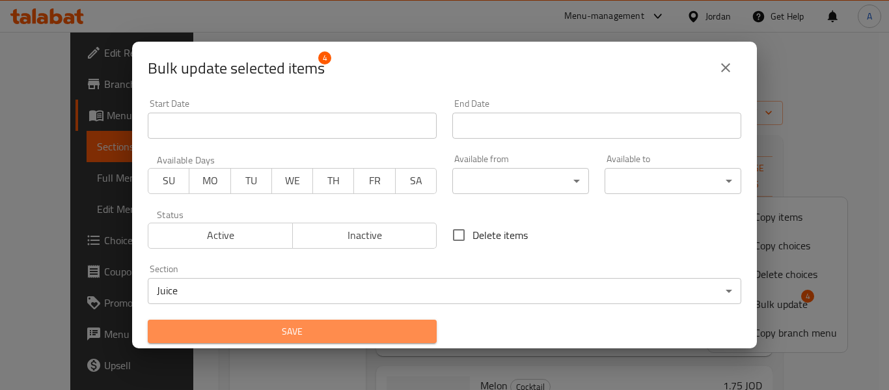
click at [313, 328] on span "Save" at bounding box center [292, 332] width 268 height 16
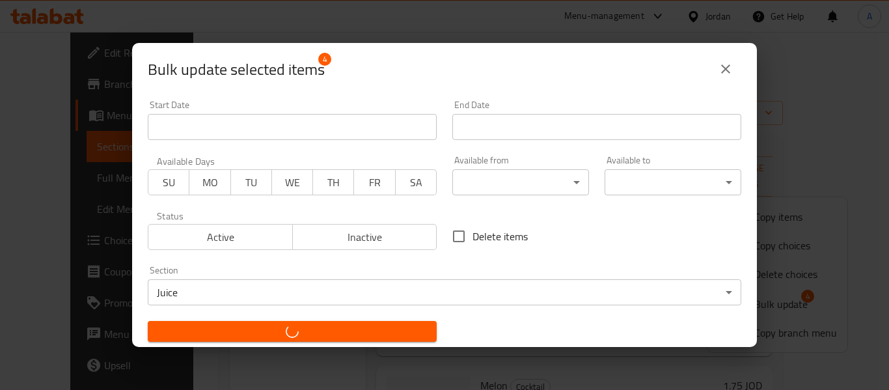
checkbox input "false"
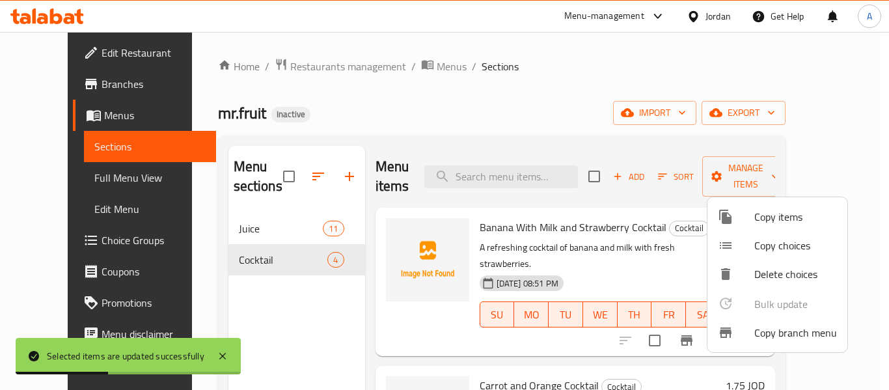
click at [230, 228] on div at bounding box center [444, 195] width 889 height 390
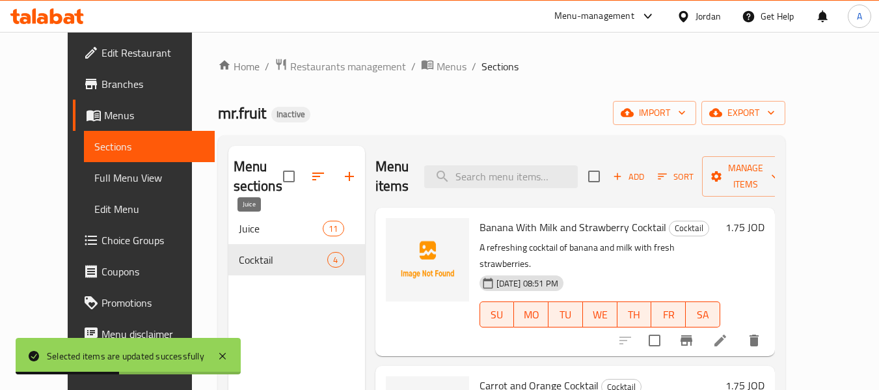
click at [239, 228] on span "Juice" at bounding box center [281, 229] width 85 height 16
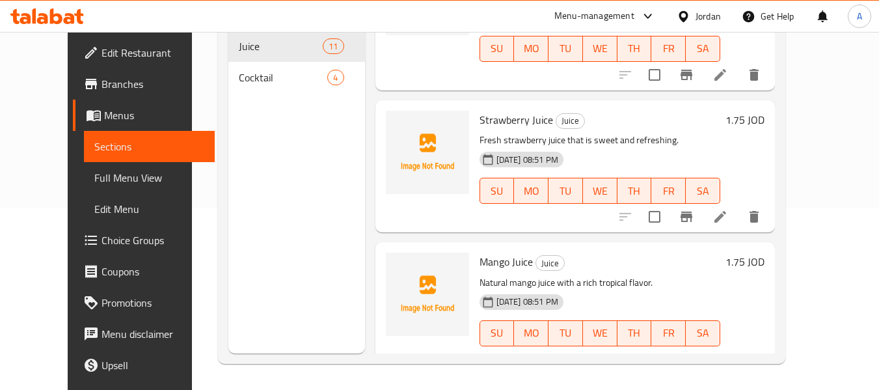
scroll to position [185, 0]
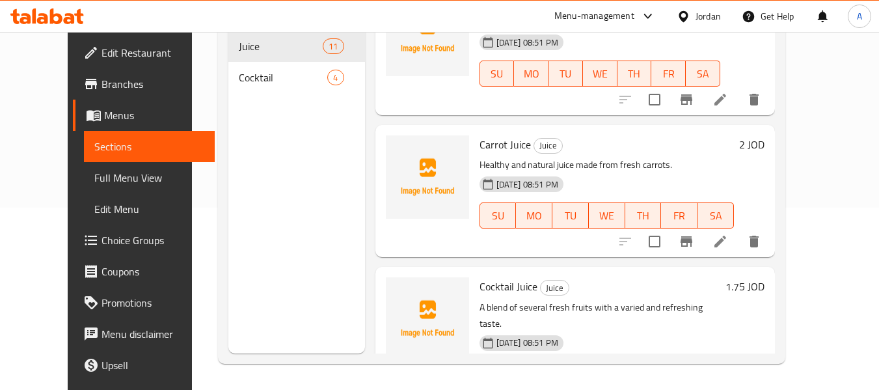
click at [368, 117] on div "Menu items Add Sort Manage items Pomegranate Juice Juice Refreshing natural jui…" at bounding box center [570, 159] width 410 height 390
click at [94, 179] on span "Full Menu View" at bounding box center [149, 178] width 110 height 16
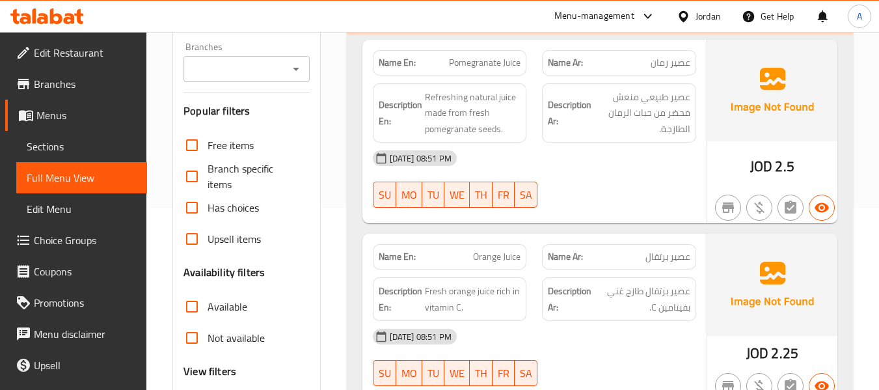
click at [534, 220] on div "Name En: Pomegranate Juice Name Ar: عصير رمان Description En: Refreshing natura…" at bounding box center [535, 132] width 344 height 184
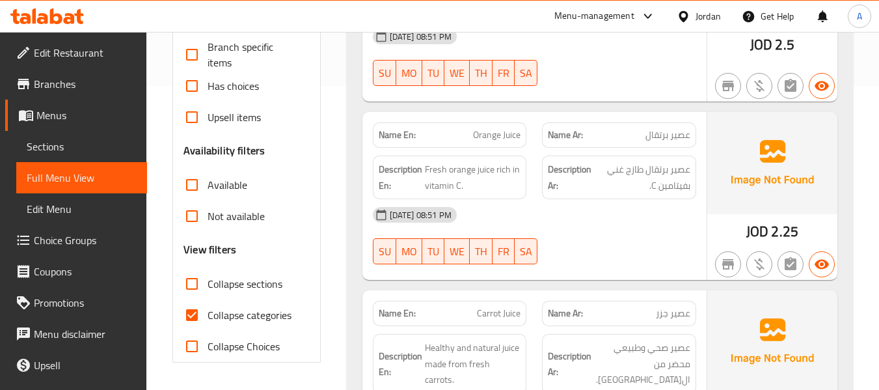
scroll to position [443, 0]
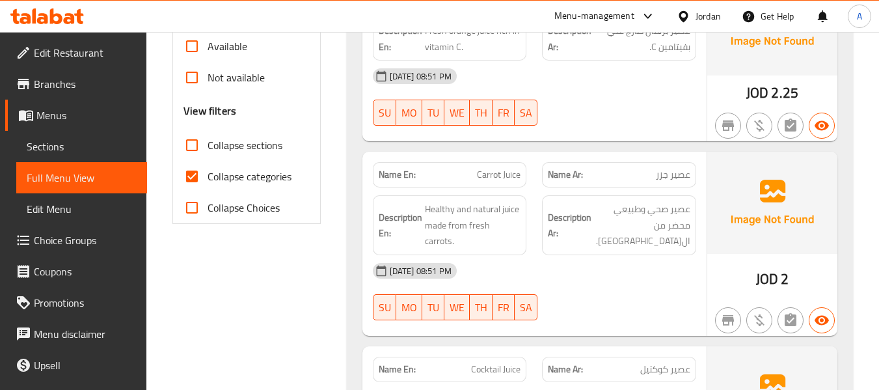
click at [264, 181] on span "Collapse categories" at bounding box center [250, 177] width 84 height 16
click at [208, 181] on input "Collapse categories" at bounding box center [191, 176] width 31 height 31
checkbox input "false"
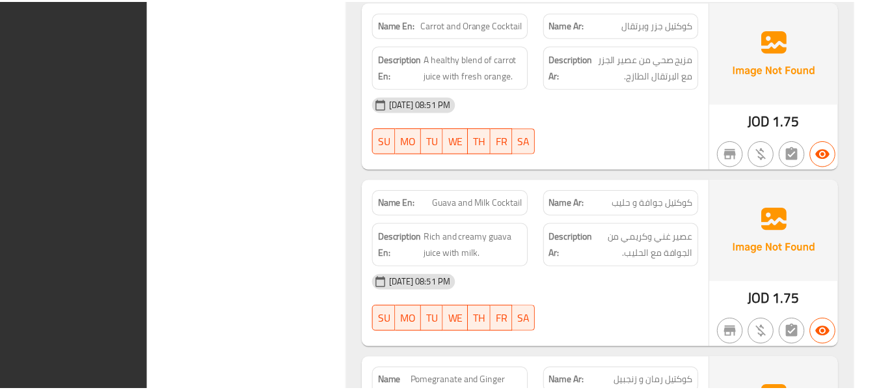
scroll to position [2792, 0]
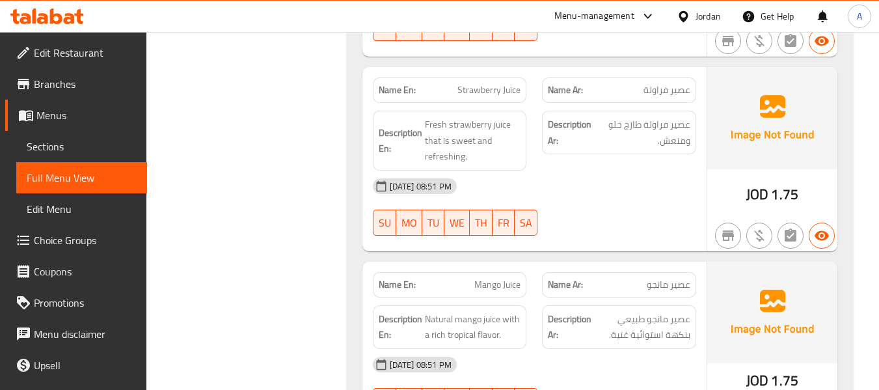
scroll to position [0, 0]
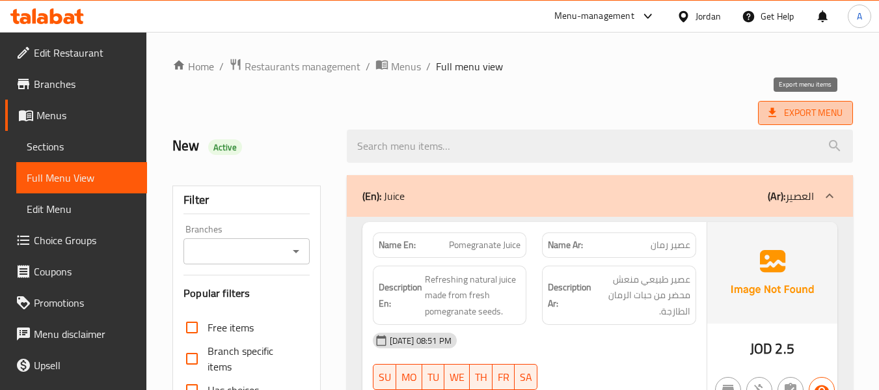
click at [807, 108] on span "Export Menu" at bounding box center [806, 113] width 74 height 16
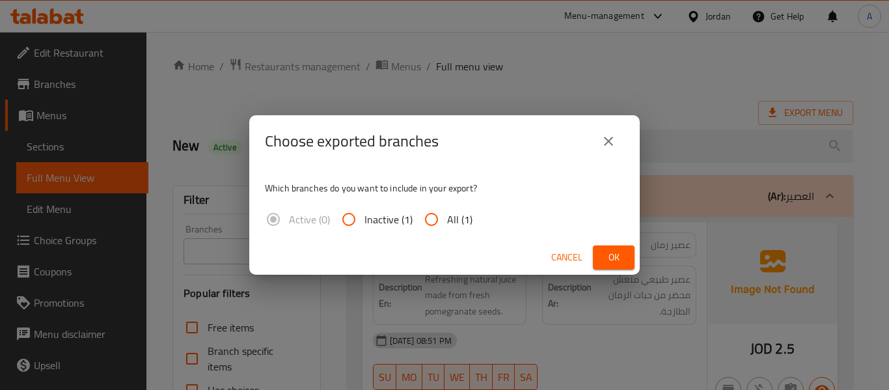
click at [428, 217] on input "All (1)" at bounding box center [431, 219] width 31 height 31
radio input "true"
click at [600, 244] on div "Cancel Ok" at bounding box center [444, 257] width 391 height 34
click at [601, 255] on button "Ok" at bounding box center [614, 257] width 42 height 24
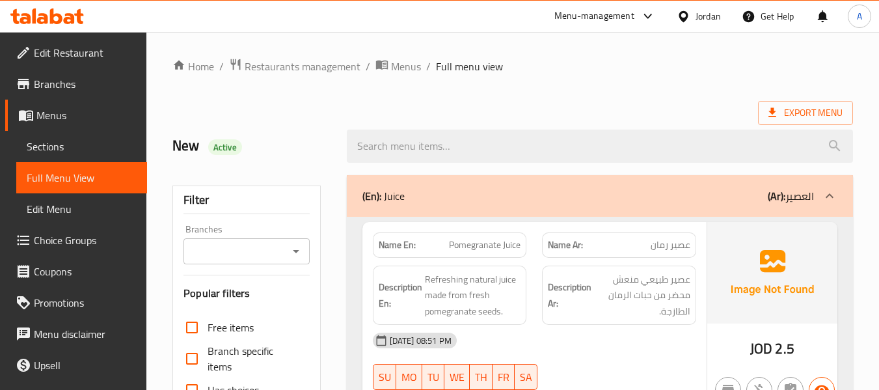
click at [66, 121] on span "Menus" at bounding box center [86, 115] width 100 height 16
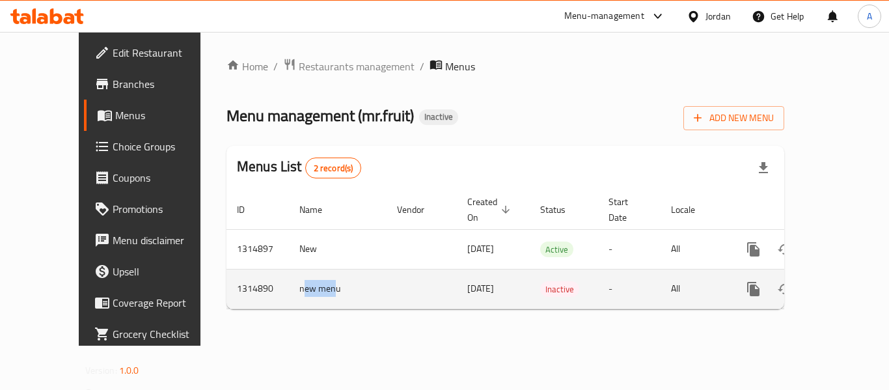
drag, startPoint x: 249, startPoint y: 275, endPoint x: 283, endPoint y: 271, distance: 33.4
click at [289, 271] on td "new menu" at bounding box center [338, 289] width 98 height 40
drag, startPoint x: 284, startPoint y: 275, endPoint x: 245, endPoint y: 270, distance: 38.8
click at [289, 270] on td "new menu" at bounding box center [338, 289] width 98 height 40
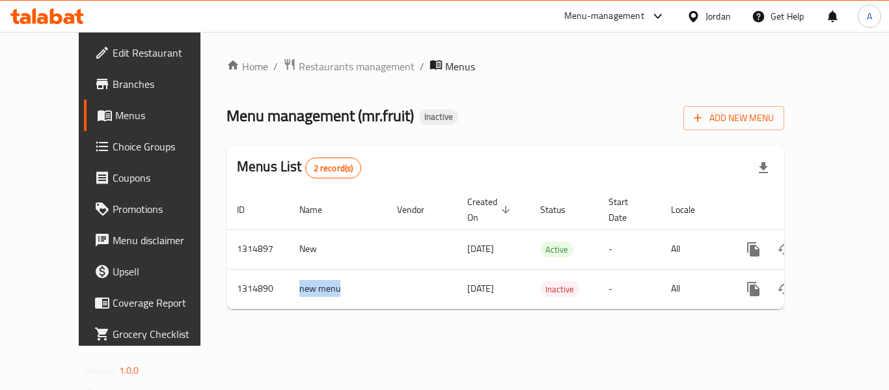
copy td "new menu"
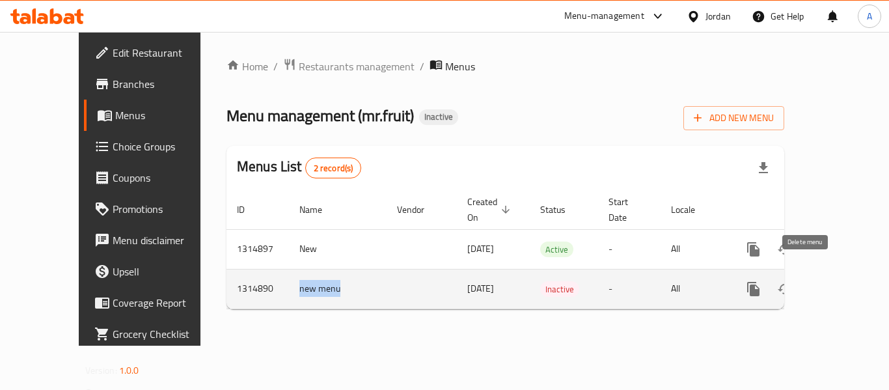
click at [808, 281] on icon "enhanced table" at bounding box center [816, 289] width 16 height 16
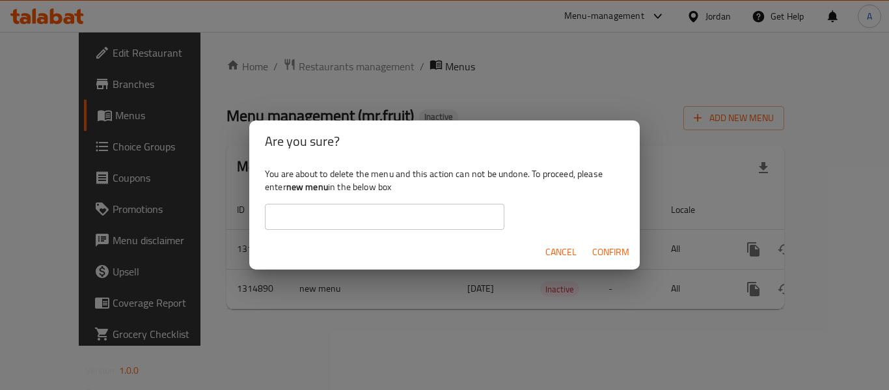
click at [445, 221] on input "text" at bounding box center [385, 217] width 240 height 26
paste input "new menu"
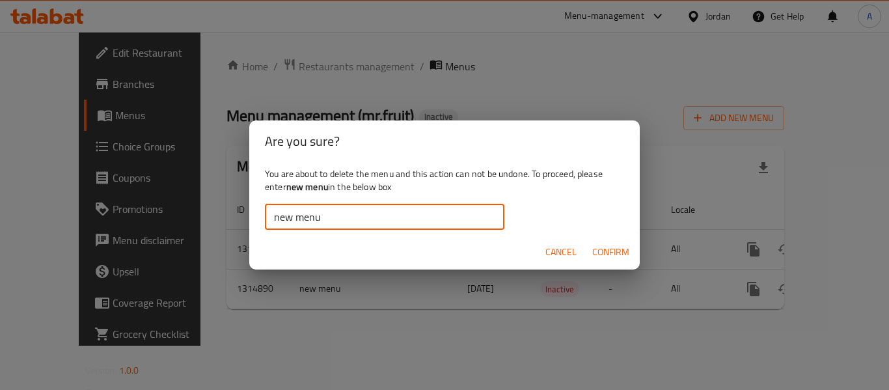
type input "new menu"
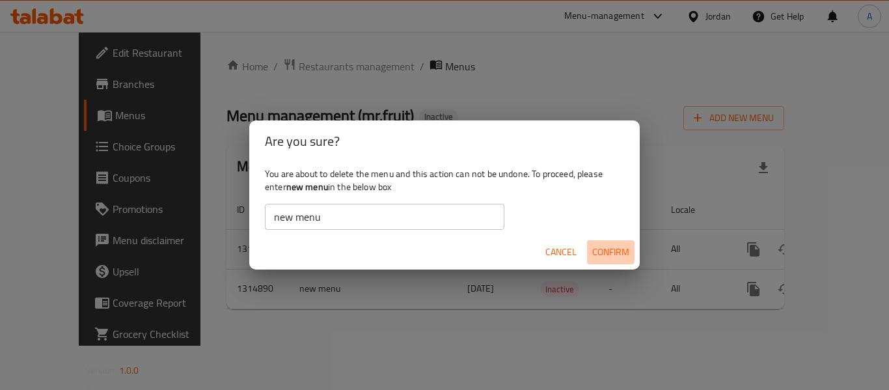
click at [627, 247] on span "Confirm" at bounding box center [610, 252] width 37 height 16
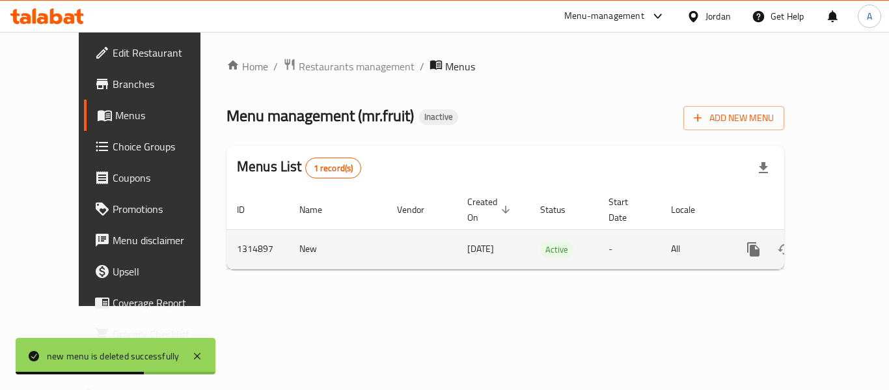
click at [840, 241] on icon "enhanced table" at bounding box center [848, 249] width 16 height 16
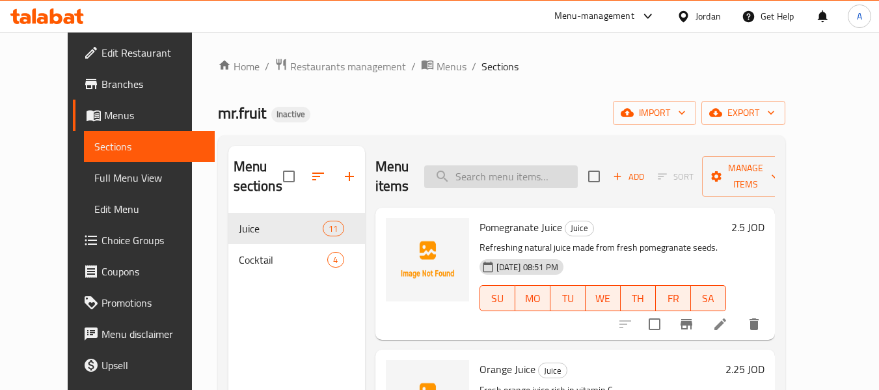
click at [484, 178] on input "search" at bounding box center [501, 176] width 154 height 23
paste input "عصير فراولة طازج حلو ومنعش"
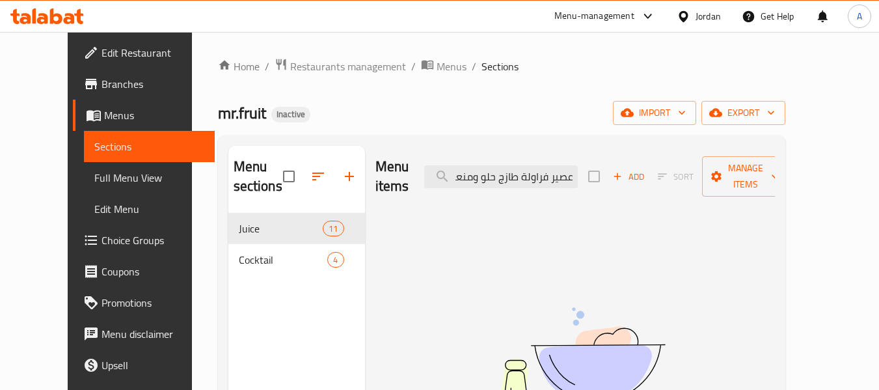
type input "عصير فراولة طازج حلو ومنعش"
click at [94, 180] on span "Full Menu View" at bounding box center [149, 178] width 110 height 16
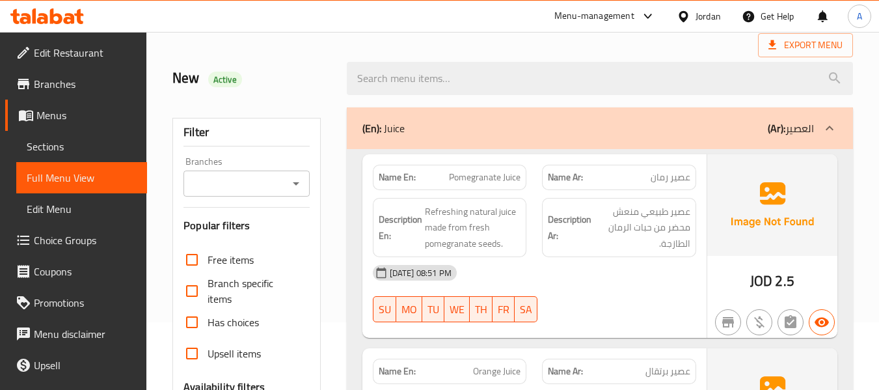
scroll to position [195, 0]
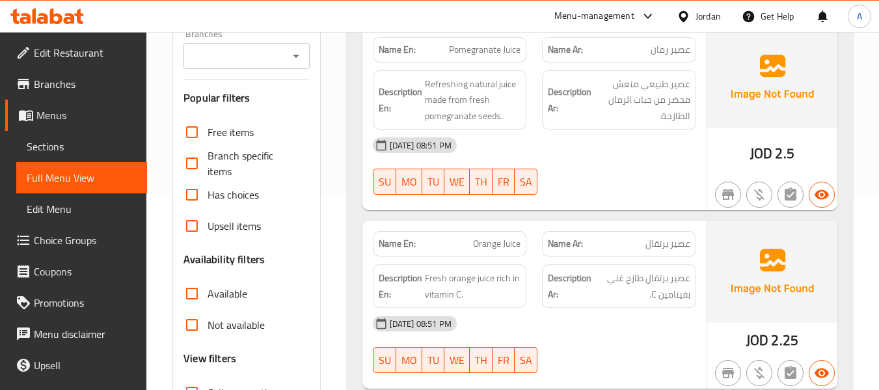
click at [559, 171] on div "[DATE] 08:51 PM SU MO TU WE TH FR SA" at bounding box center [534, 166] width 339 height 73
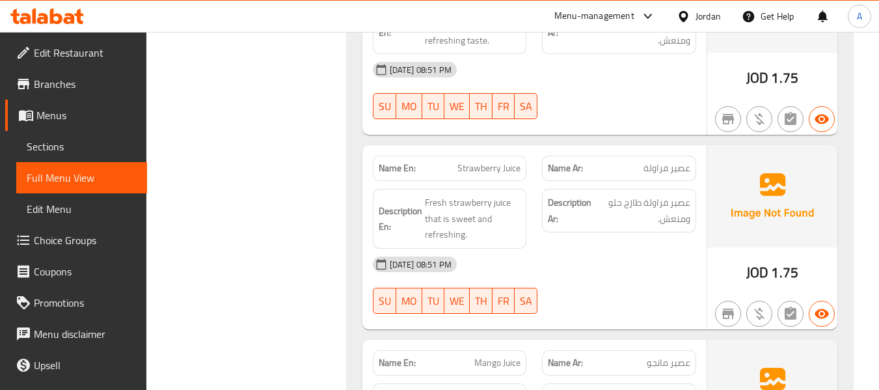
click at [471, 195] on span "Fresh strawberry juice that is sweet and refreshing." at bounding box center [473, 219] width 96 height 48
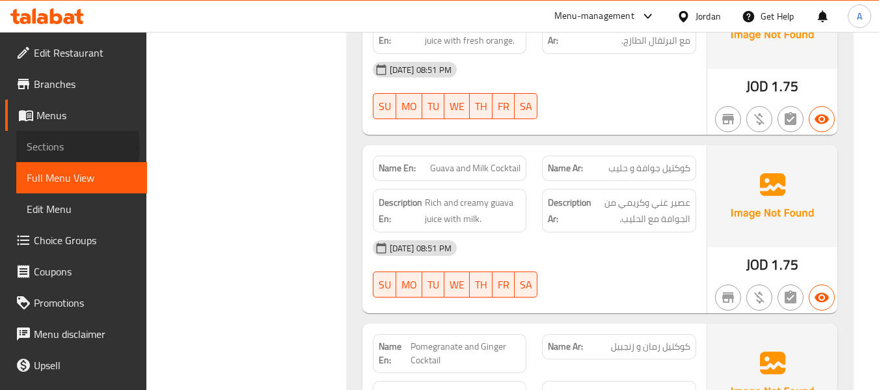
click at [70, 146] on span "Sections" at bounding box center [82, 147] width 110 height 16
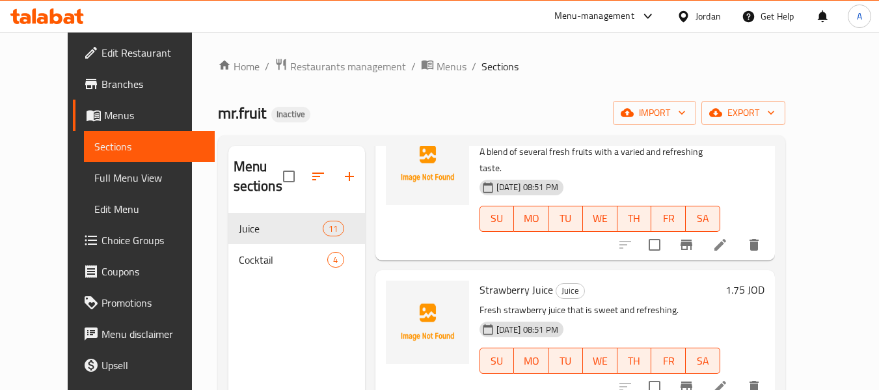
scroll to position [586, 0]
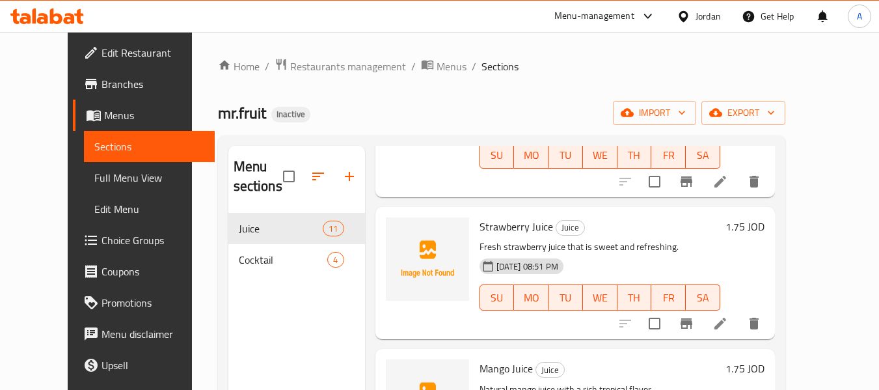
click at [739, 312] on li at bounding box center [720, 323] width 36 height 23
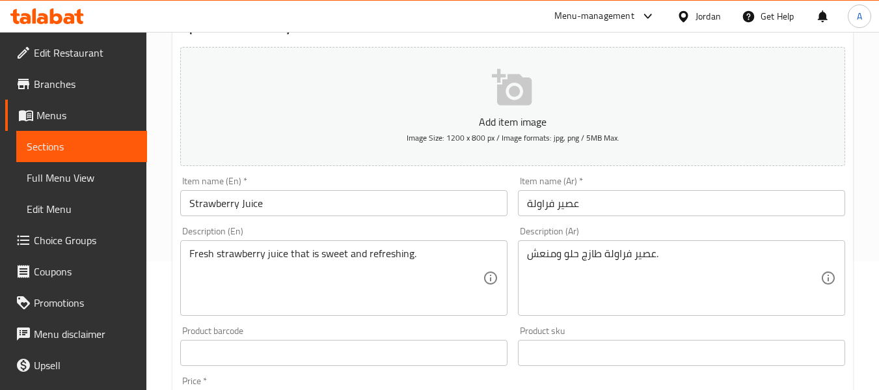
scroll to position [130, 0]
drag, startPoint x: 188, startPoint y: 250, endPoint x: 243, endPoint y: 245, distance: 54.9
click at [376, 258] on div "Fresh strawberry juice that is sweet and refreshing. Description (En)" at bounding box center [343, 277] width 327 height 76
drag, startPoint x: 189, startPoint y: 253, endPoint x: 347, endPoint y: 259, distance: 158.3
click at [374, 259] on div "Fresh strawberry juice that is sweet and refreshing. Description (En)" at bounding box center [343, 277] width 327 height 76
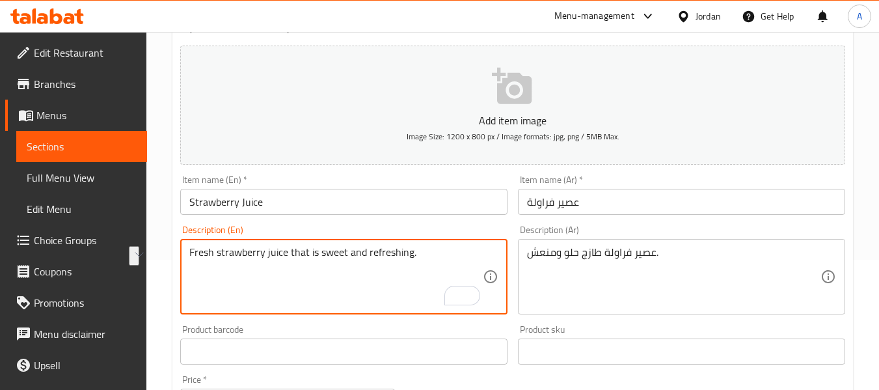
drag, startPoint x: 412, startPoint y: 252, endPoint x: 189, endPoint y: 250, distance: 222.6
click at [189, 250] on textarea "Fresh strawberry juice that is sweet and refreshing." at bounding box center [336, 277] width 294 height 62
paste textarea "Tangy, sweet and fresh strawberry juice"
type textarea "Tangy, sweet and fresh strawberry juice."
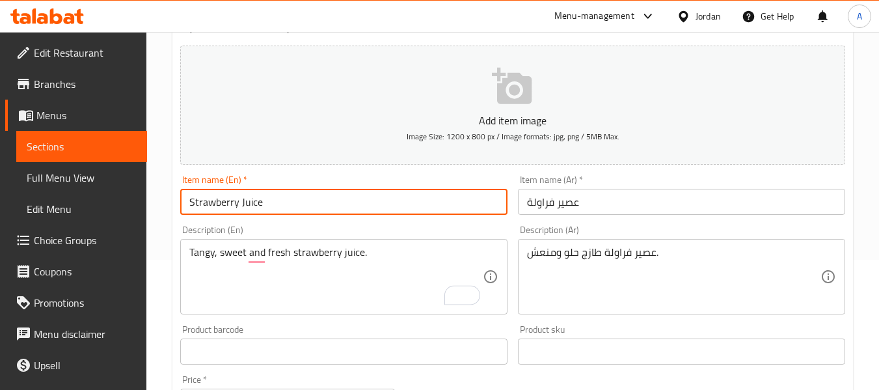
click at [379, 209] on input "Strawberry Juice" at bounding box center [343, 202] width 327 height 26
click at [312, 212] on input "Strawberry Juice" at bounding box center [343, 202] width 327 height 26
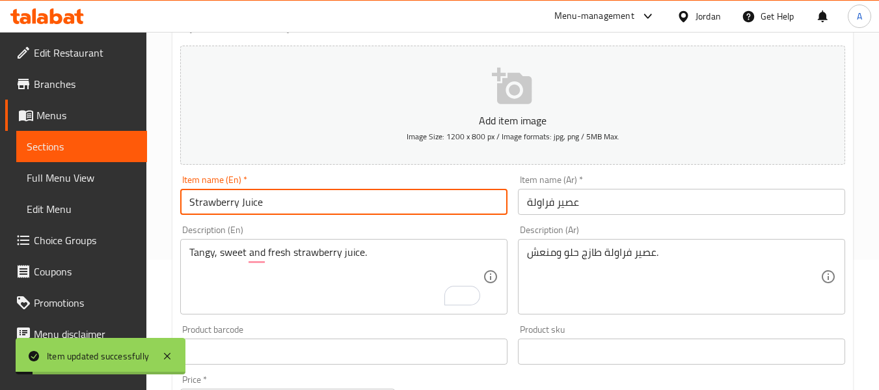
scroll to position [0, 0]
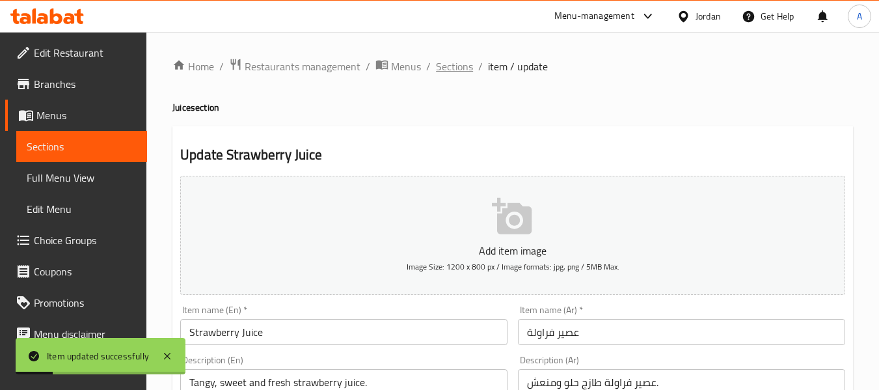
click at [445, 67] on span "Sections" at bounding box center [454, 67] width 37 height 16
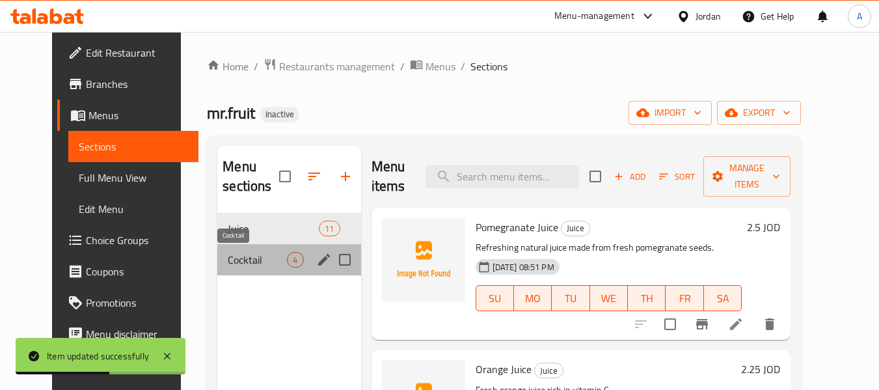
click at [240, 256] on span "Cocktail" at bounding box center [257, 260] width 59 height 16
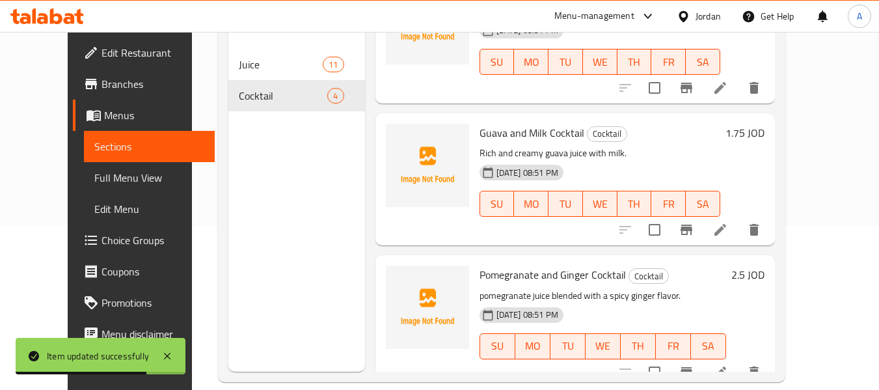
scroll to position [182, 0]
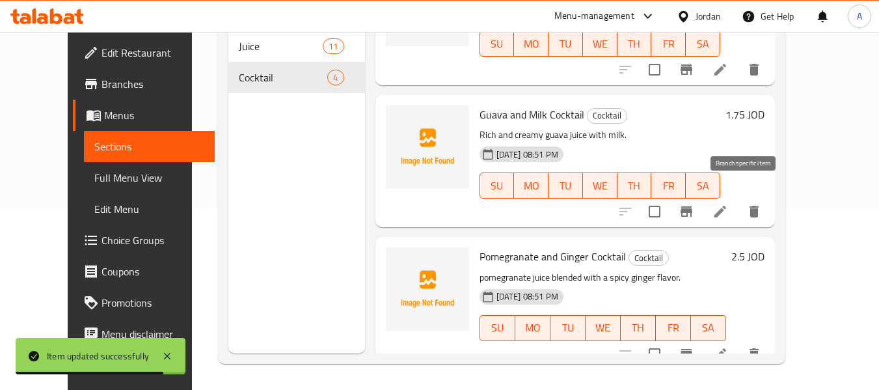
click at [739, 200] on li at bounding box center [720, 211] width 36 height 23
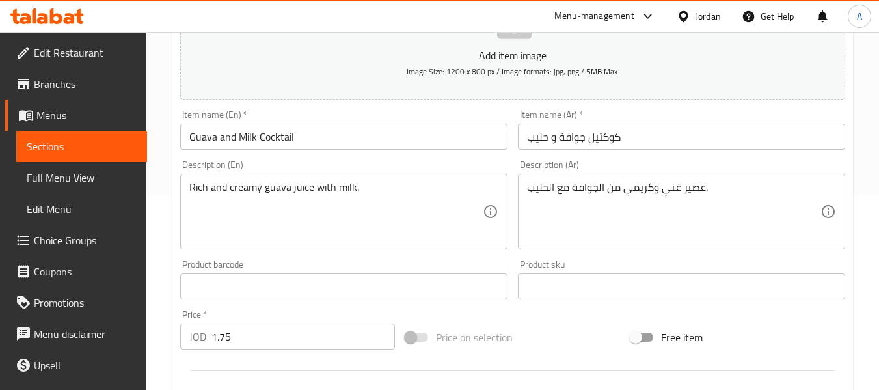
scroll to position [65, 0]
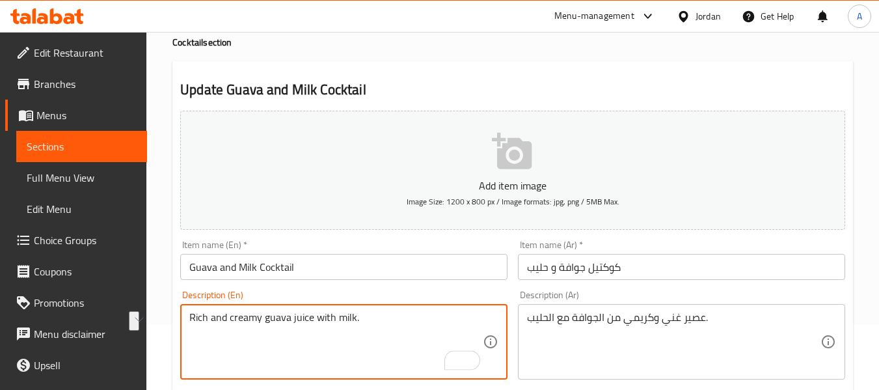
drag, startPoint x: 190, startPoint y: 322, endPoint x: 353, endPoint y: 325, distance: 163.4
click at [353, 325] on textarea "Rich and creamy guava juice with milk." at bounding box center [336, 342] width 294 height 62
paste textarea "juice of guava"
type textarea "Rich and creamy juice of guava with milk."
click at [310, 269] on input "Guava and Milk Cocktail" at bounding box center [343, 267] width 327 height 26
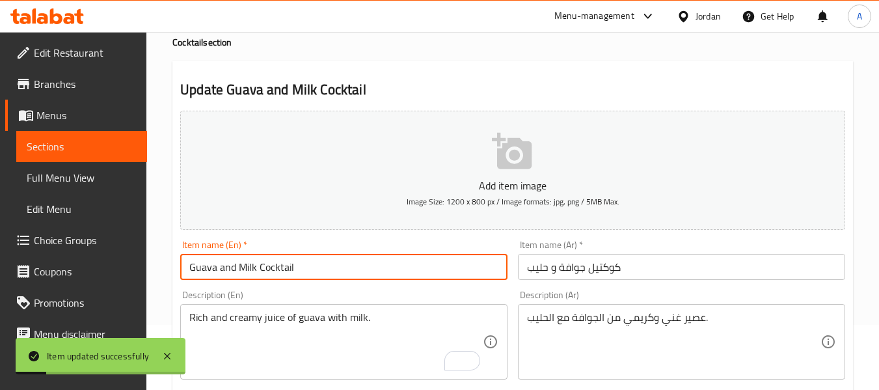
scroll to position [0, 0]
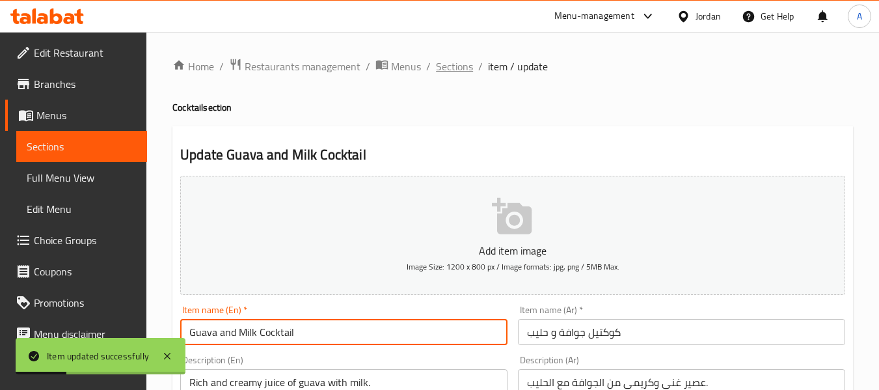
click at [450, 67] on span "Sections" at bounding box center [454, 67] width 37 height 16
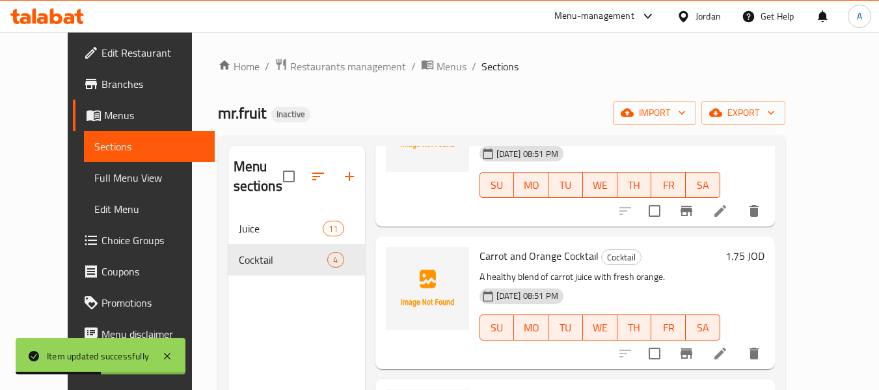
scroll to position [130, 0]
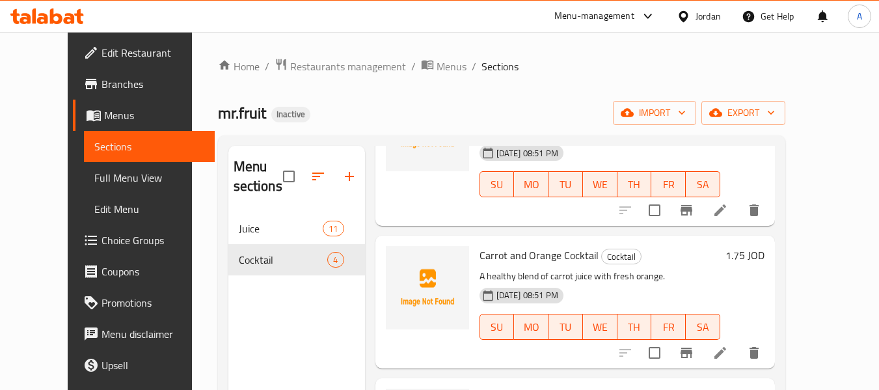
click at [560, 92] on div "Home / Restaurants management / Menus / Sections mr.fruit Inactive import expor…" at bounding box center [502, 302] width 568 height 488
click at [95, 170] on span "Full Menu View" at bounding box center [149, 178] width 110 height 16
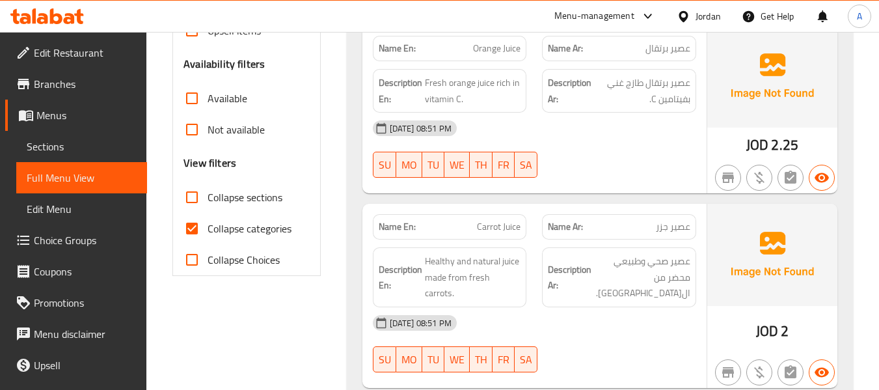
click at [276, 224] on span "Collapse categories" at bounding box center [250, 229] width 84 height 16
click at [208, 224] on input "Collapse categories" at bounding box center [191, 228] width 31 height 31
checkbox input "false"
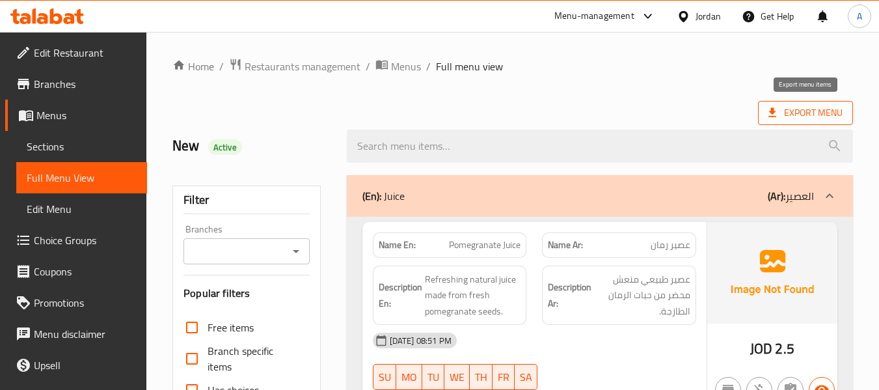
click at [787, 111] on span "Export Menu" at bounding box center [806, 113] width 74 height 16
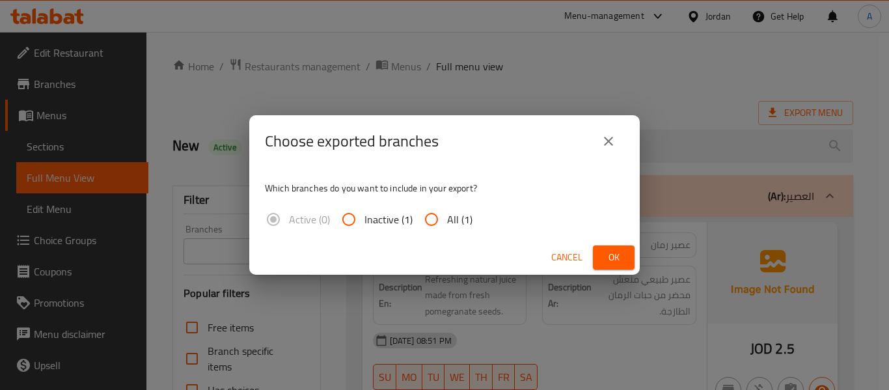
click at [454, 225] on span "All (1)" at bounding box center [459, 220] width 25 height 16
click at [447, 225] on input "All (1)" at bounding box center [431, 219] width 31 height 31
radio input "true"
click at [609, 254] on span "Ok" at bounding box center [613, 257] width 21 height 16
